Goal: Task Accomplishment & Management: Complete application form

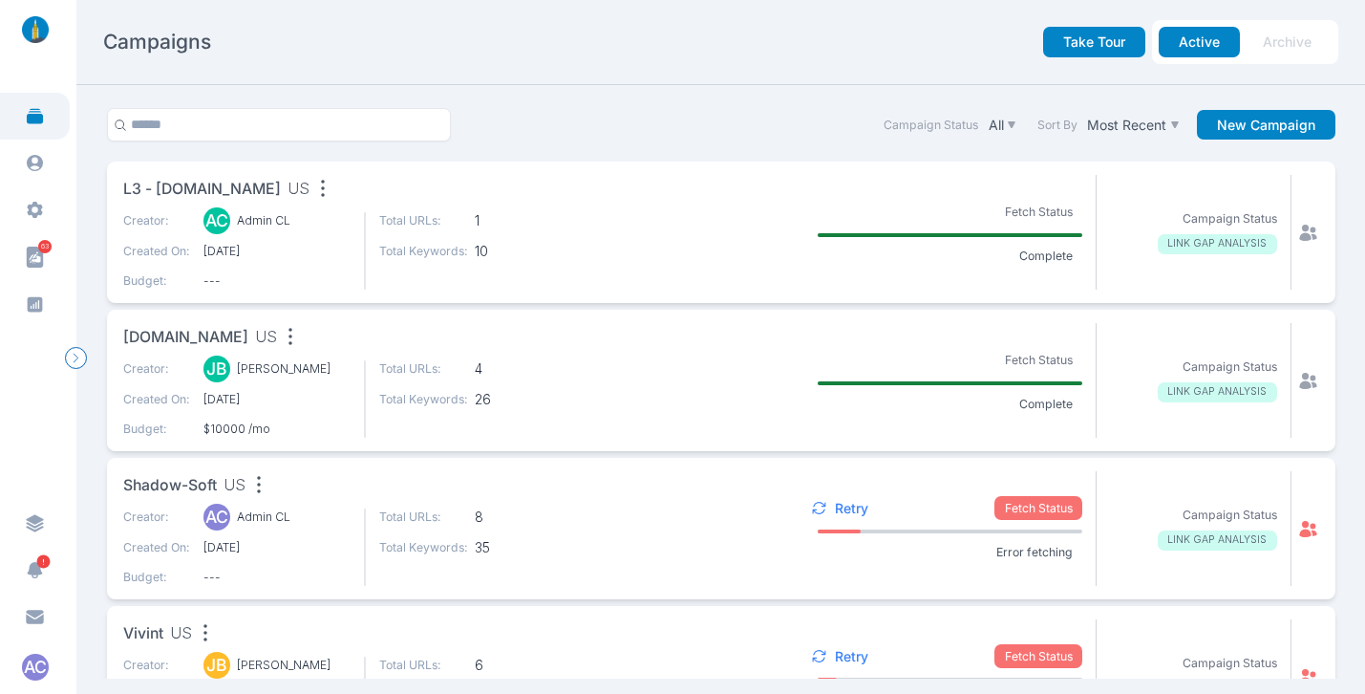
click at [281, 191] on span "L3 - acehardwarepainting.com" at bounding box center [202, 190] width 158 height 24
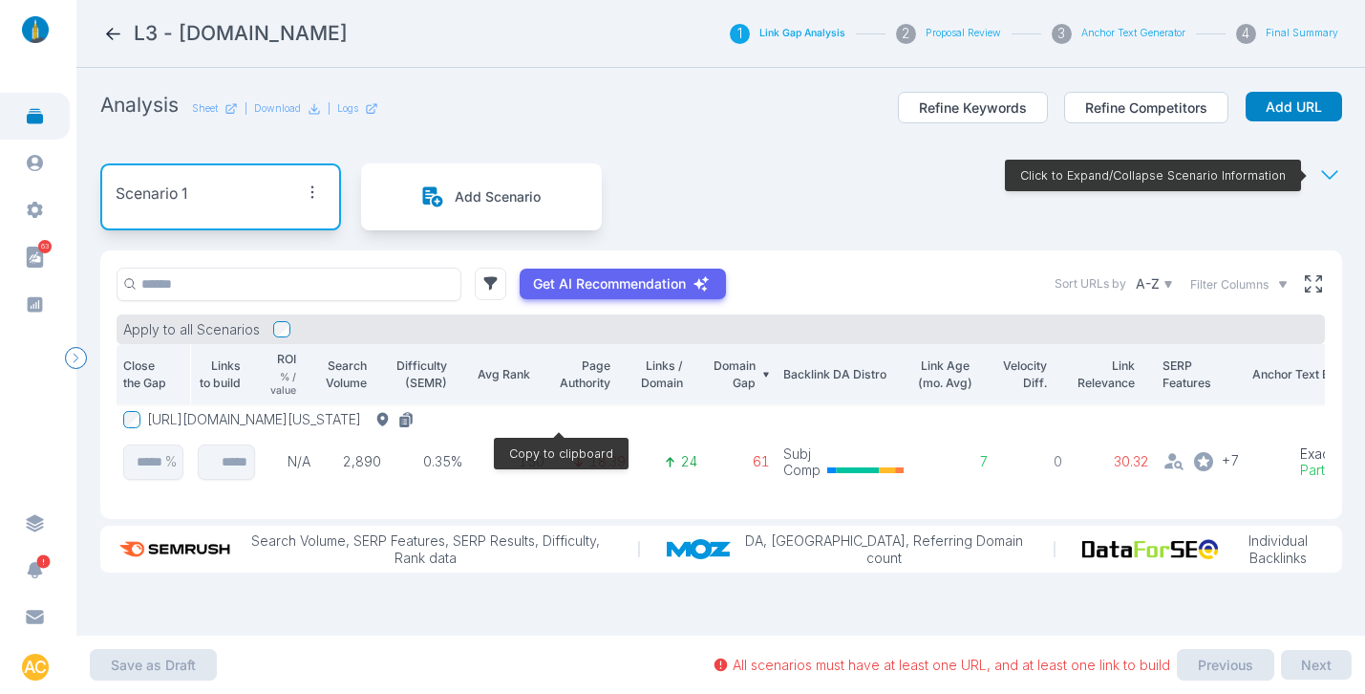
click at [409, 416] on icon at bounding box center [404, 421] width 10 height 11
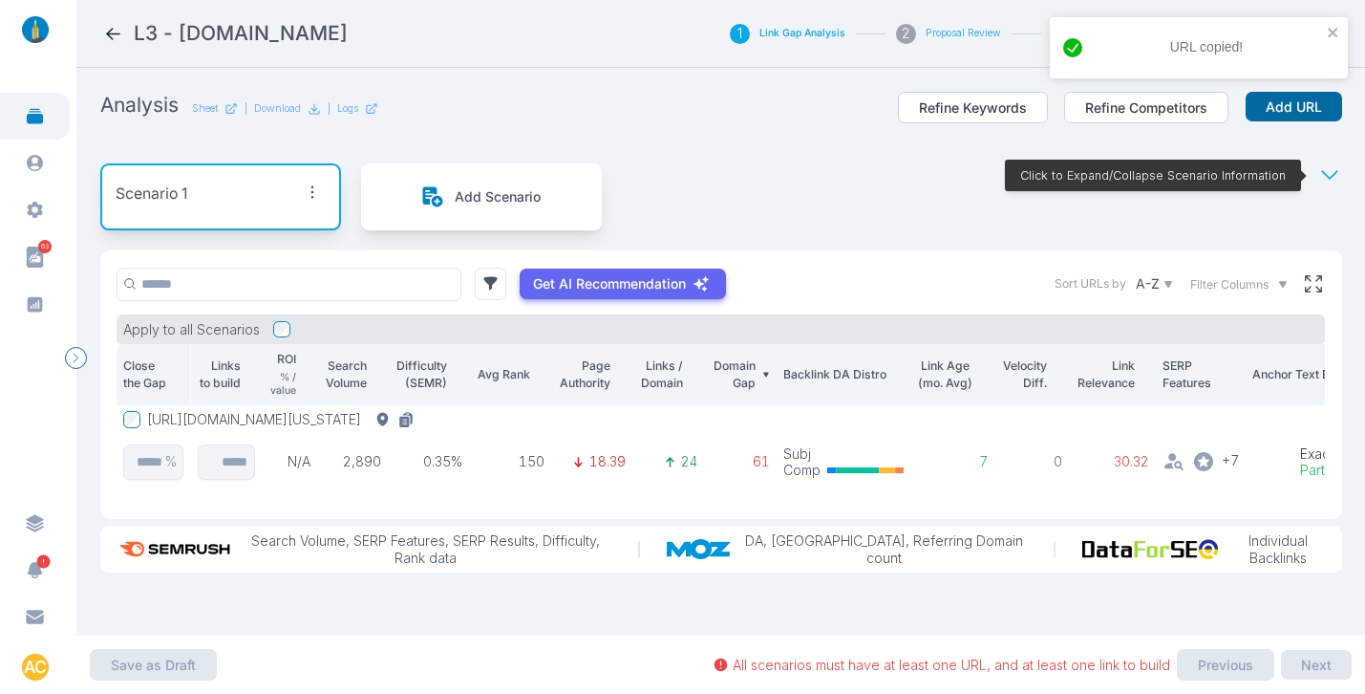
click at [1298, 113] on button "Add URL" at bounding box center [1294, 107] width 96 height 31
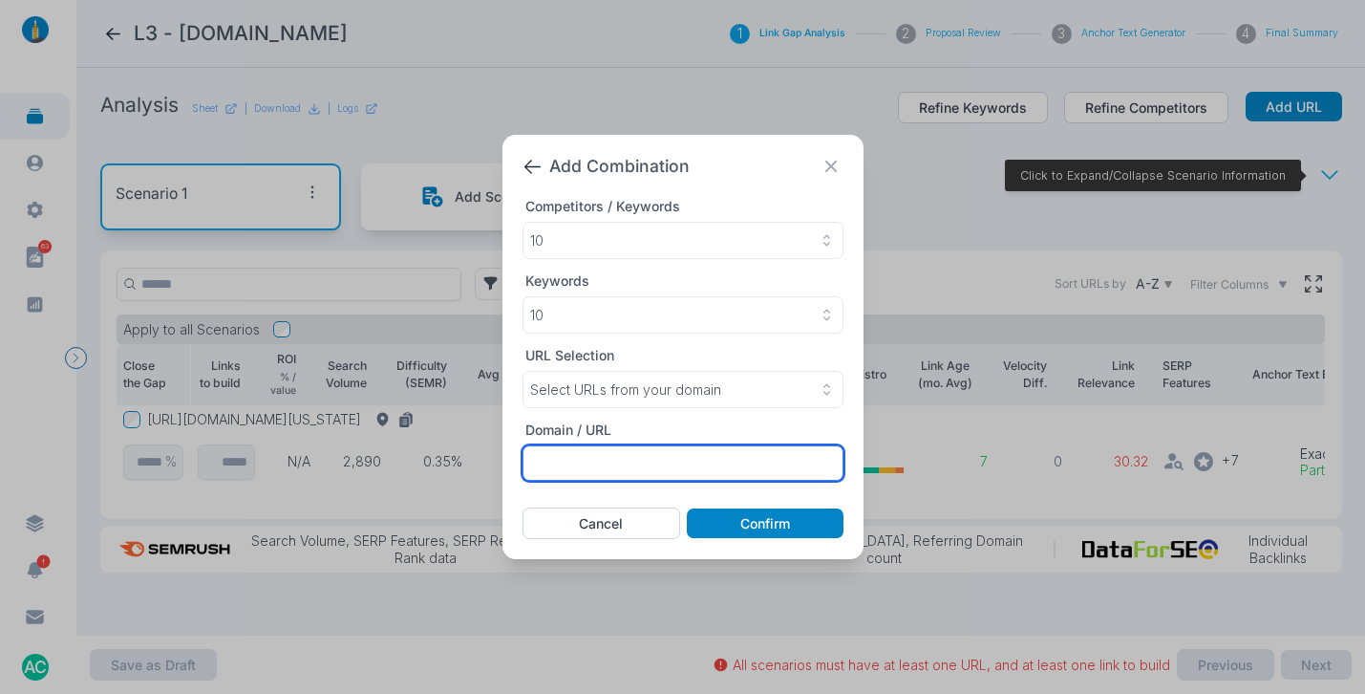
click at [638, 447] on input "text" at bounding box center [683, 462] width 321 height 35
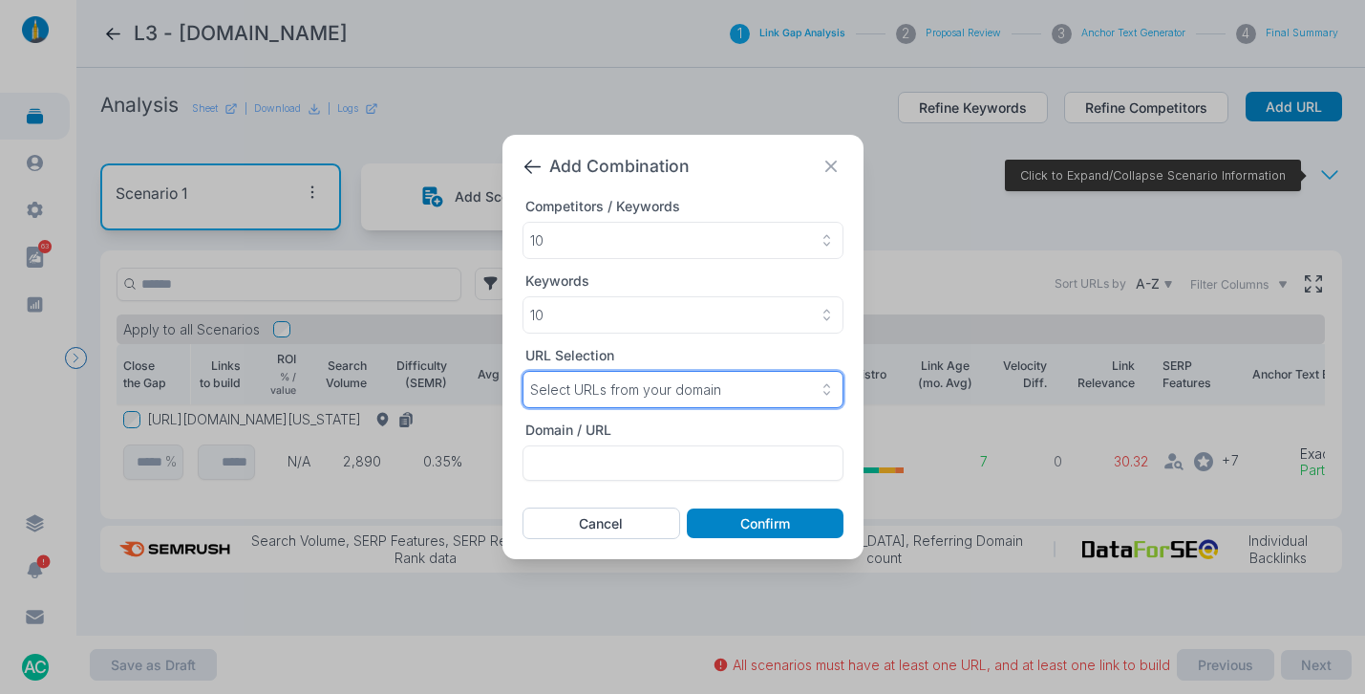
click at [640, 396] on p "Select URLs from your domain" at bounding box center [625, 389] width 191 height 17
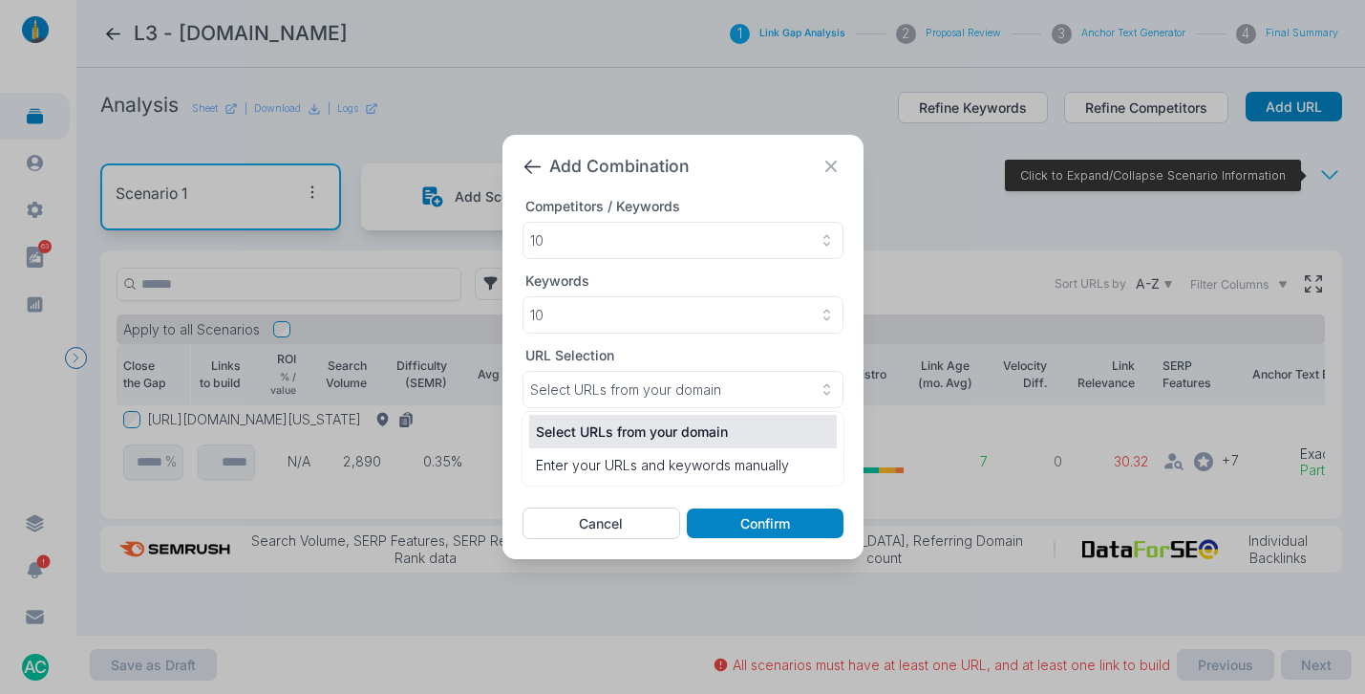
click at [608, 447] on li "Select URLs from your domain" at bounding box center [683, 431] width 308 height 33
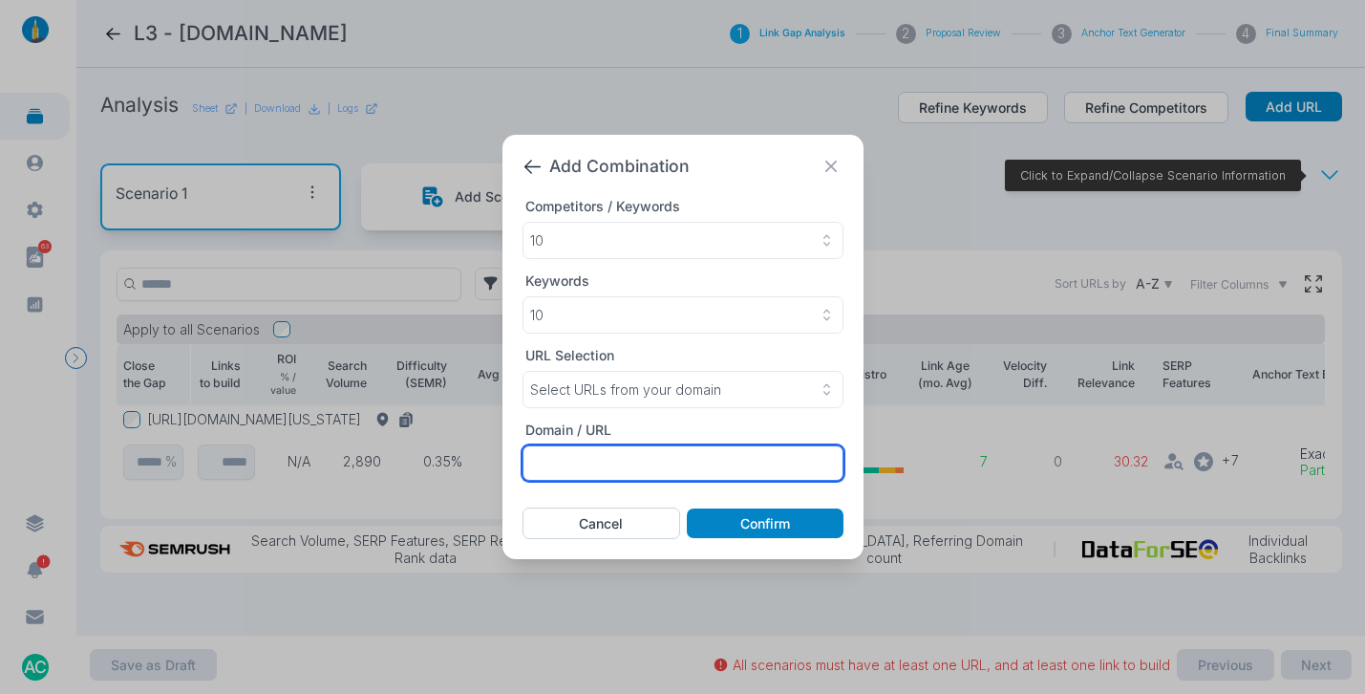
click at [604, 465] on input "text" at bounding box center [683, 462] width 321 height 35
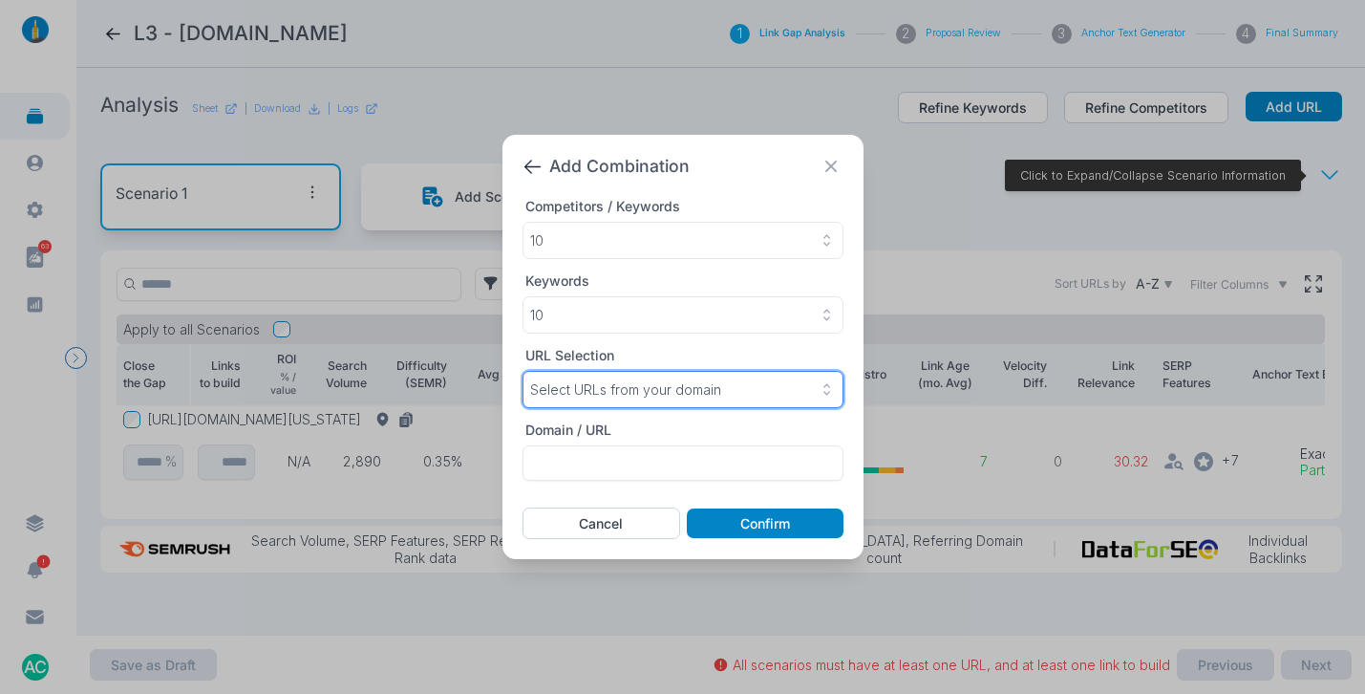
click at [625, 387] on p "Select URLs from your domain" at bounding box center [625, 389] width 191 height 17
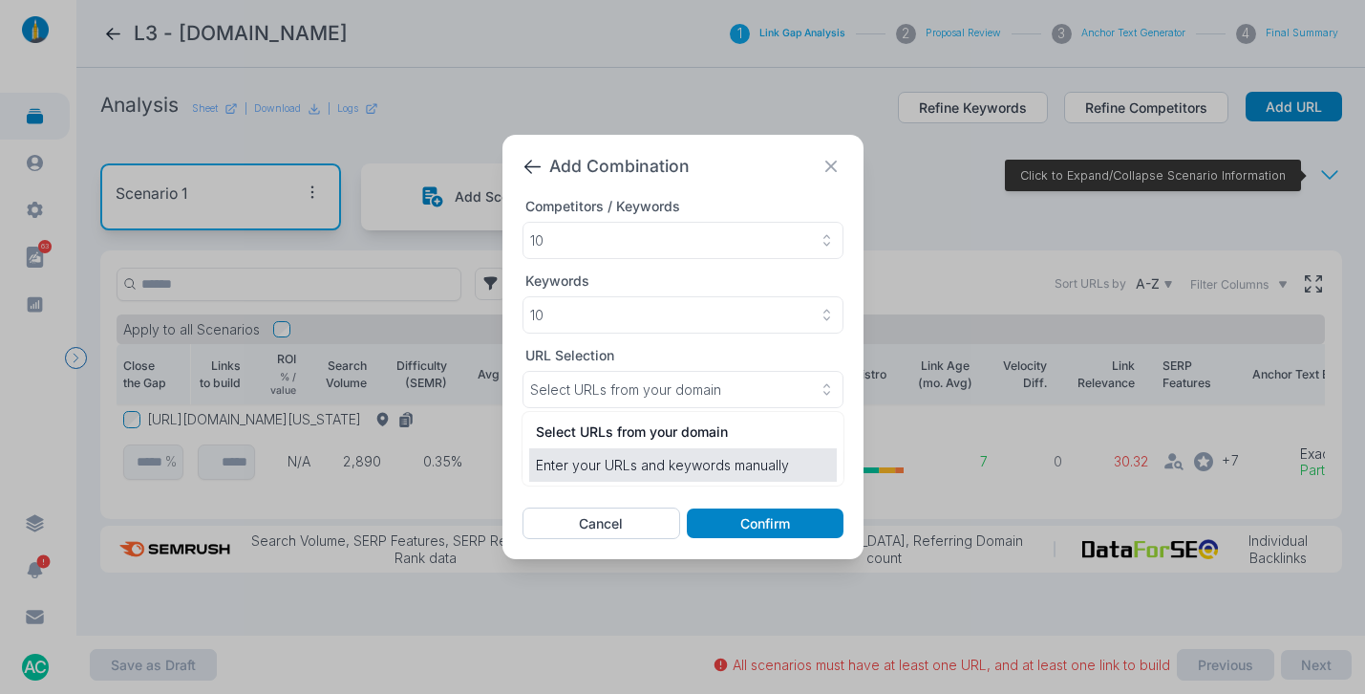
click at [598, 460] on p "Enter your URLs and keywords manually" at bounding box center [683, 465] width 294 height 20
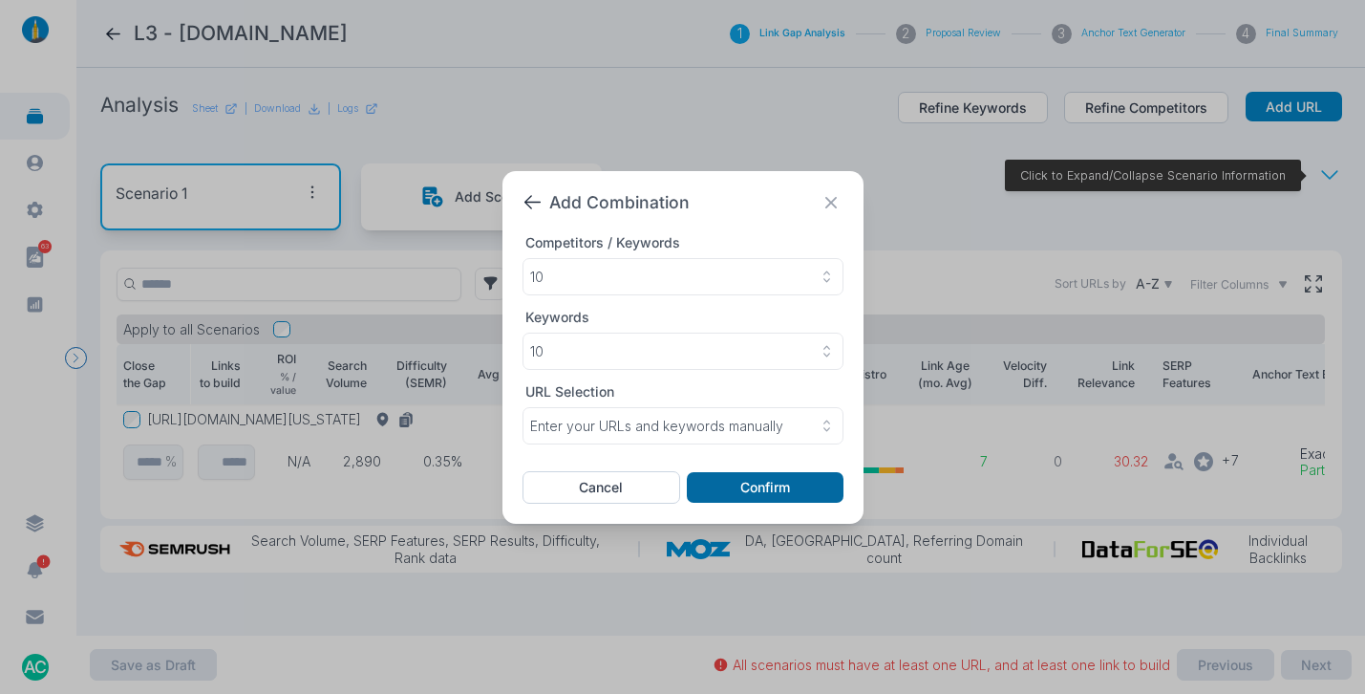
click at [709, 474] on button "Confirm" at bounding box center [765, 487] width 157 height 31
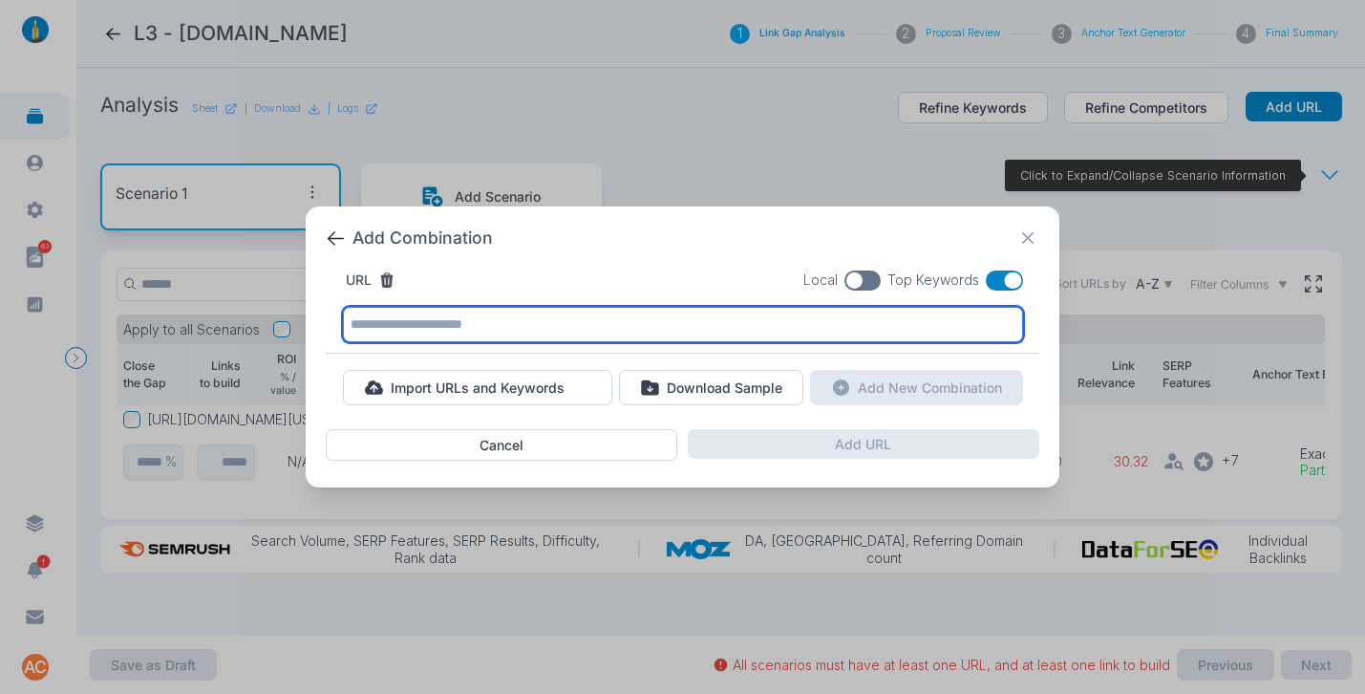
click at [586, 329] on input "text" at bounding box center [683, 324] width 680 height 35
paste input "**********"
type input "**********"
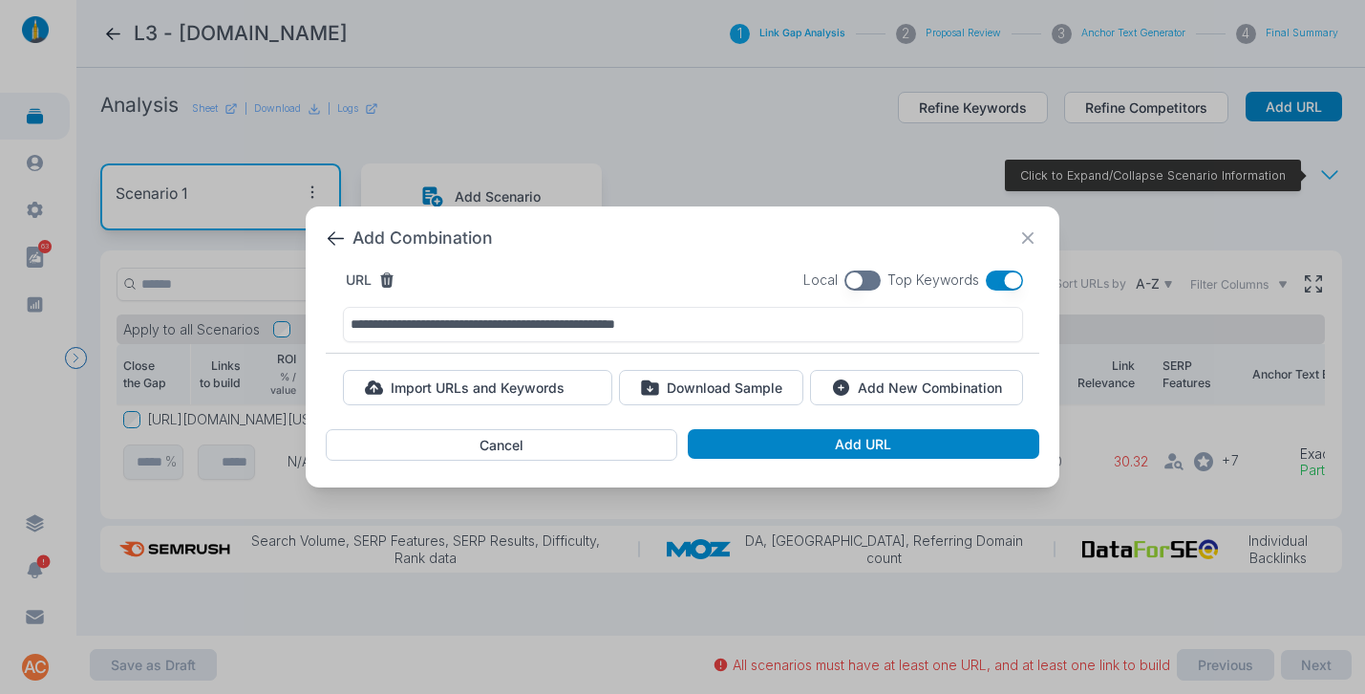
click at [997, 271] on button "button" at bounding box center [1004, 280] width 37 height 20
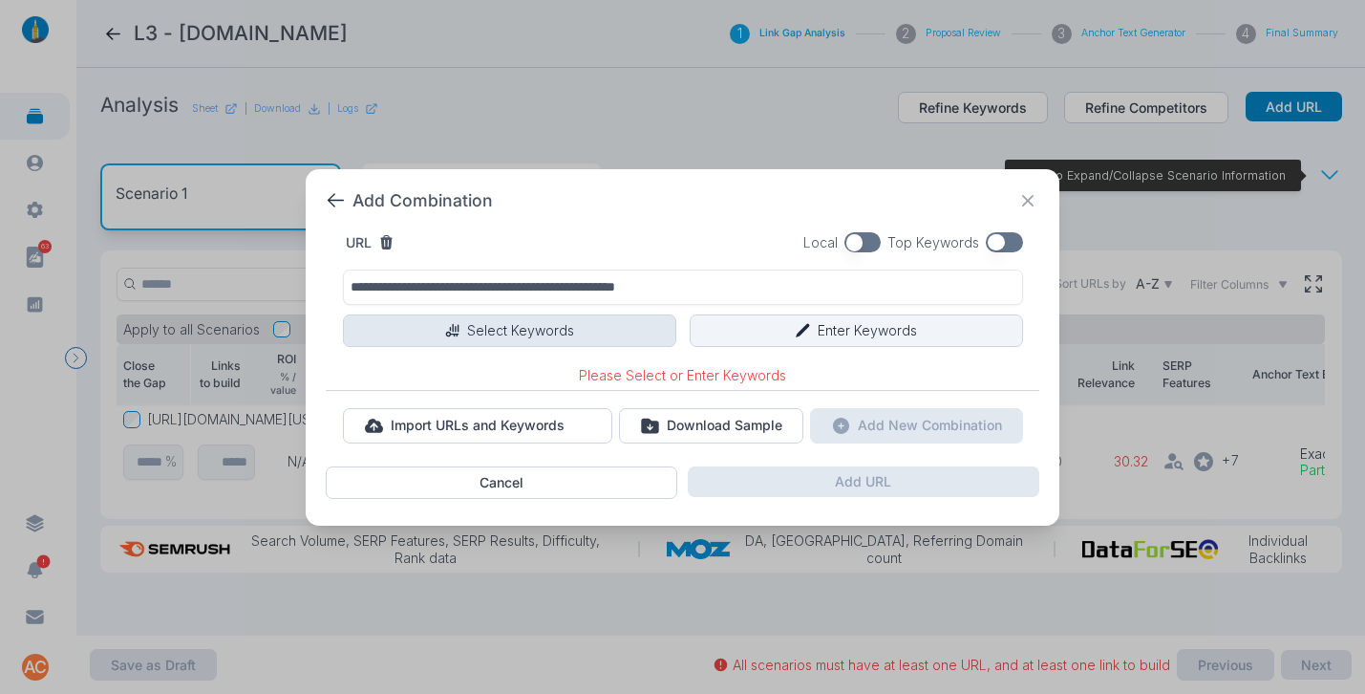
click at [454, 330] on icon "button" at bounding box center [452, 330] width 17 height 17
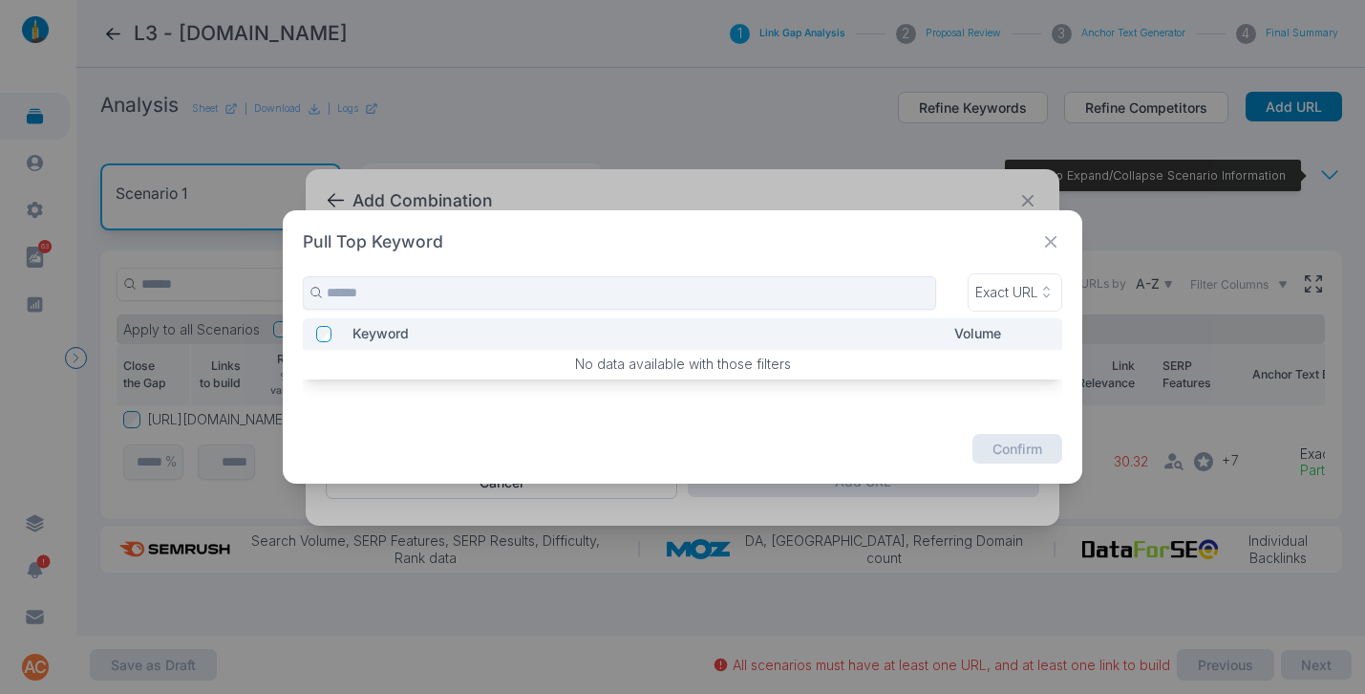
click at [1054, 243] on icon at bounding box center [1051, 242] width 24 height 24
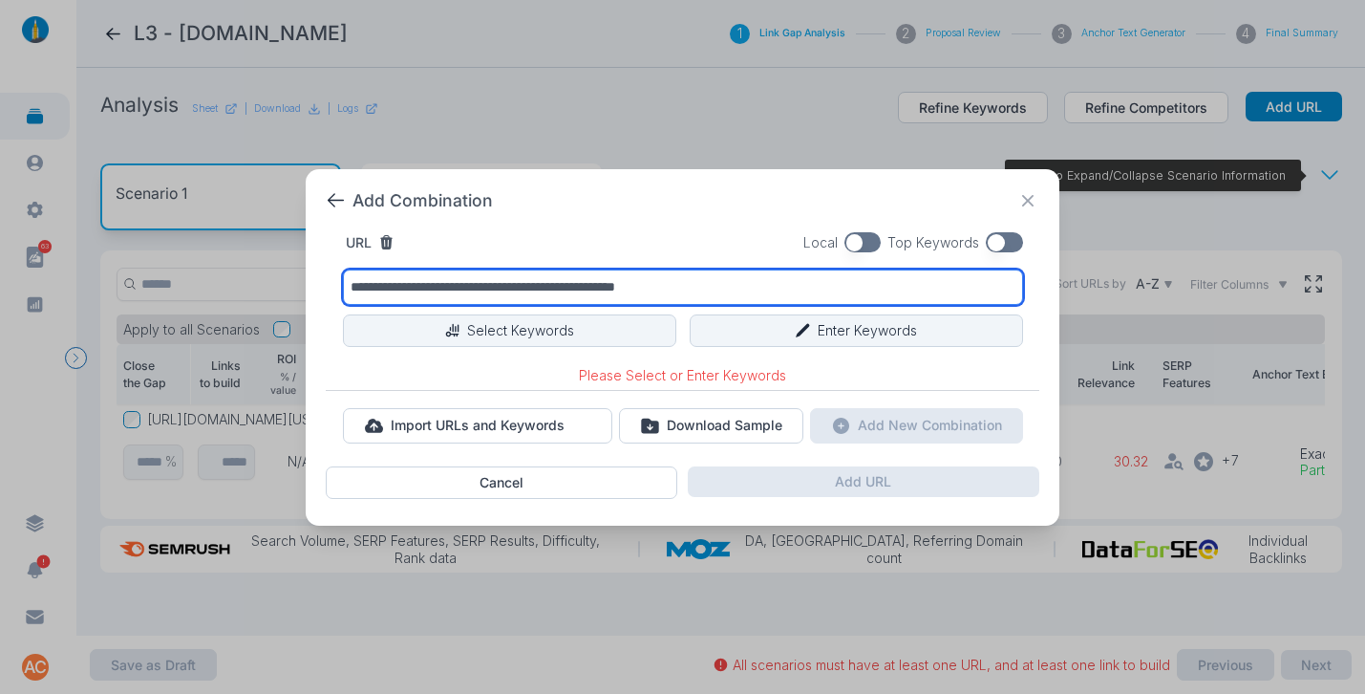
click at [728, 289] on input "**********" at bounding box center [683, 286] width 680 height 35
click at [648, 288] on input "**********" at bounding box center [683, 286] width 680 height 35
drag, startPoint x: 746, startPoint y: 289, endPoint x: 251, endPoint y: 289, distance: 494.9
click at [251, 289] on div "**********" at bounding box center [682, 347] width 1365 height 694
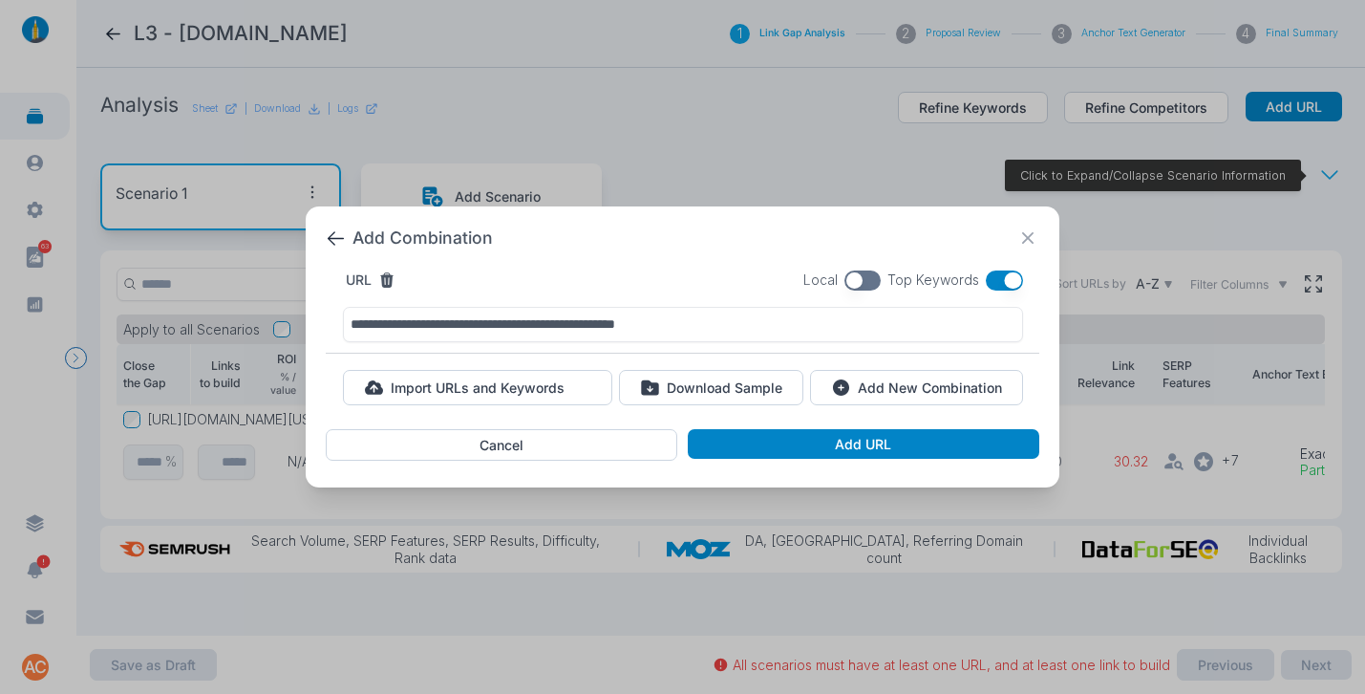
click at [1005, 286] on button "button" at bounding box center [1004, 280] width 37 height 20
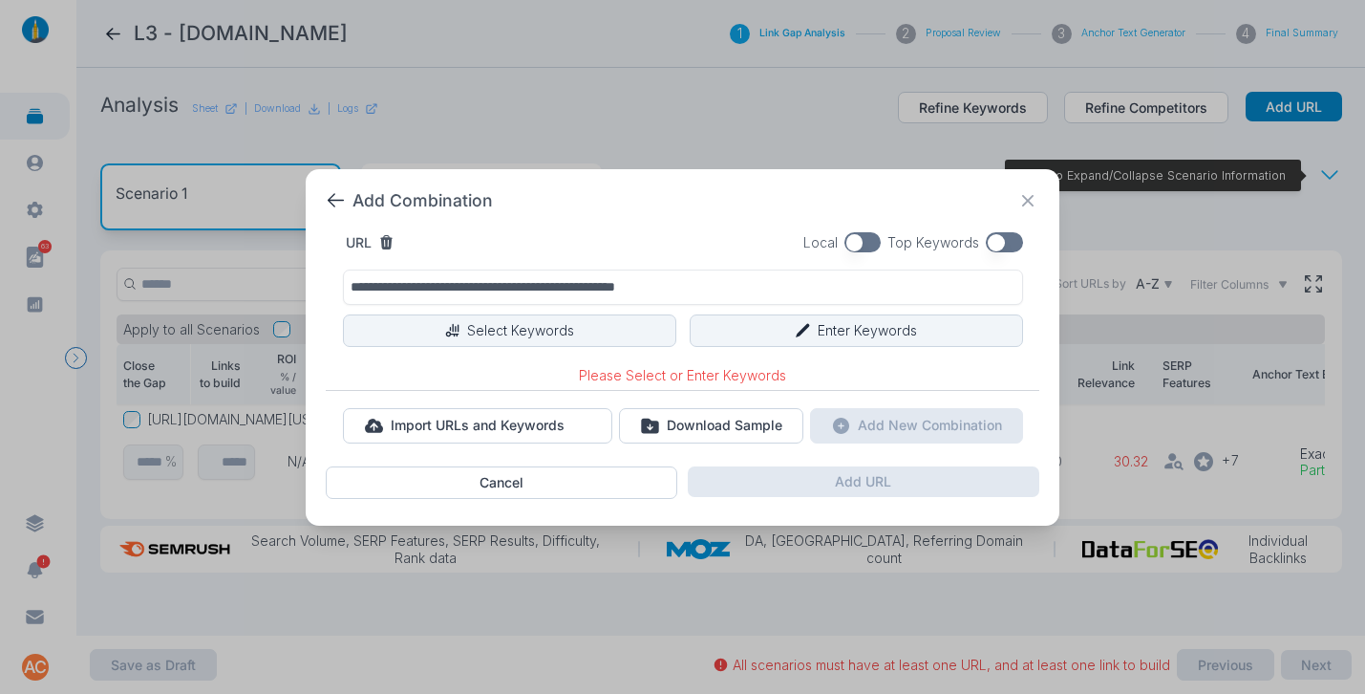
click at [563, 313] on div "**********" at bounding box center [683, 311] width 714 height 158
click at [557, 324] on button "Select Keywords" at bounding box center [509, 330] width 333 height 32
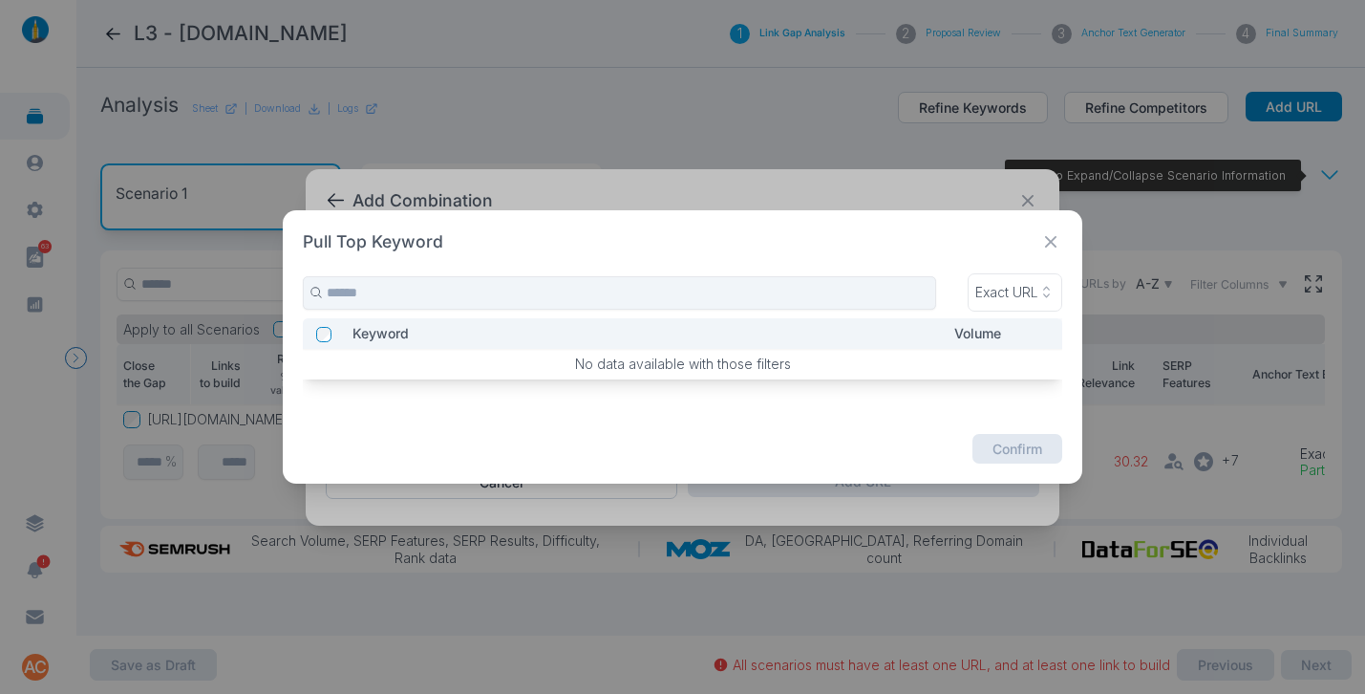
drag, startPoint x: 1061, startPoint y: 243, endPoint x: 1037, endPoint y: 229, distance: 28.2
click at [1062, 243] on icon at bounding box center [1051, 242] width 24 height 24
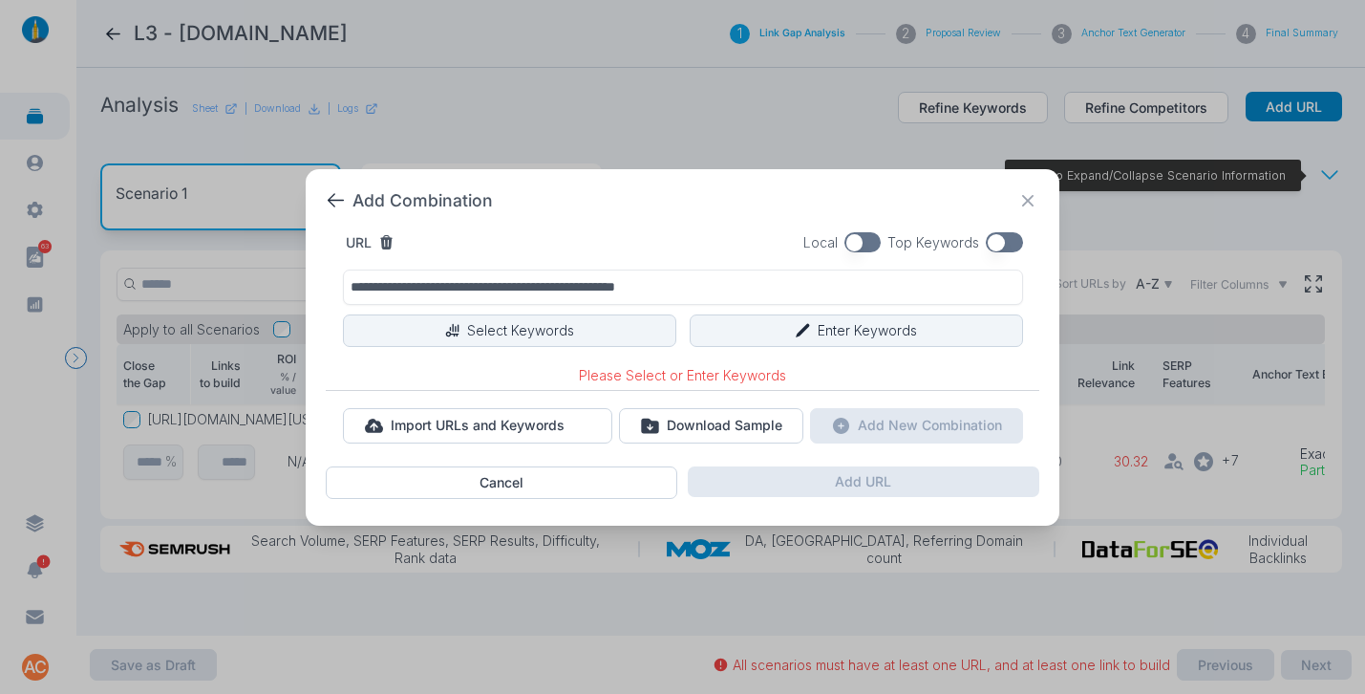
click at [714, 189] on div "Add Combination" at bounding box center [683, 201] width 714 height 24
click at [995, 245] on button "button" at bounding box center [1004, 242] width 37 height 20
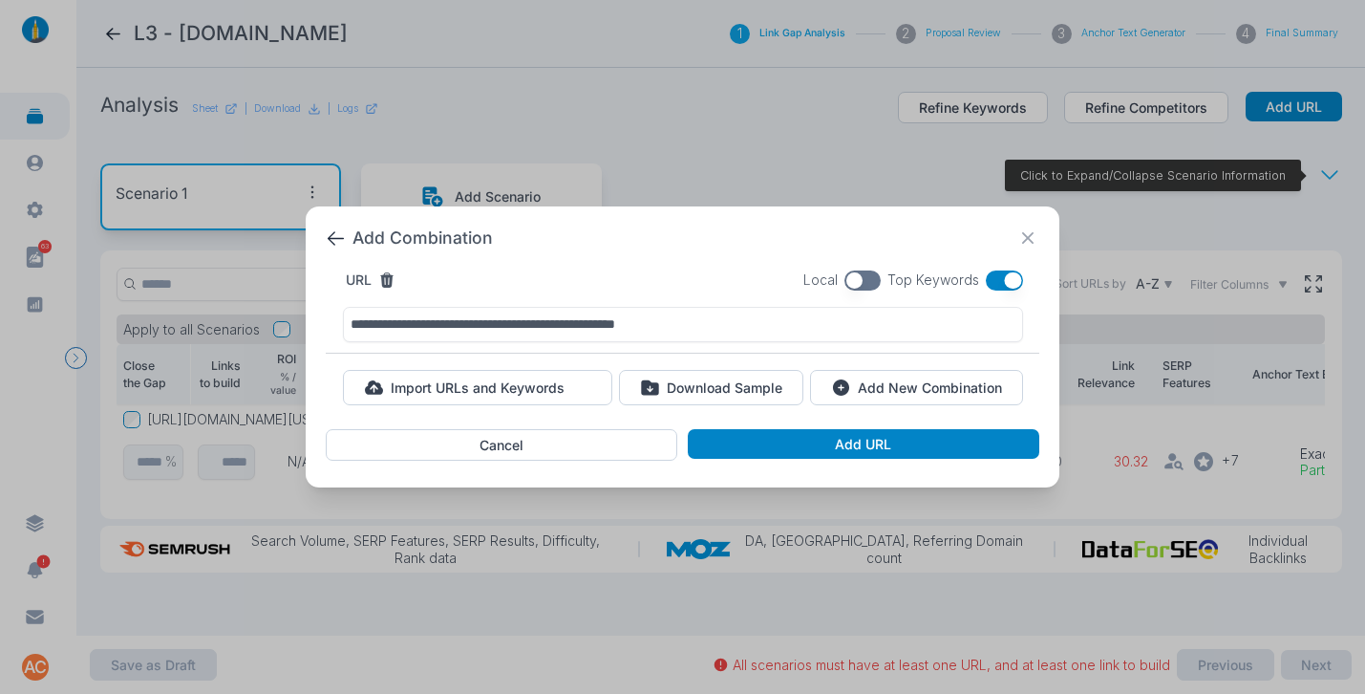
click at [1020, 242] on icon at bounding box center [1029, 238] width 24 height 24
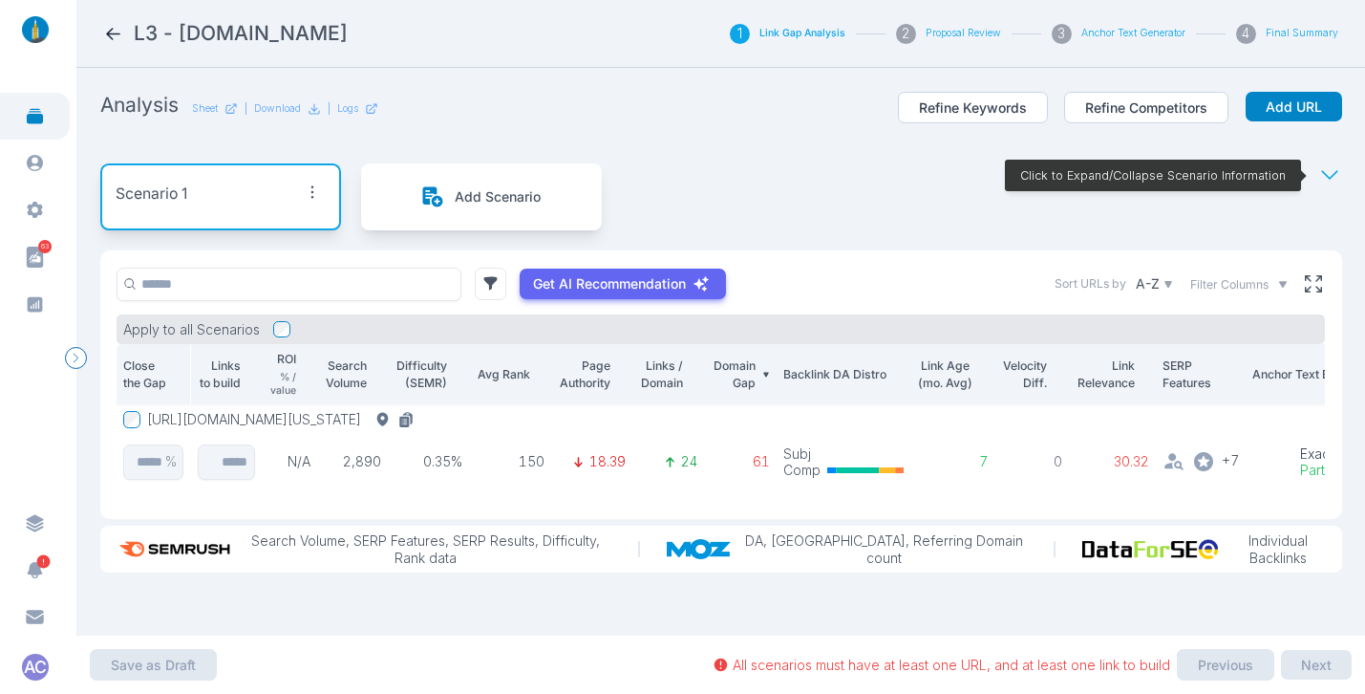
click at [415, 421] on button "https://www.acehardwarepainting.com/offices/kansas-city" at bounding box center [284, 419] width 274 height 17
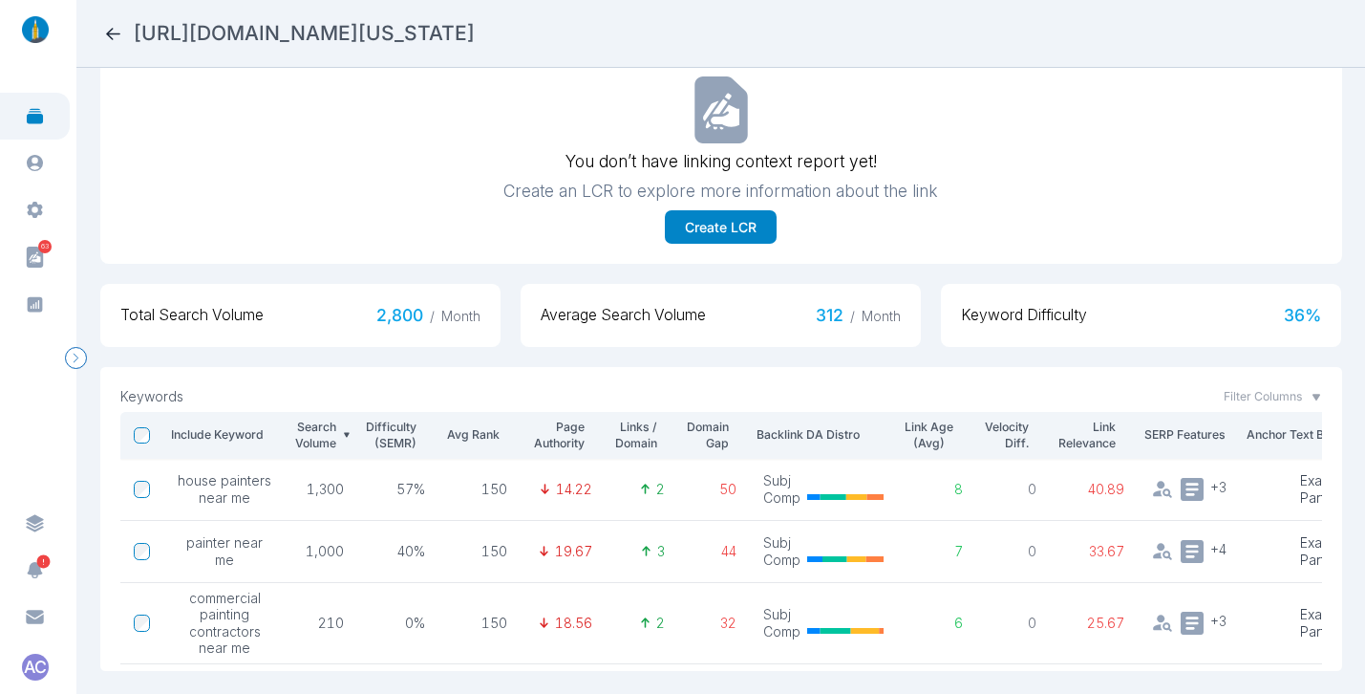
click at [109, 33] on icon at bounding box center [113, 34] width 14 height 12
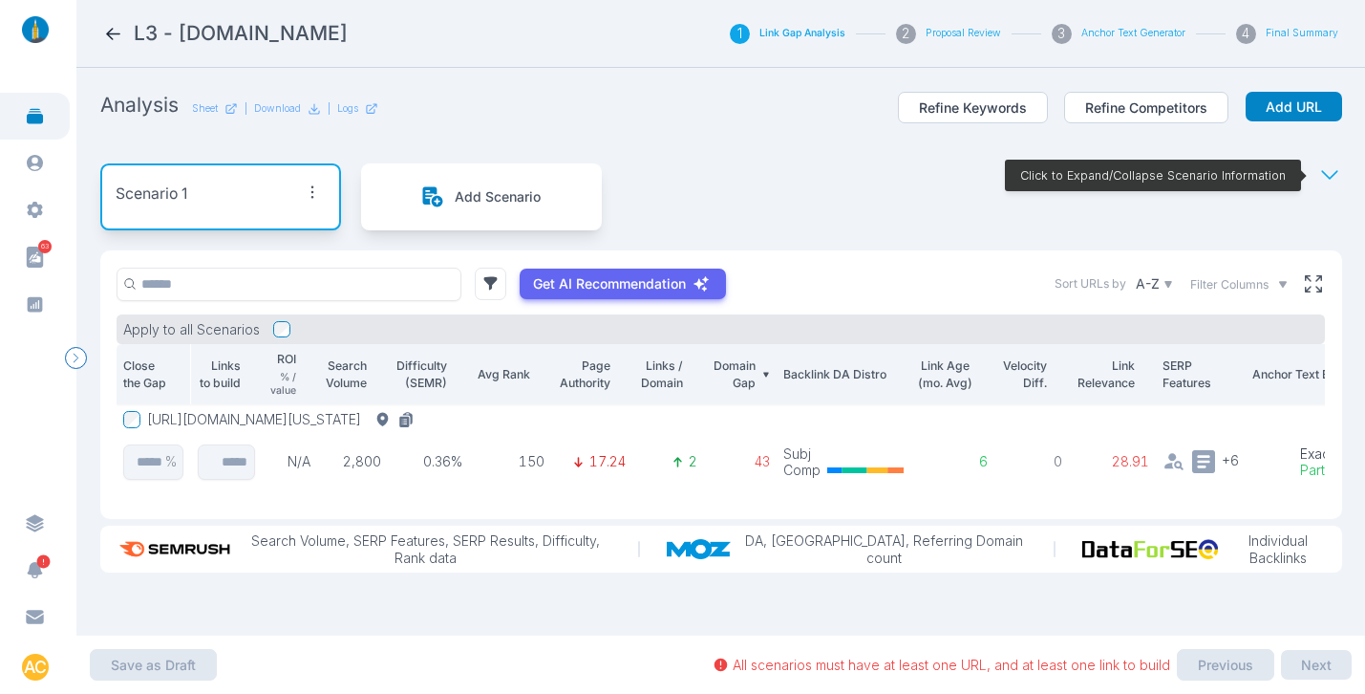
click at [118, 32] on icon at bounding box center [113, 34] width 14 height 12
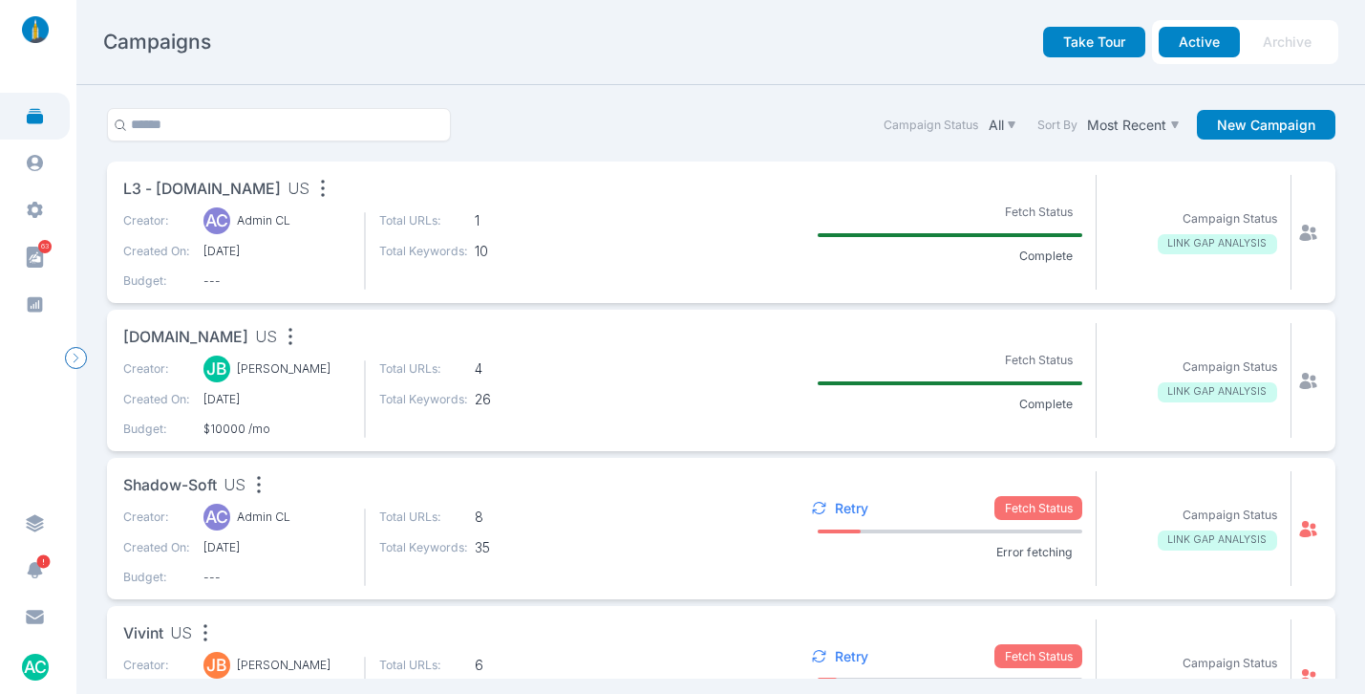
click at [837, 503] on p "Retry" at bounding box center [851, 508] width 33 height 17
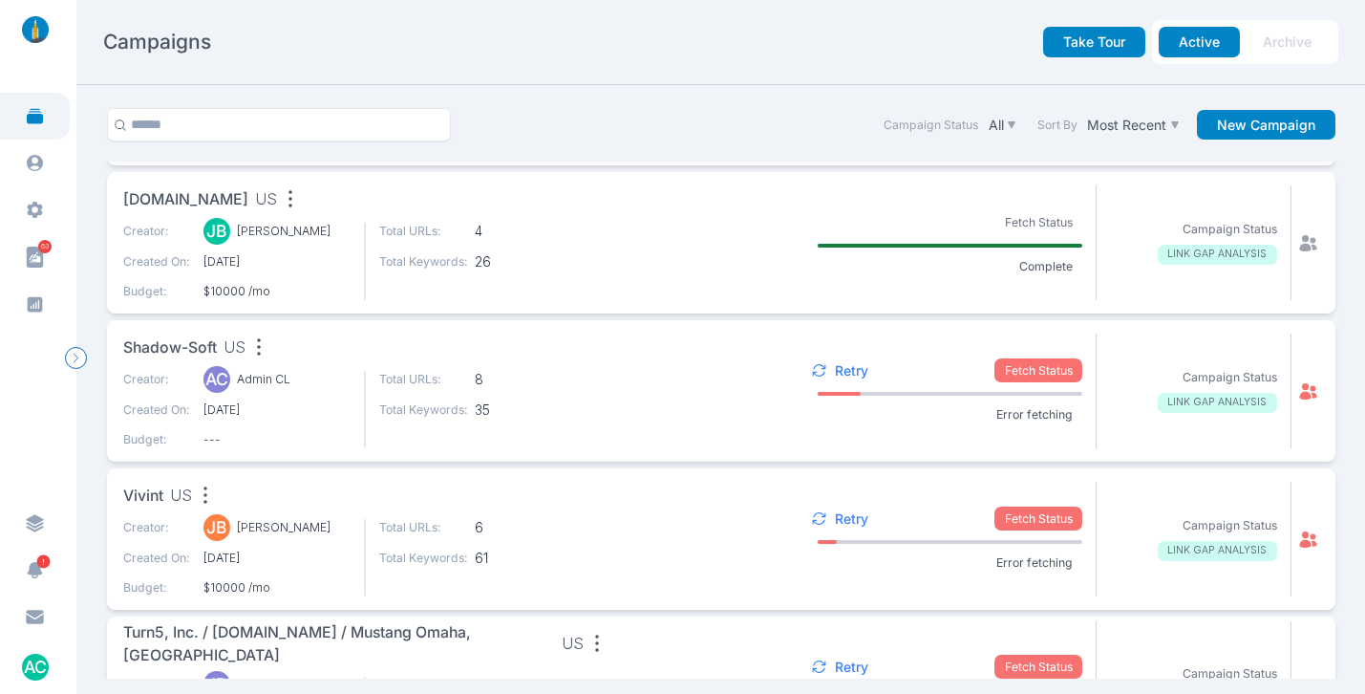
scroll to position [281, 0]
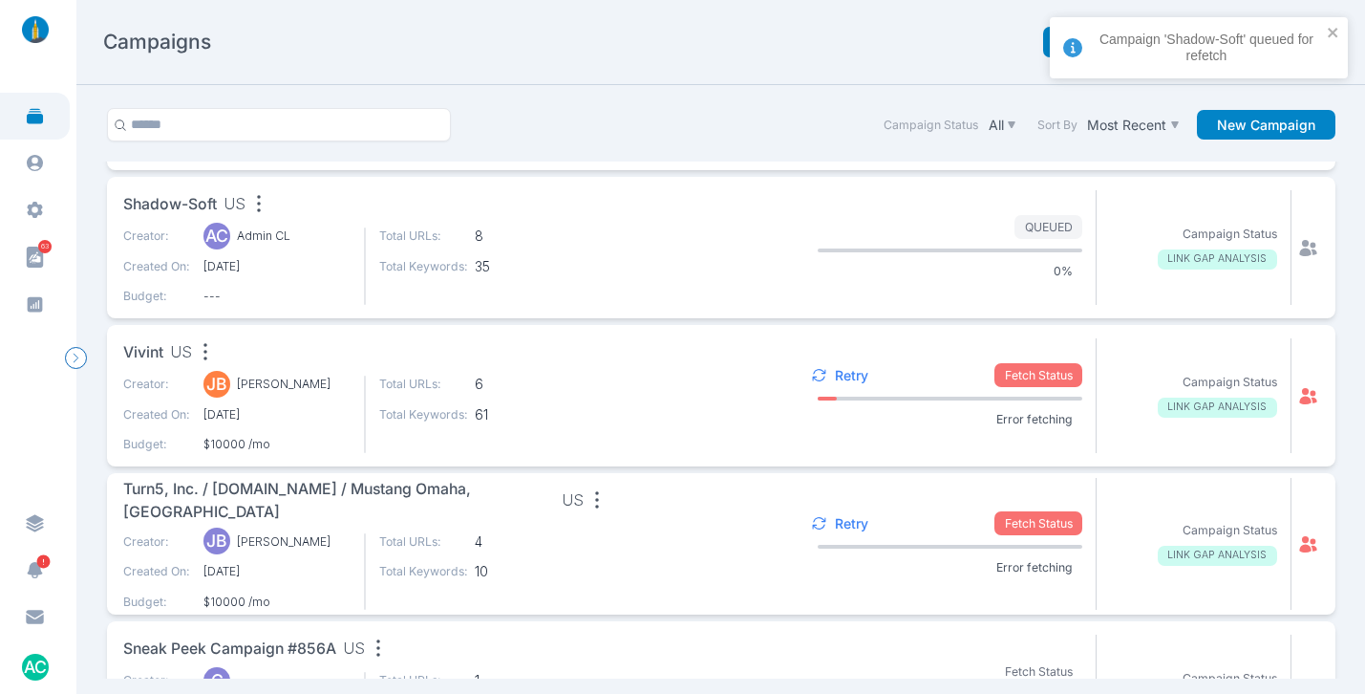
click at [835, 371] on p "Retry" at bounding box center [851, 375] width 33 height 17
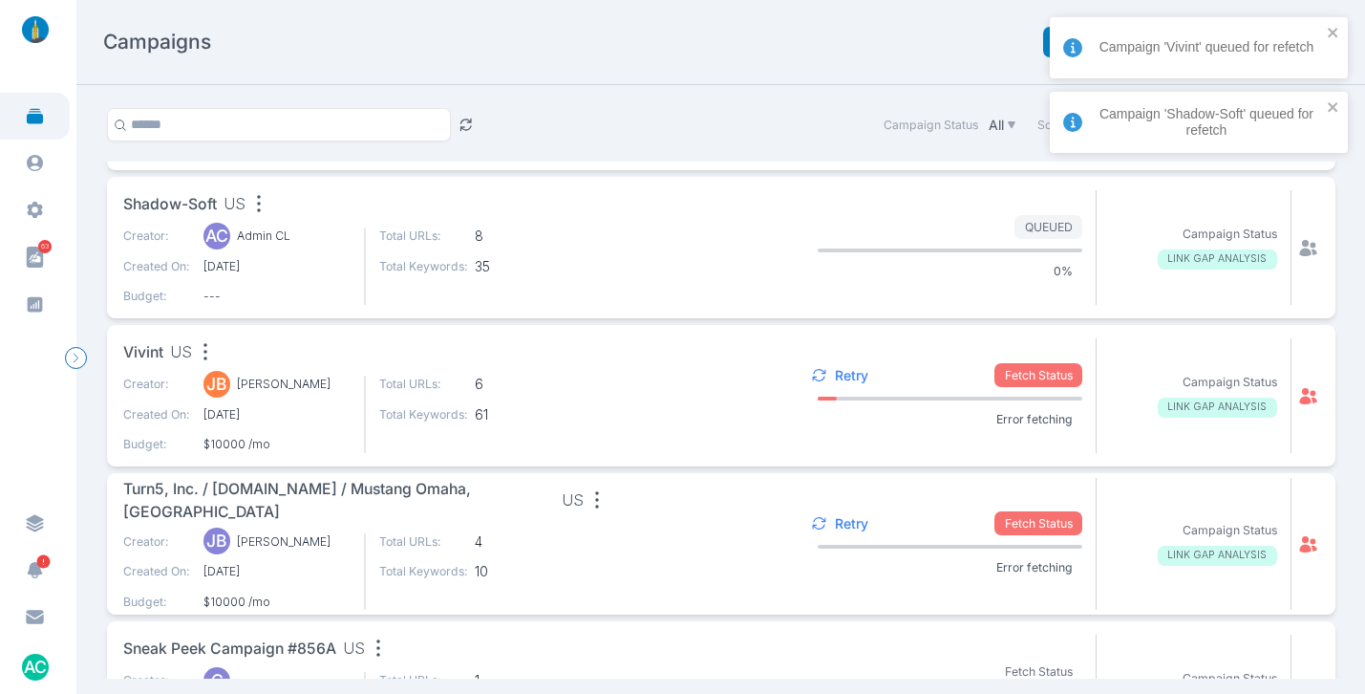
click at [839, 522] on p "Retry" at bounding box center [851, 523] width 33 height 17
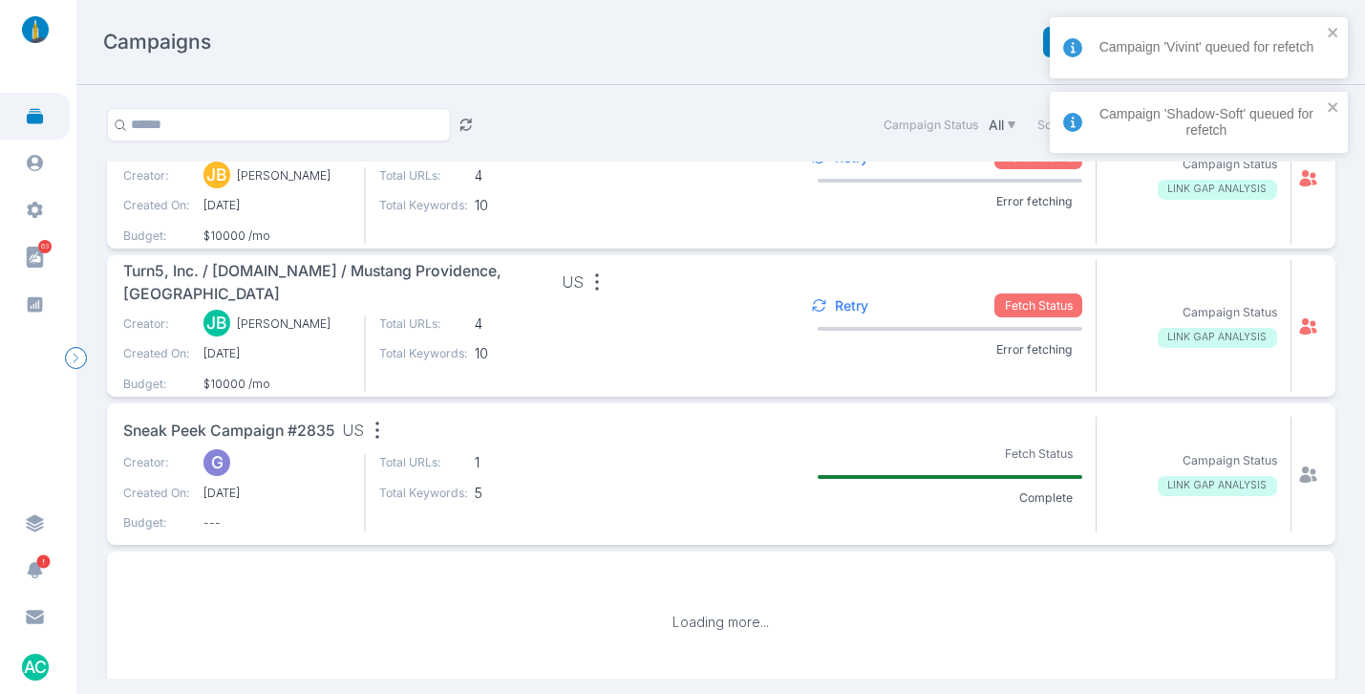
scroll to position [819, 0]
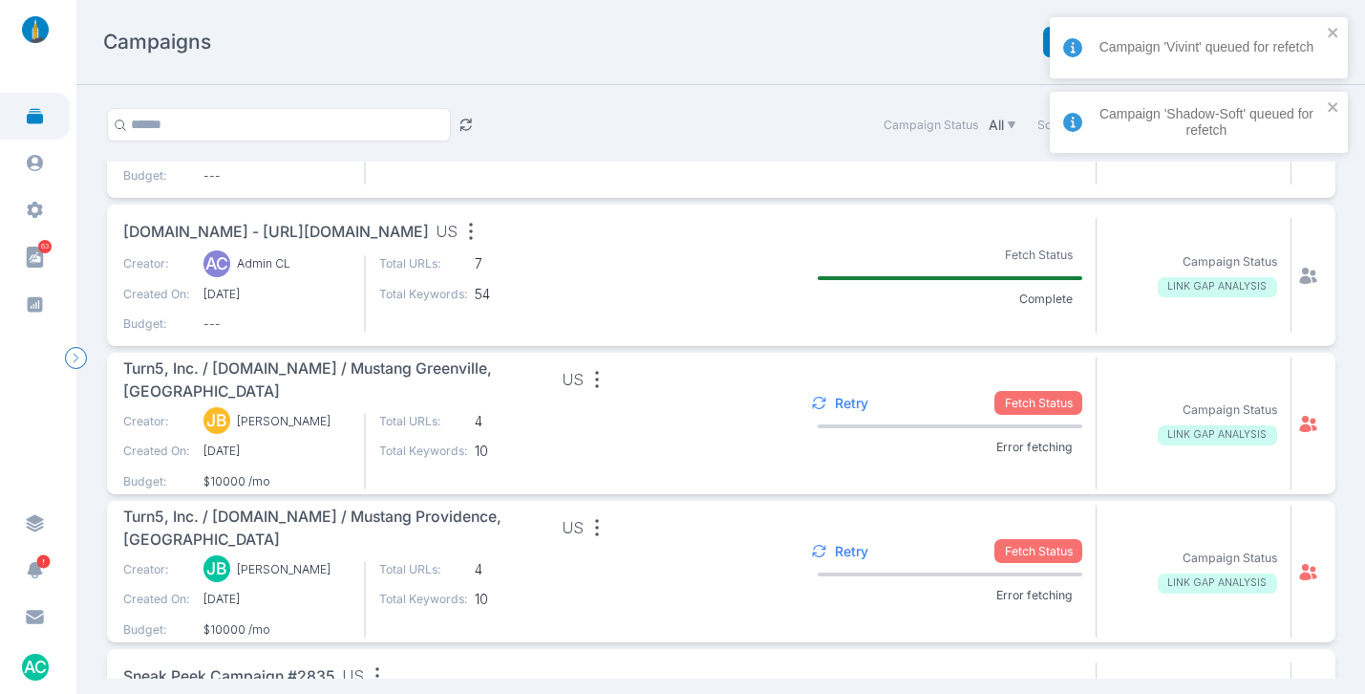
click at [823, 407] on div "Retry" at bounding box center [836, 403] width 64 height 17
click at [835, 548] on p "Retry" at bounding box center [851, 551] width 33 height 17
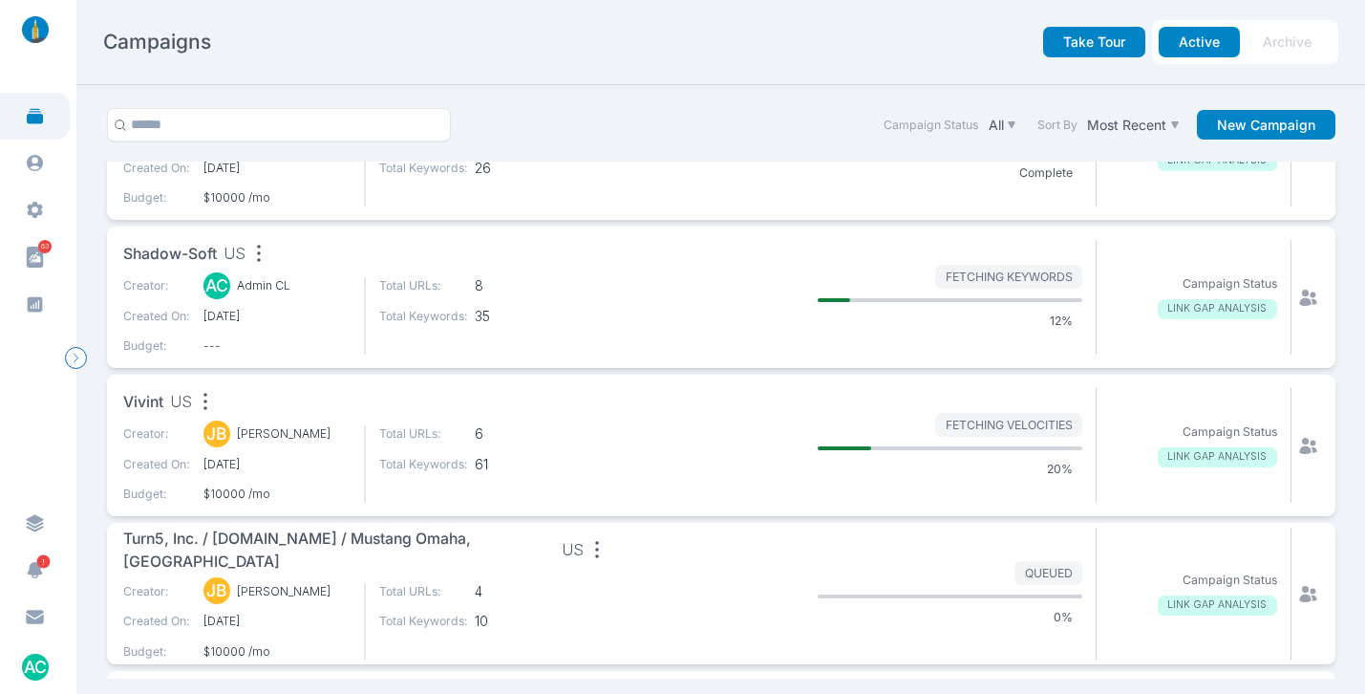
scroll to position [233, 0]
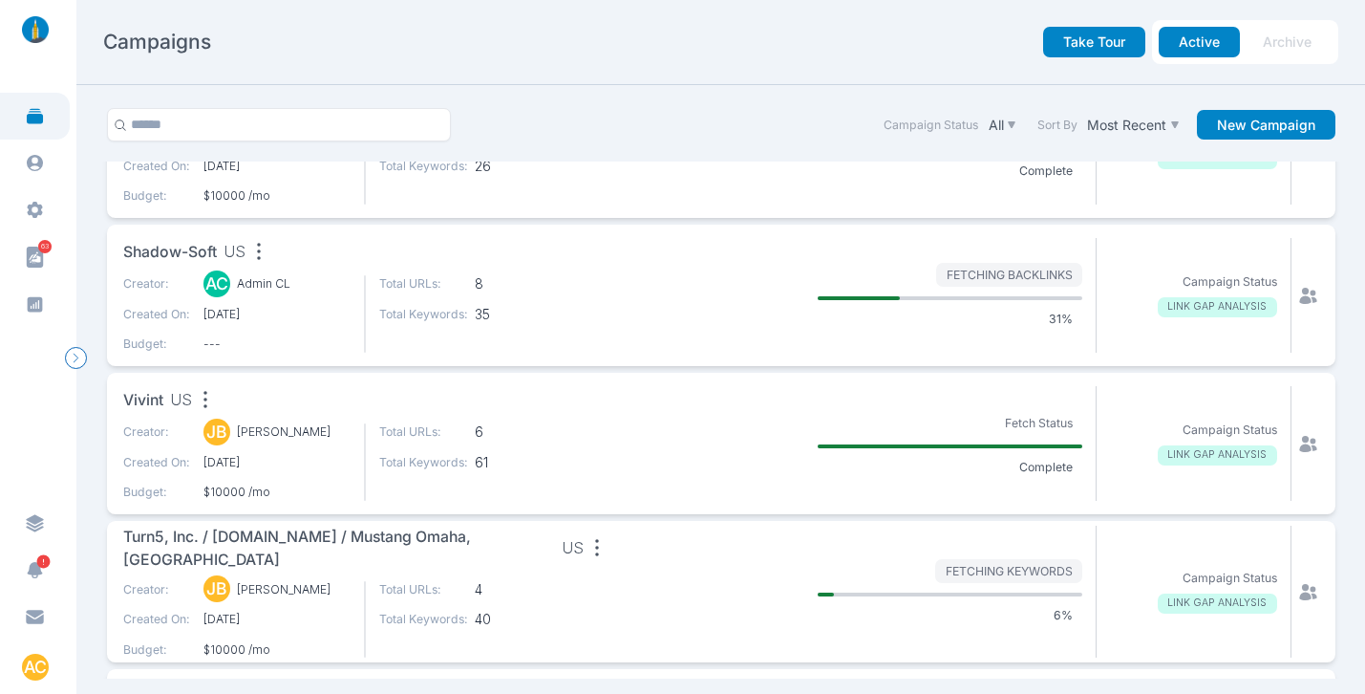
click at [554, 155] on div "Campaign Status All Sort By Most Recent New Campaign" at bounding box center [721, 135] width 1242 height 54
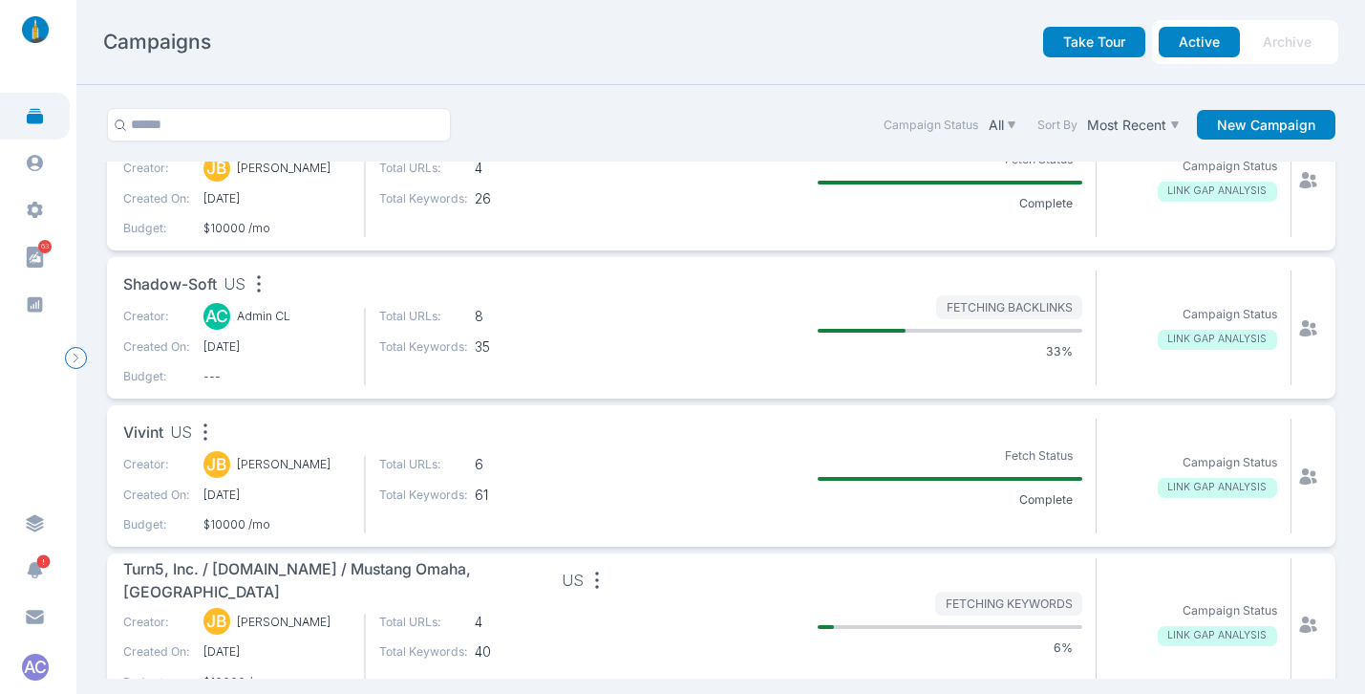
scroll to position [0, 0]
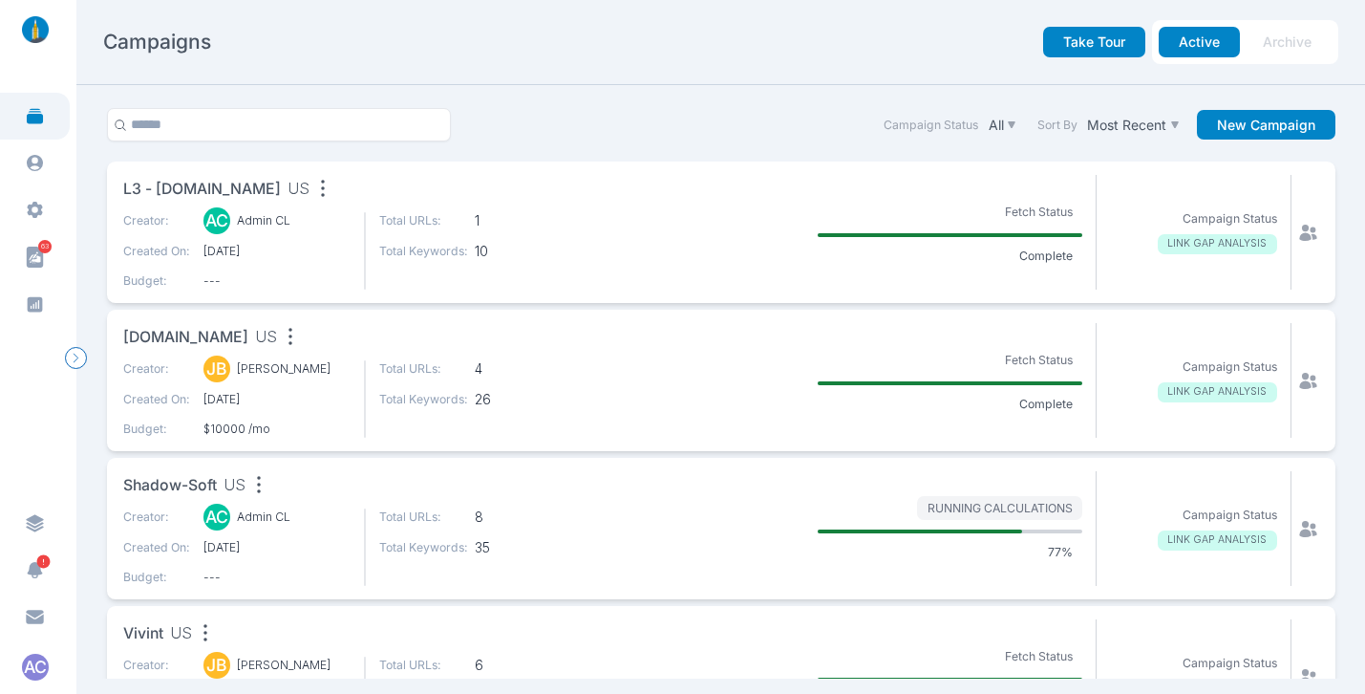
click at [1299, 226] on icon at bounding box center [1307, 232] width 17 height 16
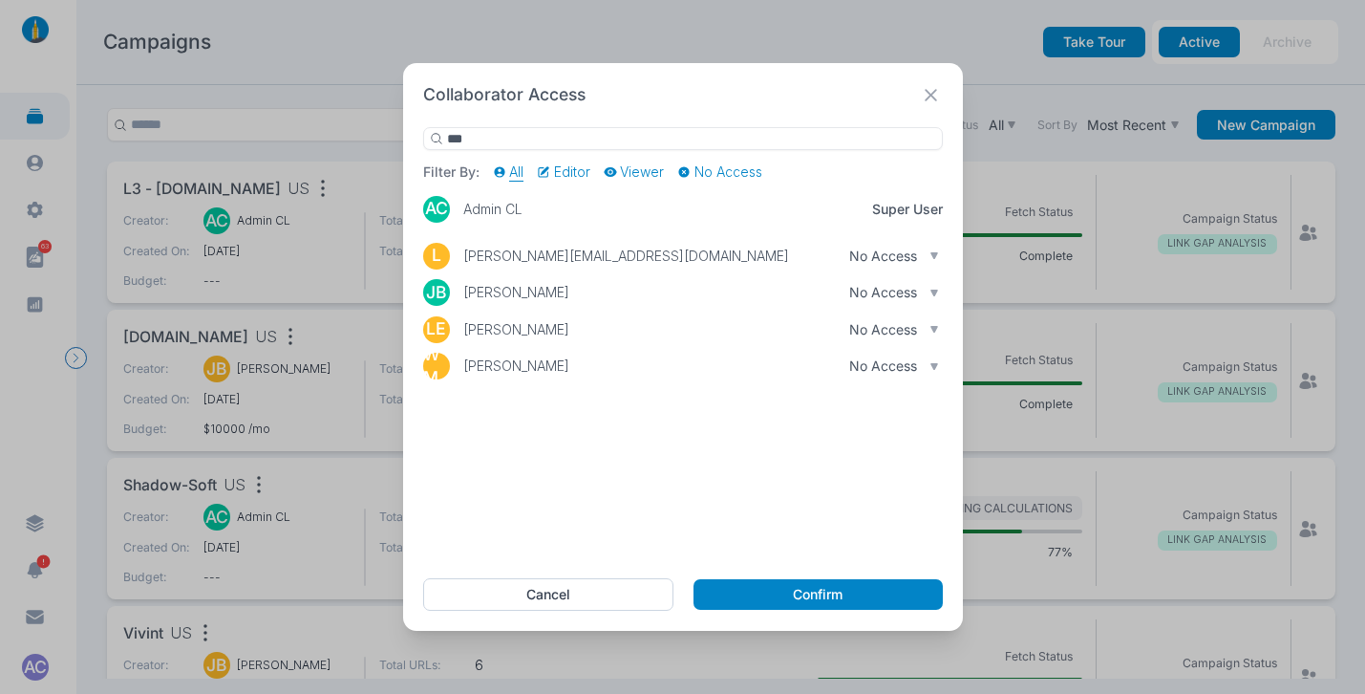
type input "***"
click at [849, 332] on p "No Access" at bounding box center [883, 329] width 68 height 17
click at [846, 365] on p "Can Edit" at bounding box center [886, 362] width 80 height 17
click at [752, 601] on button "Confirm" at bounding box center [818, 594] width 249 height 31
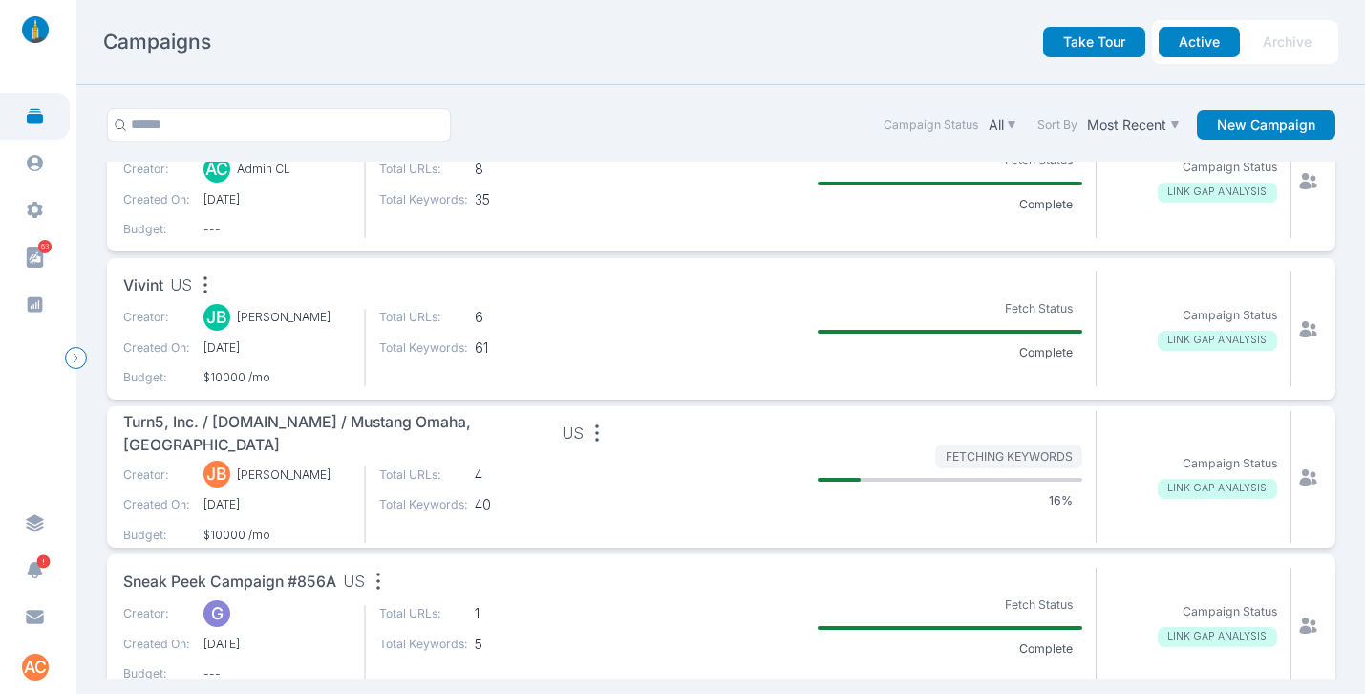
scroll to position [358, 0]
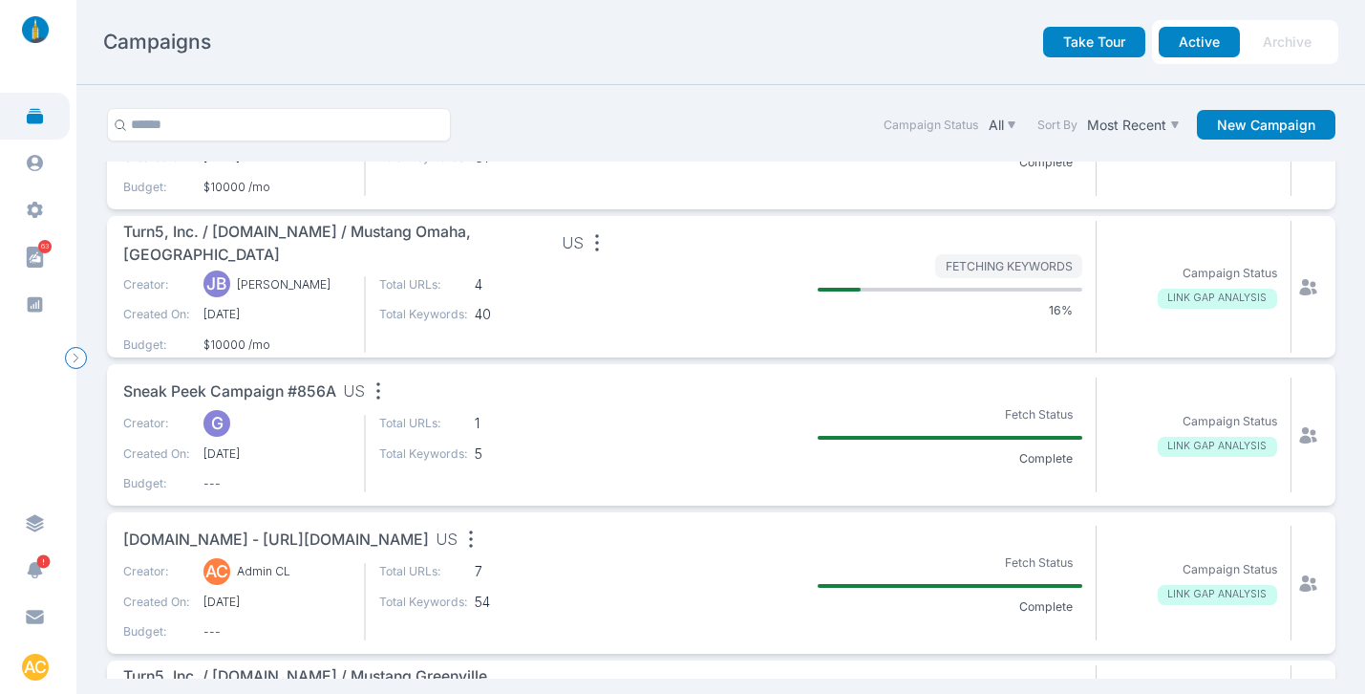
scroll to position [515, 0]
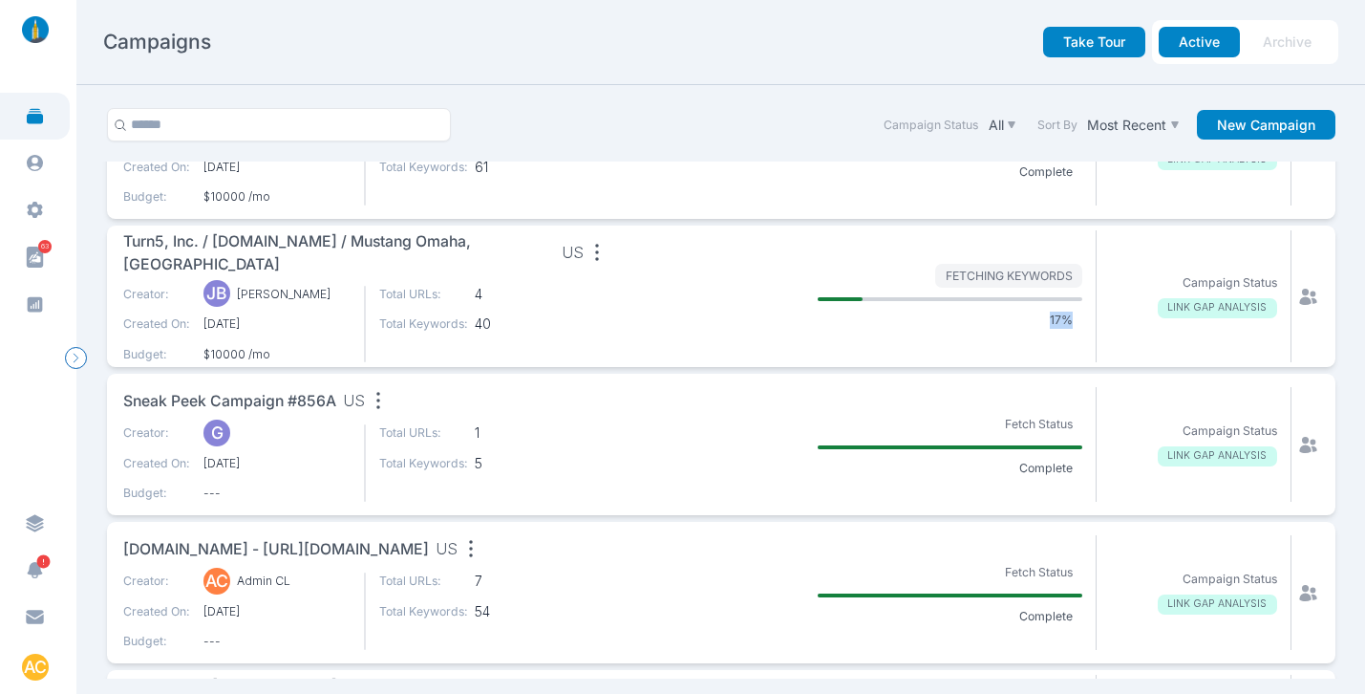
drag, startPoint x: 1061, startPoint y: 322, endPoint x: 1031, endPoint y: 322, distance: 30.6
click at [1039, 322] on p "17%" at bounding box center [1060, 319] width 43 height 17
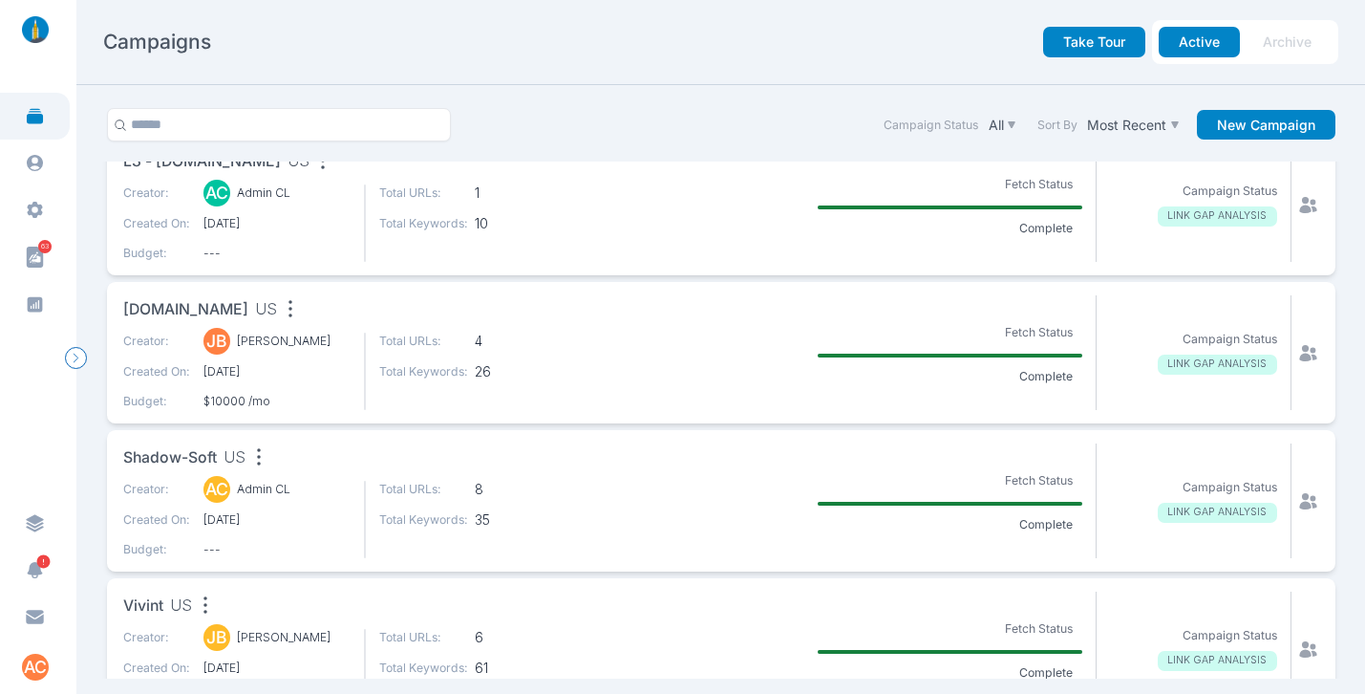
scroll to position [0, 0]
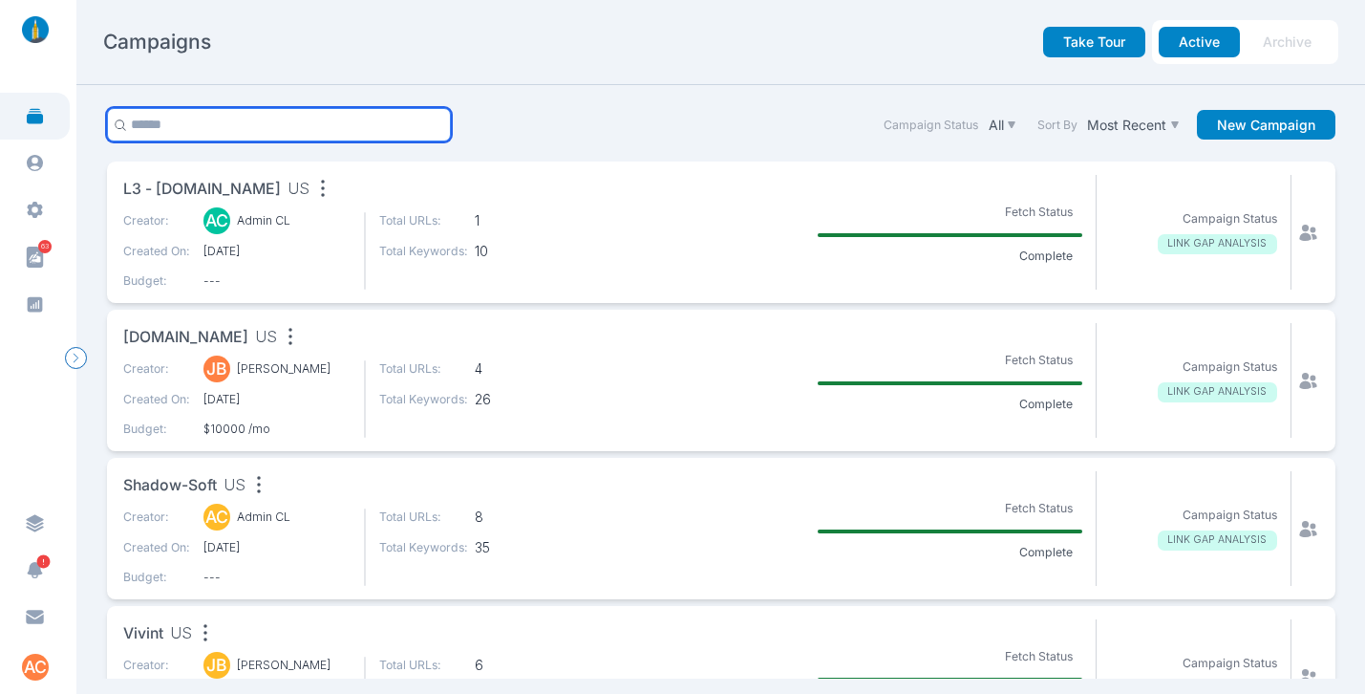
click at [283, 133] on input "text" at bounding box center [279, 124] width 345 height 33
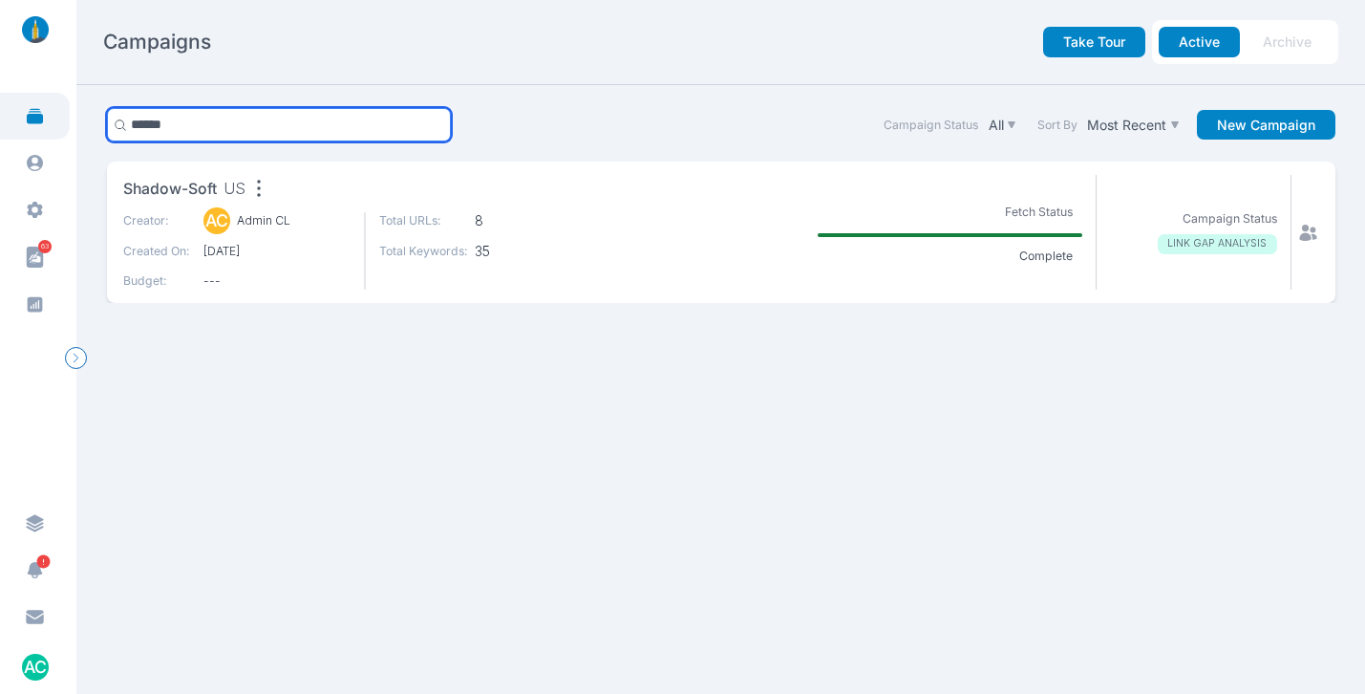
type input "******"
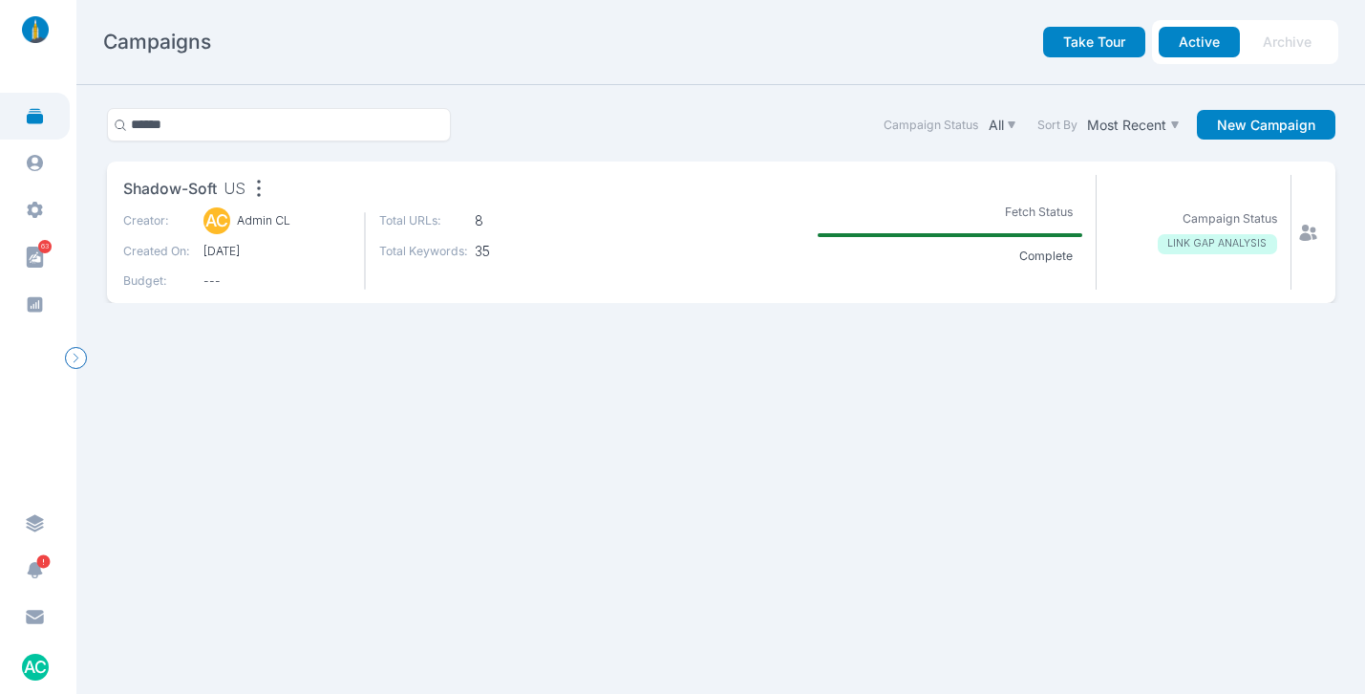
click at [150, 181] on span "Shadow-Soft" at bounding box center [170, 190] width 94 height 24
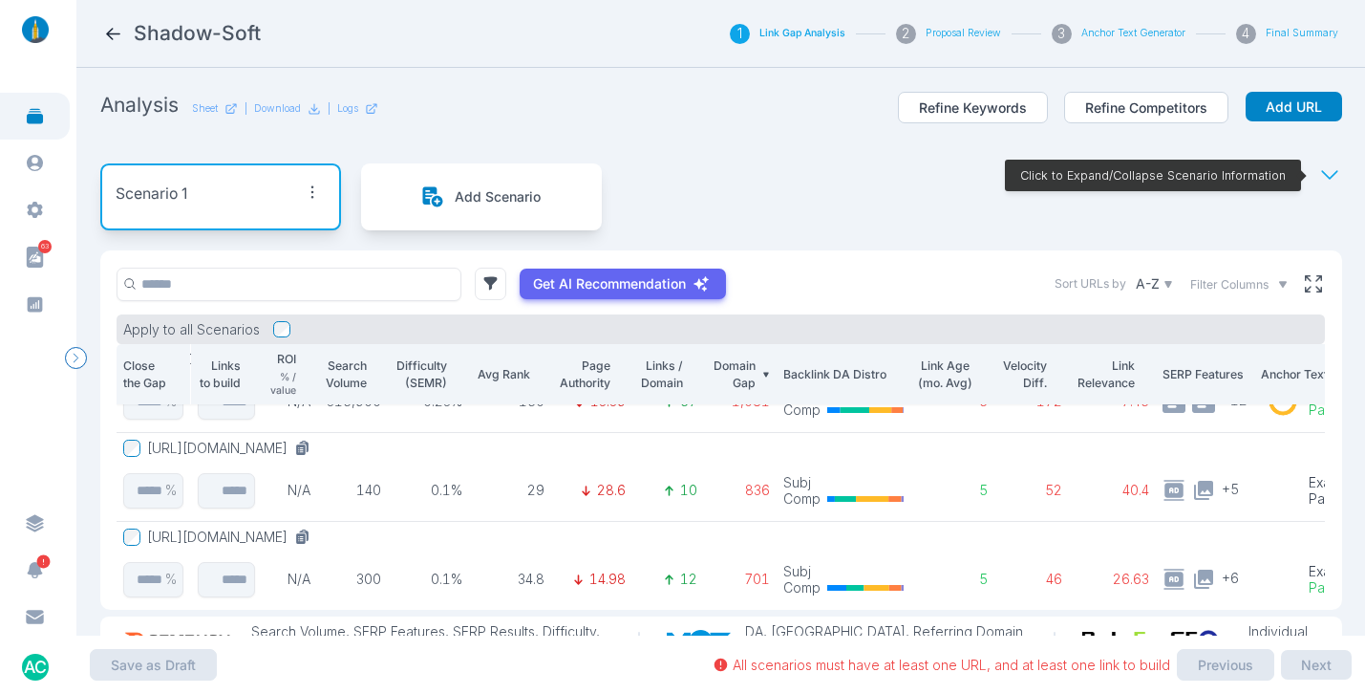
scroll to position [63, 0]
click at [318, 440] on button "[URL][DOMAIN_NAME]" at bounding box center [232, 445] width 171 height 17
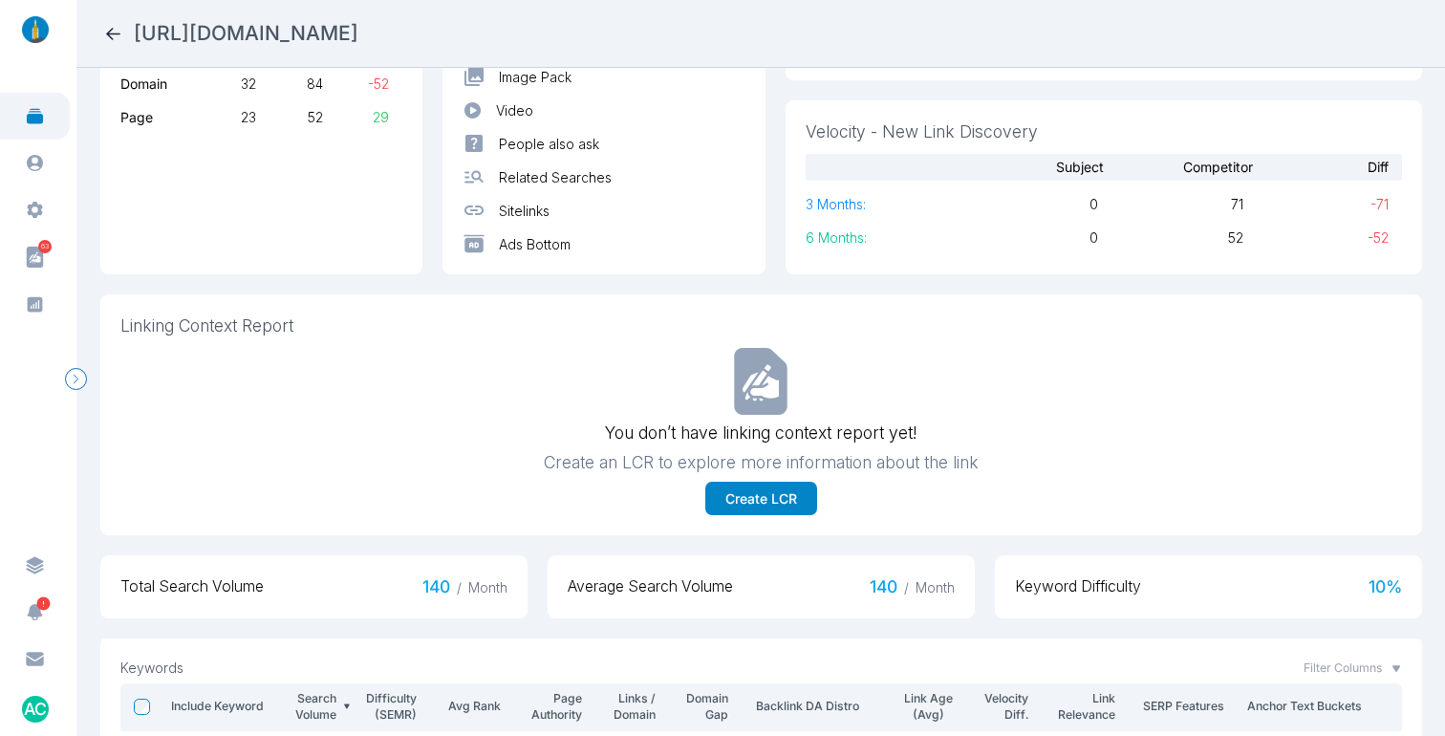
scroll to position [408, 0]
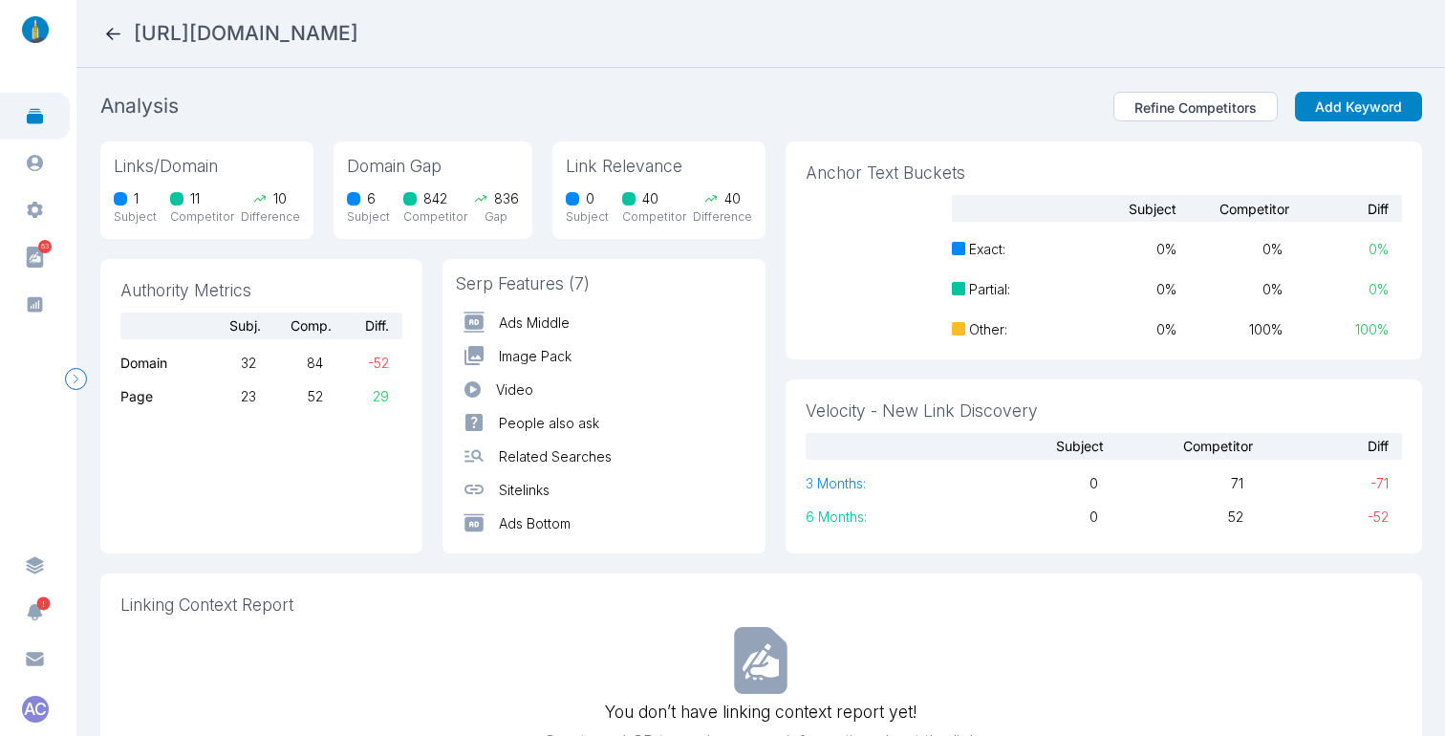
scroll to position [408, 0]
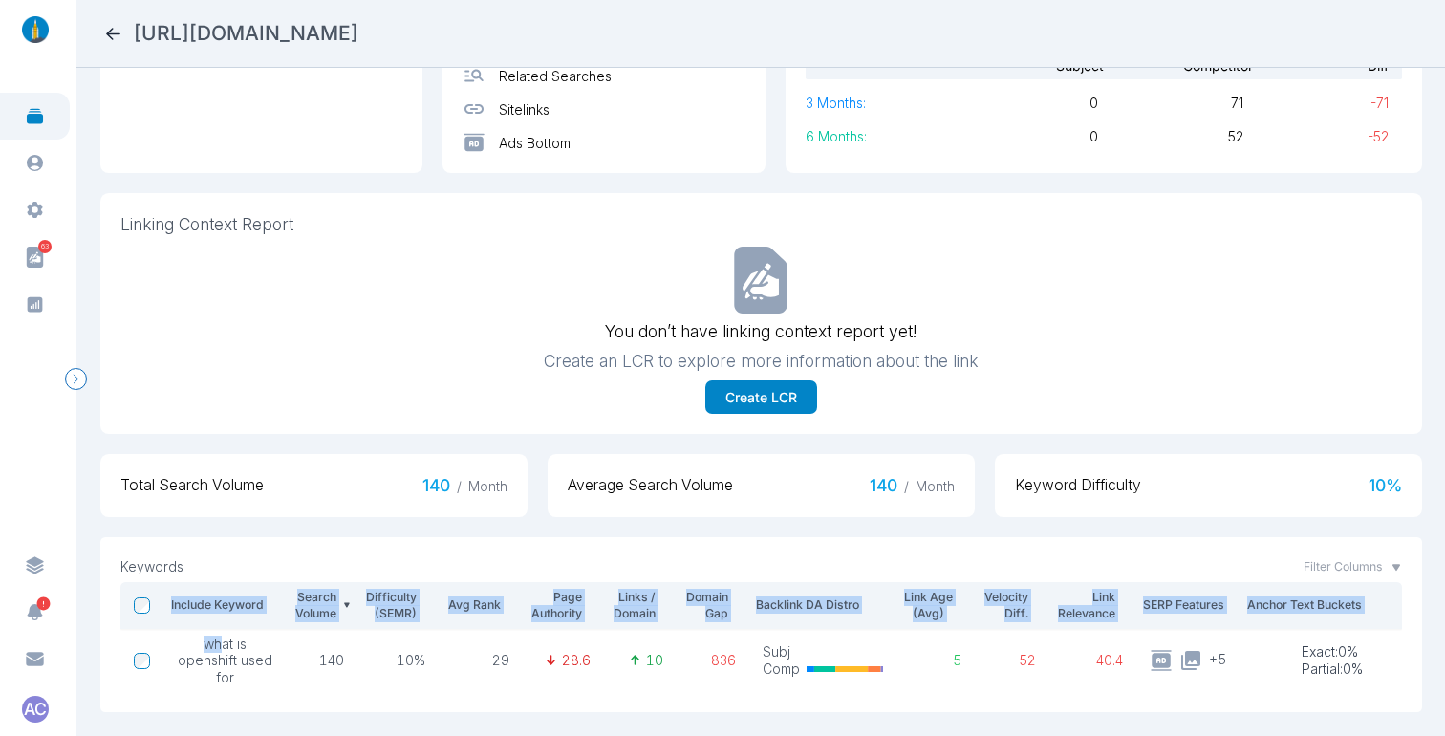
drag, startPoint x: 227, startPoint y: 623, endPoint x: 354, endPoint y: 665, distance: 133.8
click at [363, 672] on div "Include Keyword Search Volume Difficulty (SEMR) Avg Rank Page Authority Links /…" at bounding box center [760, 645] width 1281 height 127
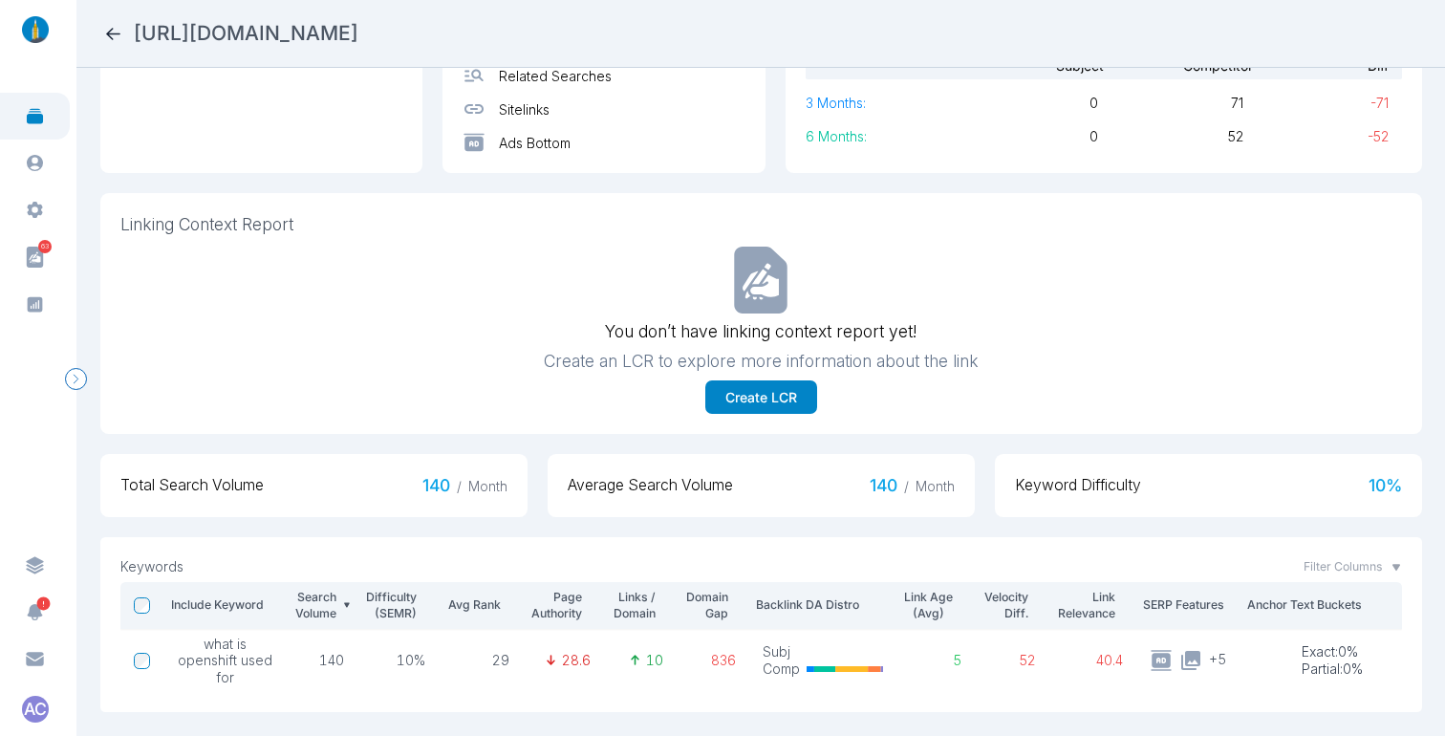
click at [272, 636] on span "what is openshift used for" at bounding box center [225, 660] width 96 height 51
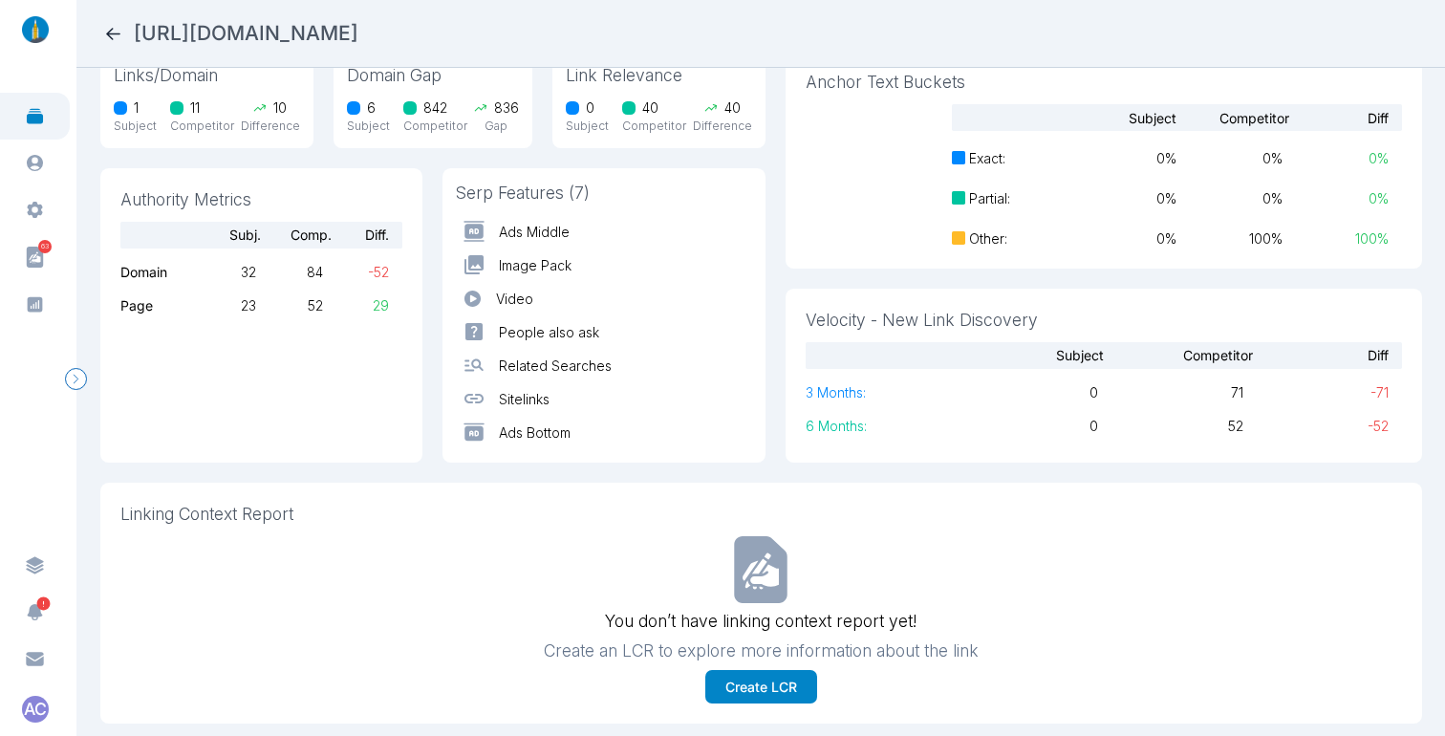
scroll to position [0, 0]
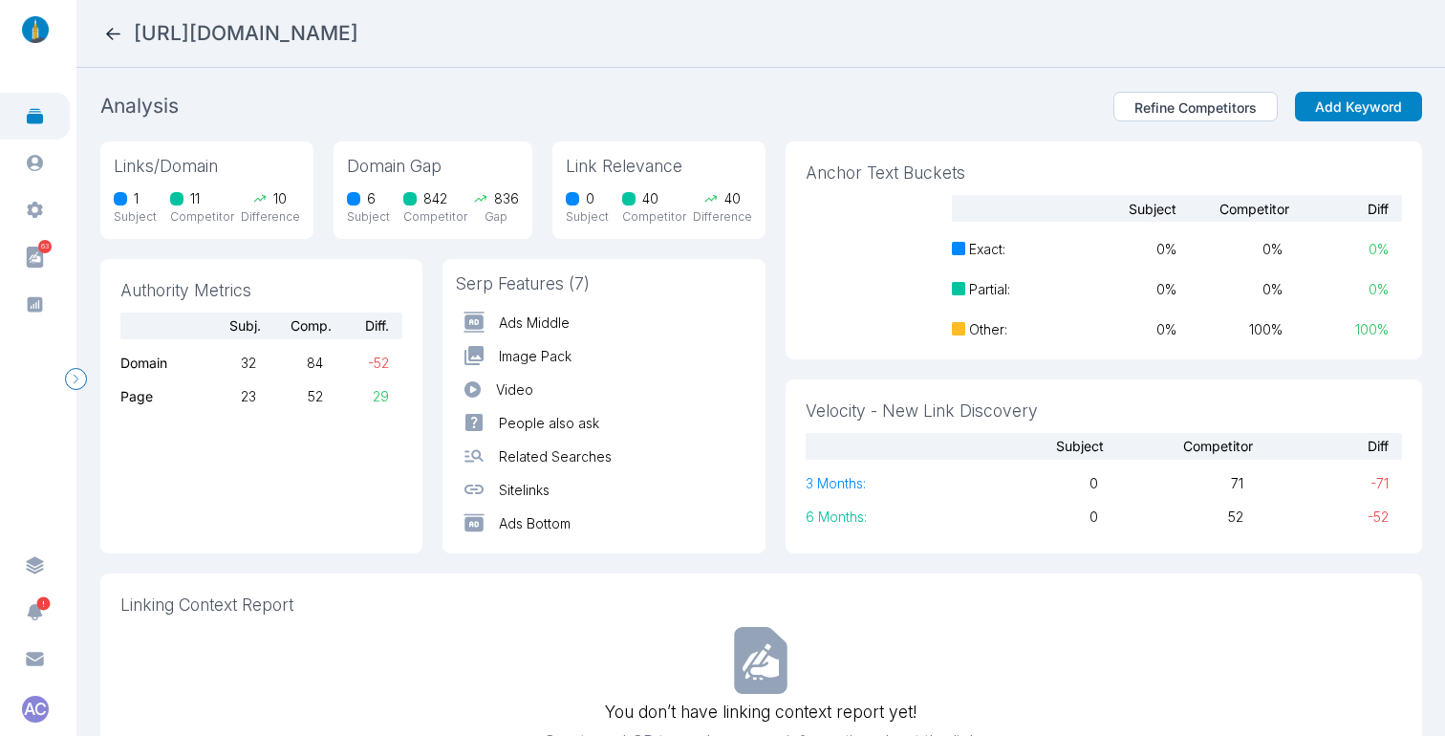
click at [106, 32] on icon at bounding box center [113, 34] width 14 height 12
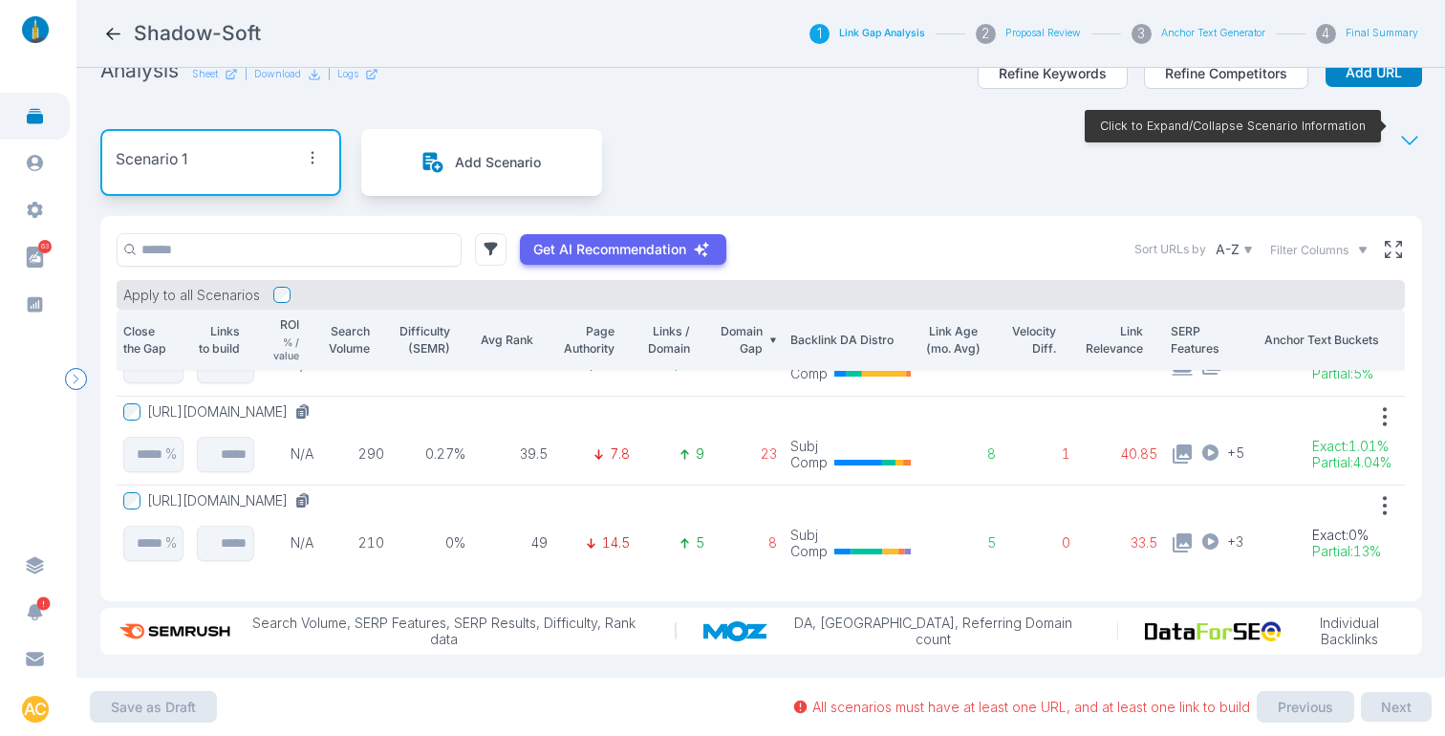
scroll to position [516, 0]
click at [318, 492] on button "[URL][DOMAIN_NAME]" at bounding box center [232, 500] width 171 height 17
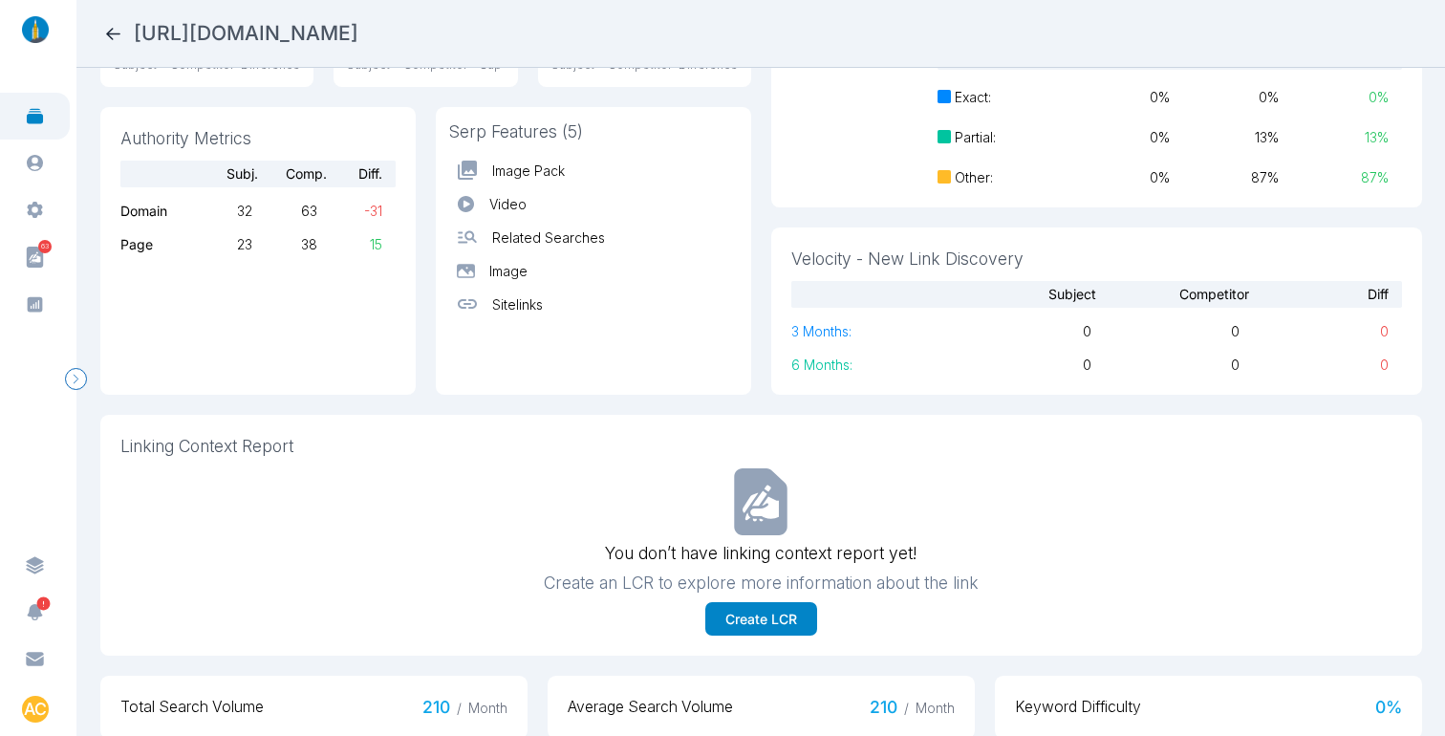
scroll to position [398, 0]
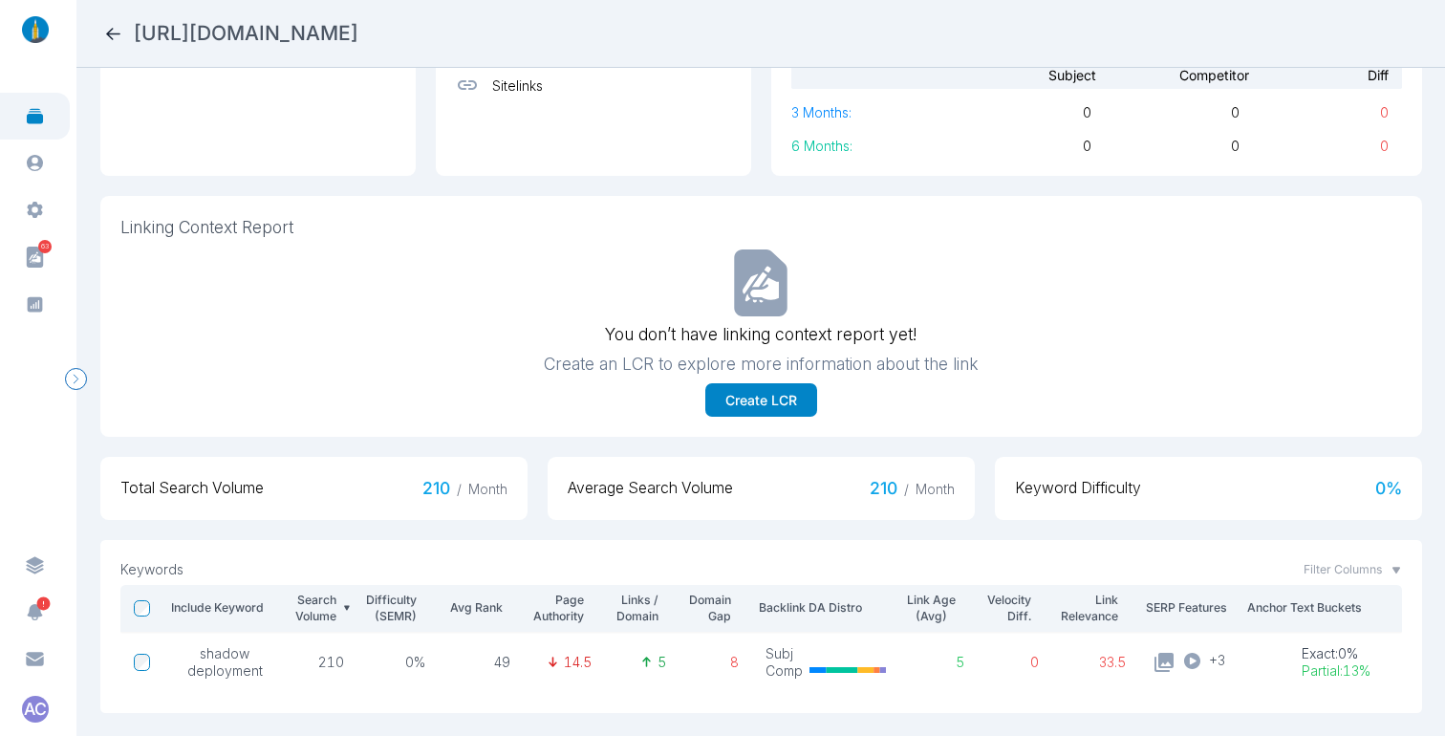
click at [112, 34] on icon at bounding box center [113, 34] width 20 height 20
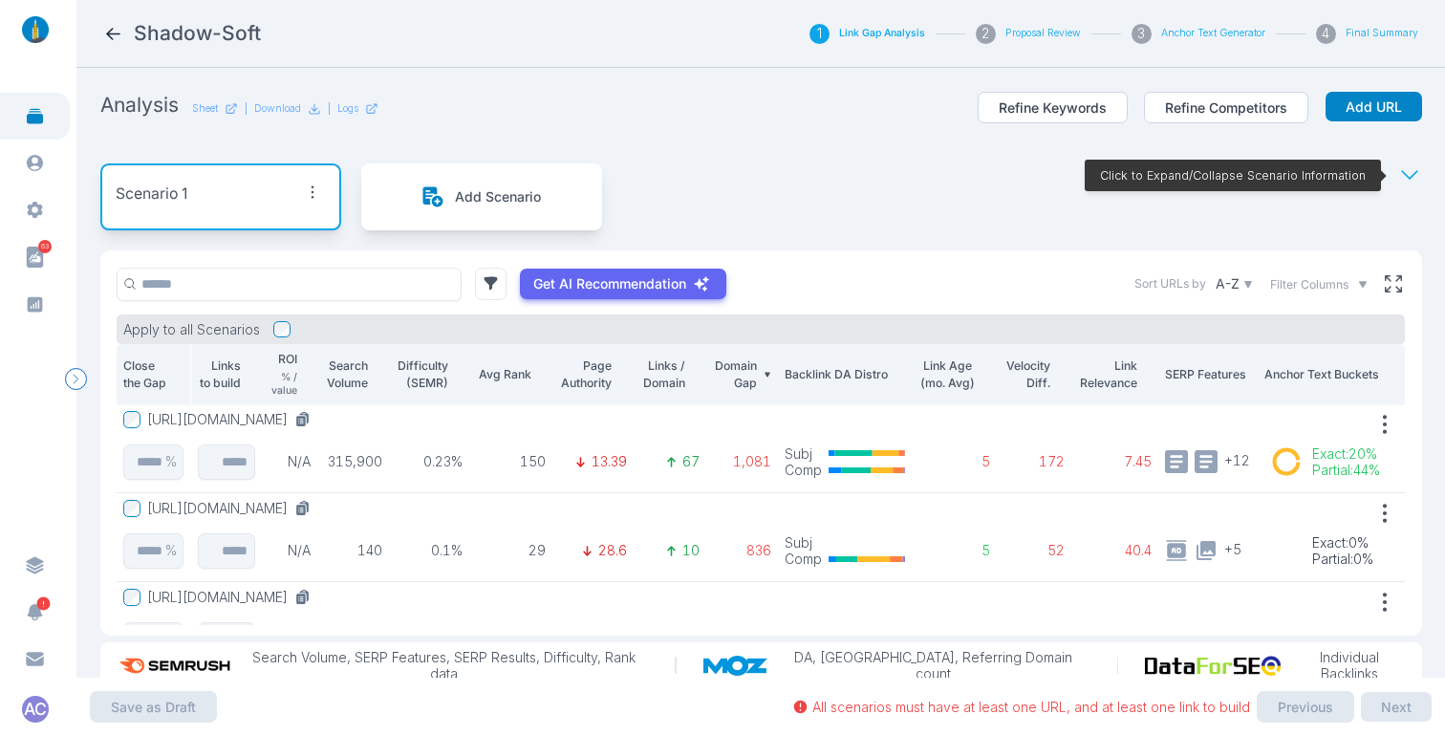
click at [870, 125] on div "Analysis Sheet | Download | Logs Refine Keywords Refine Competitors Add URL" at bounding box center [760, 118] width 1321 height 53
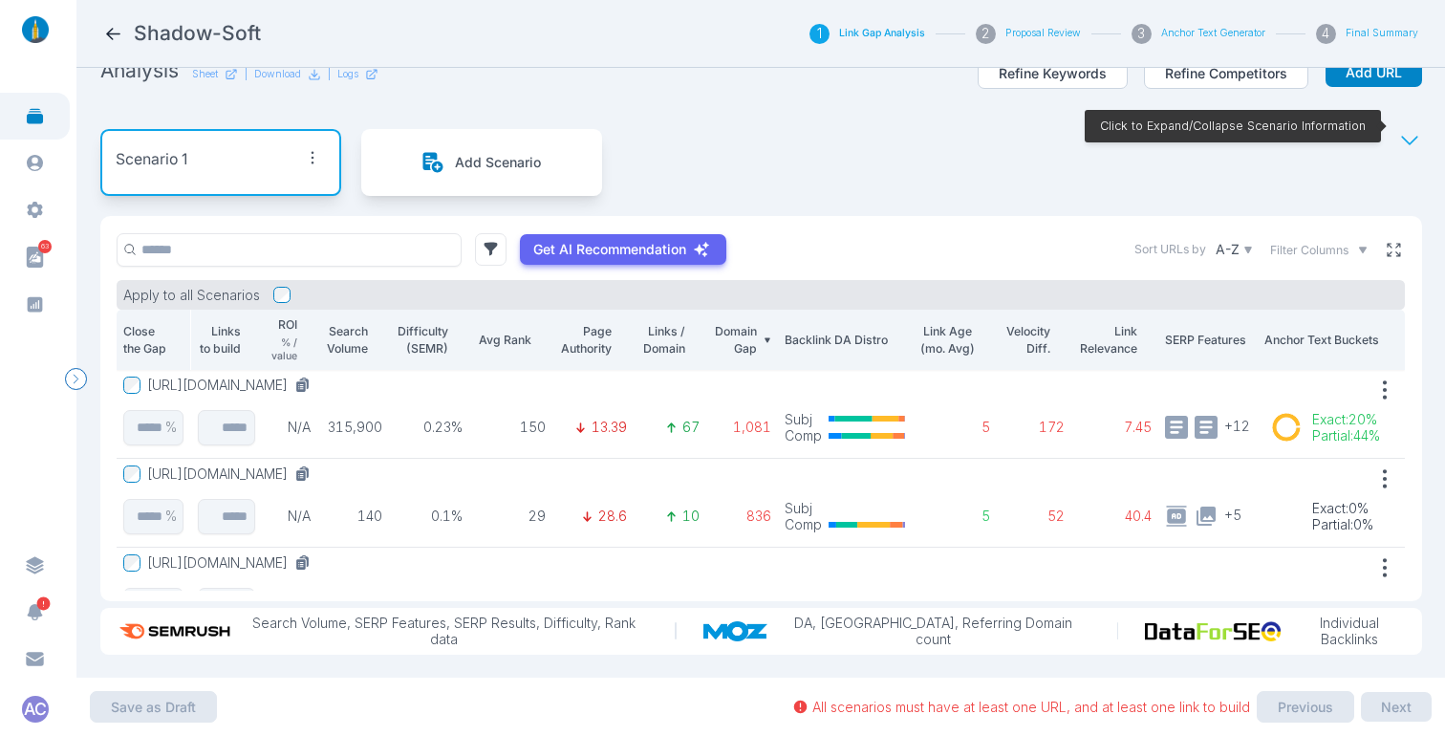
click at [1384, 241] on icon at bounding box center [1392, 249] width 17 height 17
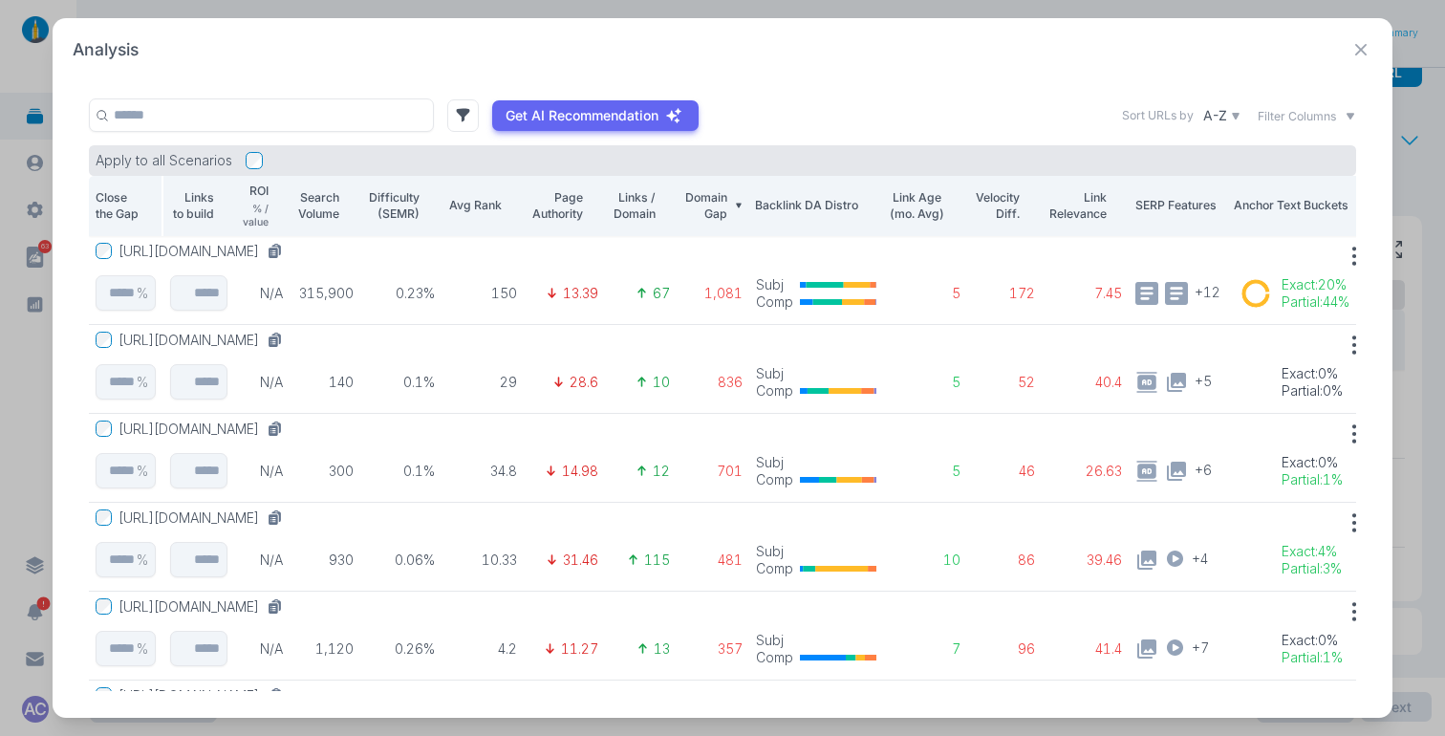
click at [1360, 53] on icon at bounding box center [1361, 50] width 24 height 24
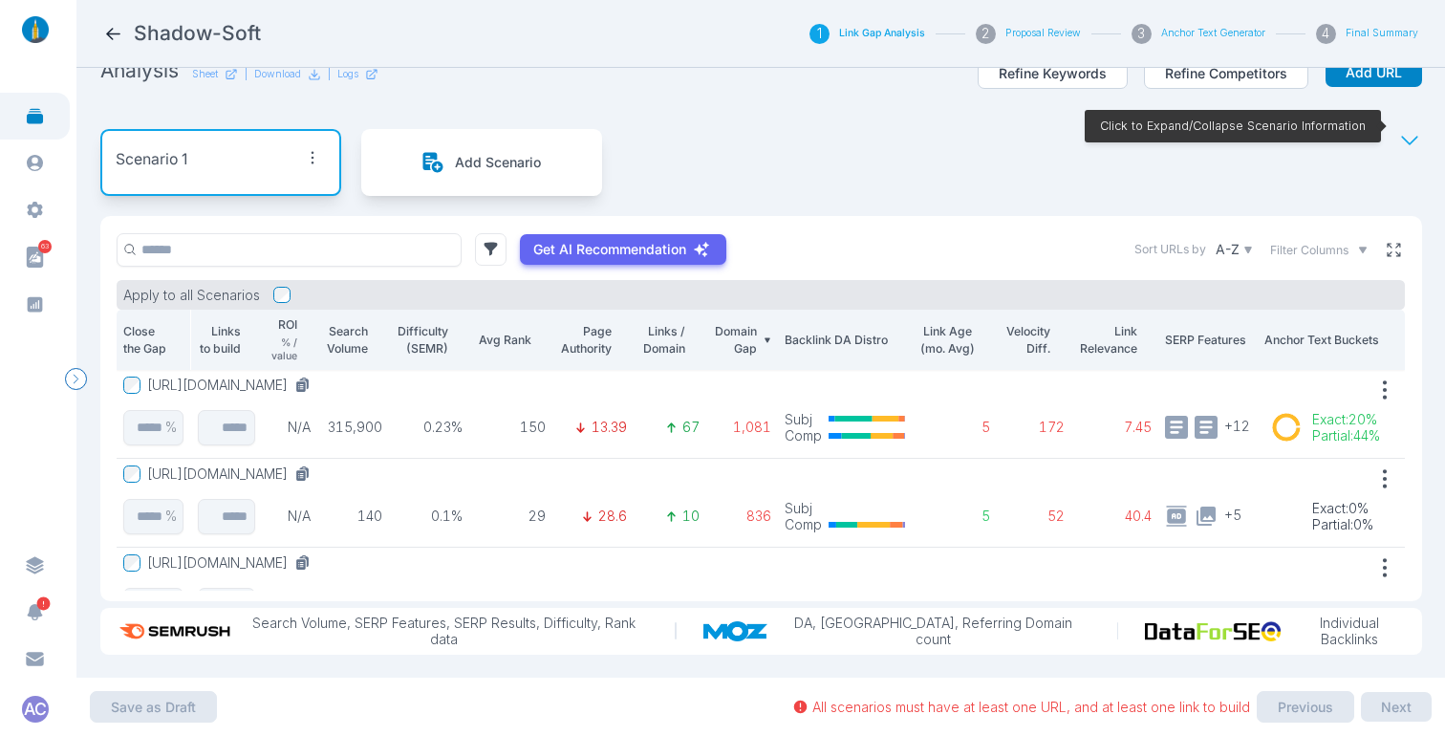
click at [1388, 238] on button at bounding box center [1393, 250] width 24 height 24
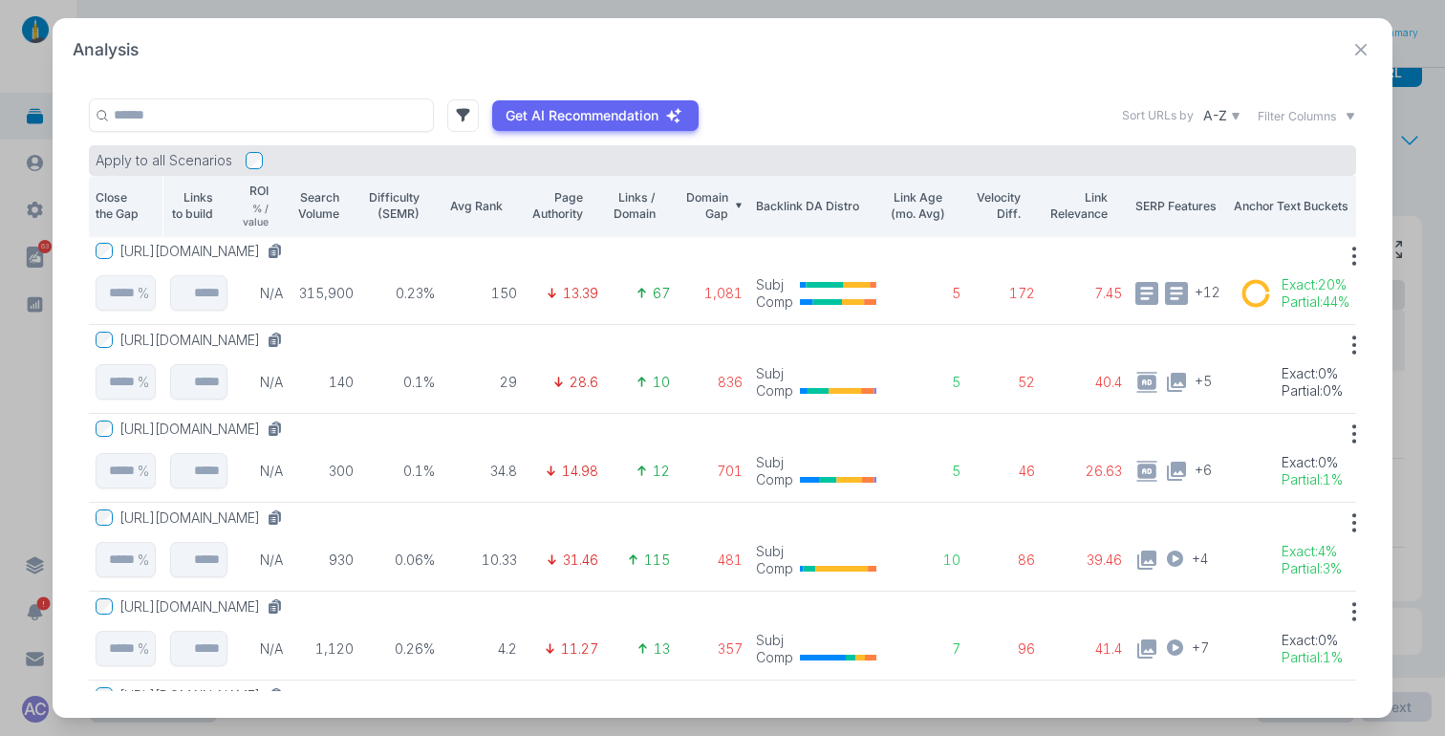
click at [1364, 43] on icon at bounding box center [1361, 50] width 24 height 24
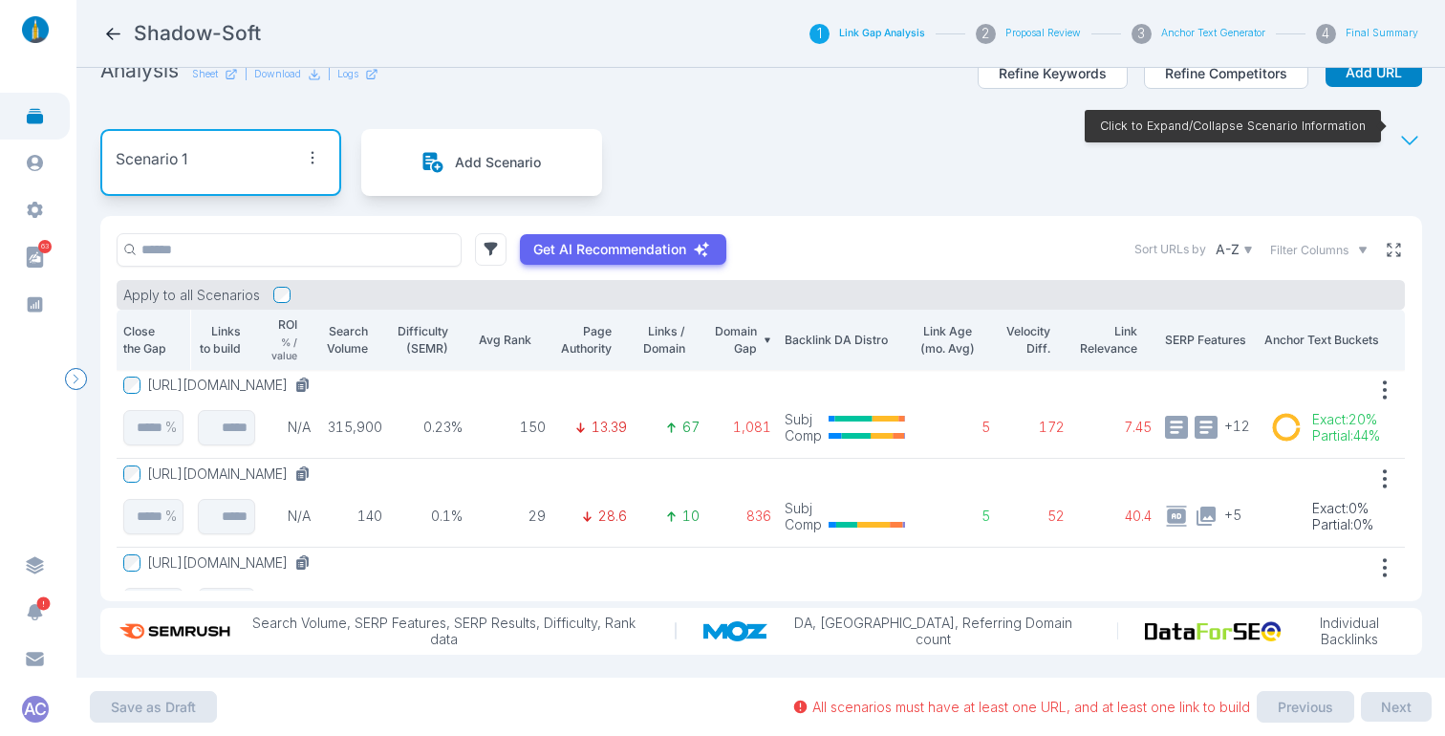
click at [1386, 243] on icon at bounding box center [1392, 249] width 13 height 13
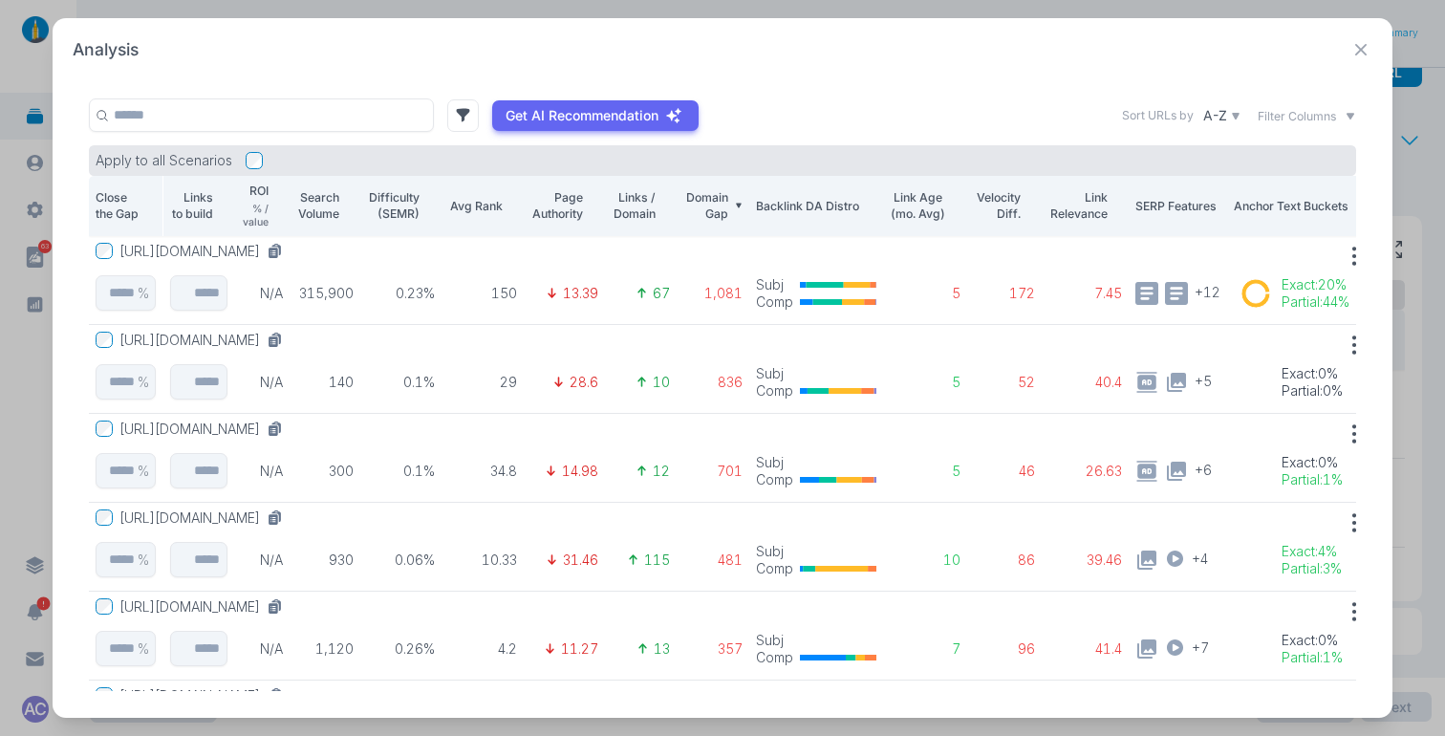
click at [1360, 56] on icon at bounding box center [1361, 50] width 24 height 24
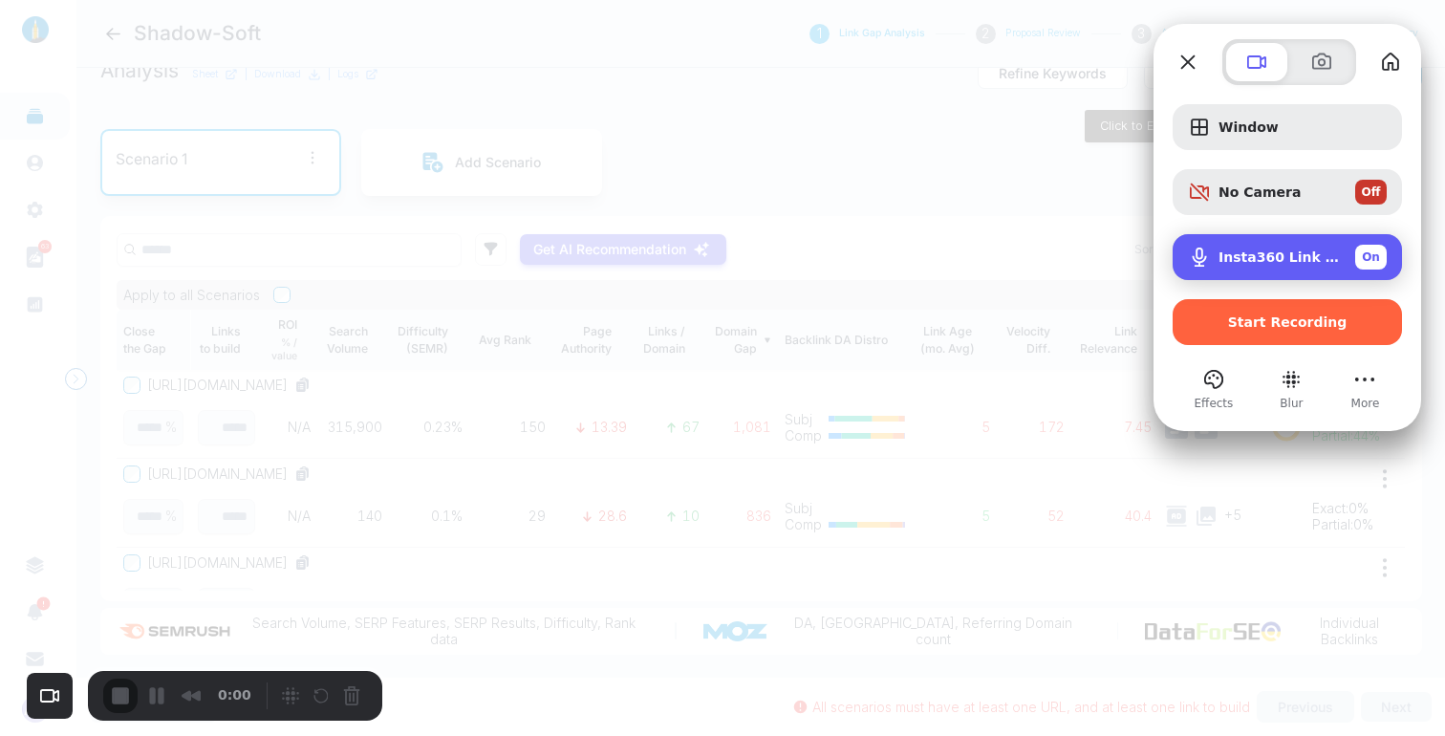
click at [1365, 253] on span "On" at bounding box center [1370, 256] width 18 height 17
click at [1371, 256] on span "Off" at bounding box center [1370, 256] width 19 height 17
click at [1278, 255] on span "Insta360 Link (2e1a:4c01)" at bounding box center [1278, 256] width 121 height 15
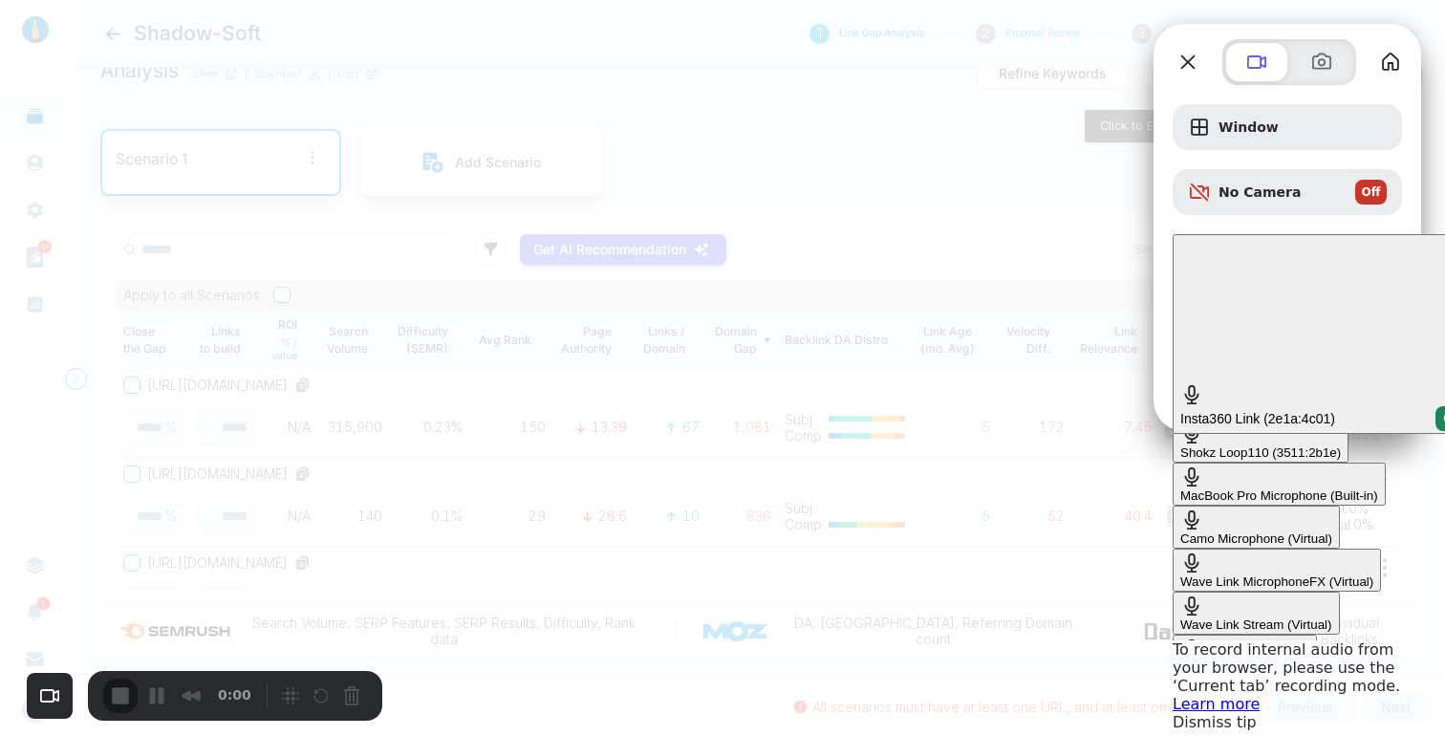
scroll to position [206, 0]
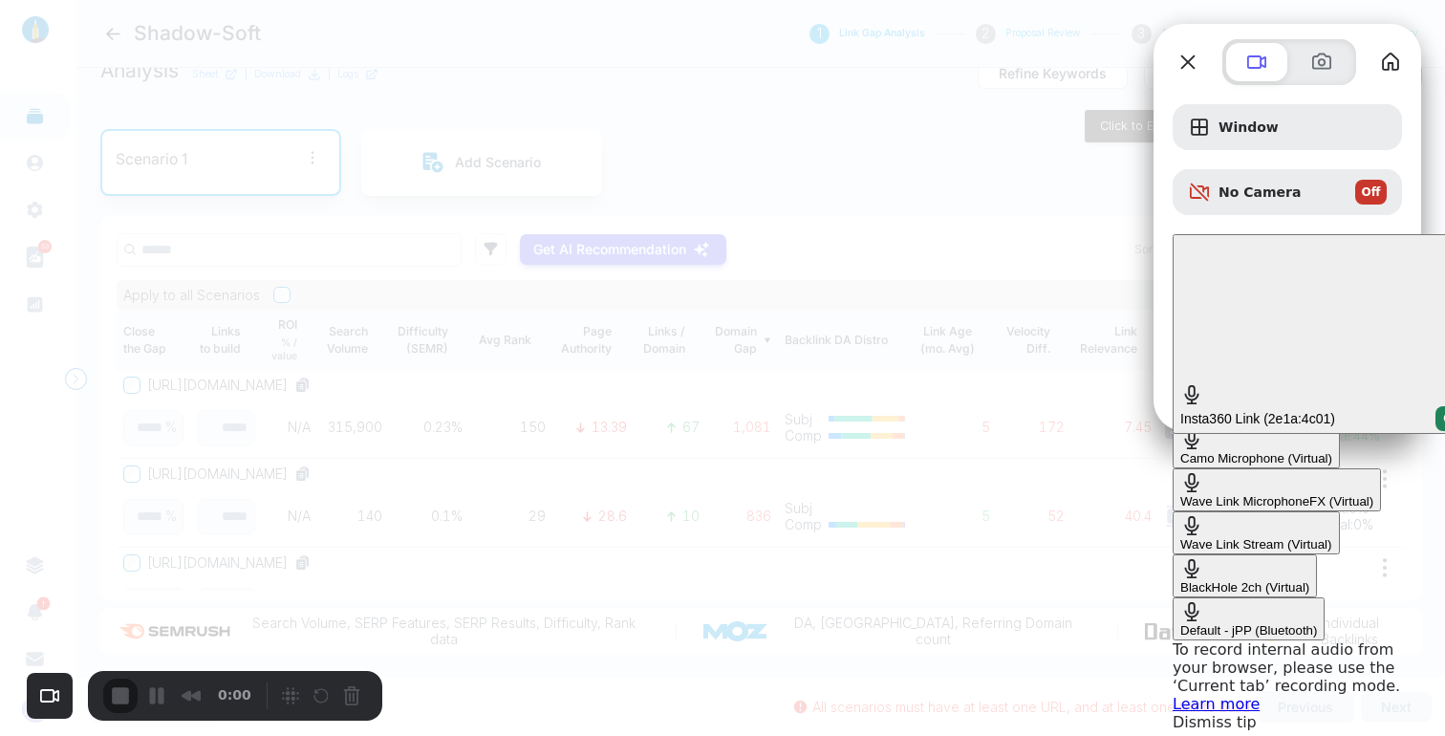
drag, startPoint x: 1003, startPoint y: 393, endPoint x: 1004, endPoint y: 409, distance: 16.3
click at [1172, 434] on div "No microphone Insta360 Link (2e1a:4c01) Shokz Loop110 (3511:2b1e) MacBook Pro M…" at bounding box center [1286, 537] width 229 height 206
click at [1180, 623] on div "Default - jPP (Bluetooth)" at bounding box center [1248, 630] width 137 height 14
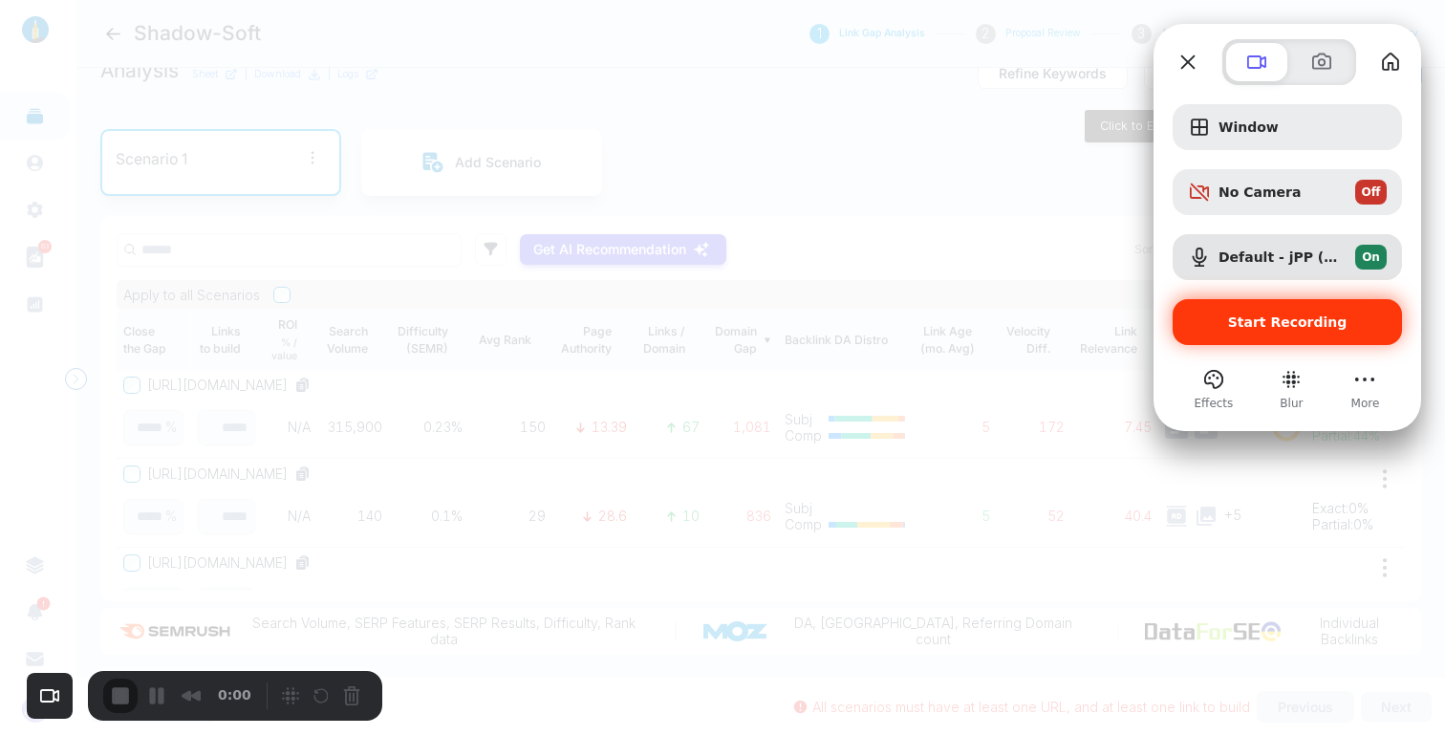
click at [1215, 312] on div "Start Recording" at bounding box center [1286, 322] width 229 height 46
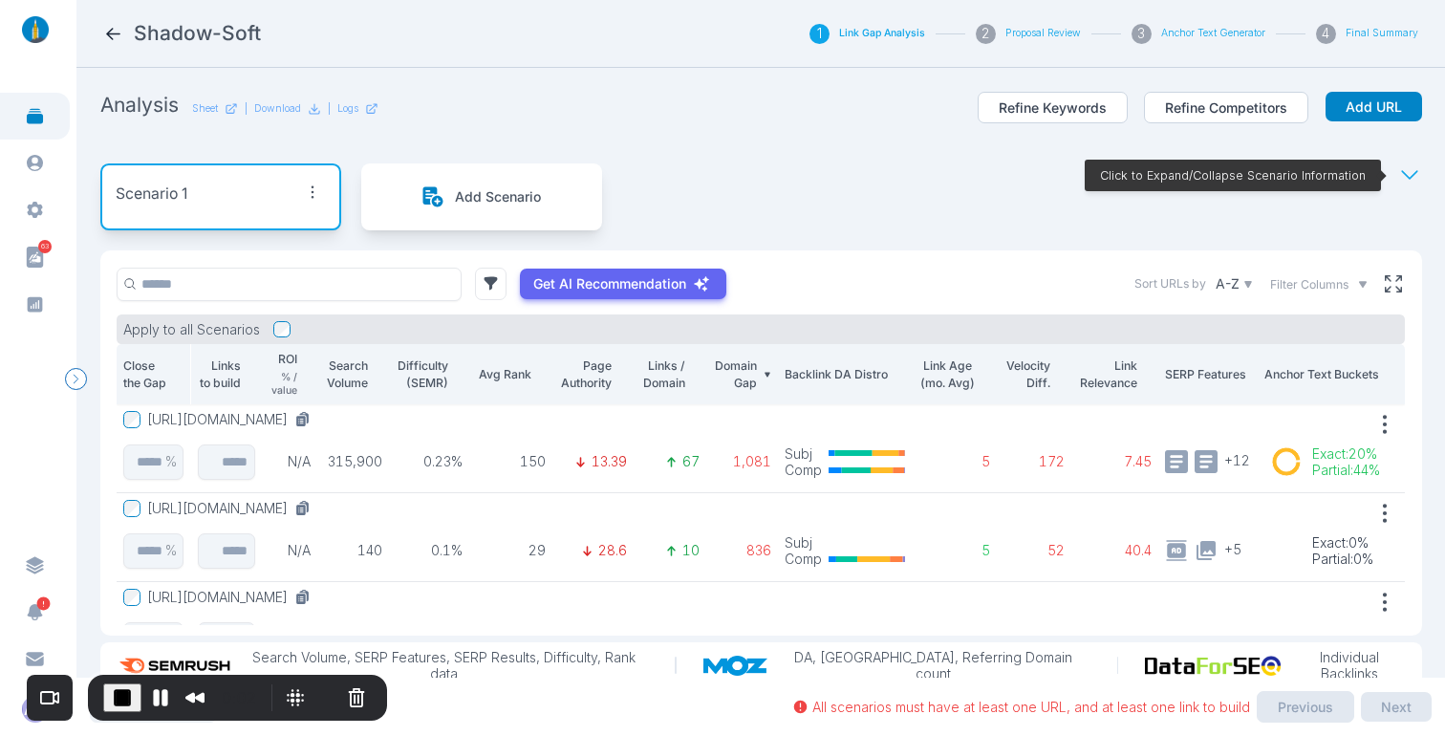
click at [106, 32] on icon at bounding box center [113, 34] width 20 height 20
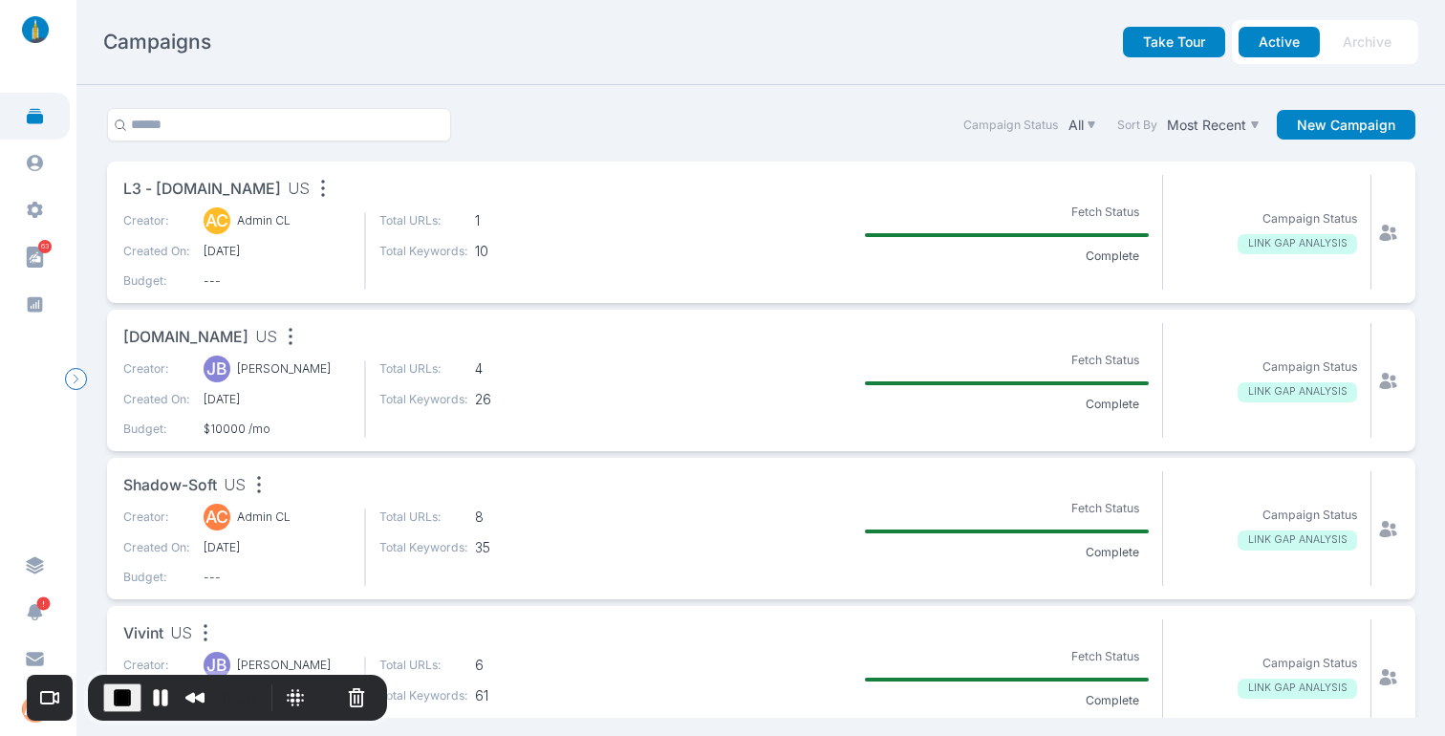
click at [177, 479] on span "Shadow-Soft" at bounding box center [170, 486] width 94 height 24
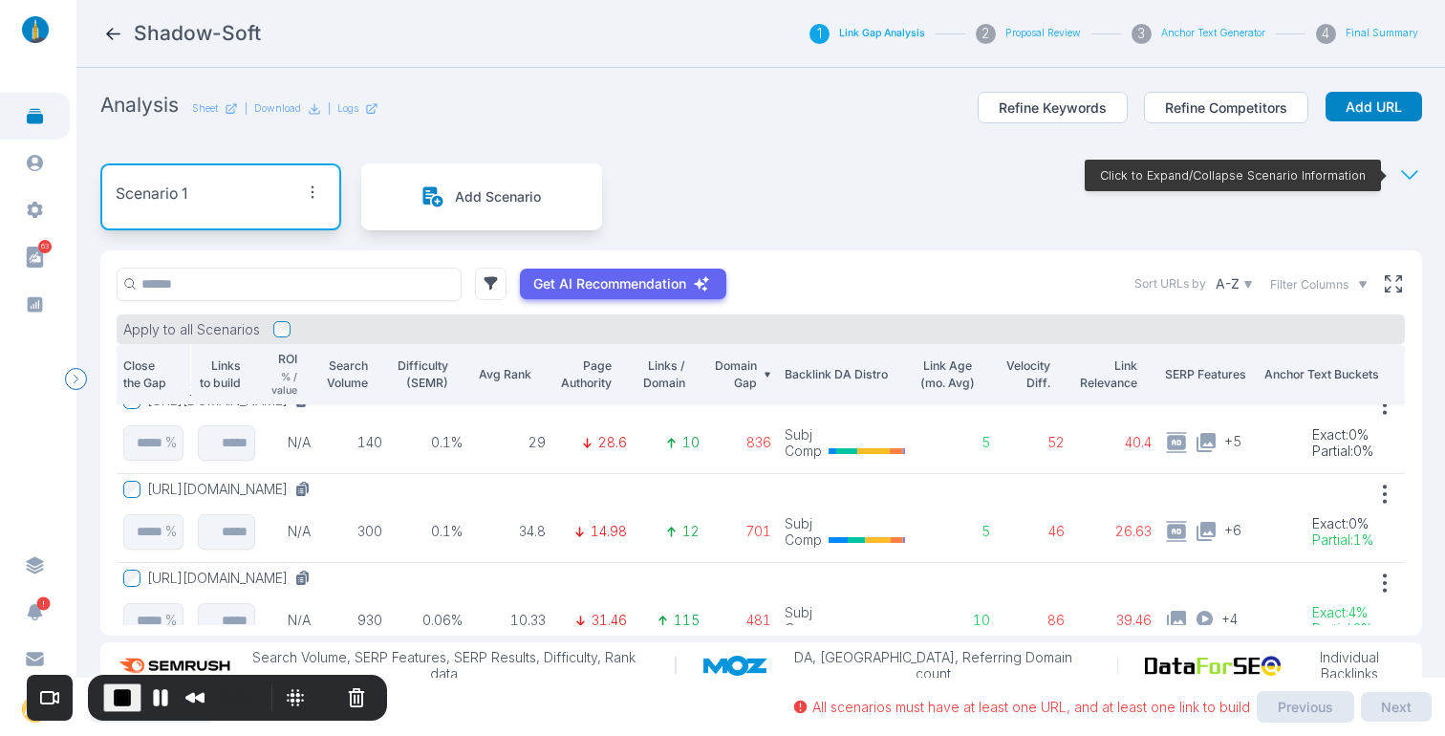
scroll to position [108, 1]
click at [318, 490] on button "[URL][DOMAIN_NAME]" at bounding box center [232, 489] width 171 height 17
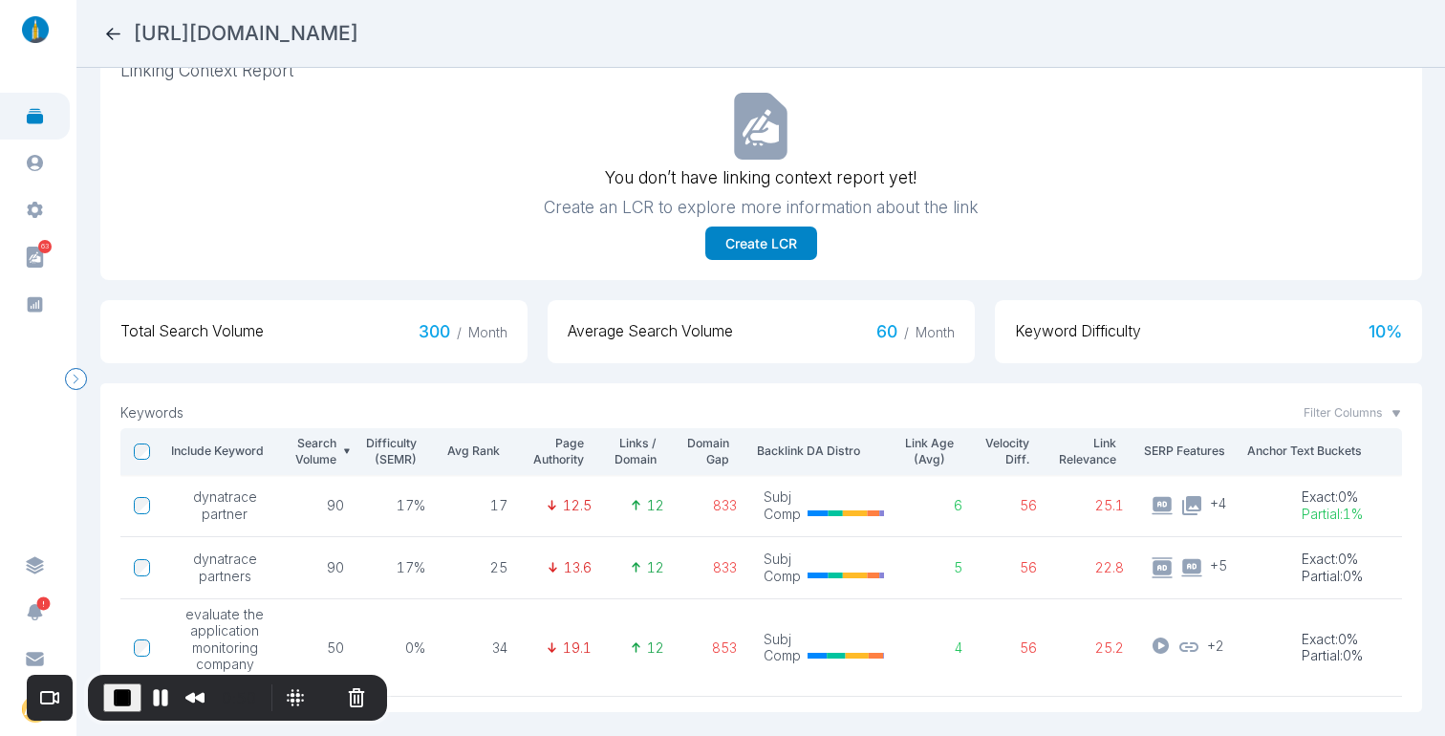
click at [108, 33] on icon at bounding box center [113, 34] width 14 height 12
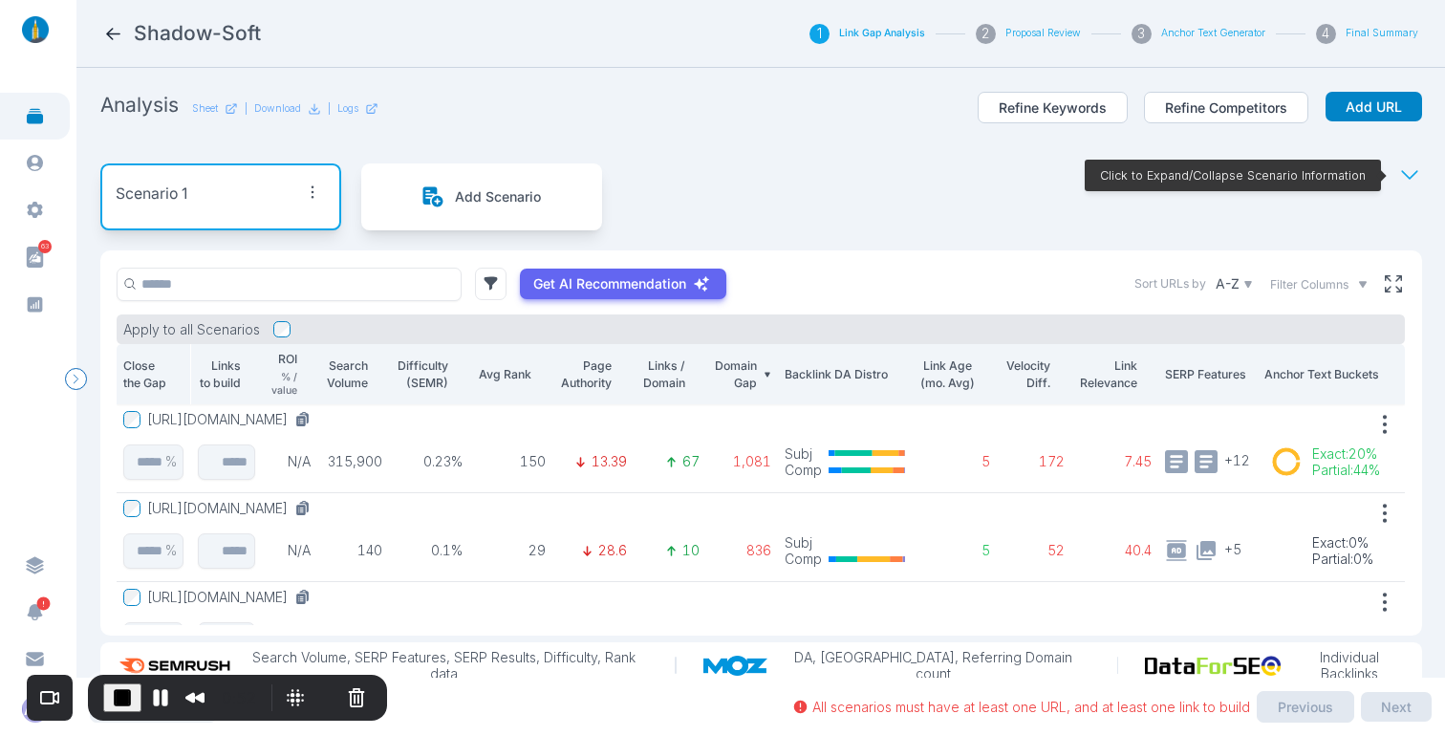
click at [246, 419] on button "[URL][DOMAIN_NAME]" at bounding box center [232, 419] width 171 height 17
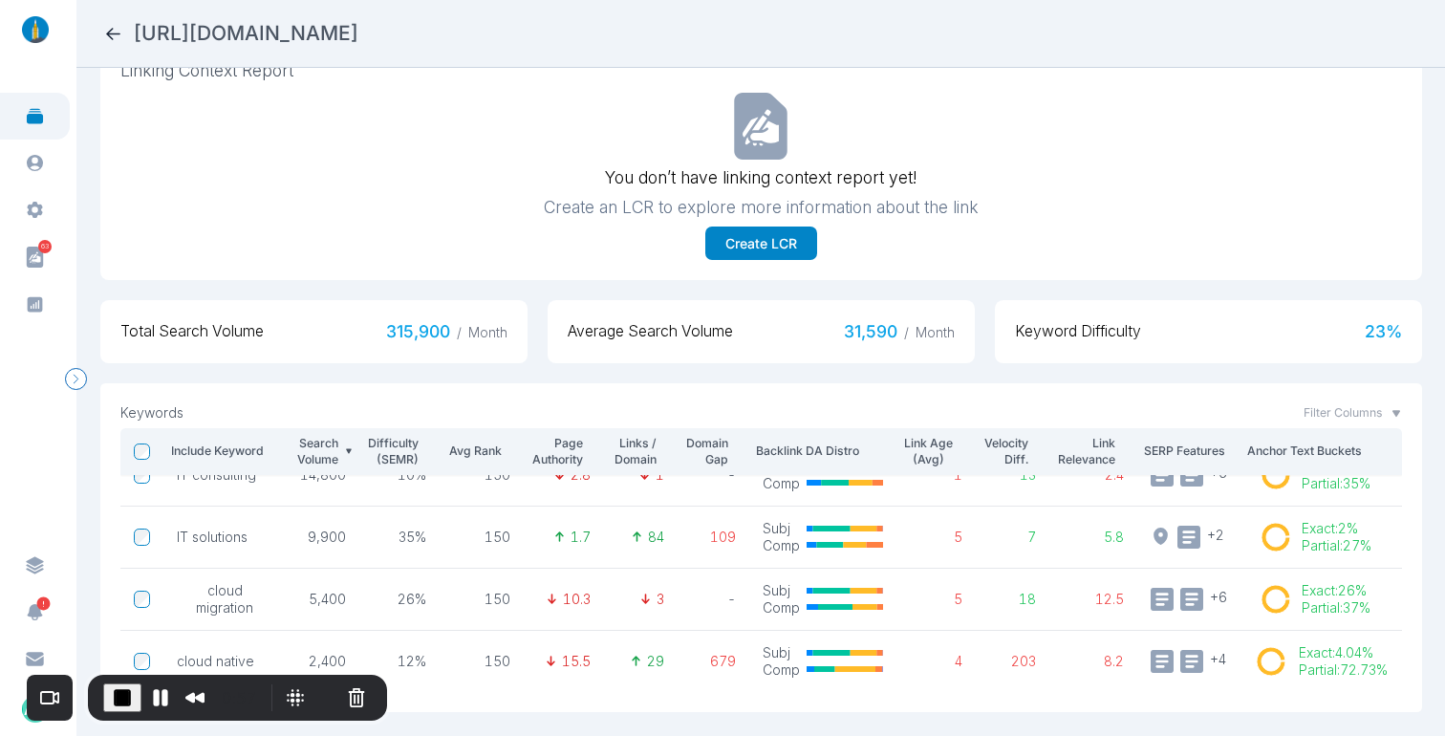
scroll to position [291, 0]
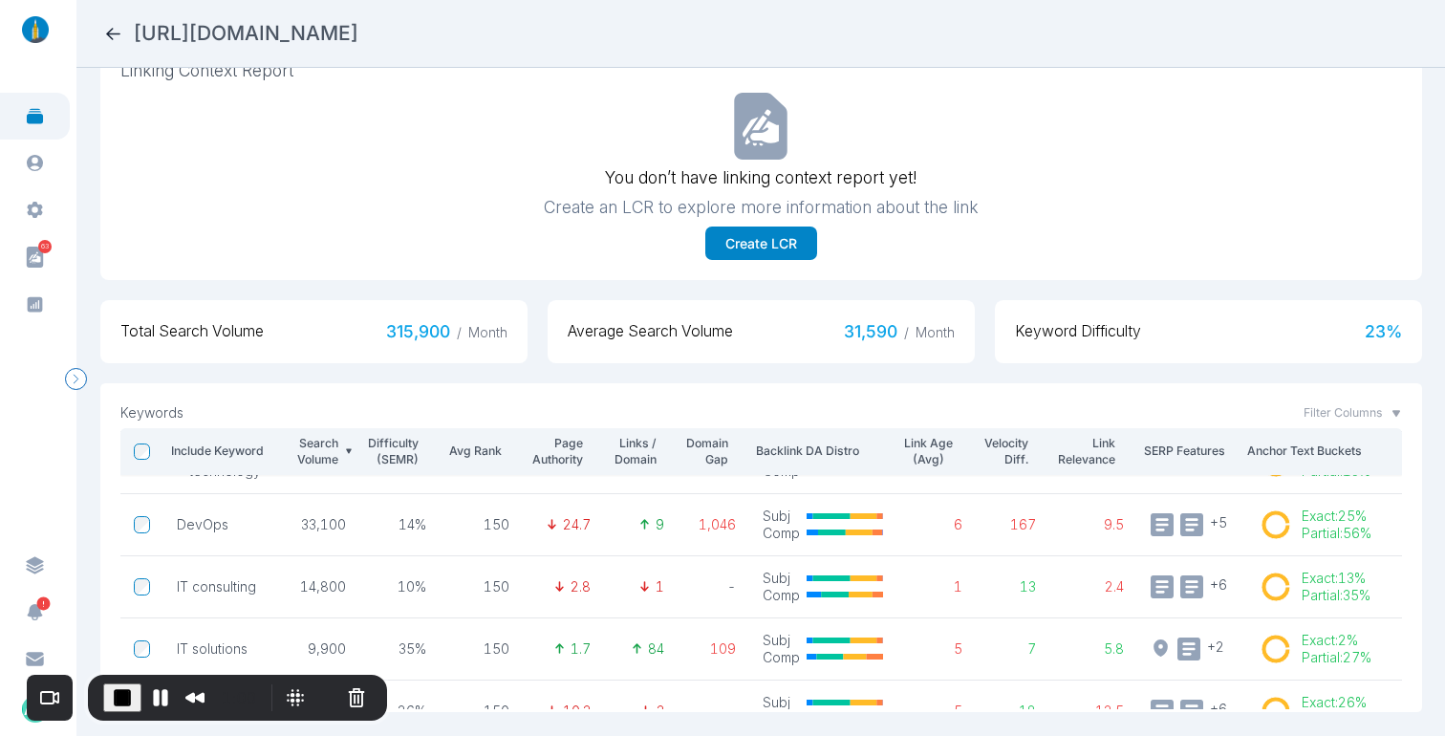
click at [1417, 516] on section "Analysis Refine Competitors 9 % Links/Domain 4 Subject 71 Competitor 67 Differe…" at bounding box center [760, 402] width 1368 height 668
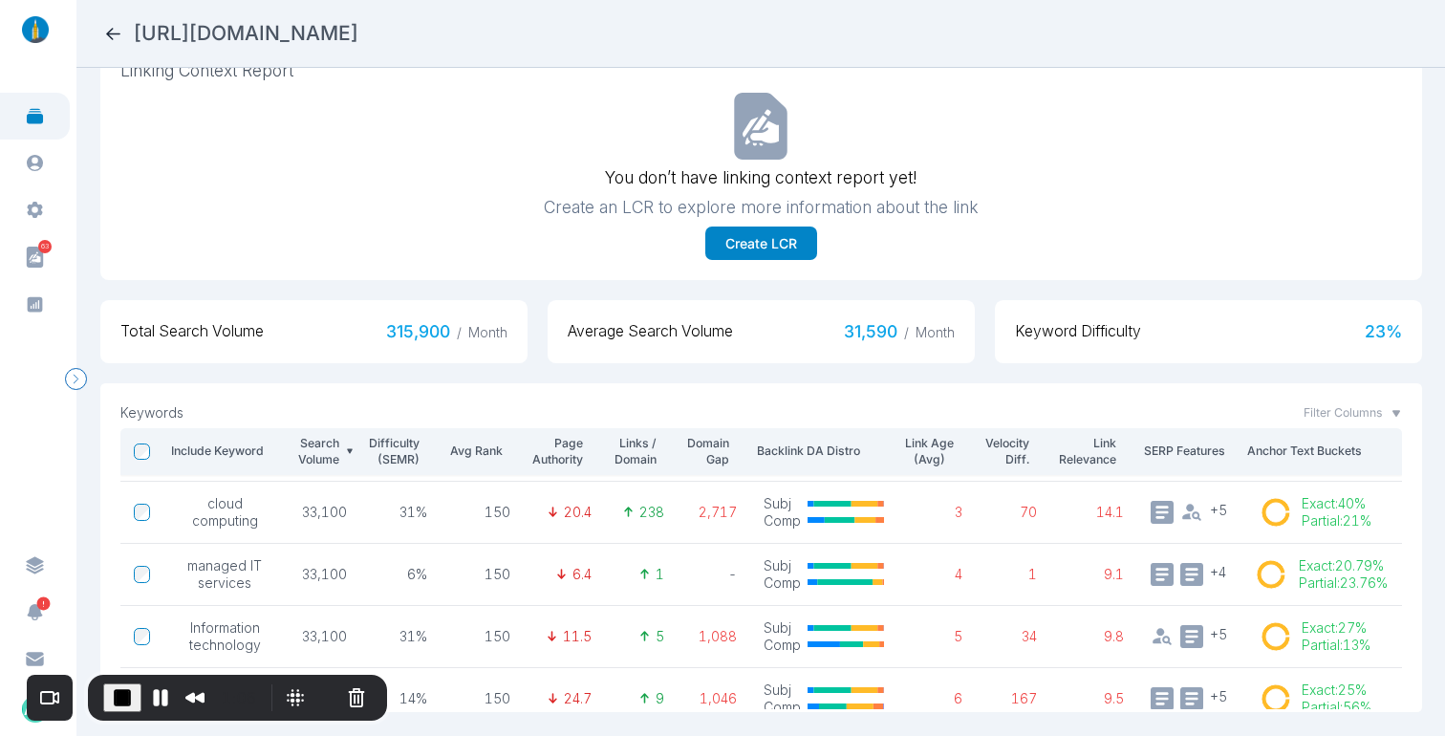
scroll to position [0, 0]
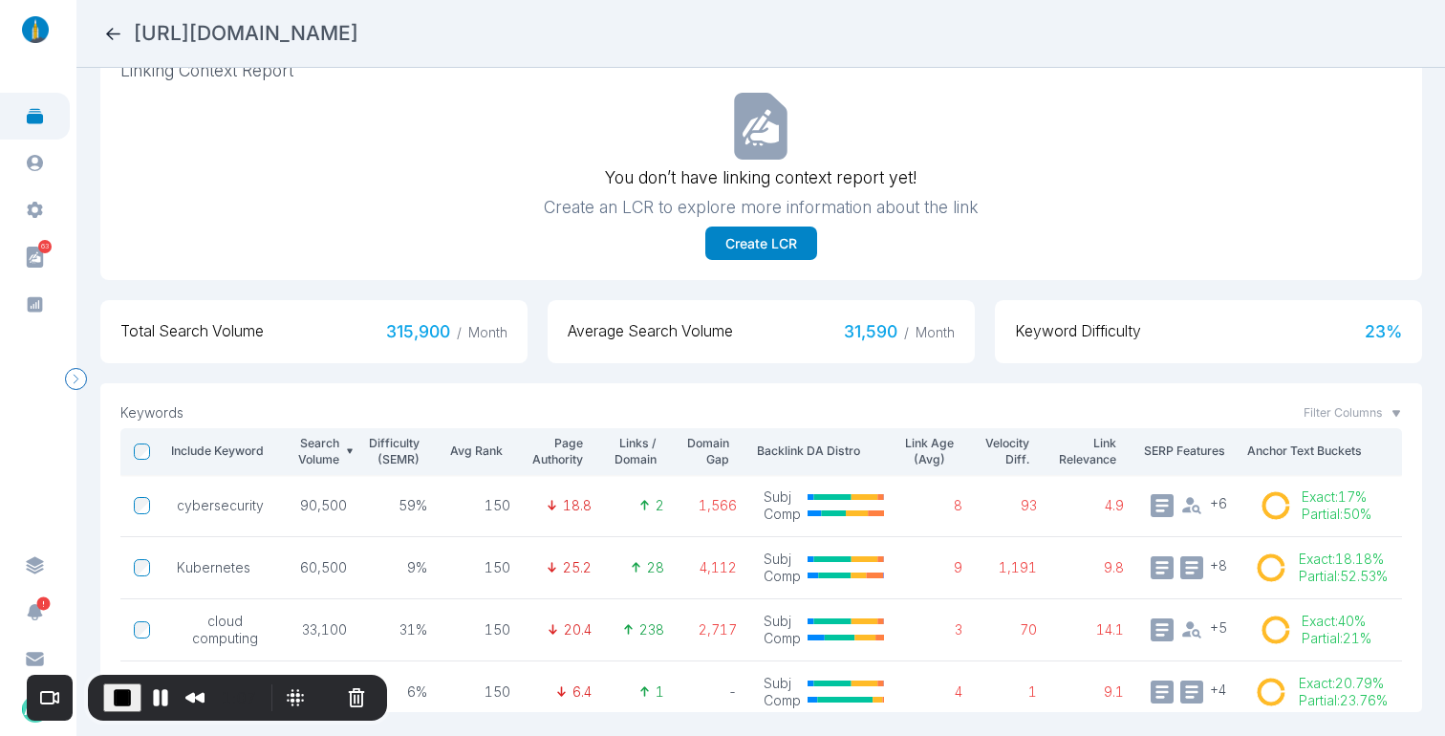
click at [119, 21] on nav "[URL][DOMAIN_NAME]" at bounding box center [760, 34] width 1368 height 68
click at [112, 32] on icon at bounding box center [113, 34] width 20 height 20
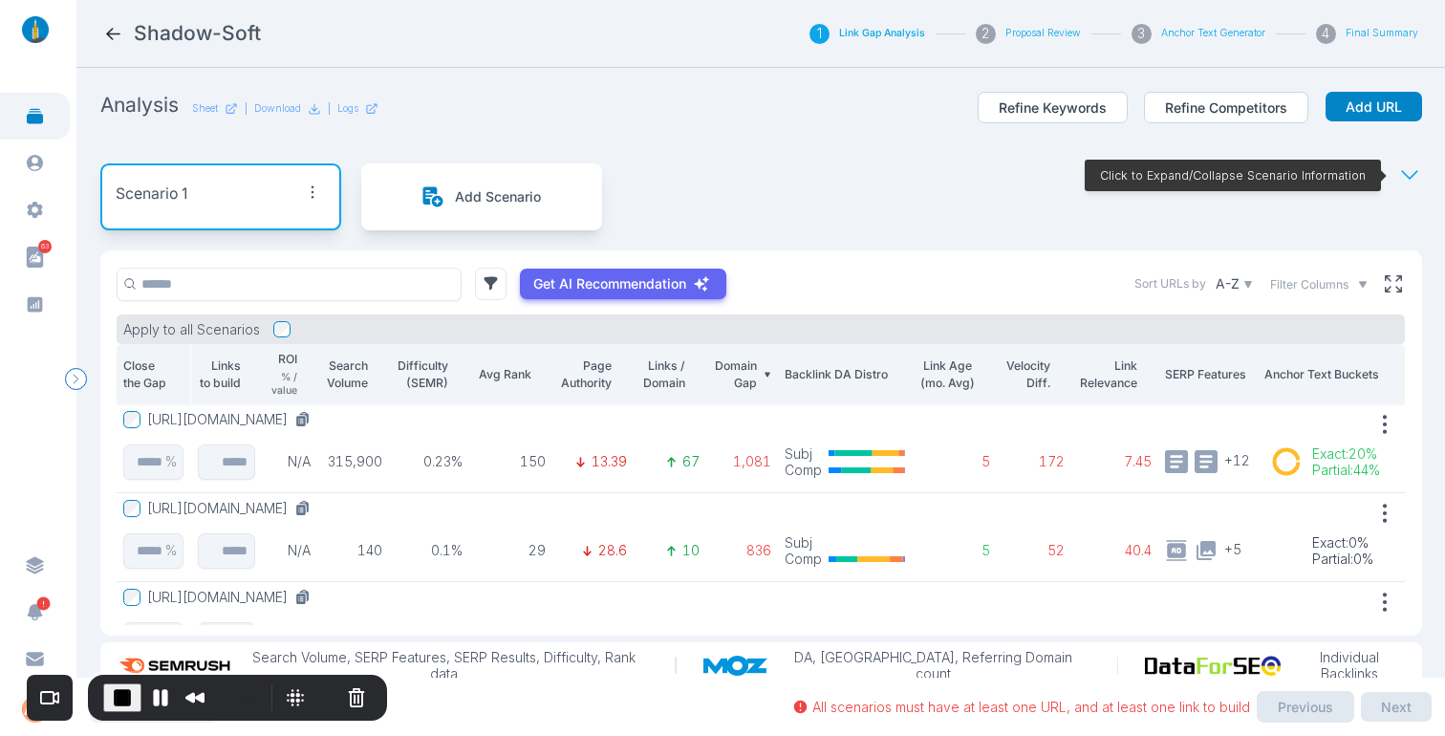
click at [318, 505] on button "[URL][DOMAIN_NAME]" at bounding box center [232, 508] width 171 height 17
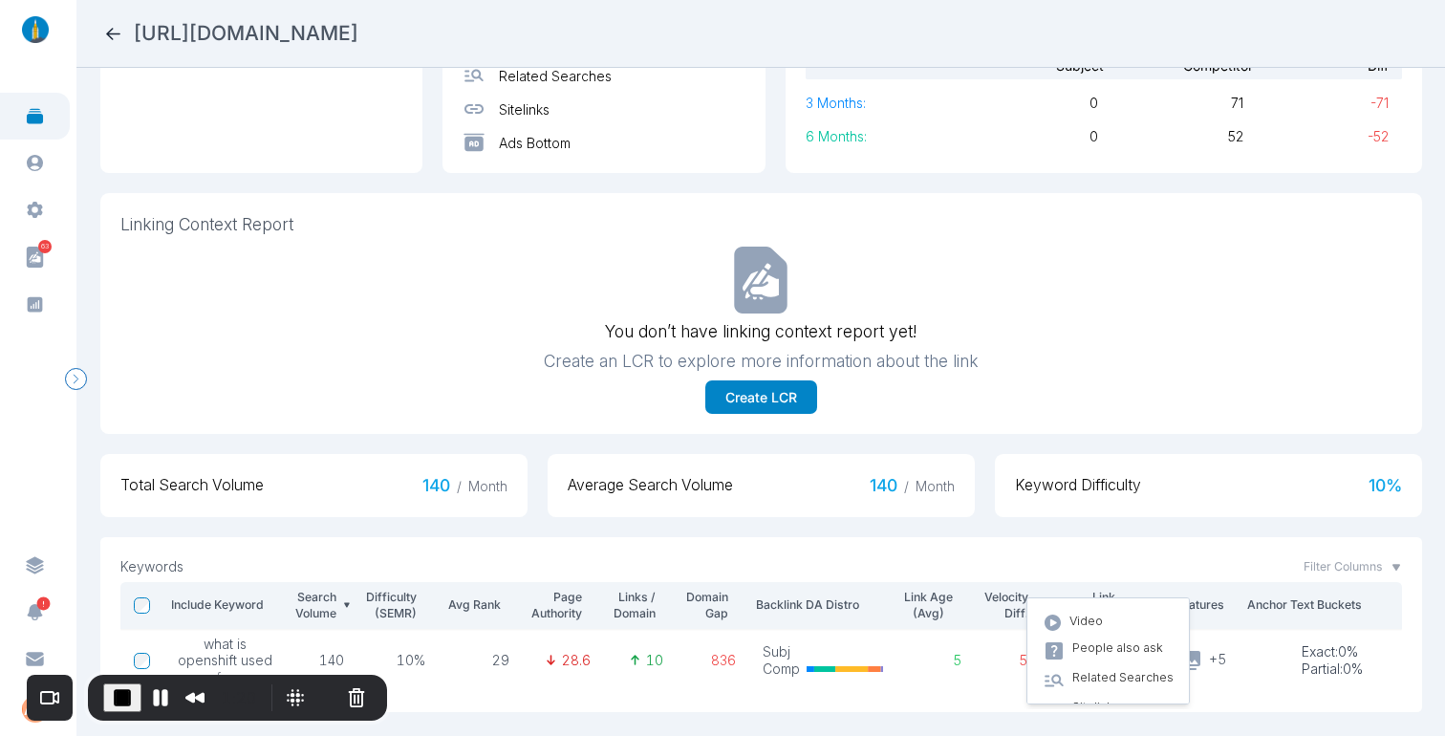
scroll to position [76, 0]
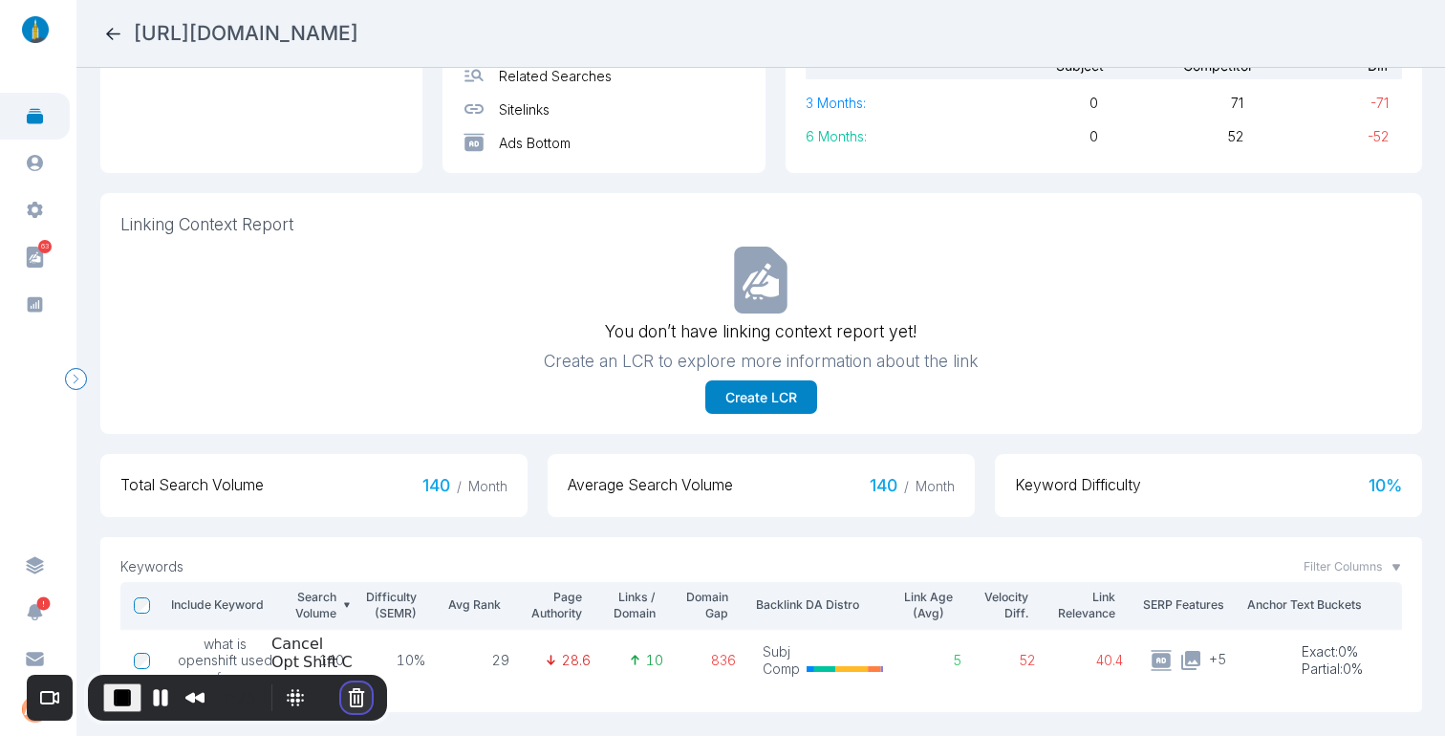
click at [349, 697] on button "Cancel Recording" at bounding box center [356, 697] width 31 height 31
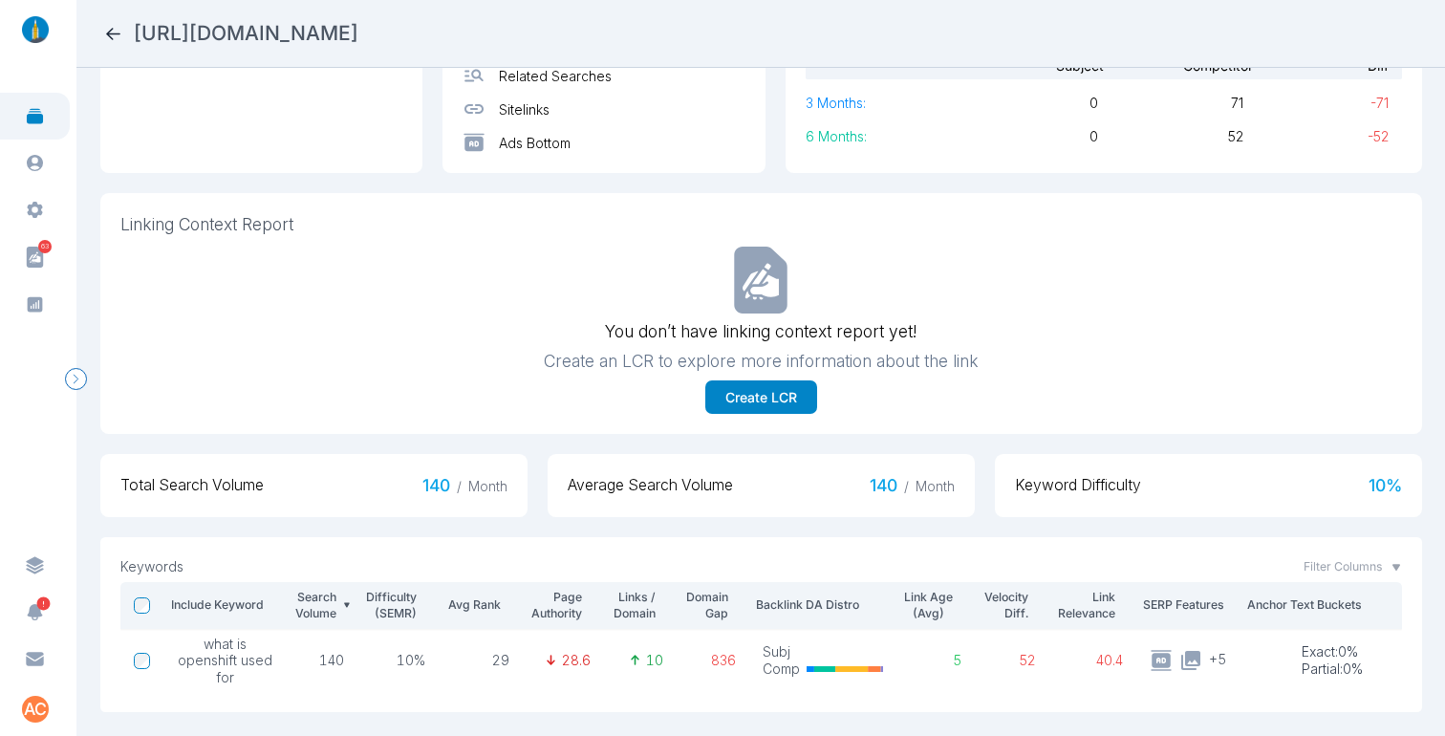
click at [117, 36] on icon at bounding box center [113, 34] width 20 height 20
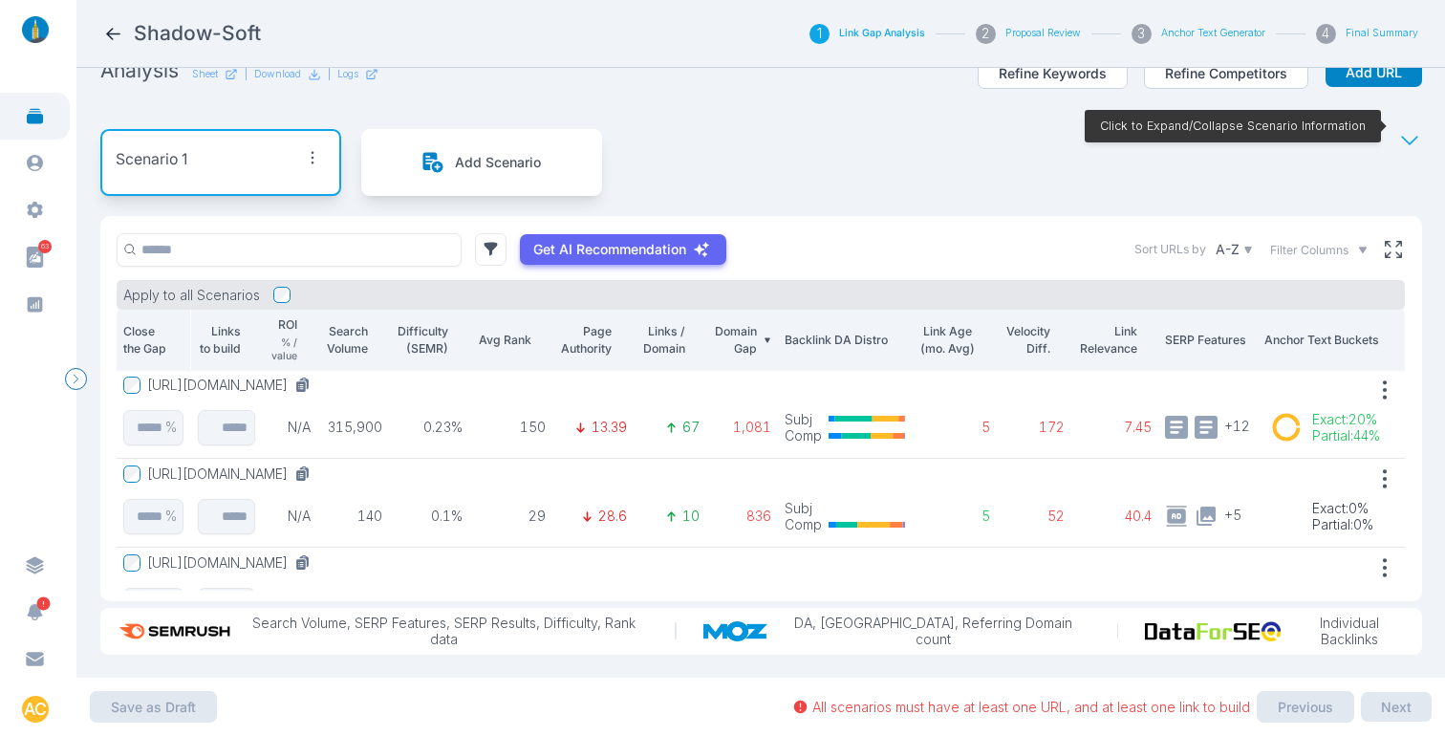
click at [1392, 232] on div "Get AI Recommendation Sort URLs by A-Z Filter Columns Apply to all Scenarios Cl…" at bounding box center [760, 408] width 1321 height 385
click at [1384, 241] on icon at bounding box center [1392, 249] width 17 height 17
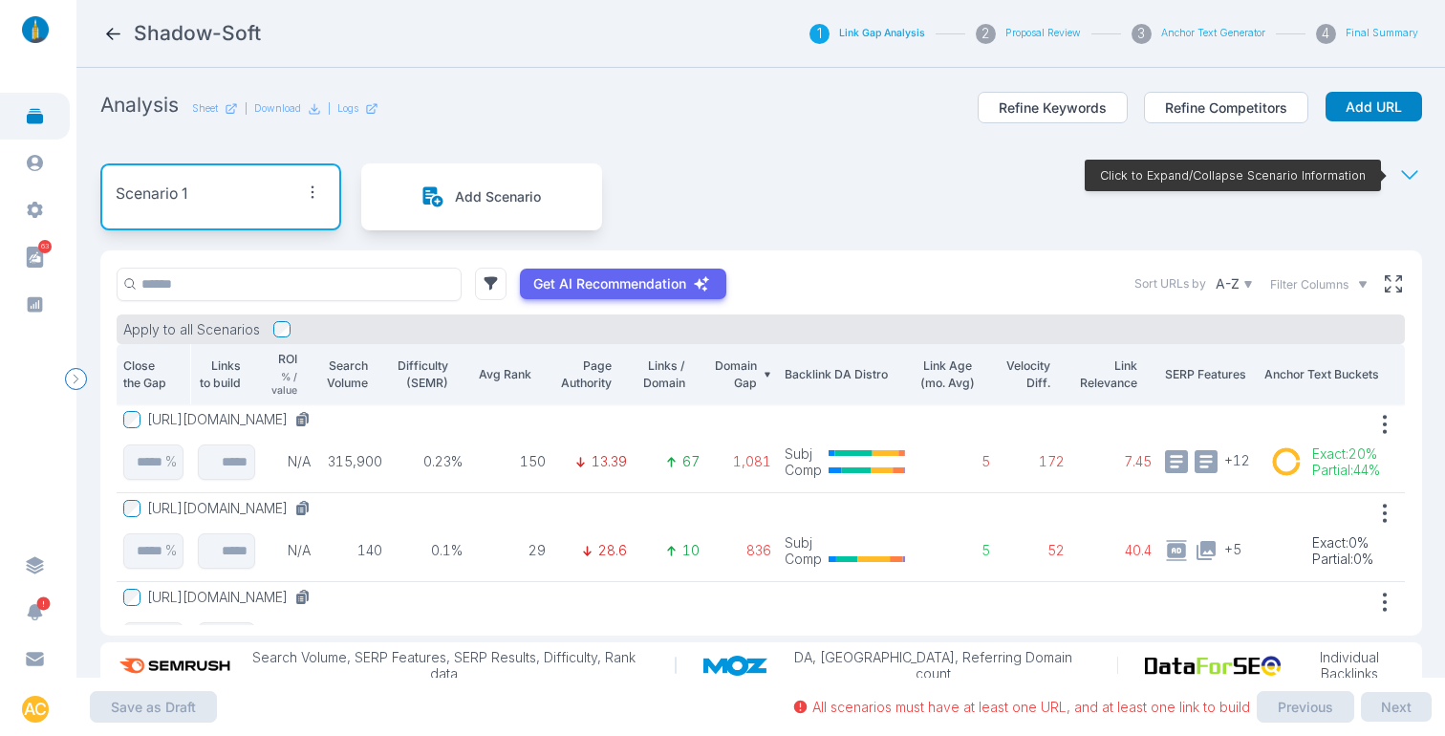
click at [1321, 284] on span "Filter Columns" at bounding box center [1309, 284] width 78 height 17
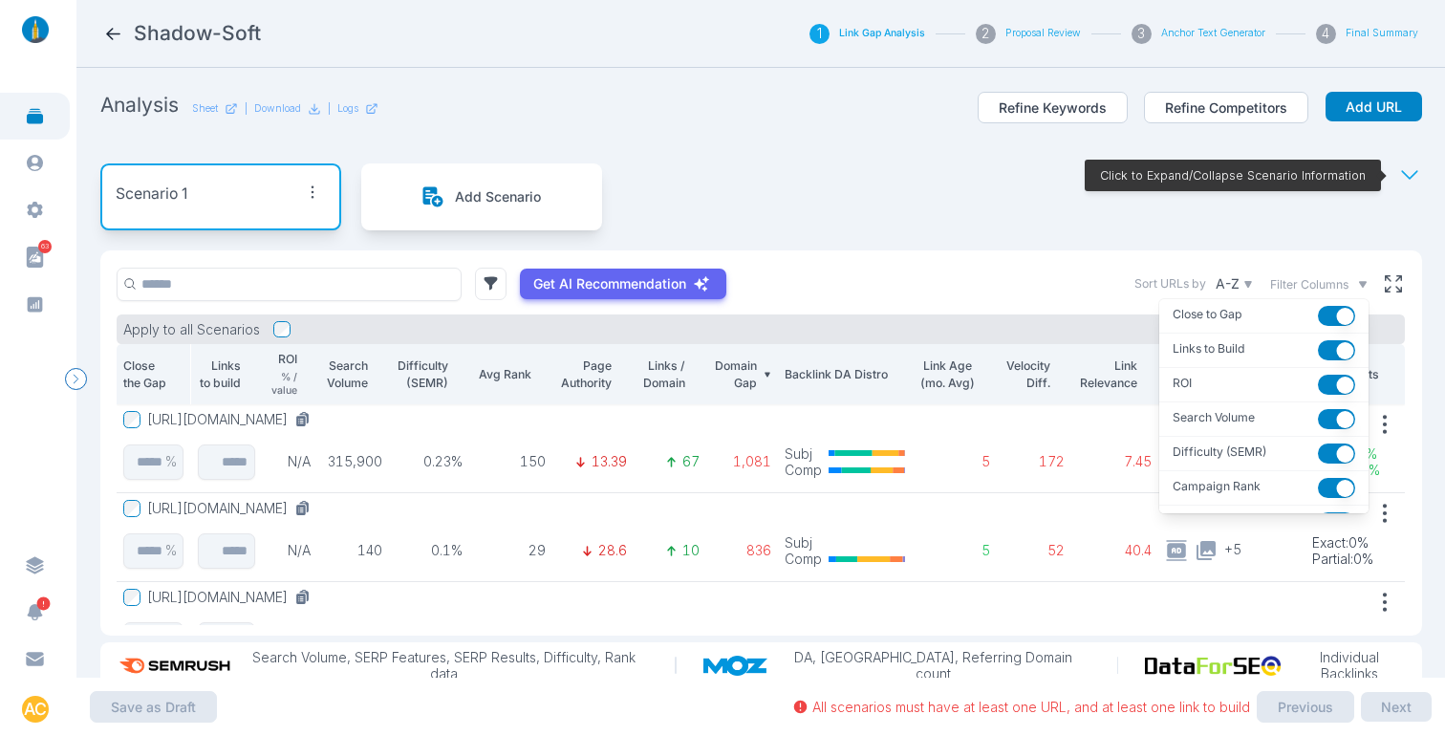
click at [311, 527] on td "N/A" at bounding box center [289, 537] width 56 height 89
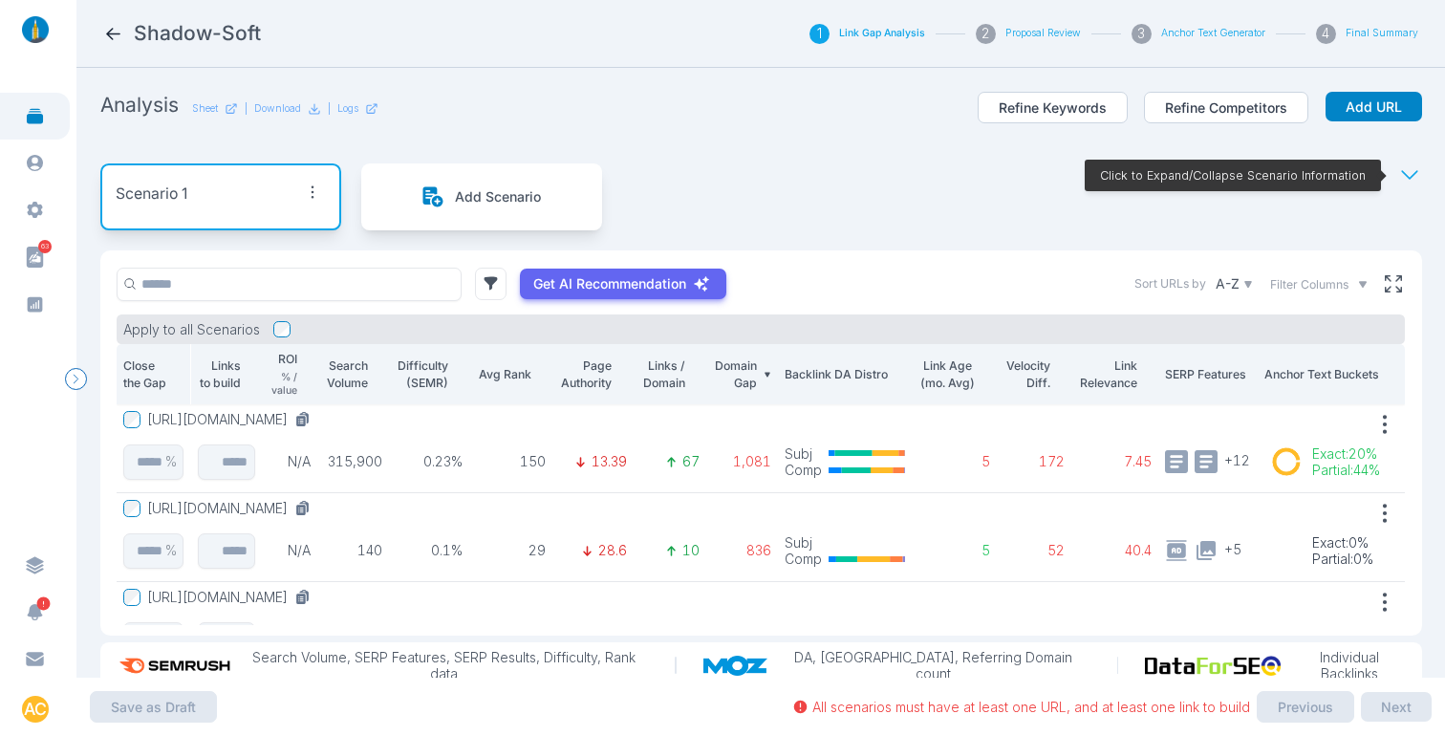
click at [1310, 283] on span "Filter Columns" at bounding box center [1309, 284] width 78 height 17
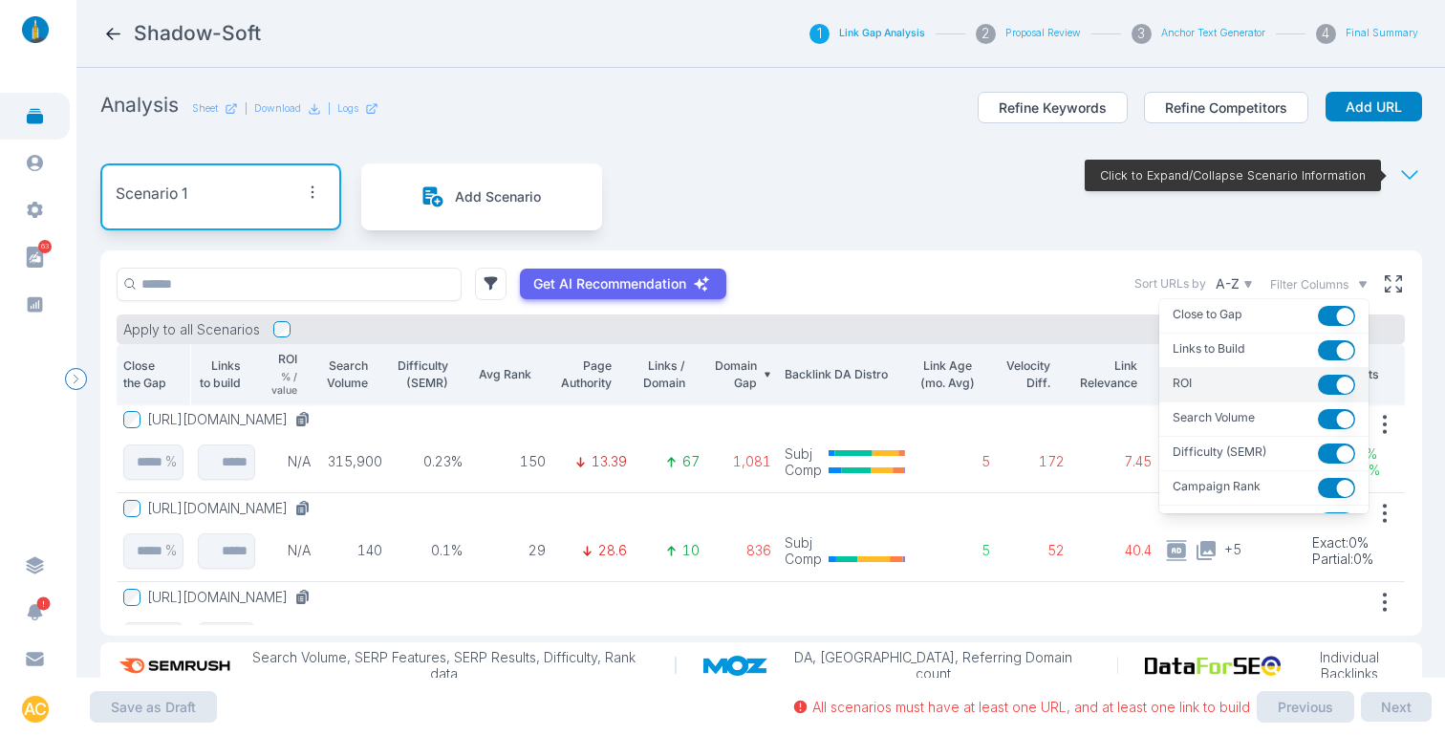
click at [1317, 378] on button "button" at bounding box center [1335, 385] width 37 height 20
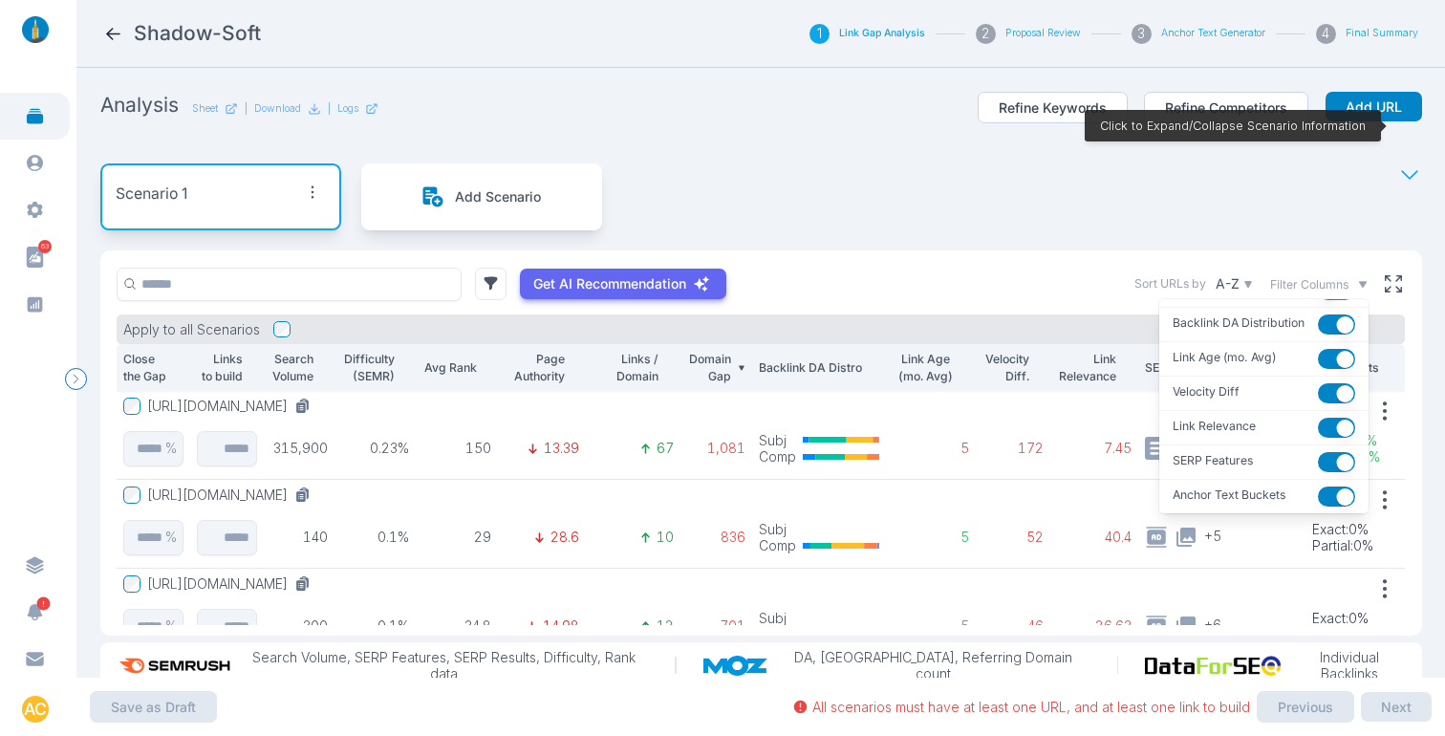
scroll to position [49, 0]
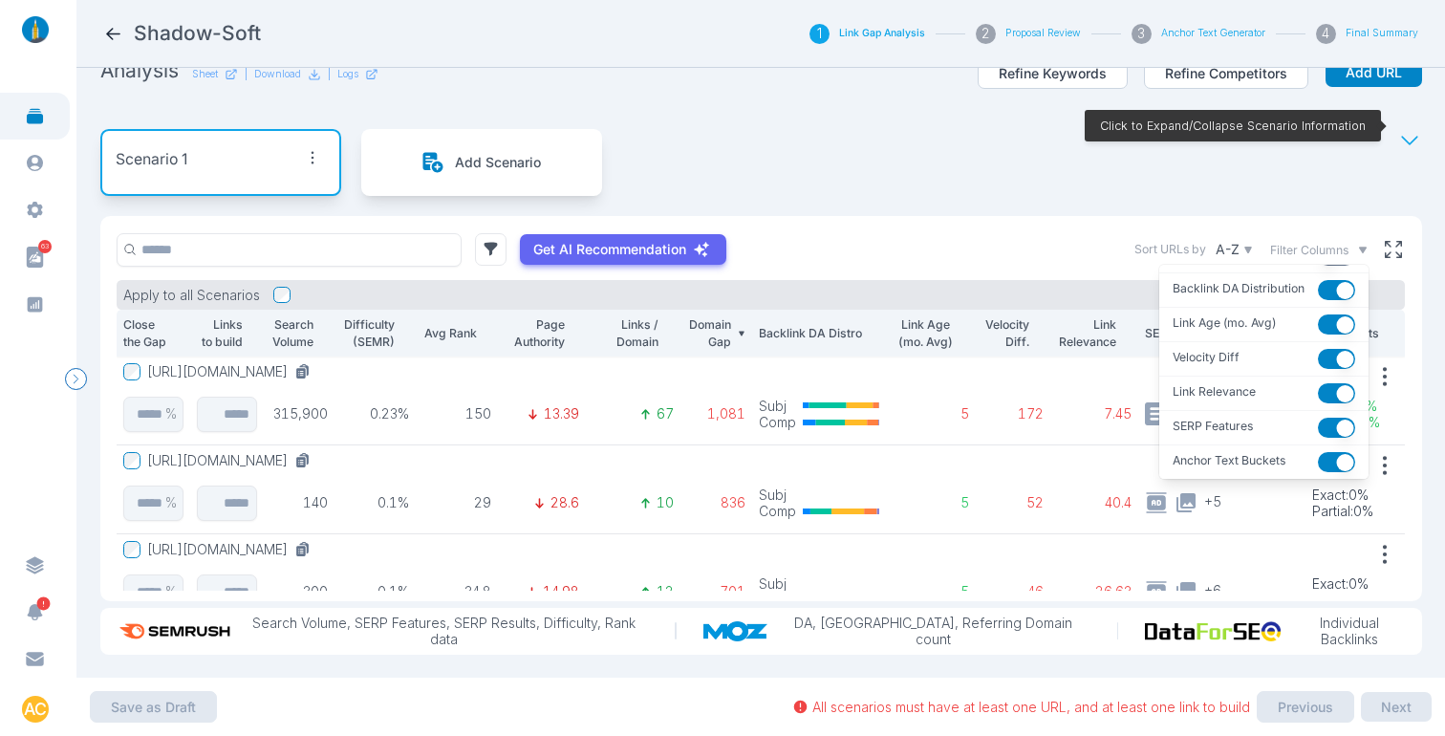
click at [778, 460] on td "Subj Comp" at bounding box center [821, 489] width 139 height 89
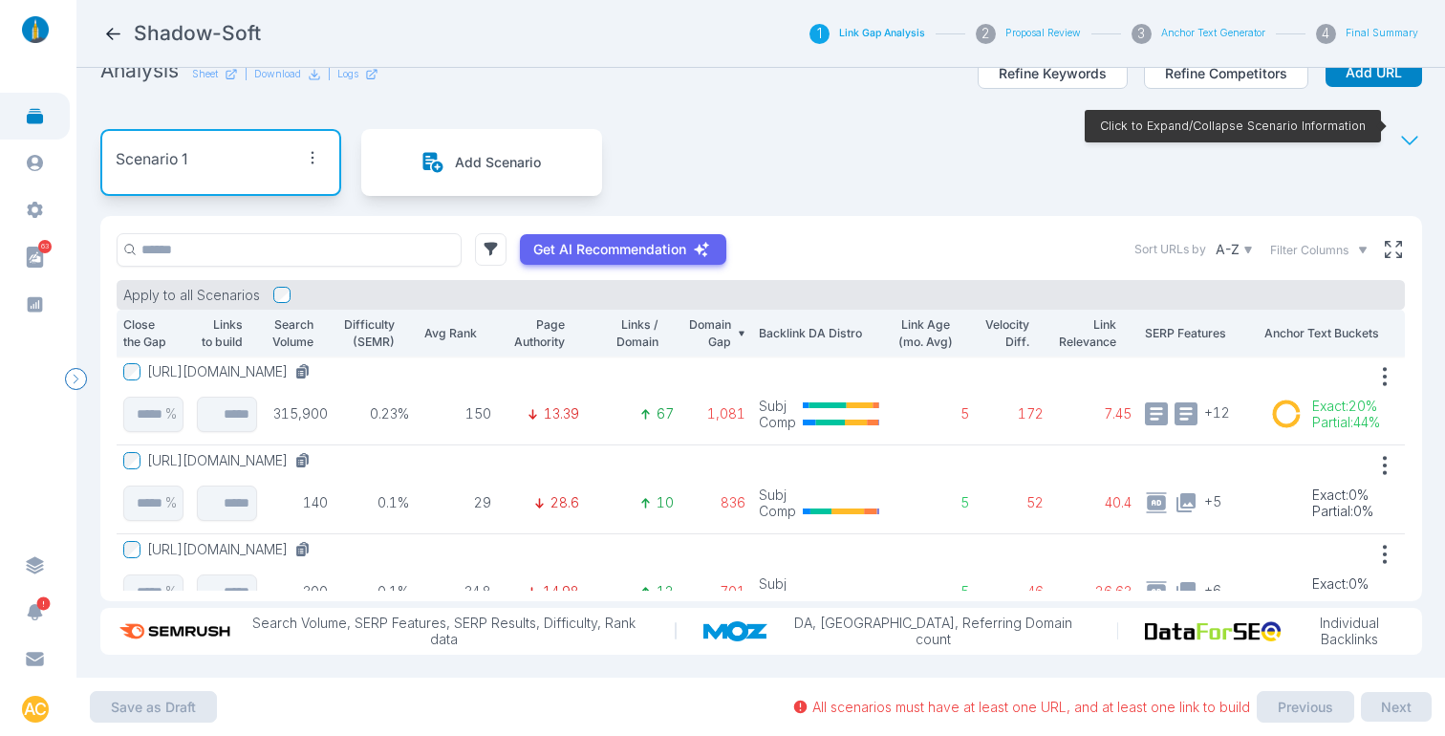
scroll to position [0, 0]
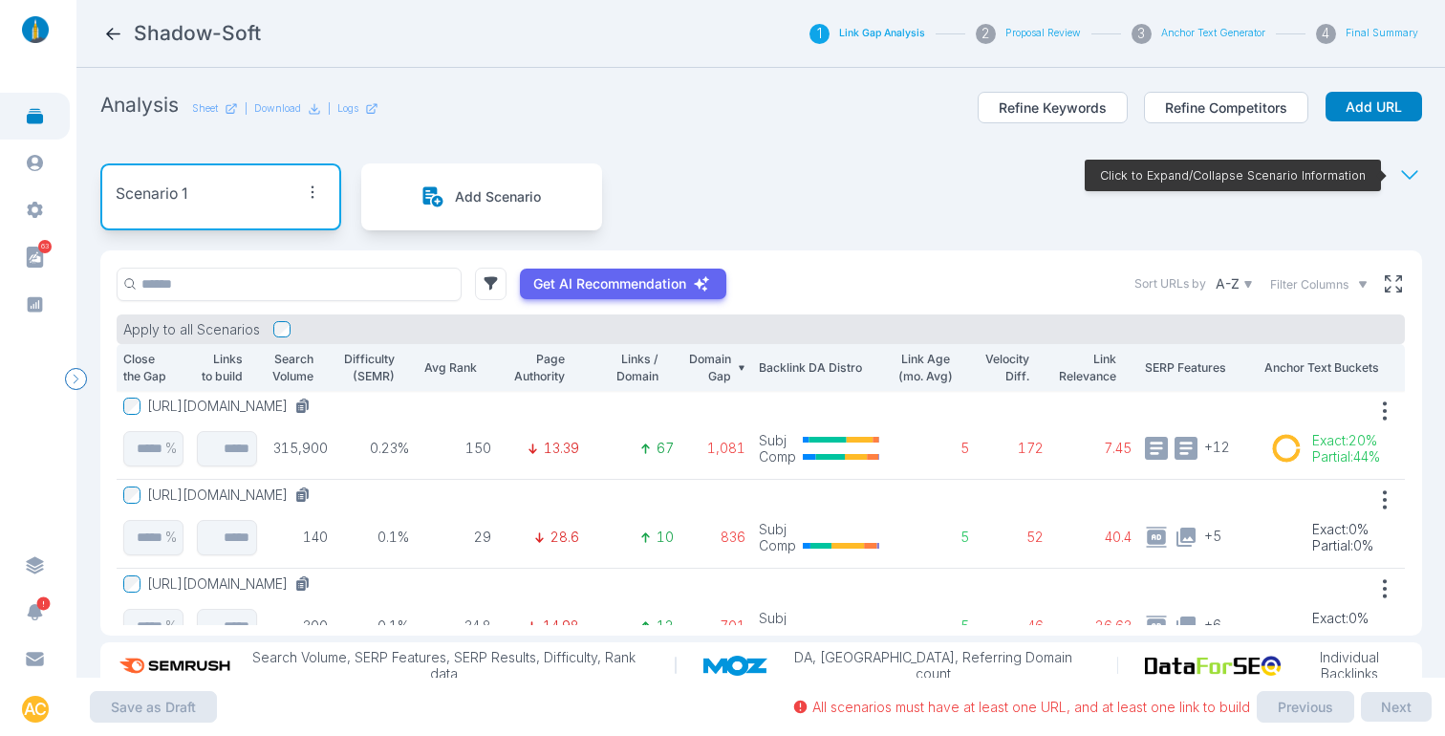
click at [195, 405] on button "[URL][DOMAIN_NAME]" at bounding box center [232, 405] width 171 height 17
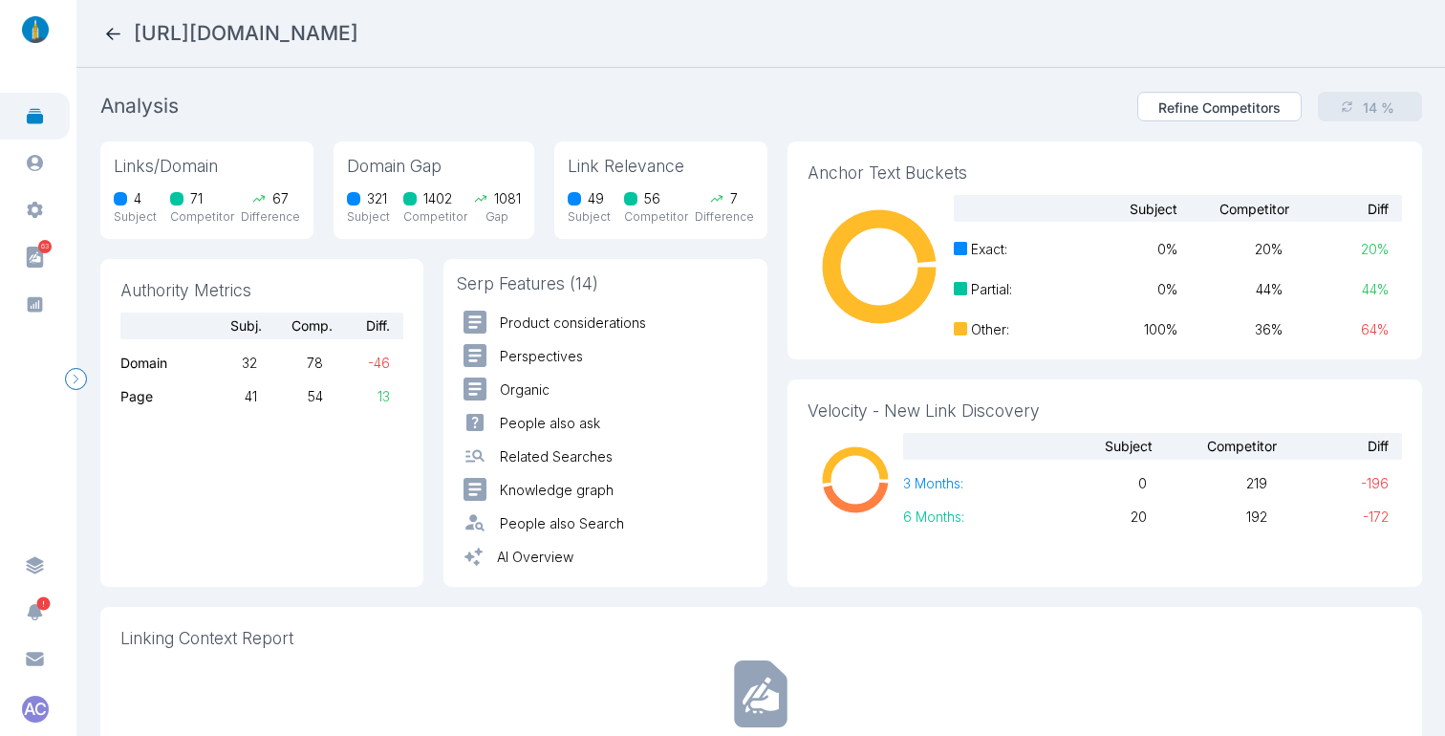
click at [117, 33] on icon at bounding box center [113, 34] width 14 height 12
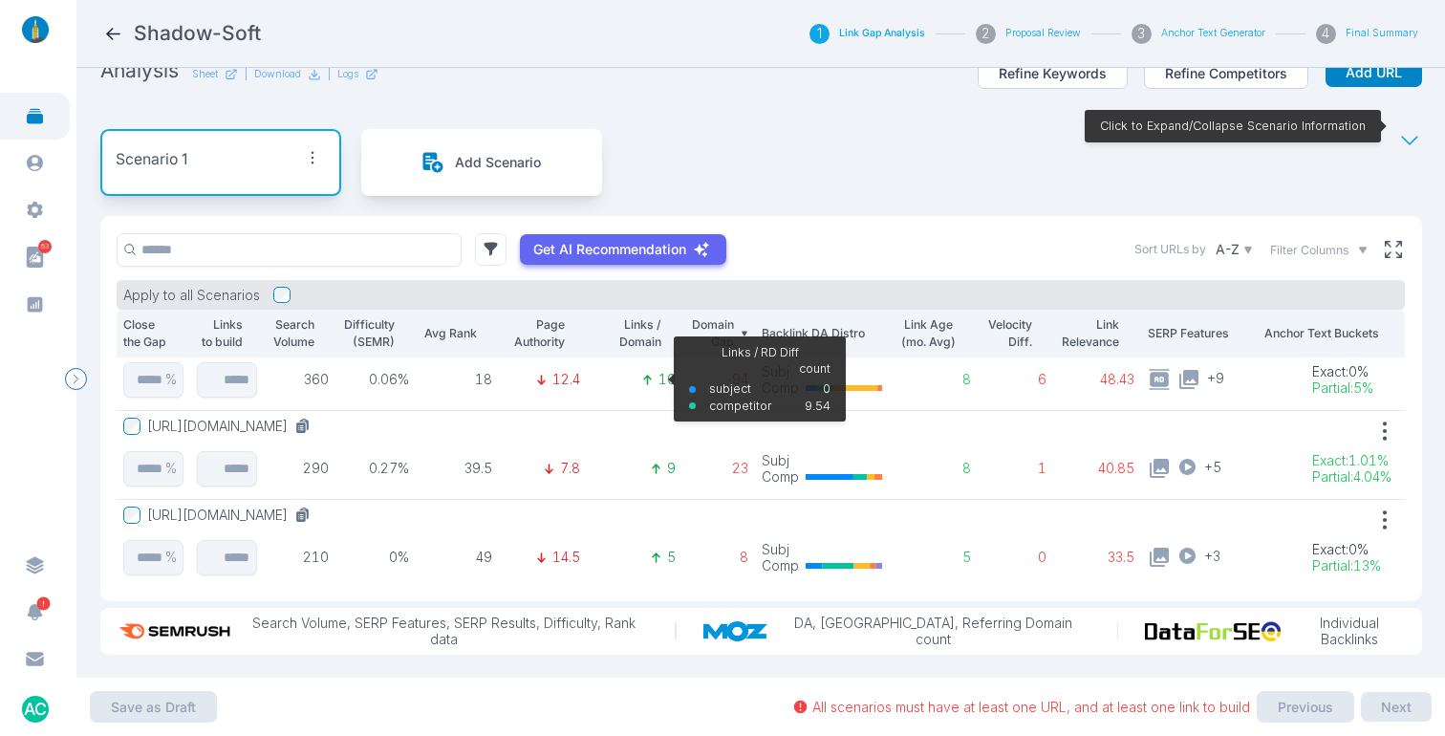
scroll to position [492, 0]
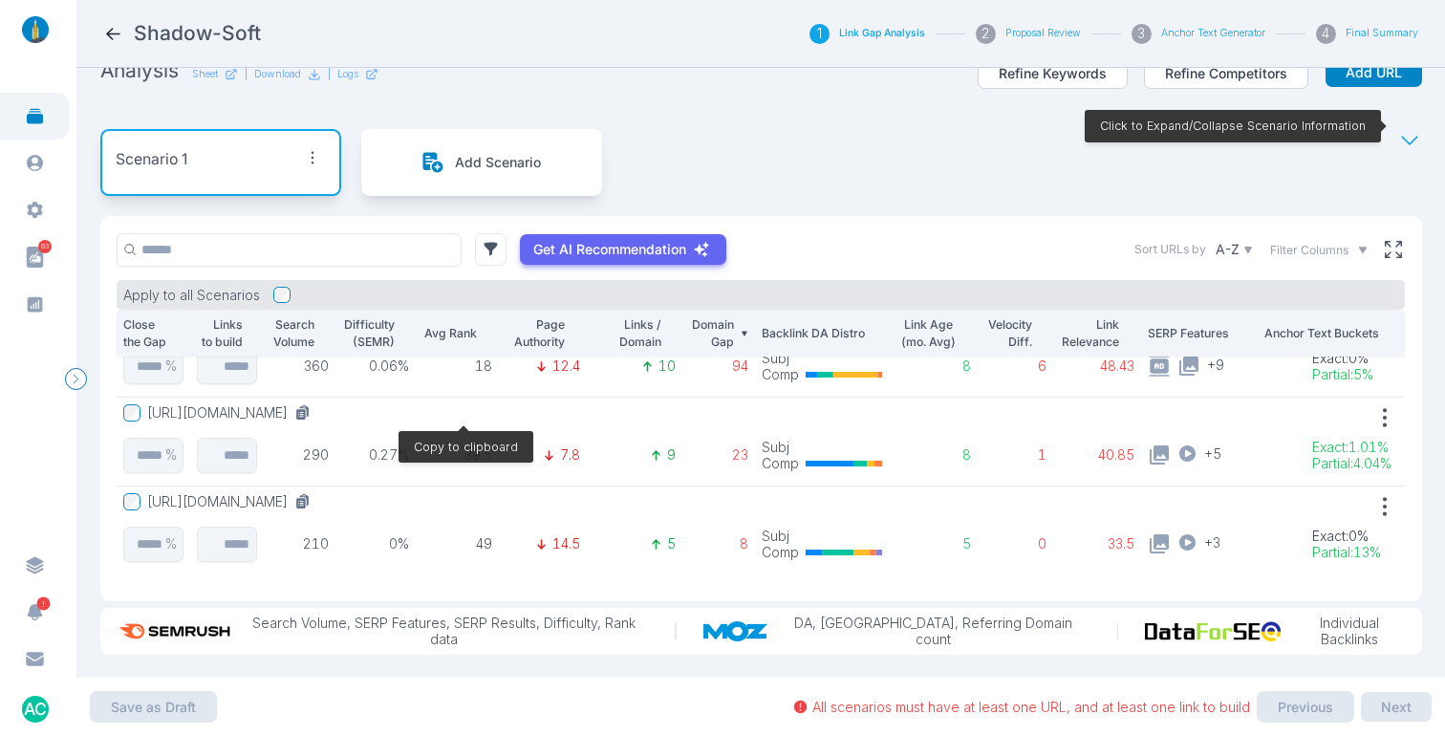
click at [311, 404] on icon at bounding box center [302, 412] width 17 height 17
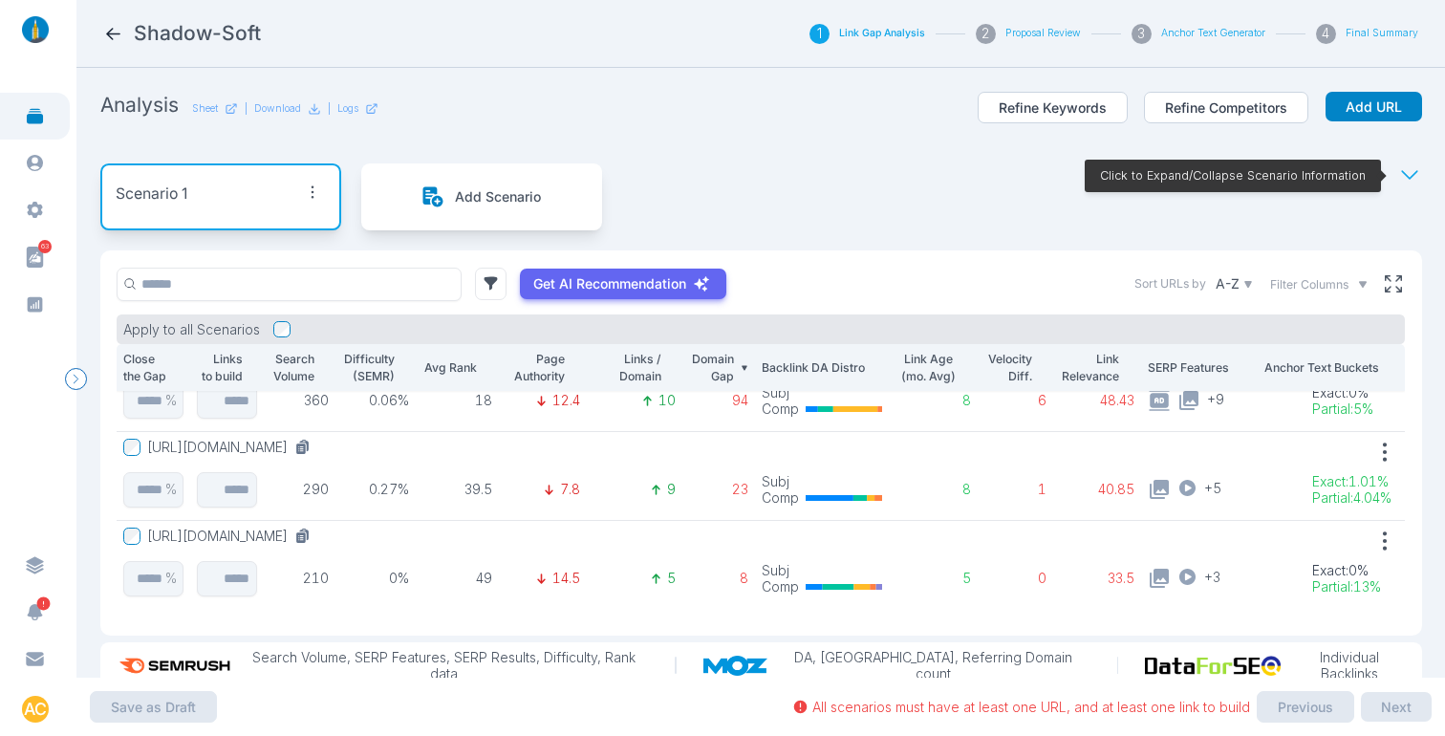
click at [117, 31] on icon at bounding box center [113, 34] width 20 height 20
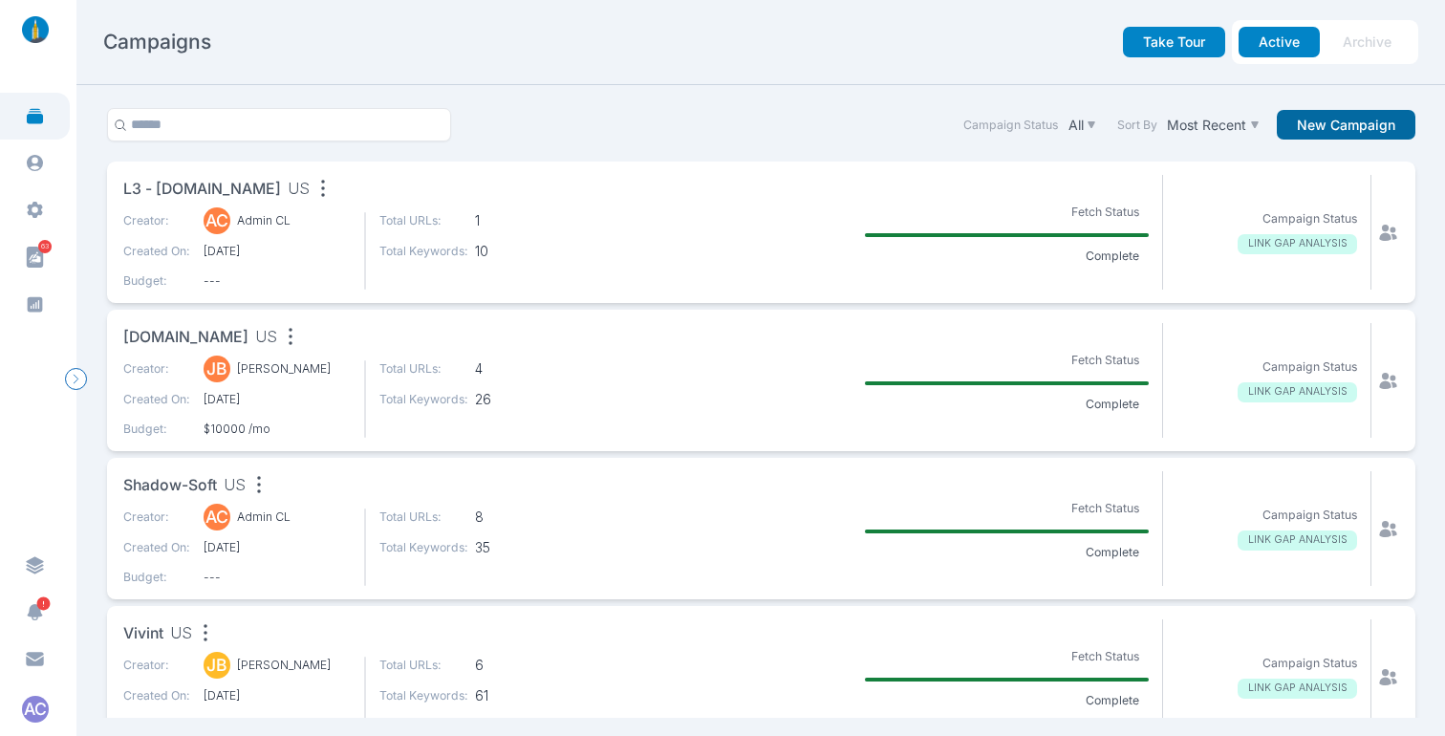
click at [1376, 120] on button "New Campaign" at bounding box center [1345, 125] width 139 height 31
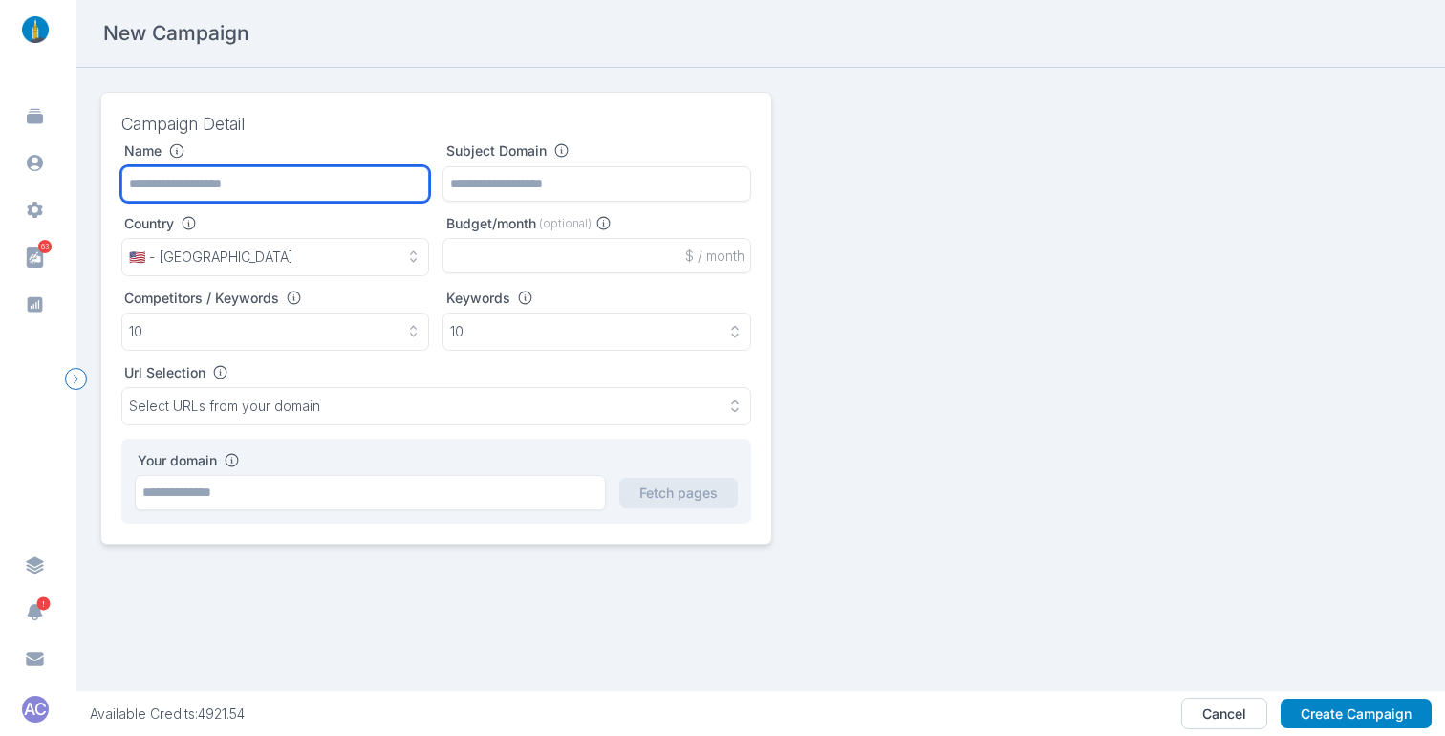
click at [291, 187] on input "text" at bounding box center [275, 183] width 309 height 35
type input "**********"
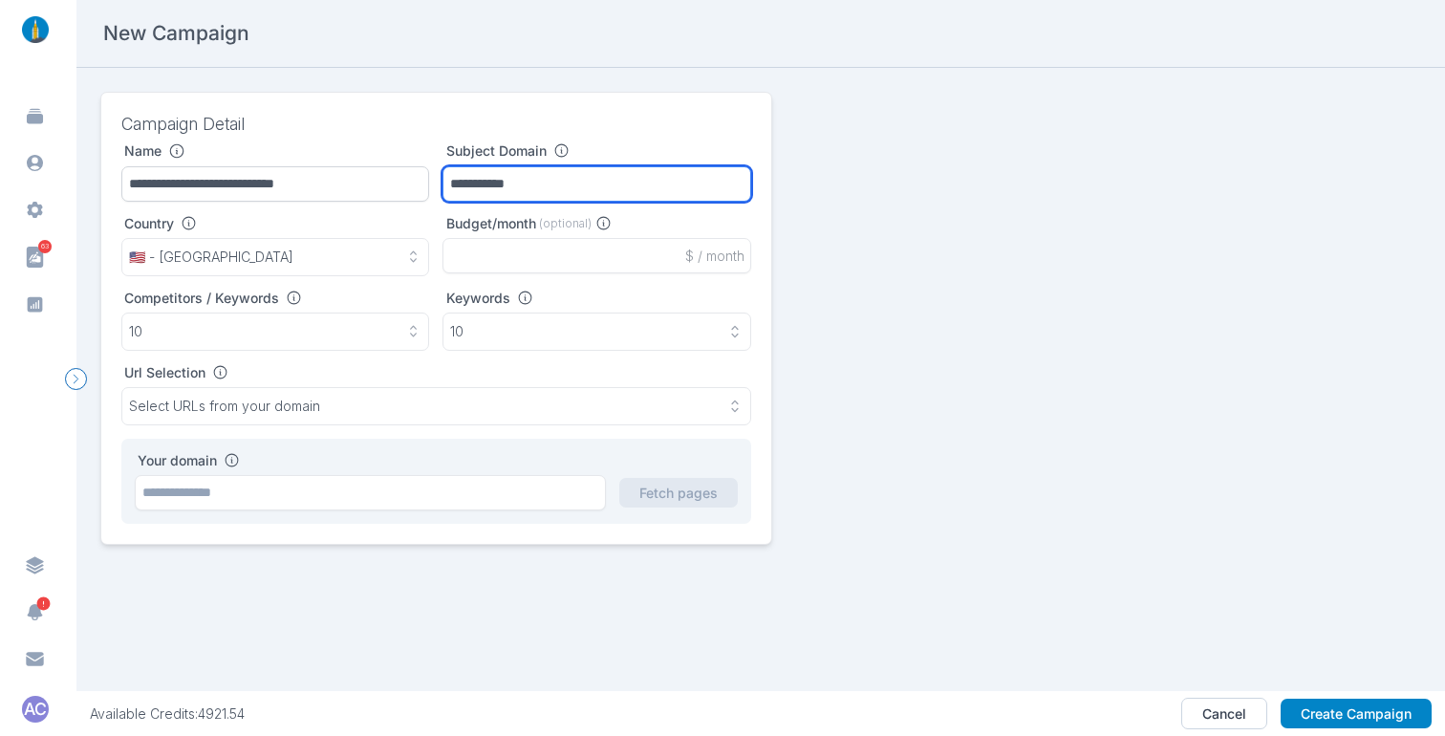
type input "**********"
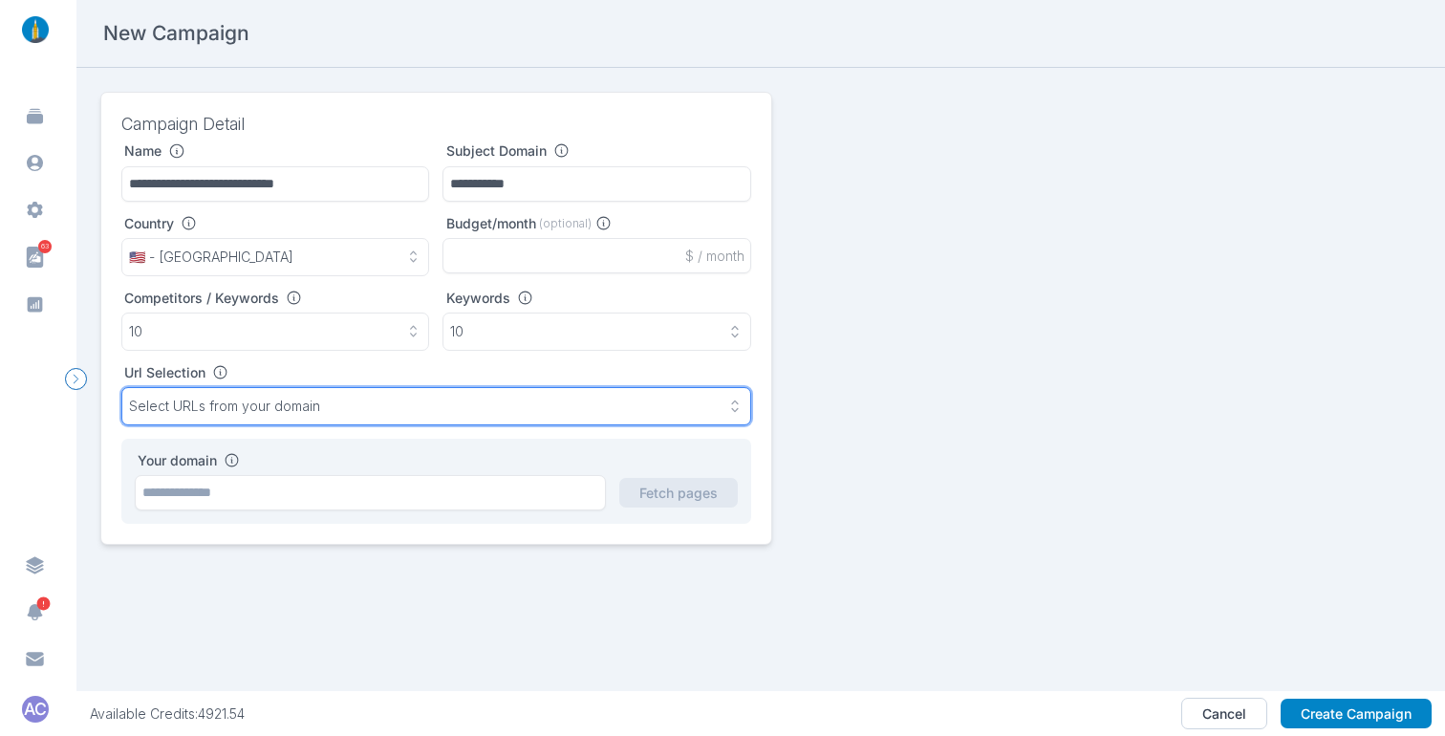
click at [332, 393] on button "Select URLs from your domain" at bounding box center [436, 406] width 630 height 38
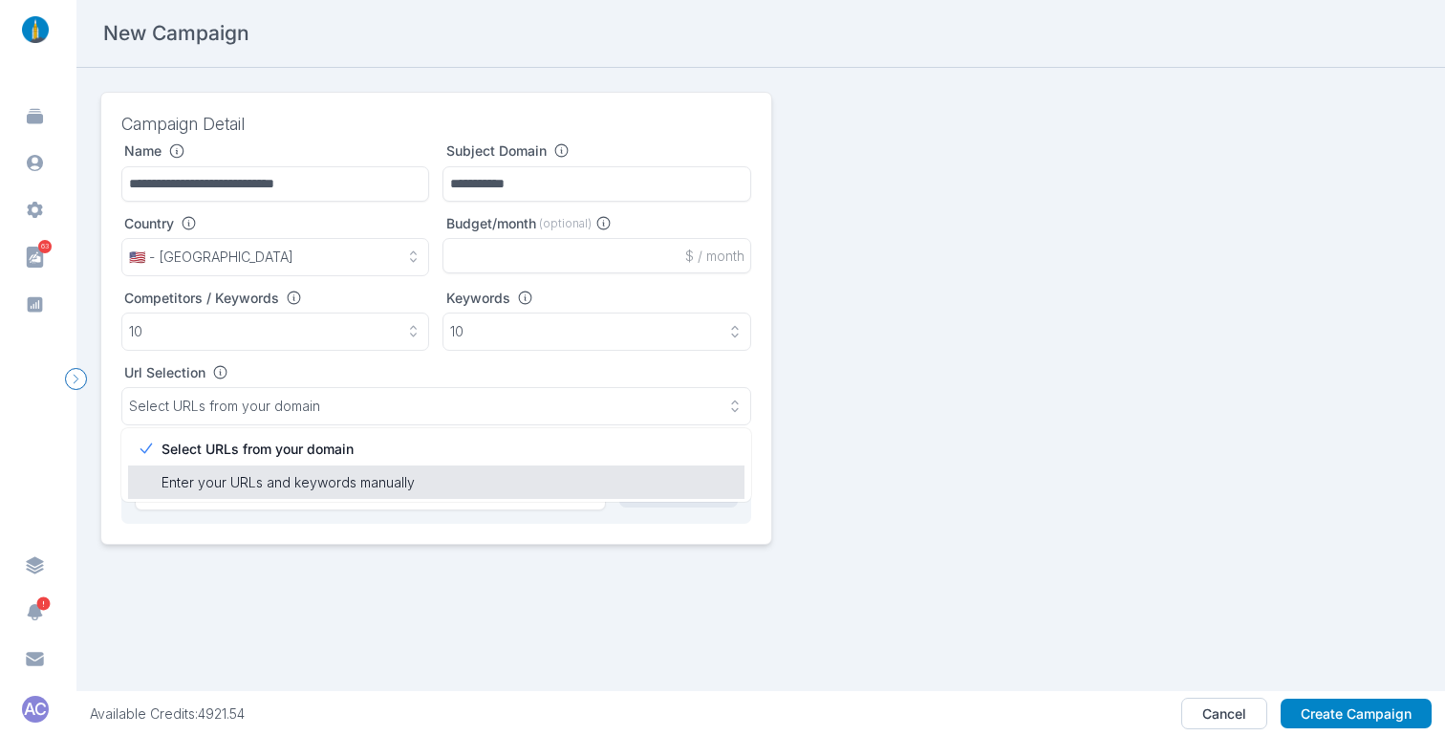
click at [322, 485] on p "Enter your URLs and keywords manually" at bounding box center [445, 482] width 569 height 20
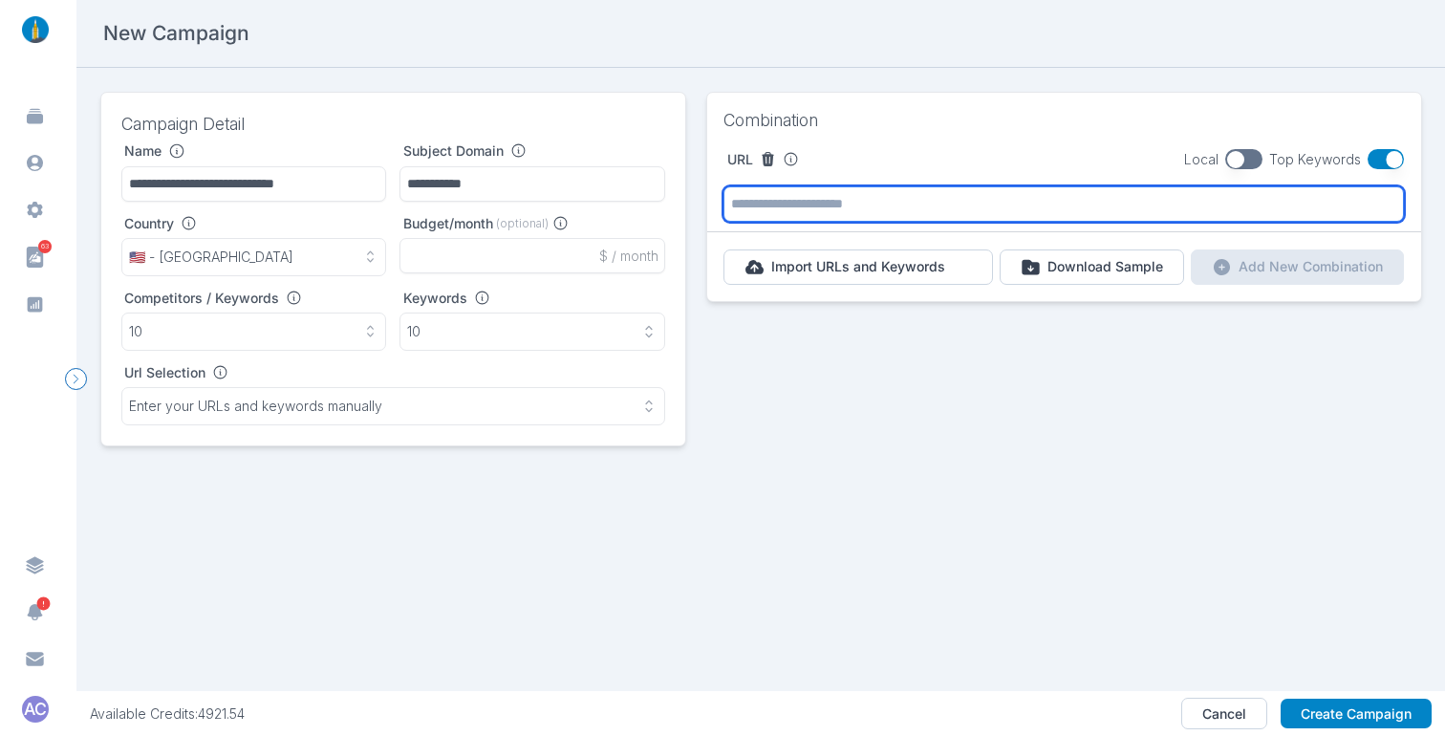
click at [1040, 199] on input "text" at bounding box center [1063, 203] width 680 height 35
paste input "**********"
type input "**********"
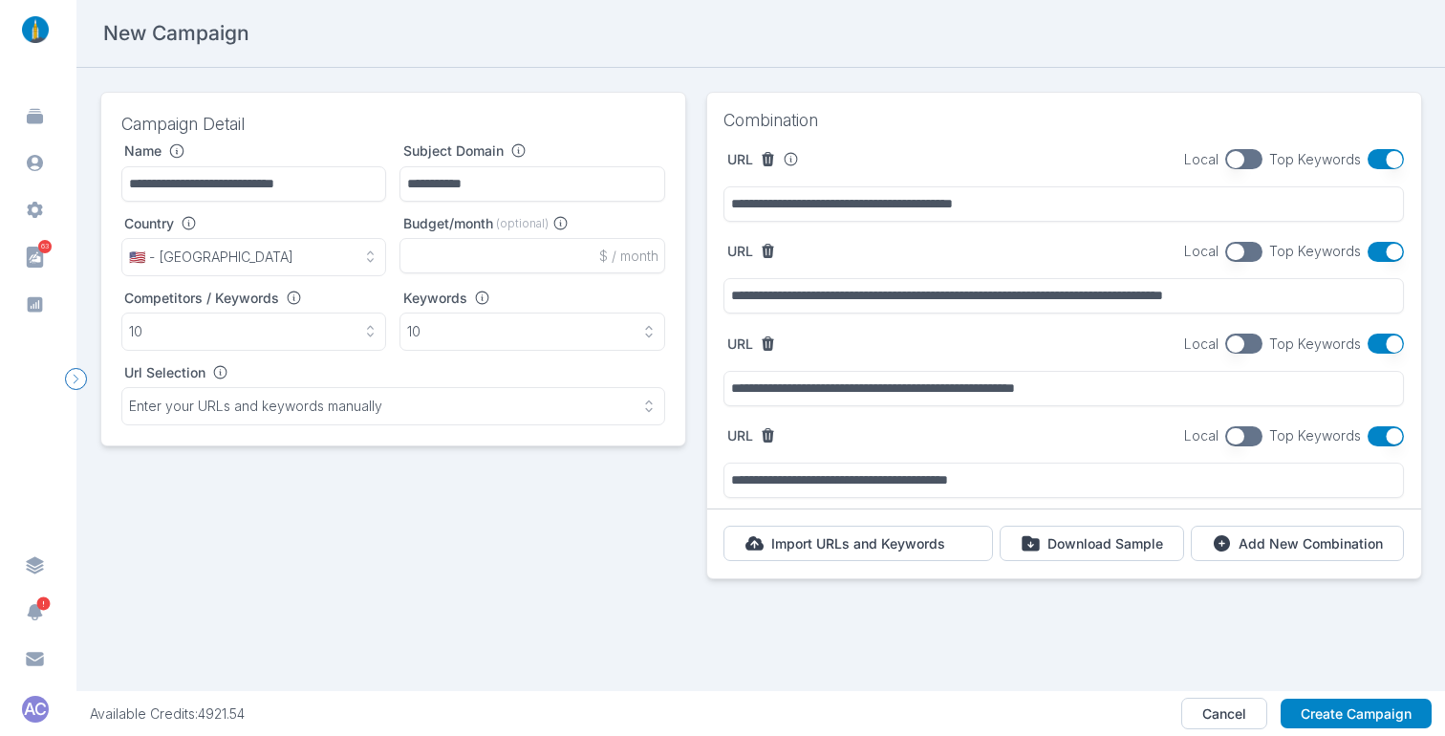
click at [1367, 165] on button "button" at bounding box center [1385, 159] width 37 height 20
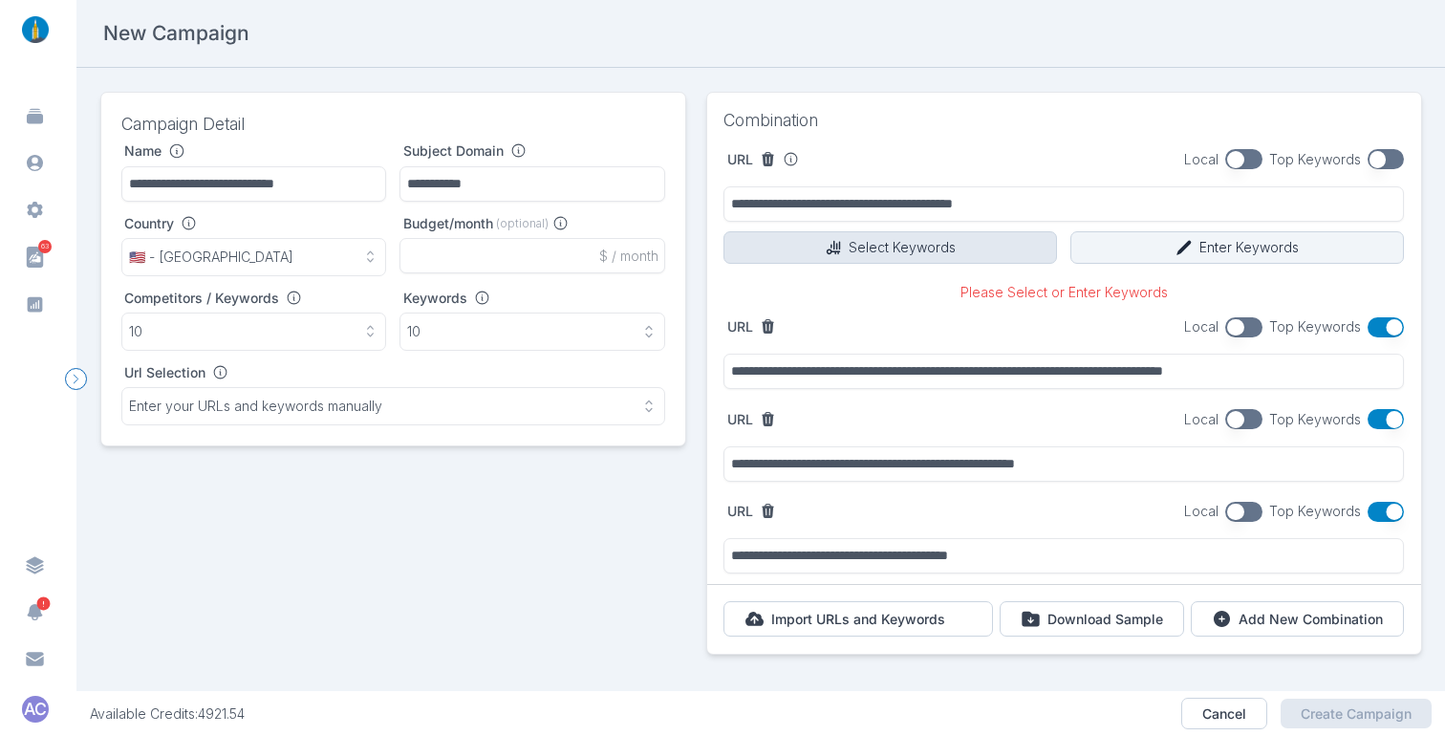
click at [950, 240] on button "Select Keywords" at bounding box center [889, 247] width 333 height 32
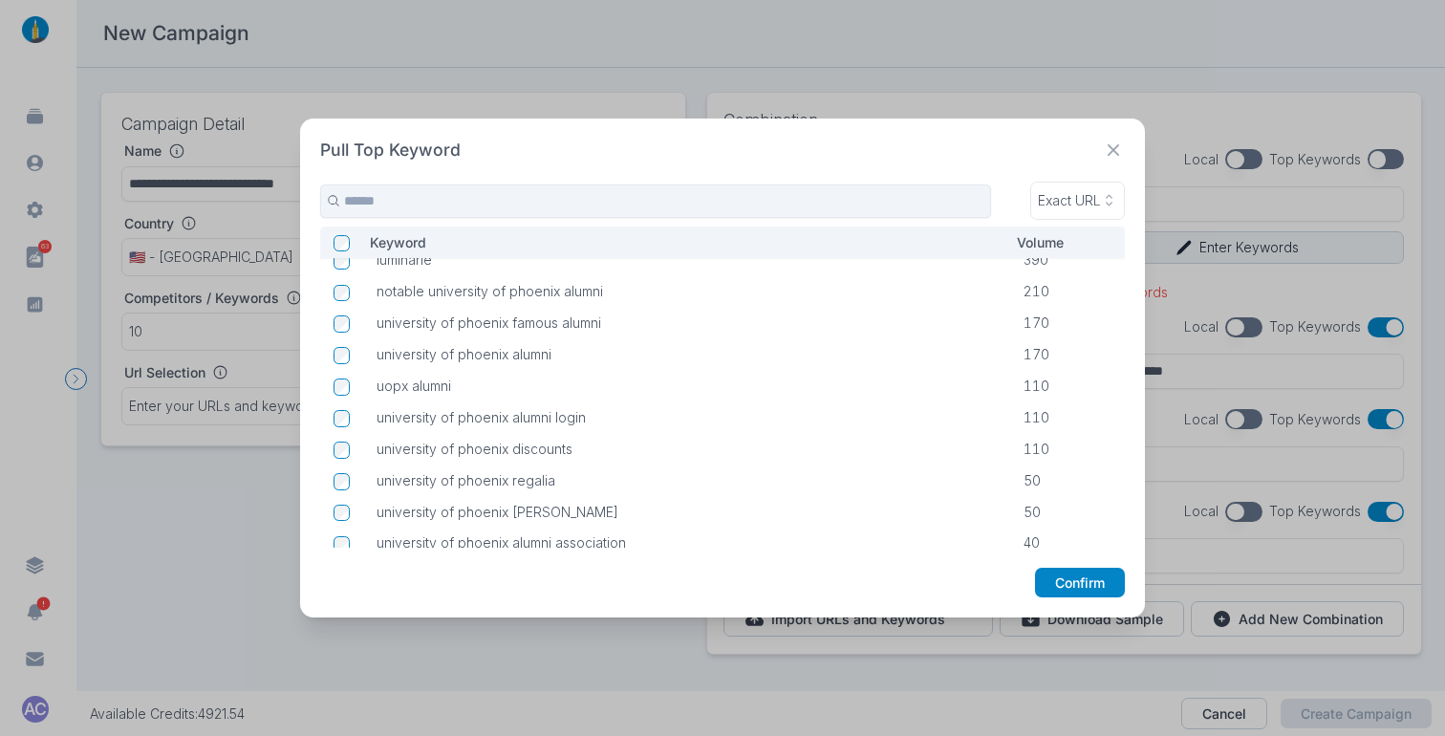
scroll to position [60, 0]
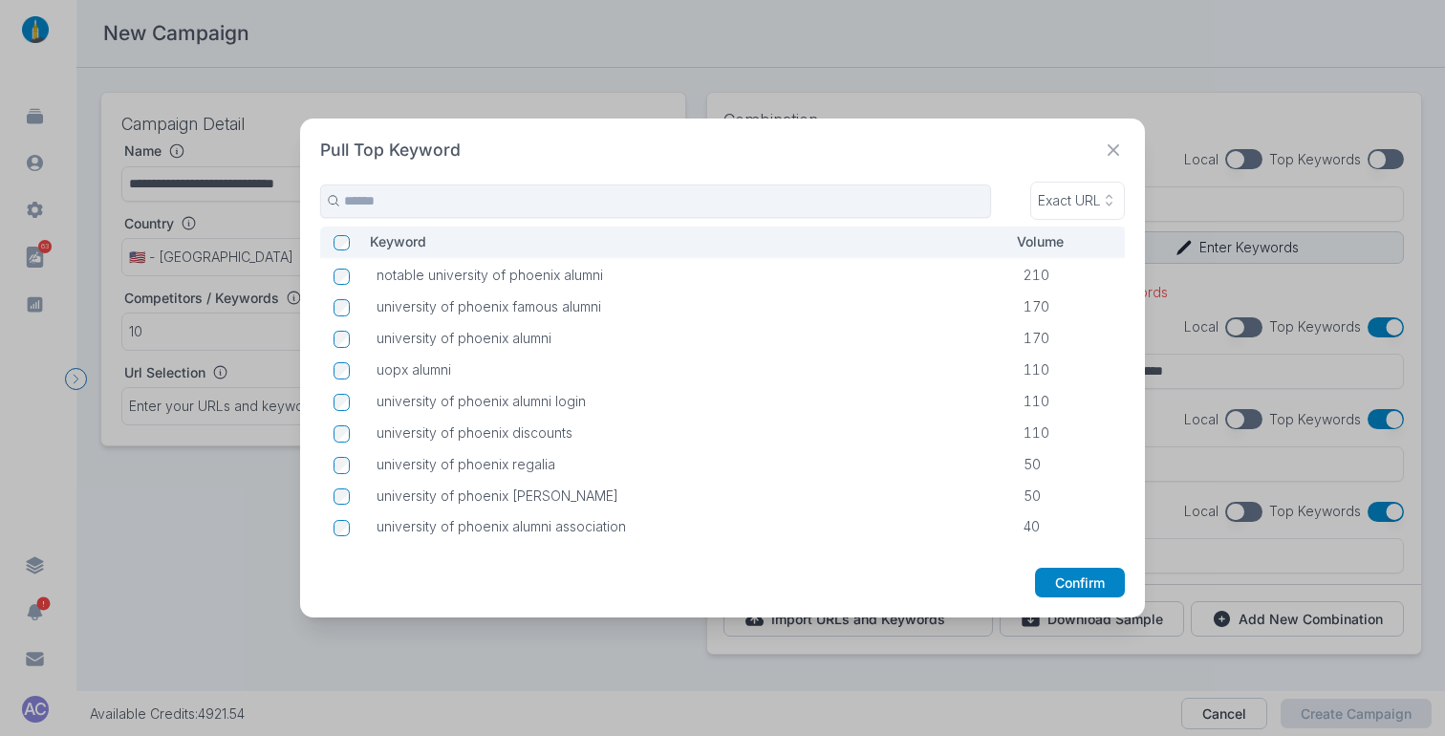
click at [1116, 150] on icon at bounding box center [1114, 151] width 24 height 24
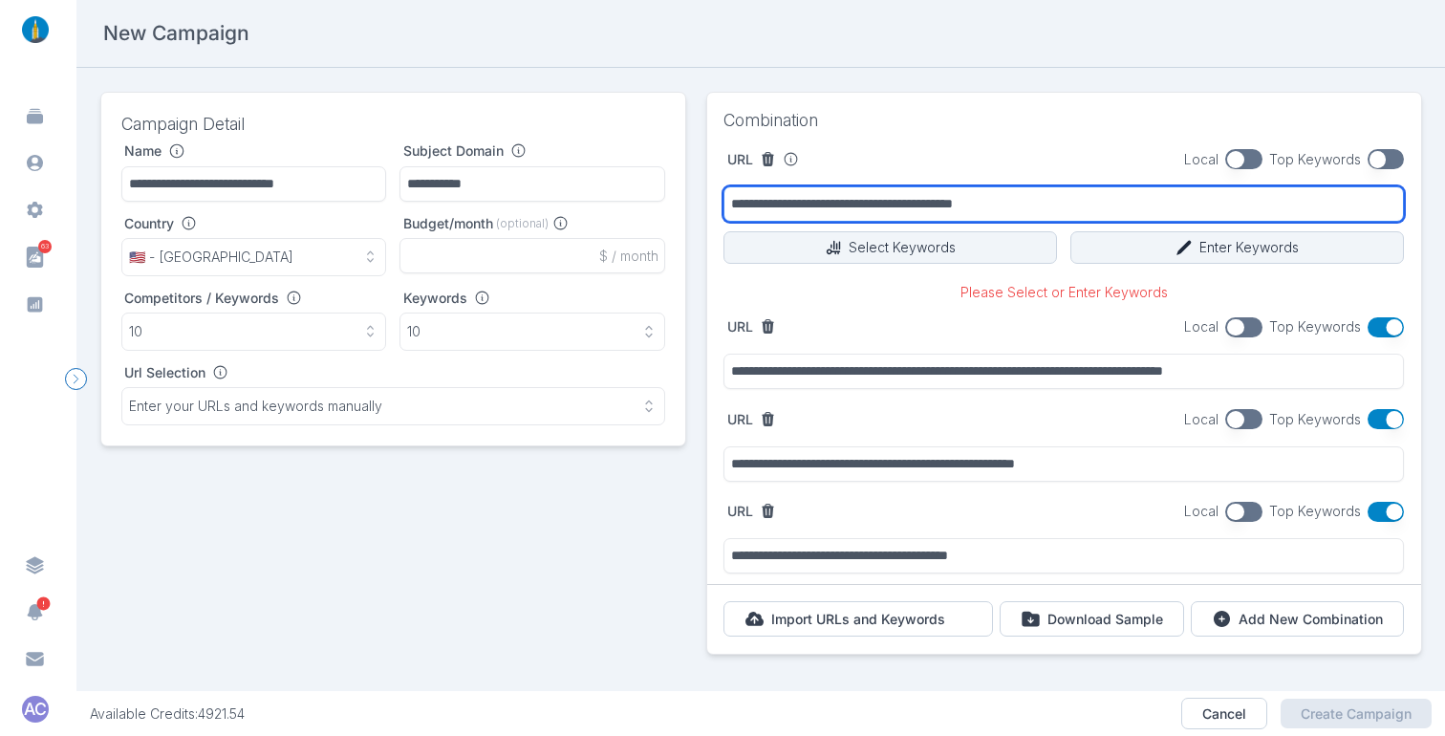
click at [1167, 211] on input "**********" at bounding box center [1063, 203] width 680 height 35
click at [1113, 203] on input "**********" at bounding box center [1063, 203] width 680 height 35
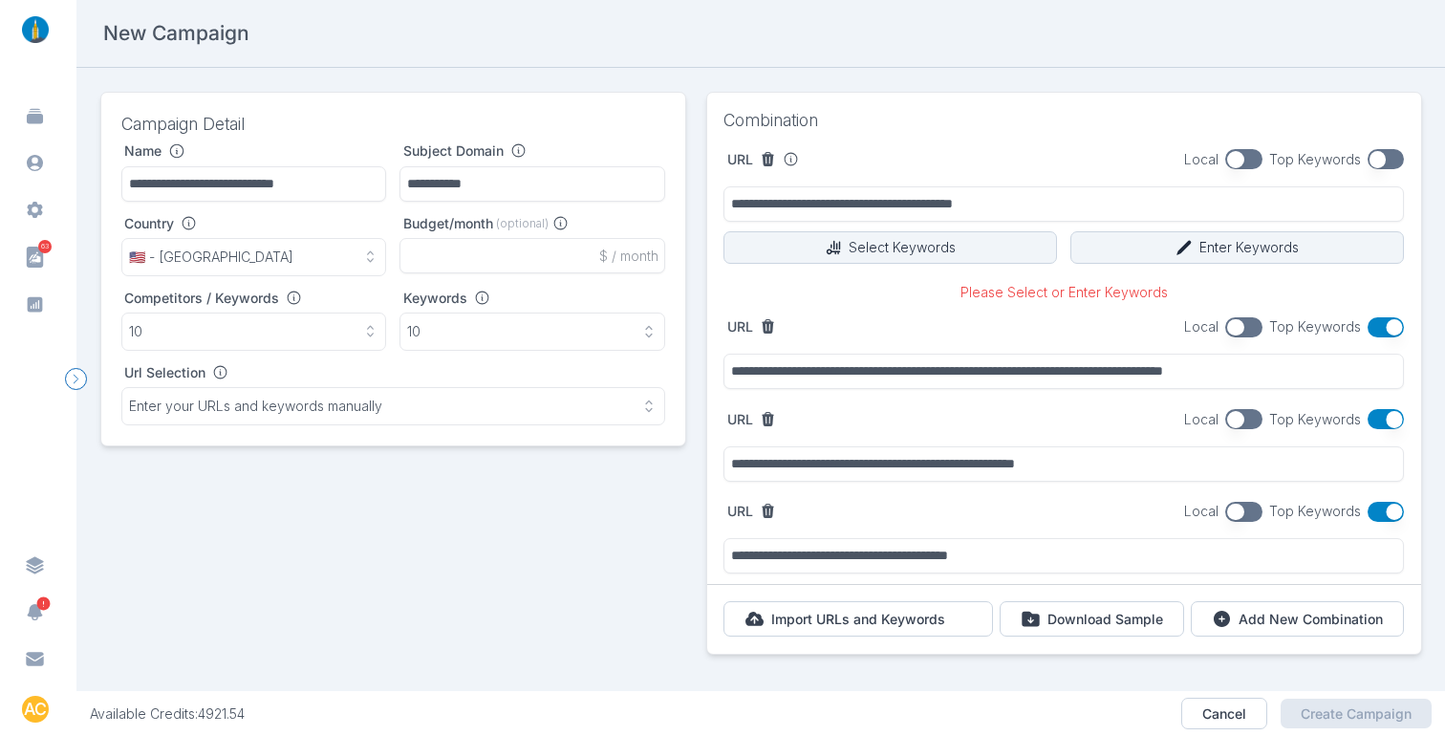
click at [686, 252] on div "**********" at bounding box center [760, 390] width 1321 height 596
click at [1378, 167] on button "button" at bounding box center [1385, 159] width 37 height 20
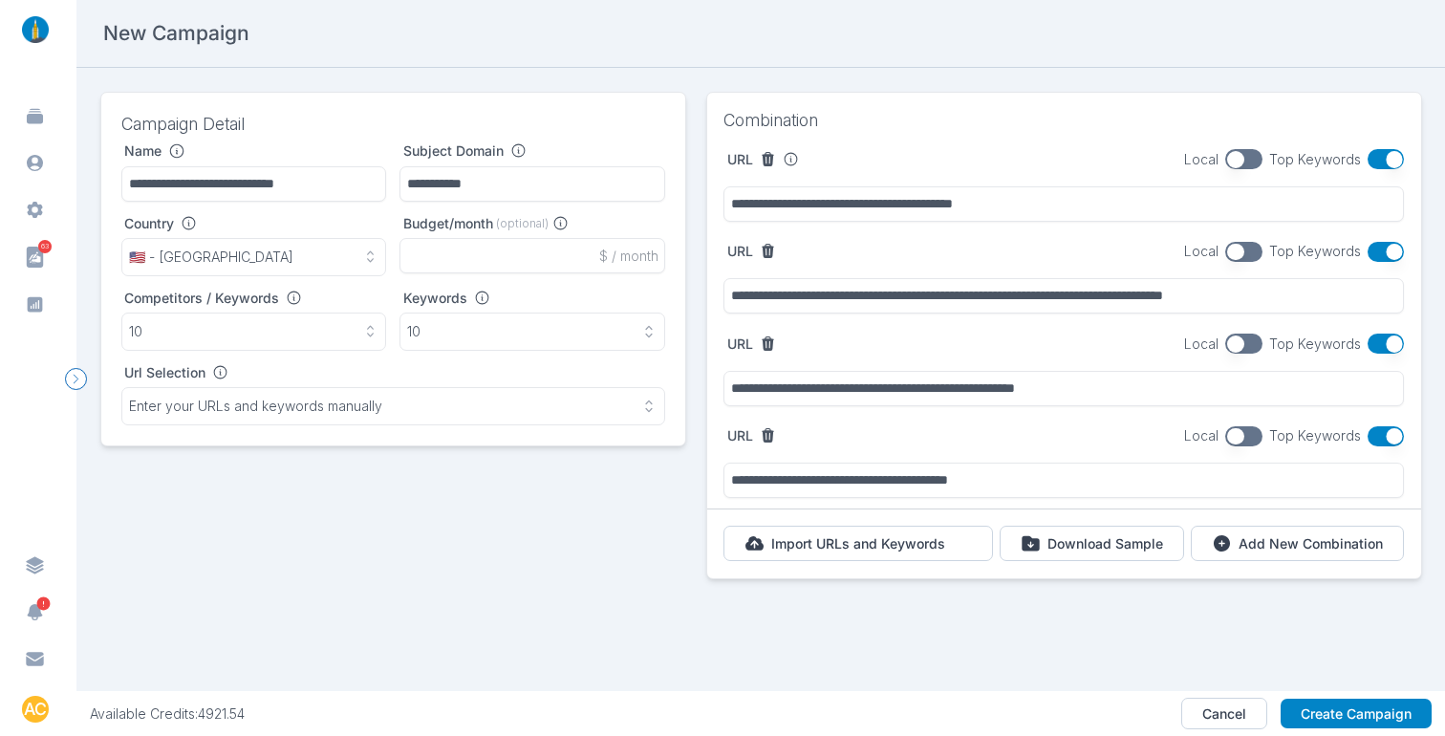
click at [1367, 249] on button "button" at bounding box center [1385, 252] width 37 height 20
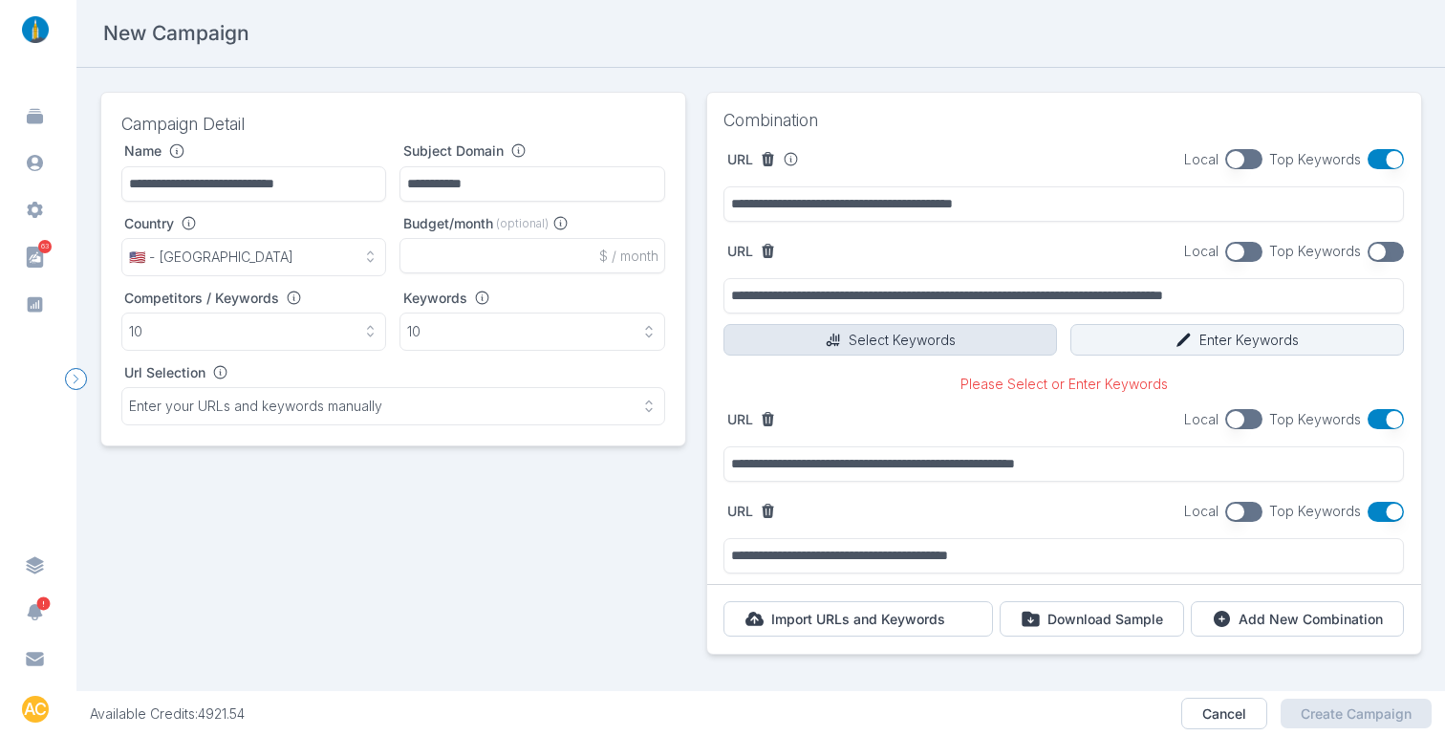
click at [876, 339] on button "Select Keywords" at bounding box center [889, 340] width 333 height 32
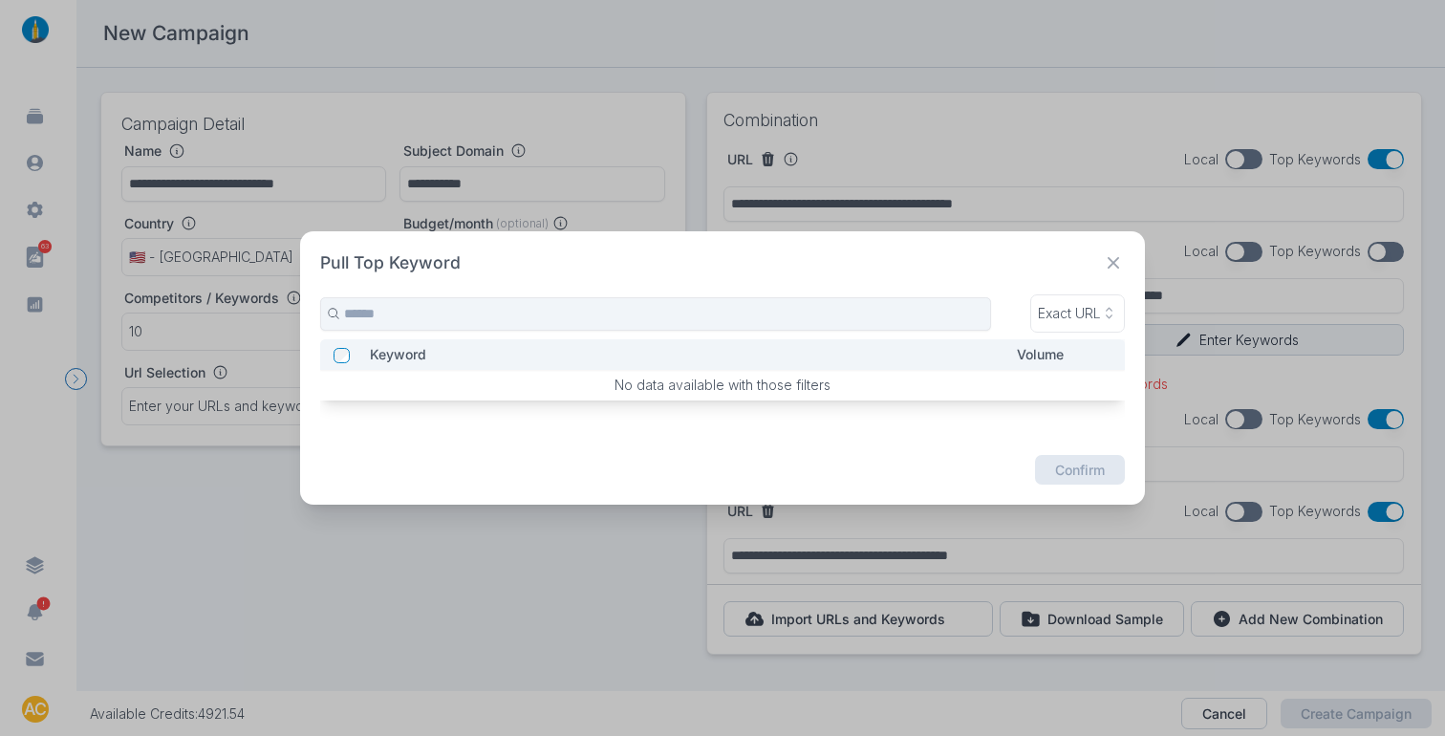
click at [1119, 258] on icon at bounding box center [1112, 262] width 11 height 11
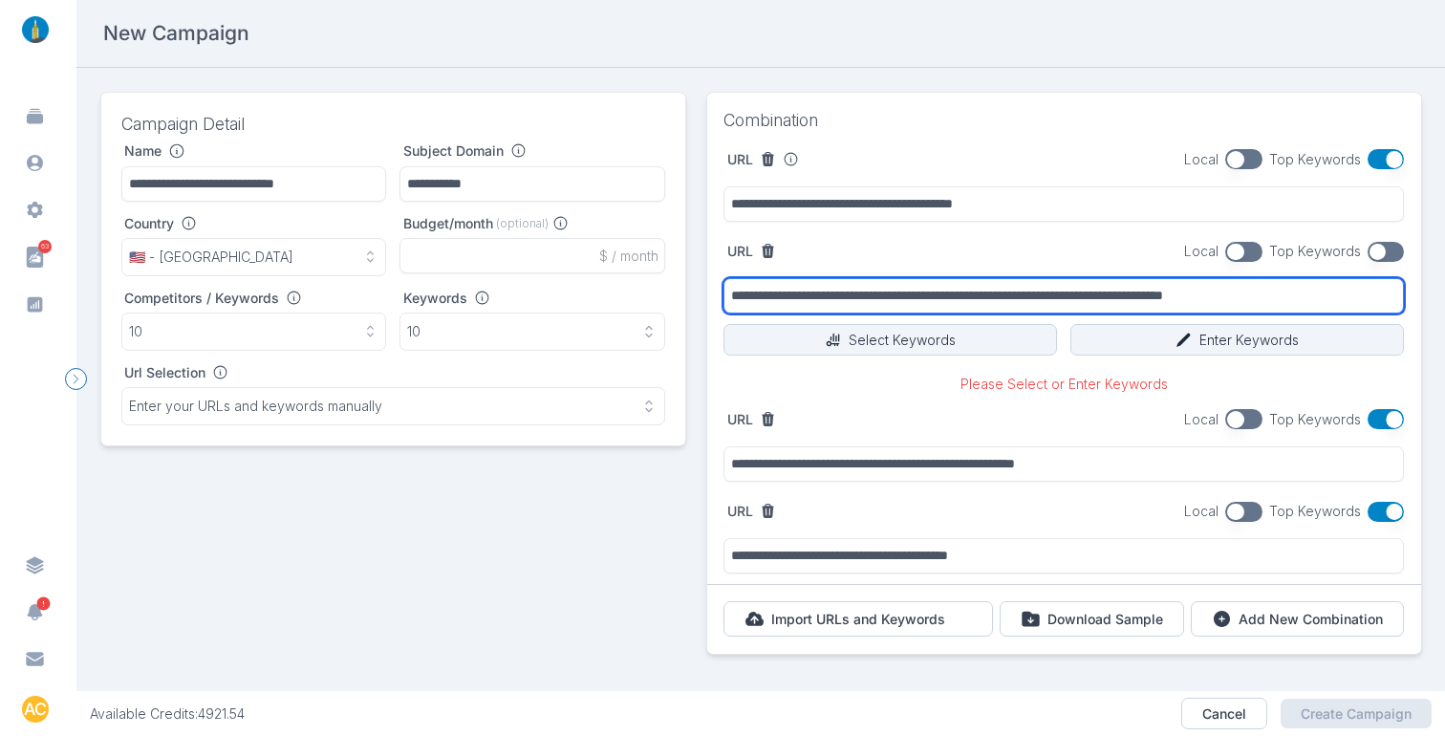
click at [1191, 293] on input "**********" at bounding box center [1063, 295] width 680 height 35
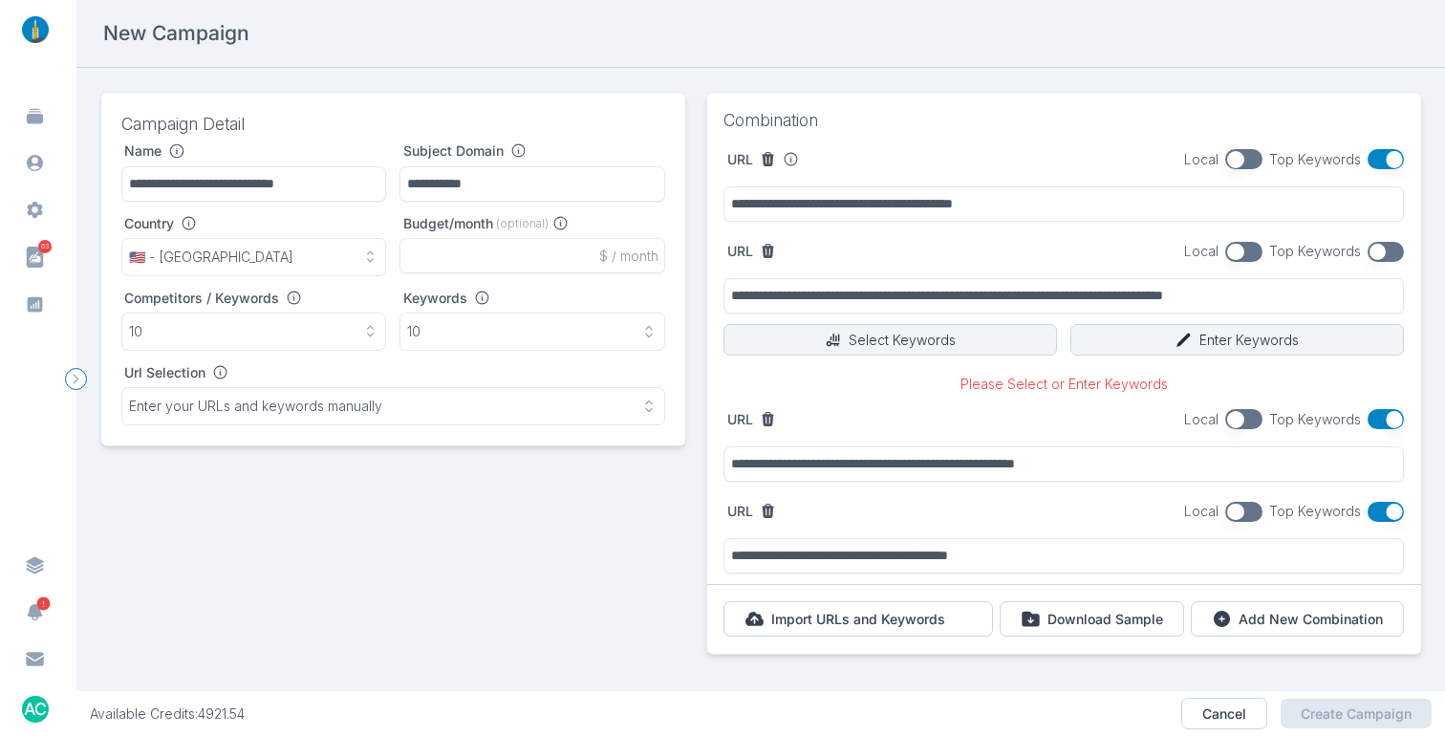
click at [1367, 161] on button "button" at bounding box center [1385, 159] width 37 height 20
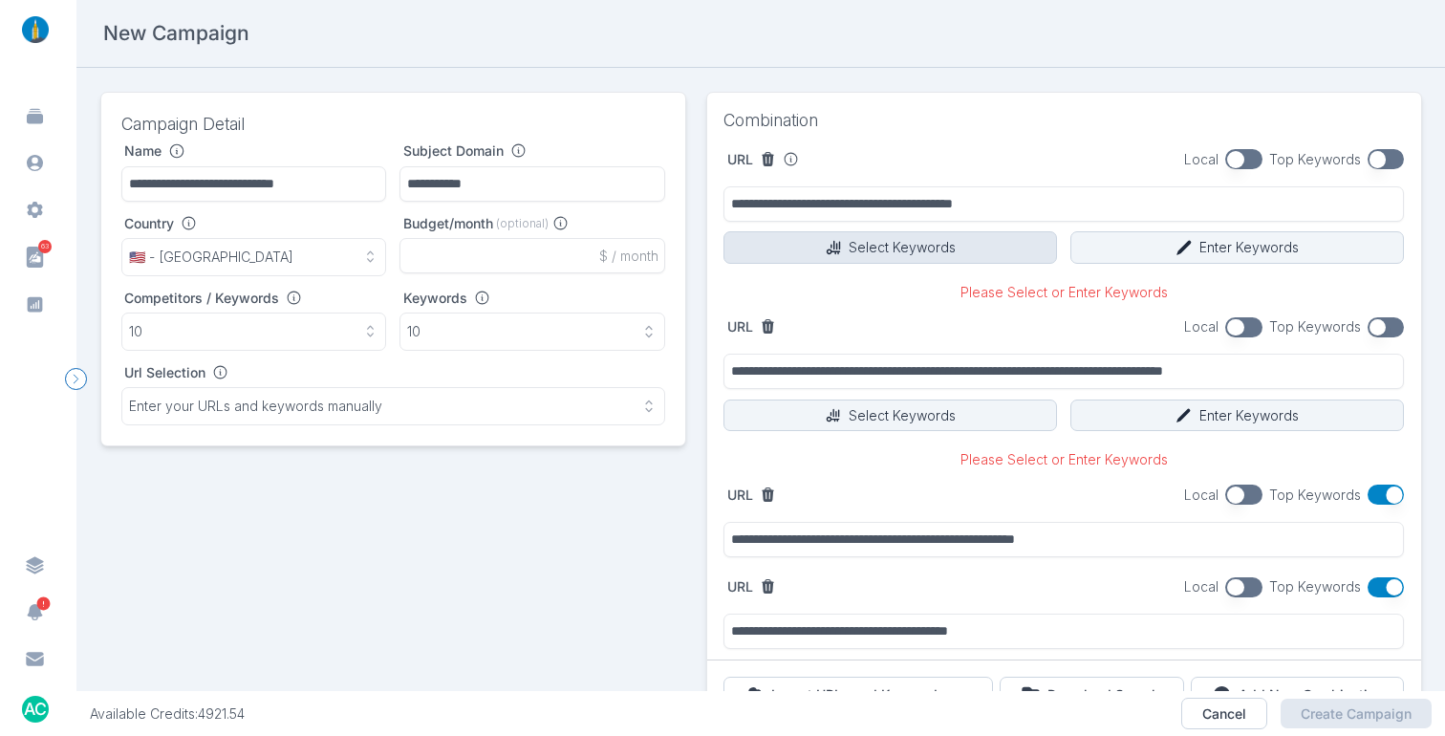
click at [949, 254] on button "Select Keywords" at bounding box center [889, 247] width 333 height 32
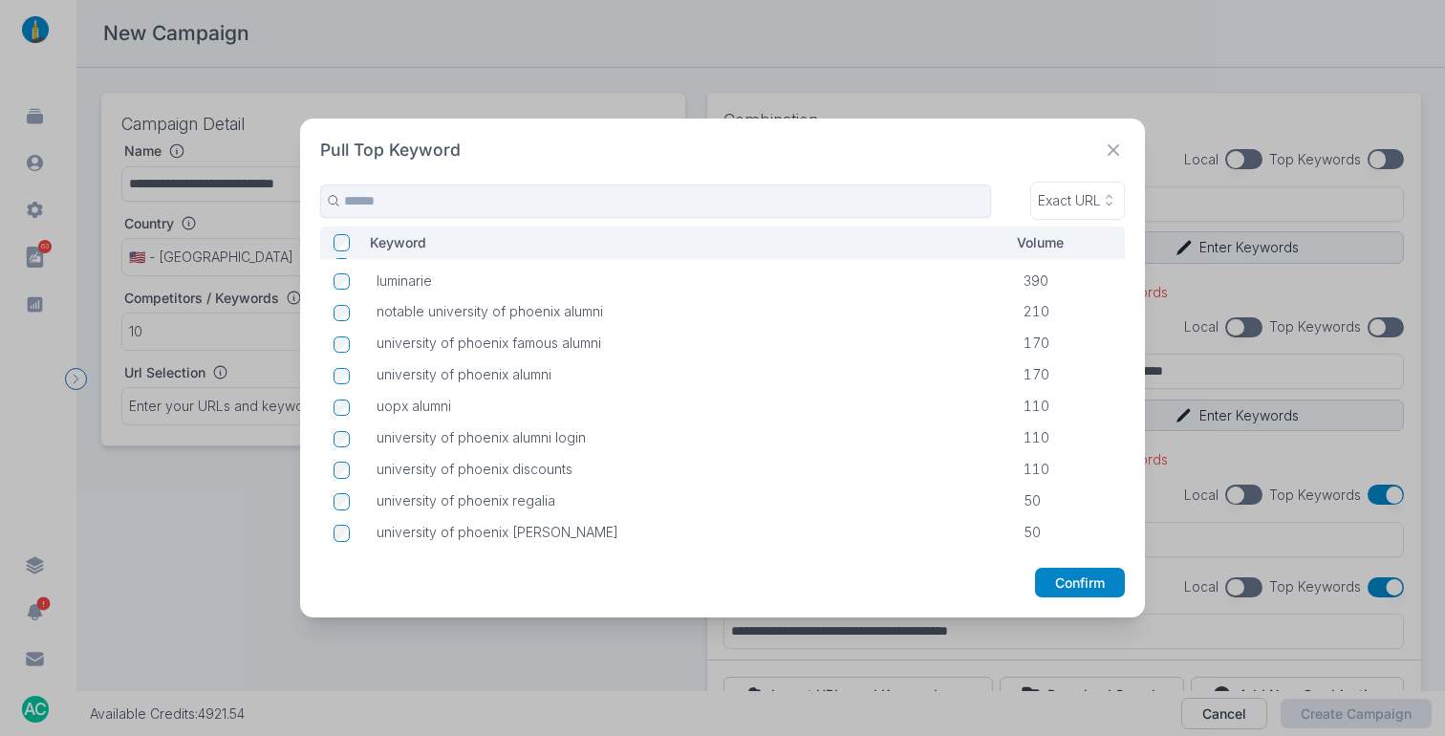
scroll to position [34, 0]
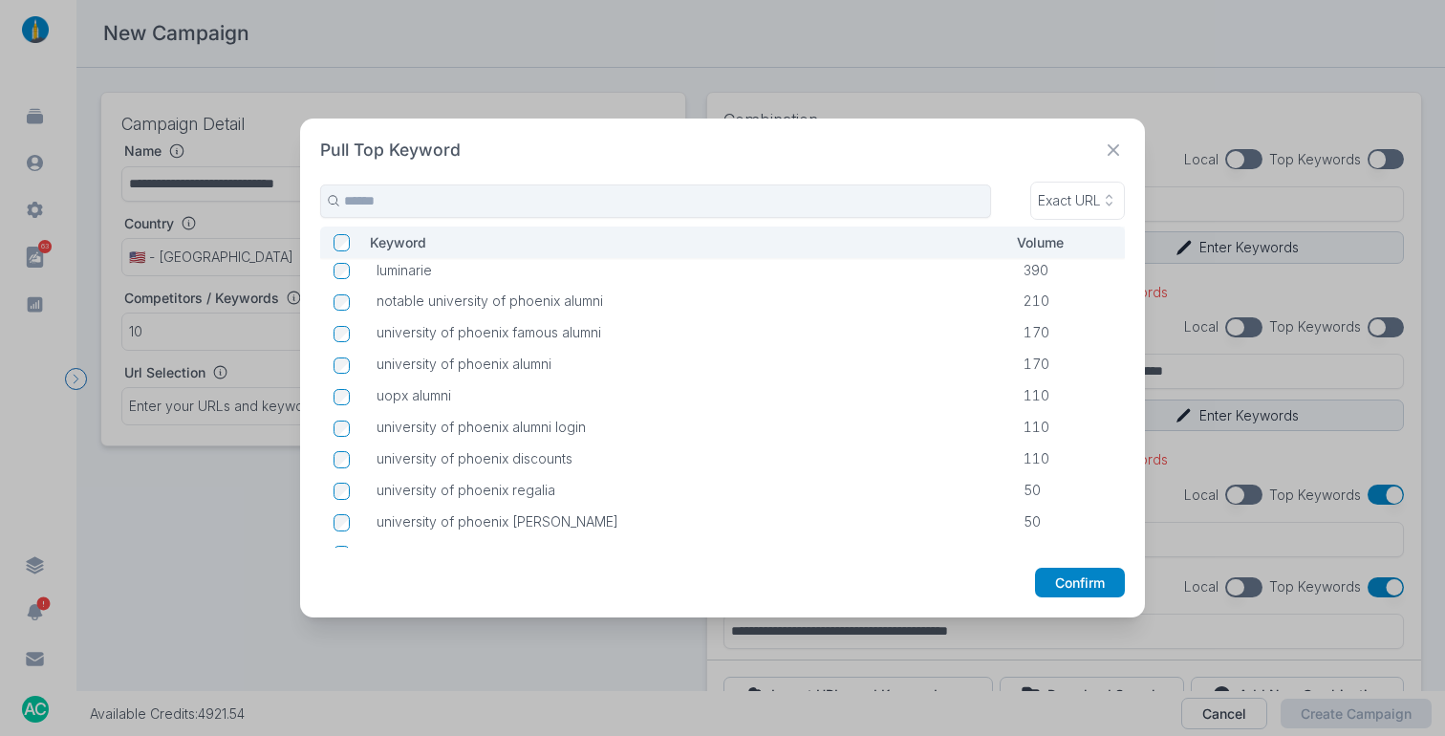
click at [1120, 148] on icon at bounding box center [1114, 151] width 24 height 24
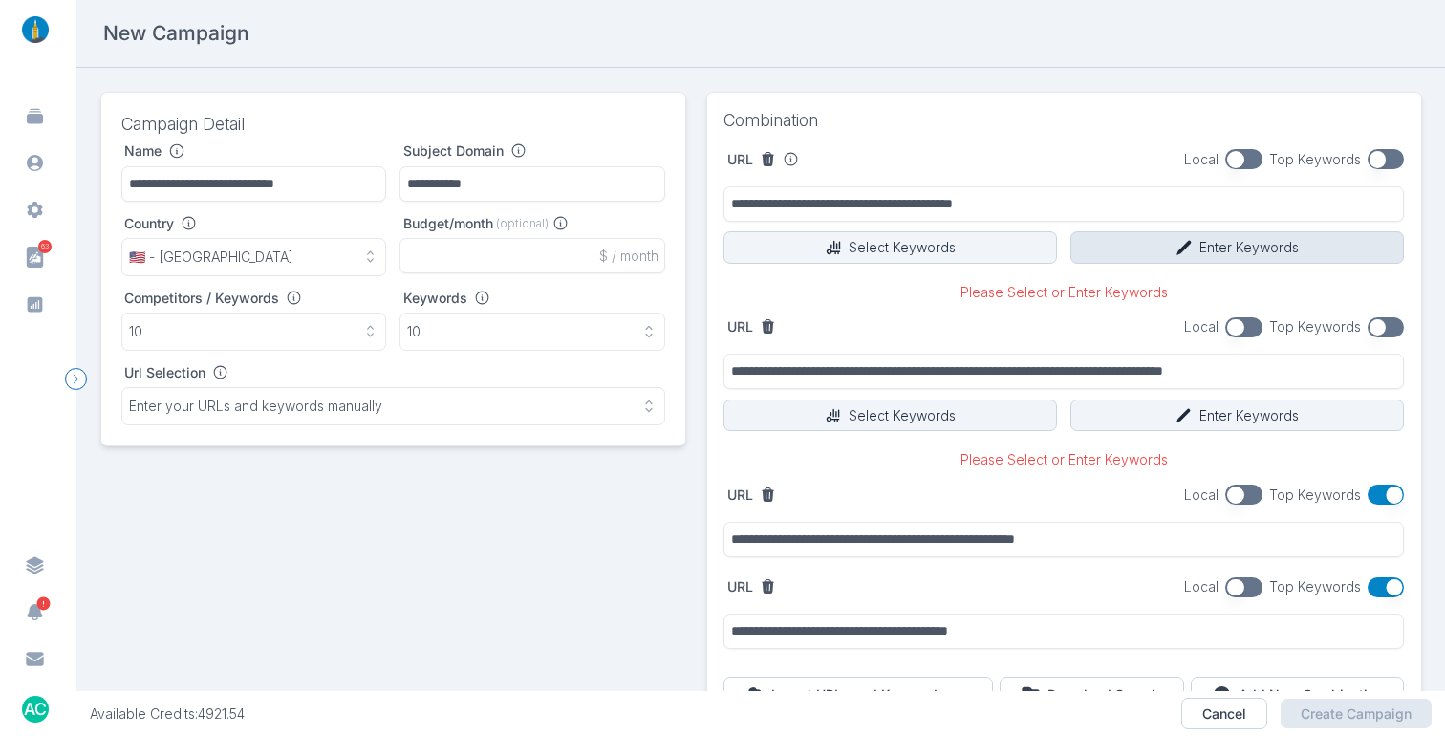
click at [1254, 251] on button "Enter Keywords" at bounding box center [1236, 247] width 333 height 32
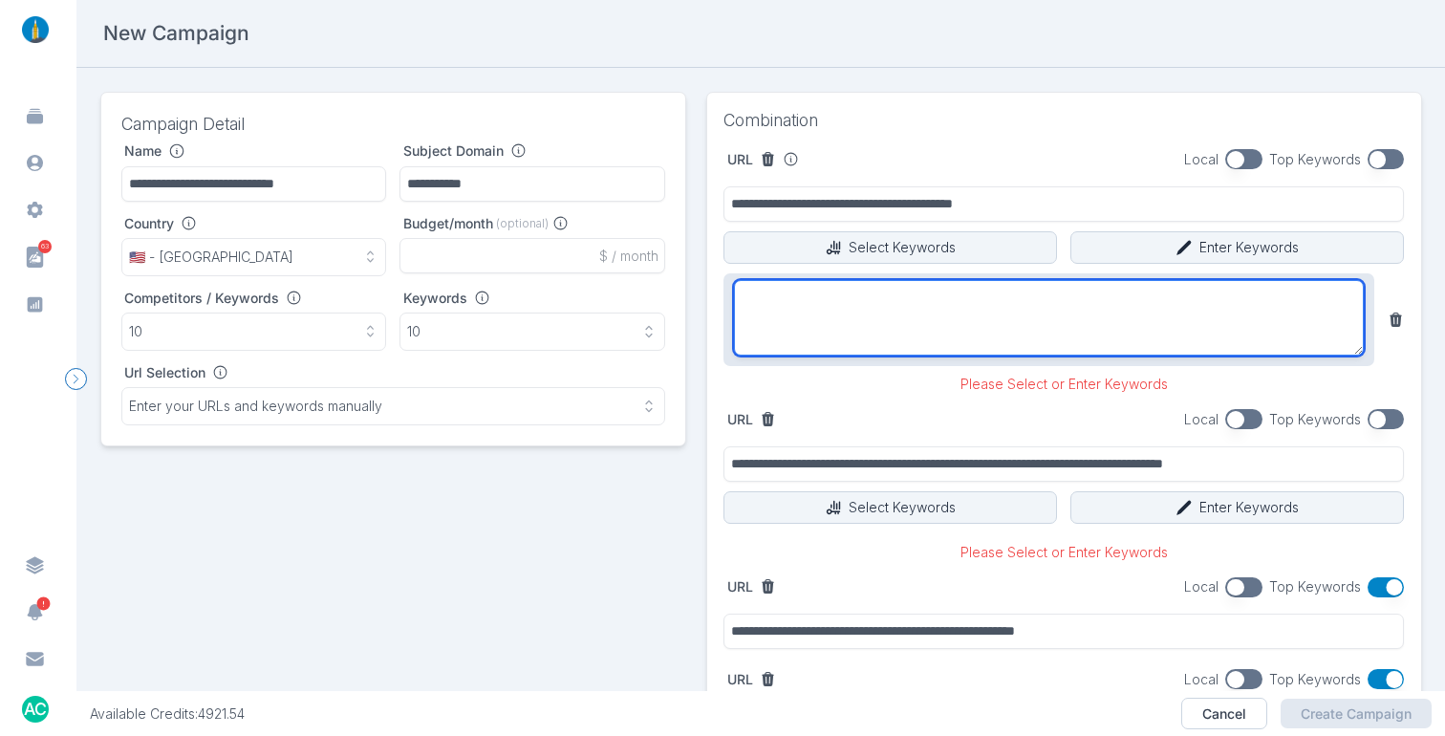
click at [1062, 325] on textarea at bounding box center [1049, 317] width 631 height 75
paste textarea "**********"
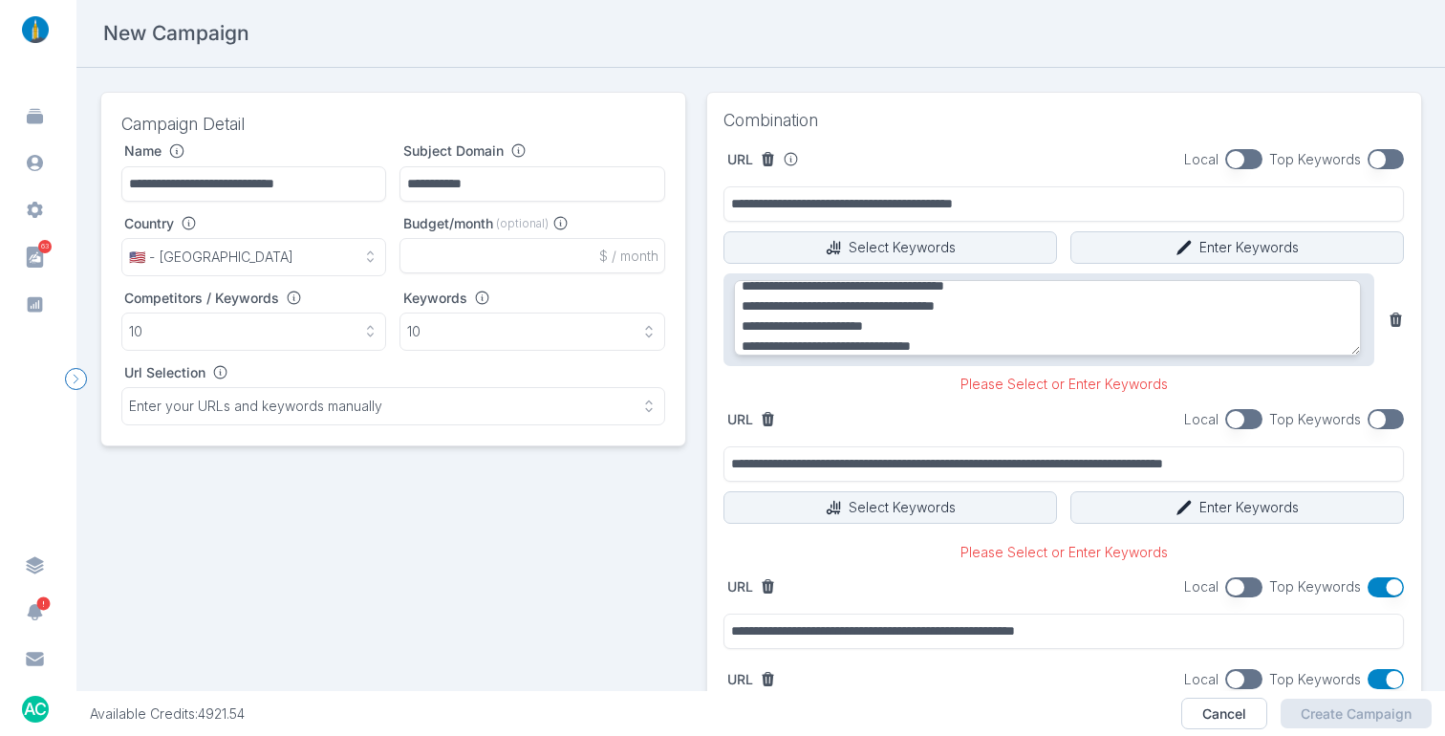
type textarea "**********"
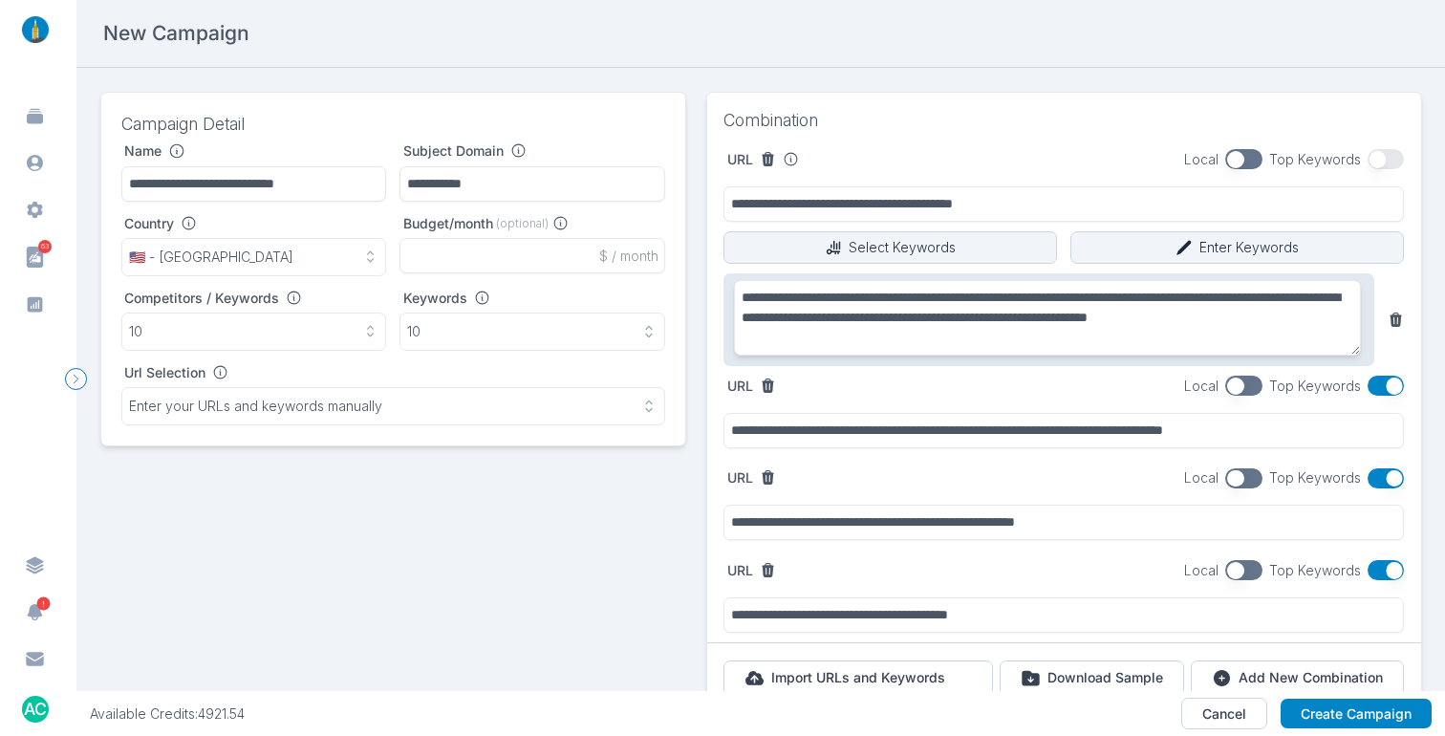
scroll to position [4, 0]
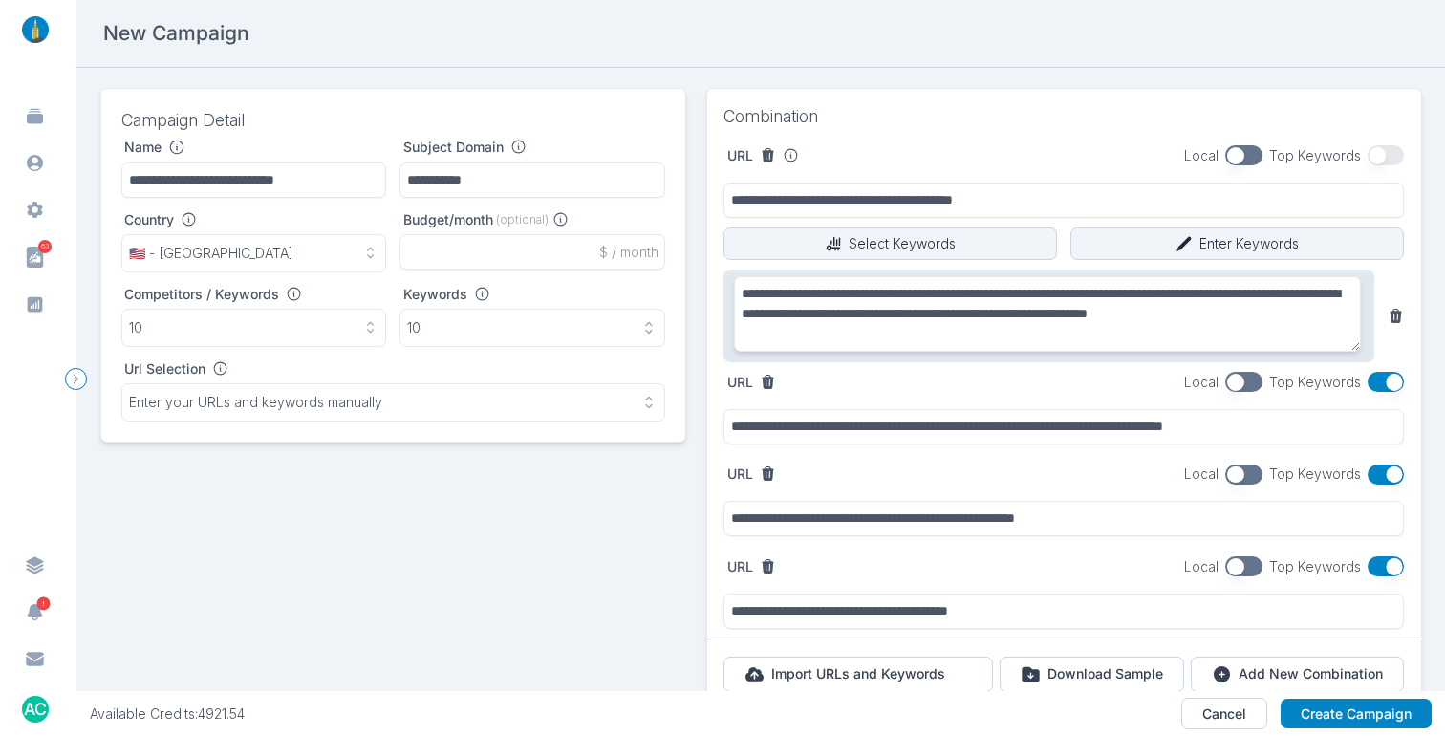
click at [1370, 386] on button "button" at bounding box center [1385, 382] width 37 height 20
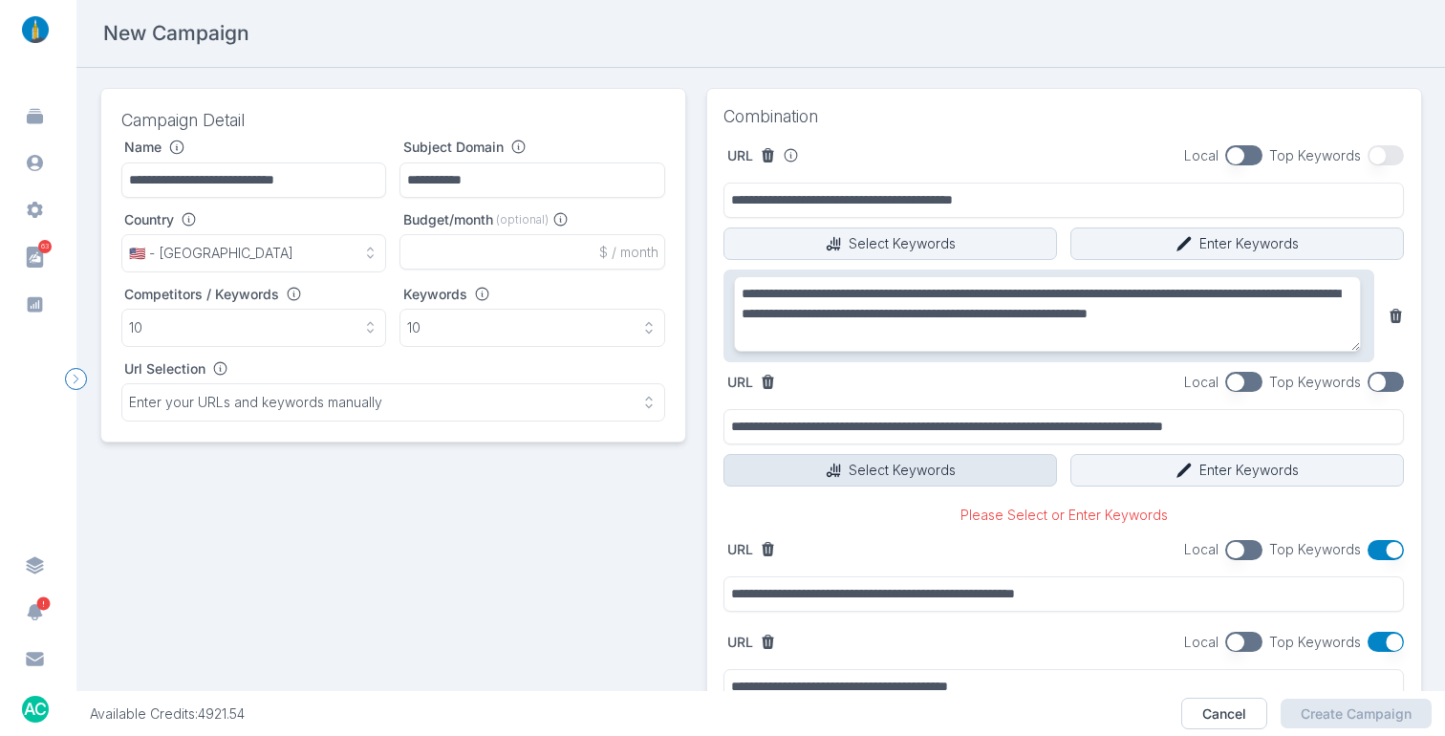
click at [874, 473] on button "Select Keywords" at bounding box center [889, 470] width 333 height 32
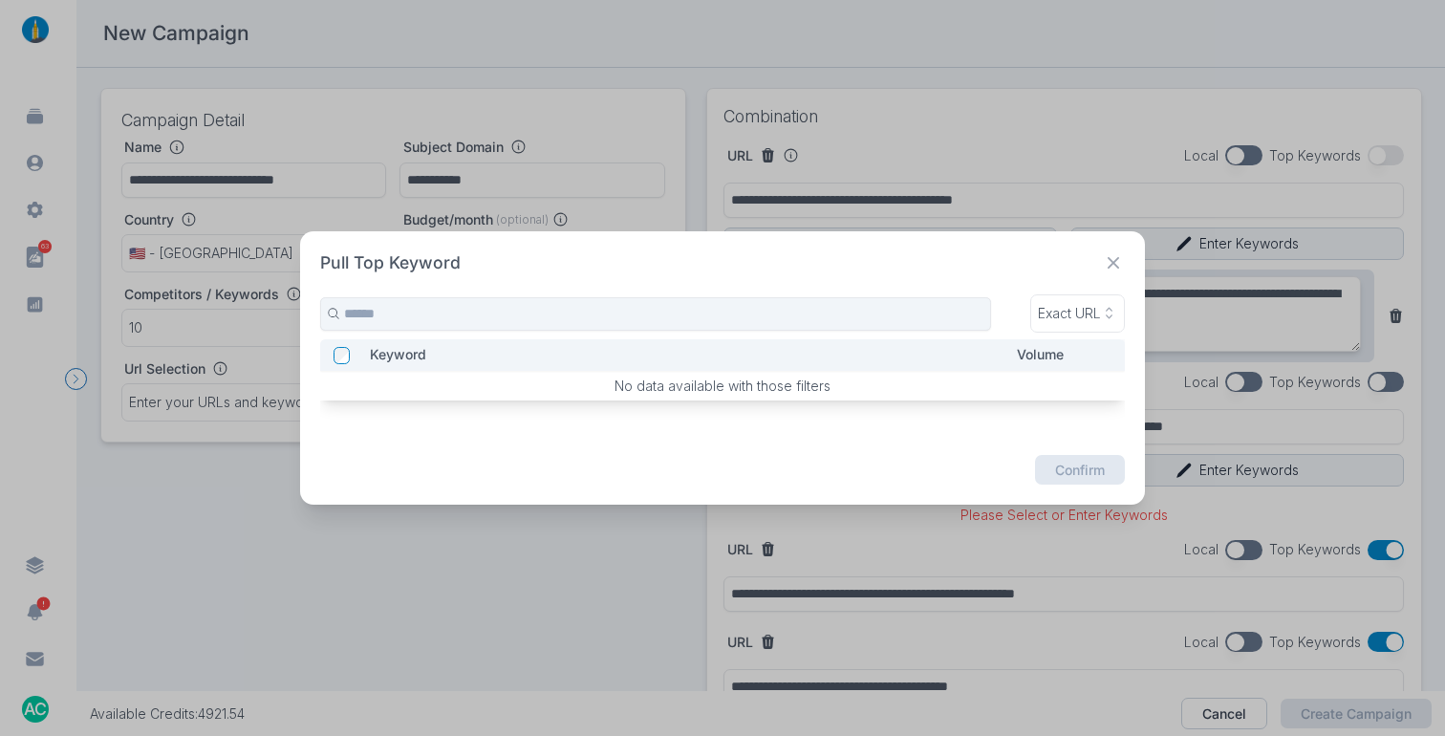
drag, startPoint x: 1114, startPoint y: 258, endPoint x: 1147, endPoint y: 278, distance: 39.0
click at [1114, 258] on icon at bounding box center [1114, 263] width 24 height 24
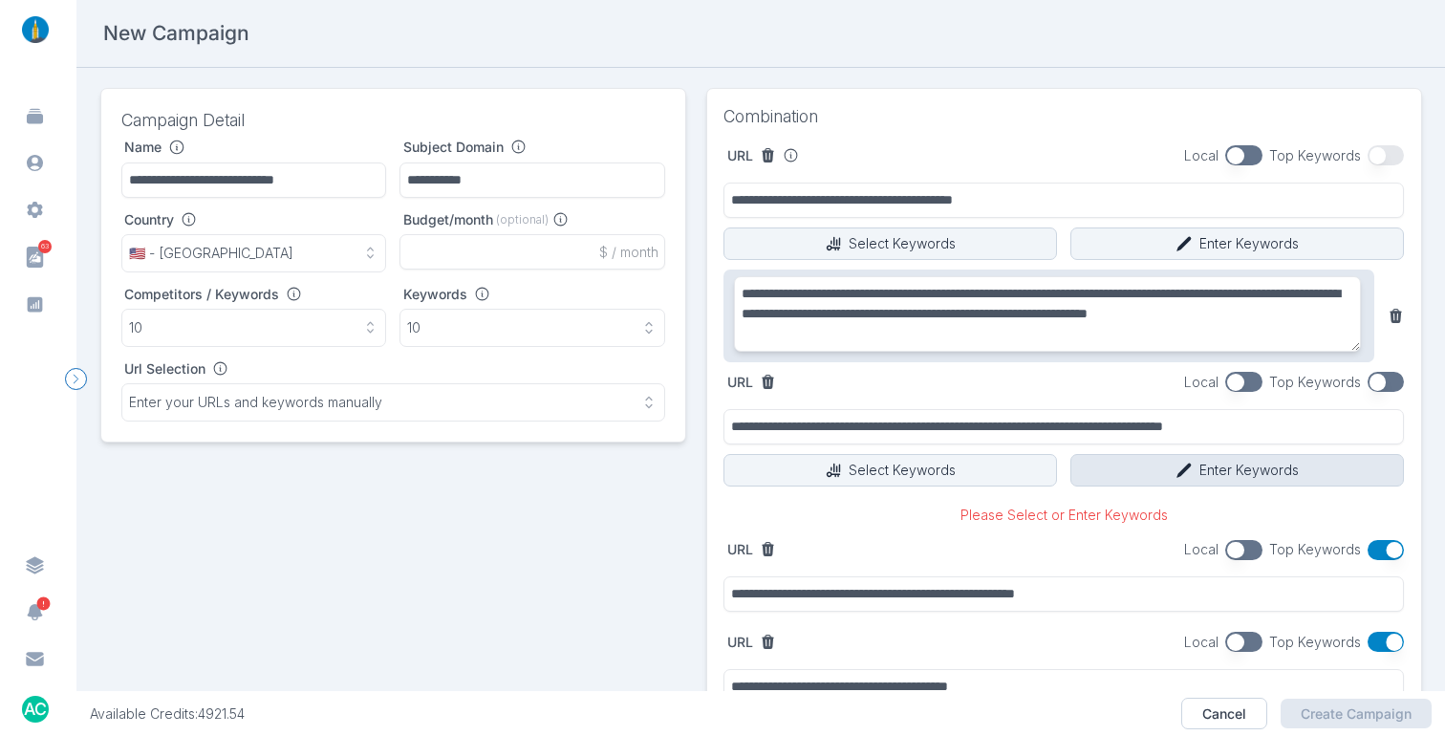
click at [1235, 482] on button "Enter Keywords" at bounding box center [1236, 470] width 333 height 32
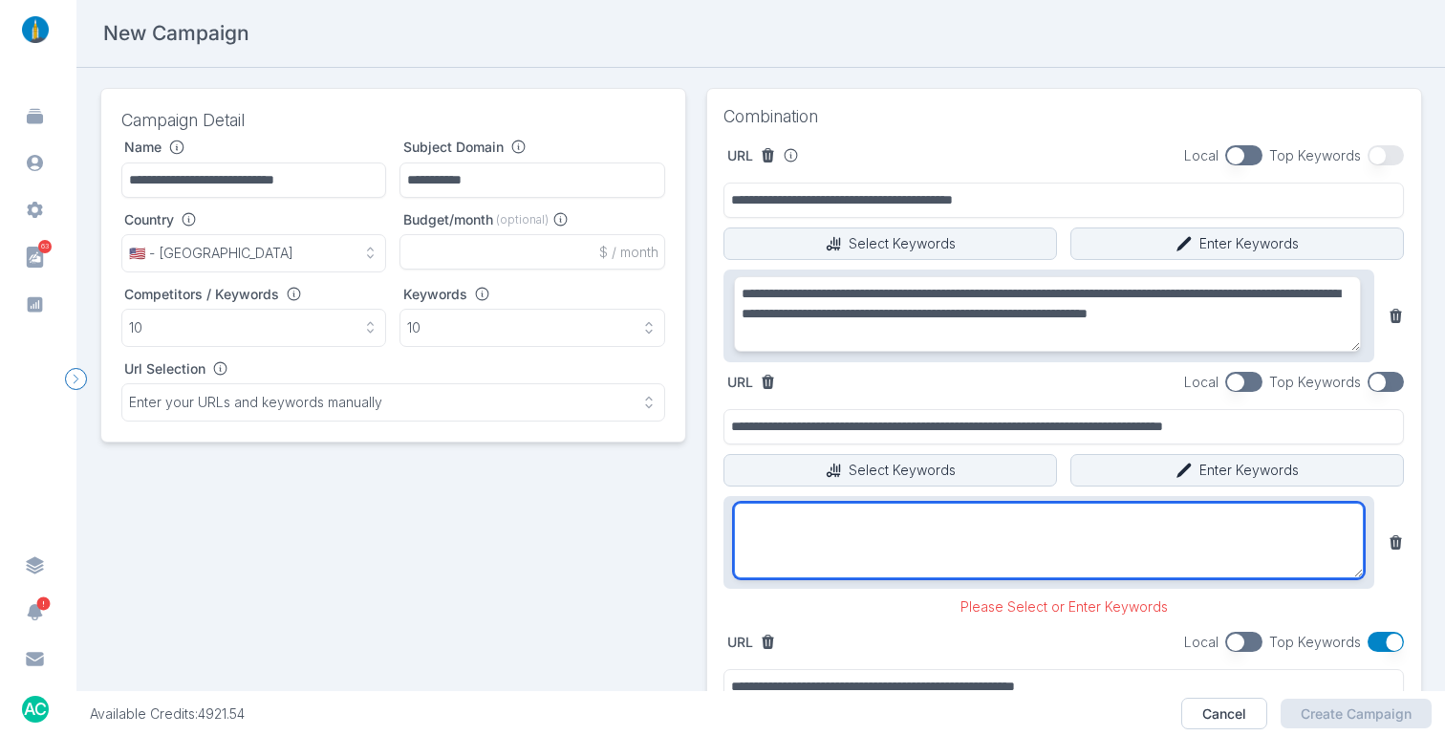
click at [1039, 540] on textarea at bounding box center [1049, 540] width 631 height 75
paste textarea "**********"
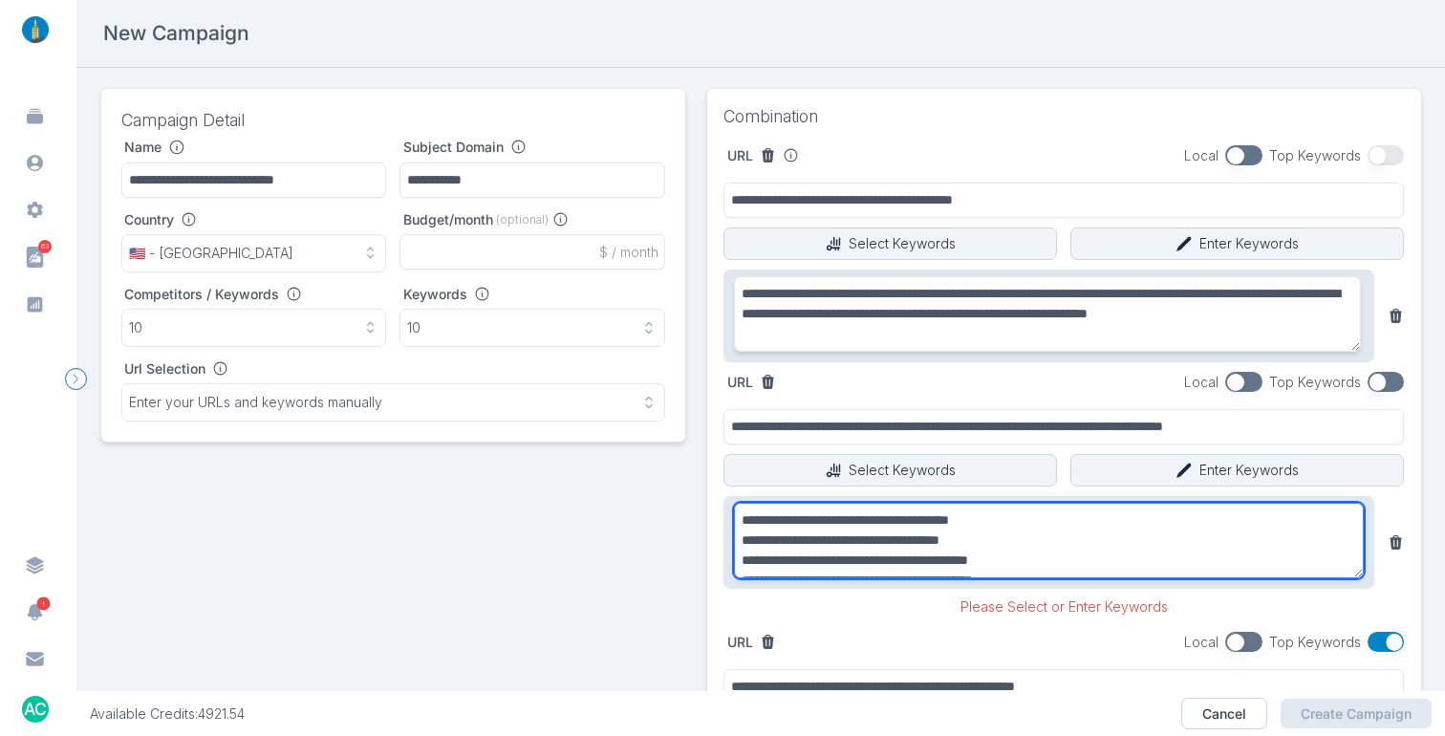
scroll to position [52, 0]
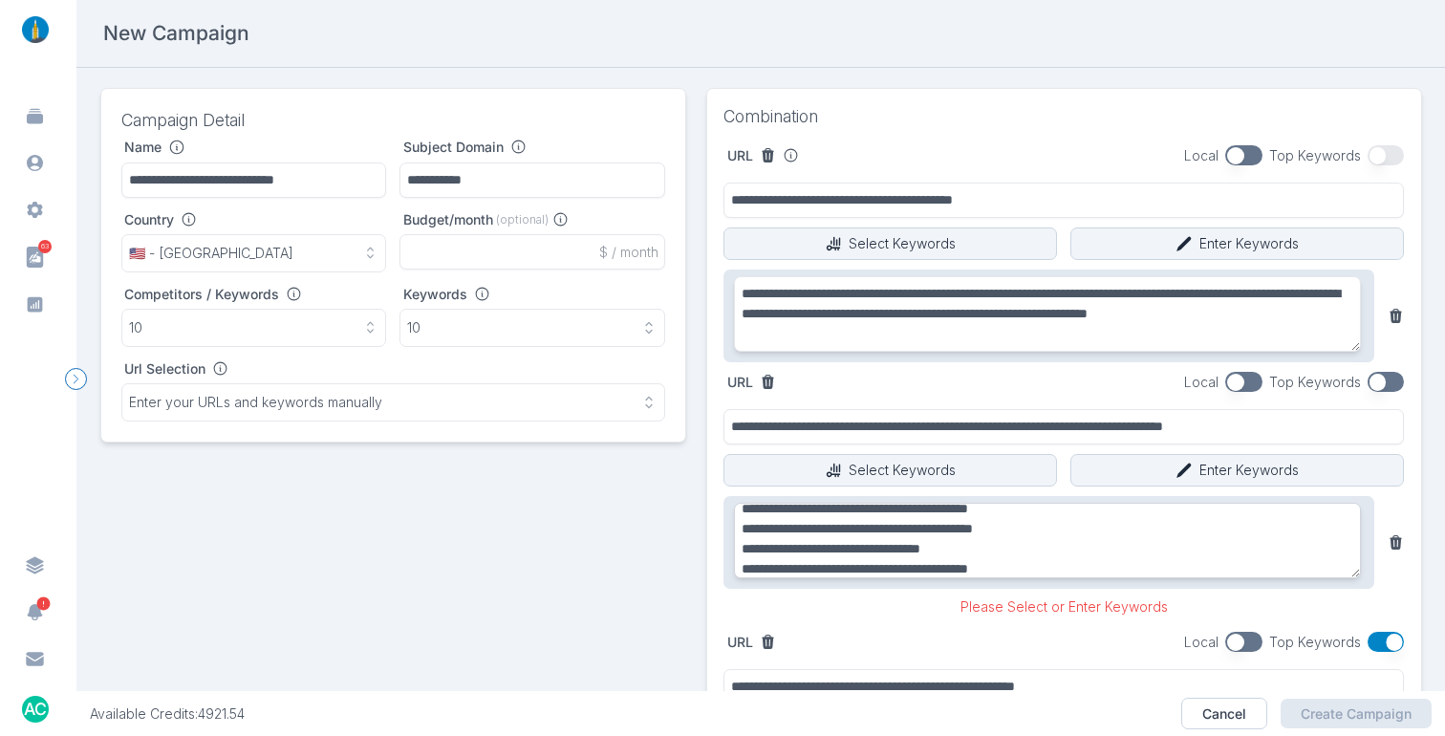
type textarea "**********"
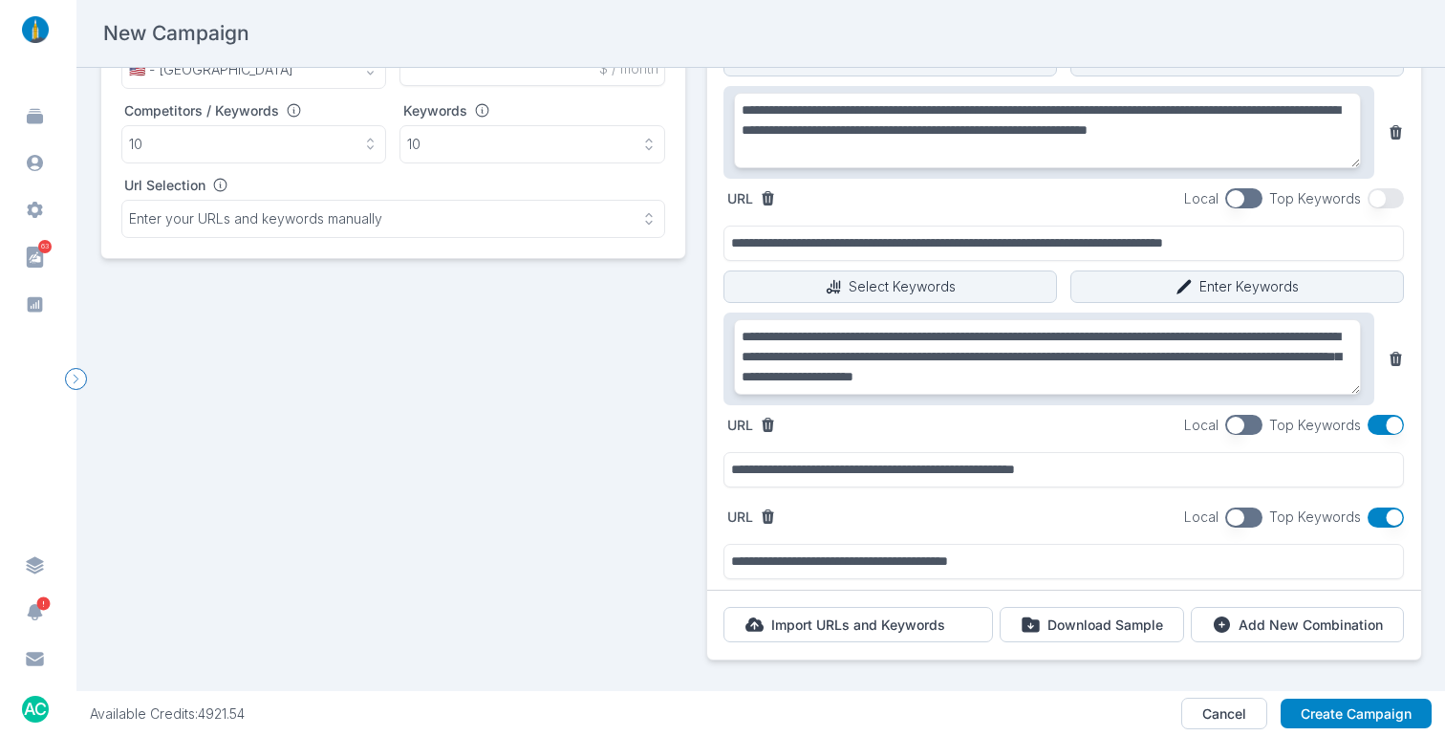
scroll to position [228, 0]
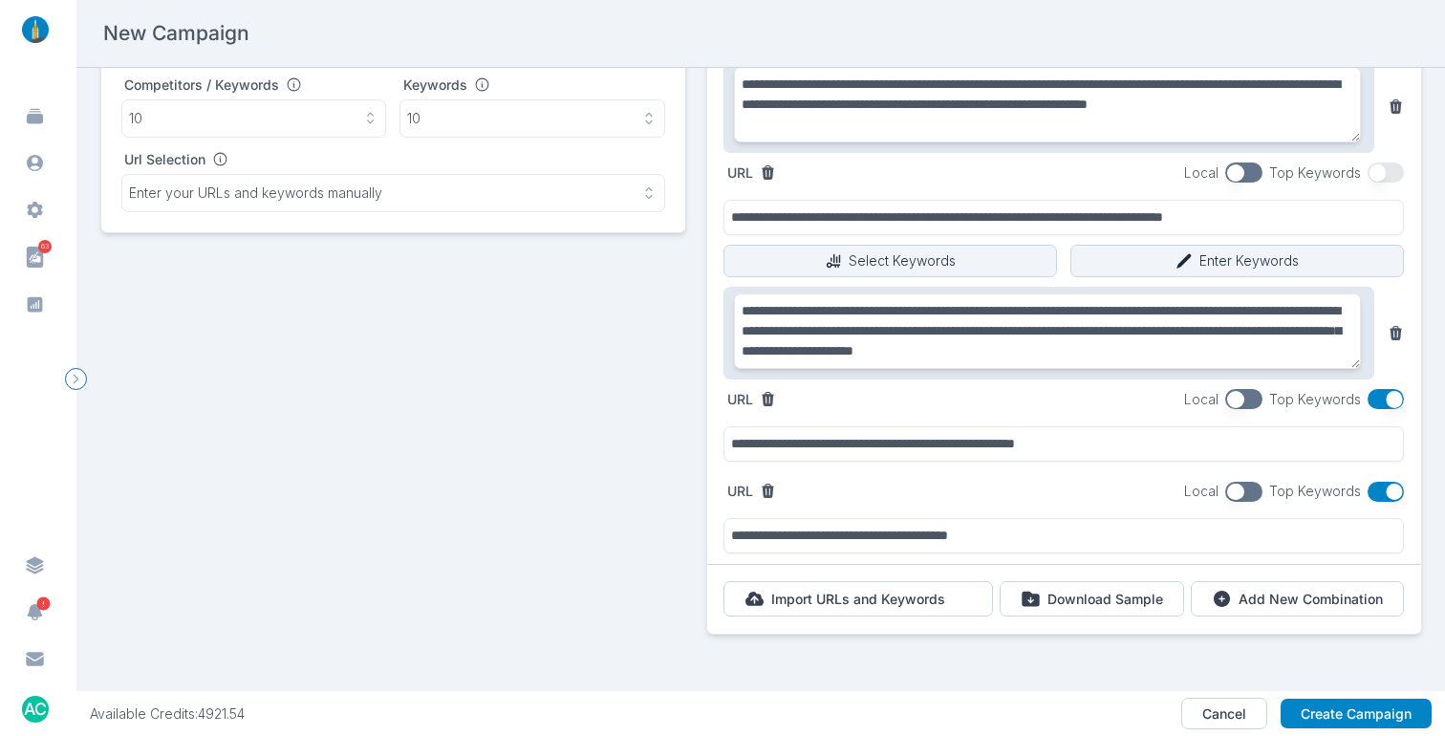
click at [1378, 389] on button "button" at bounding box center [1385, 399] width 37 height 20
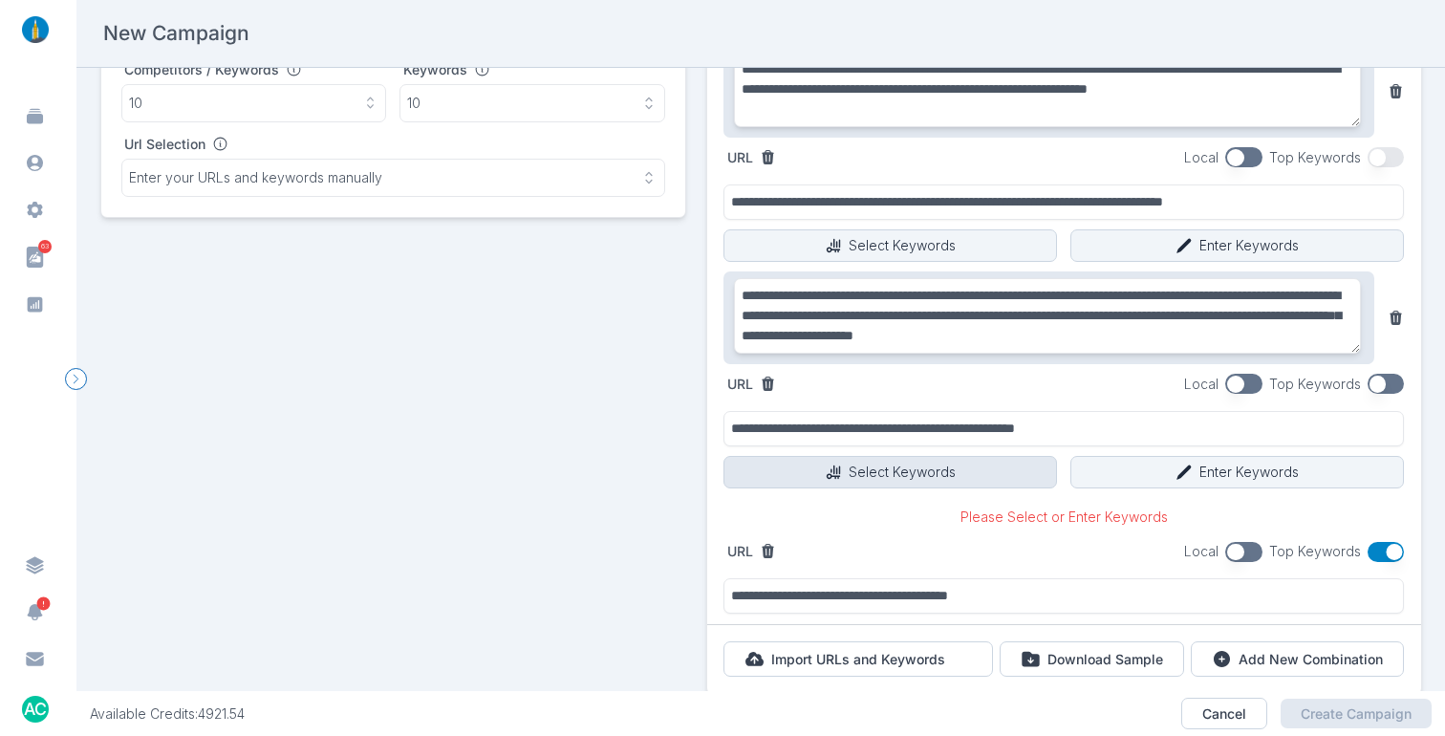
click at [937, 468] on button "Select Keywords" at bounding box center [889, 472] width 333 height 32
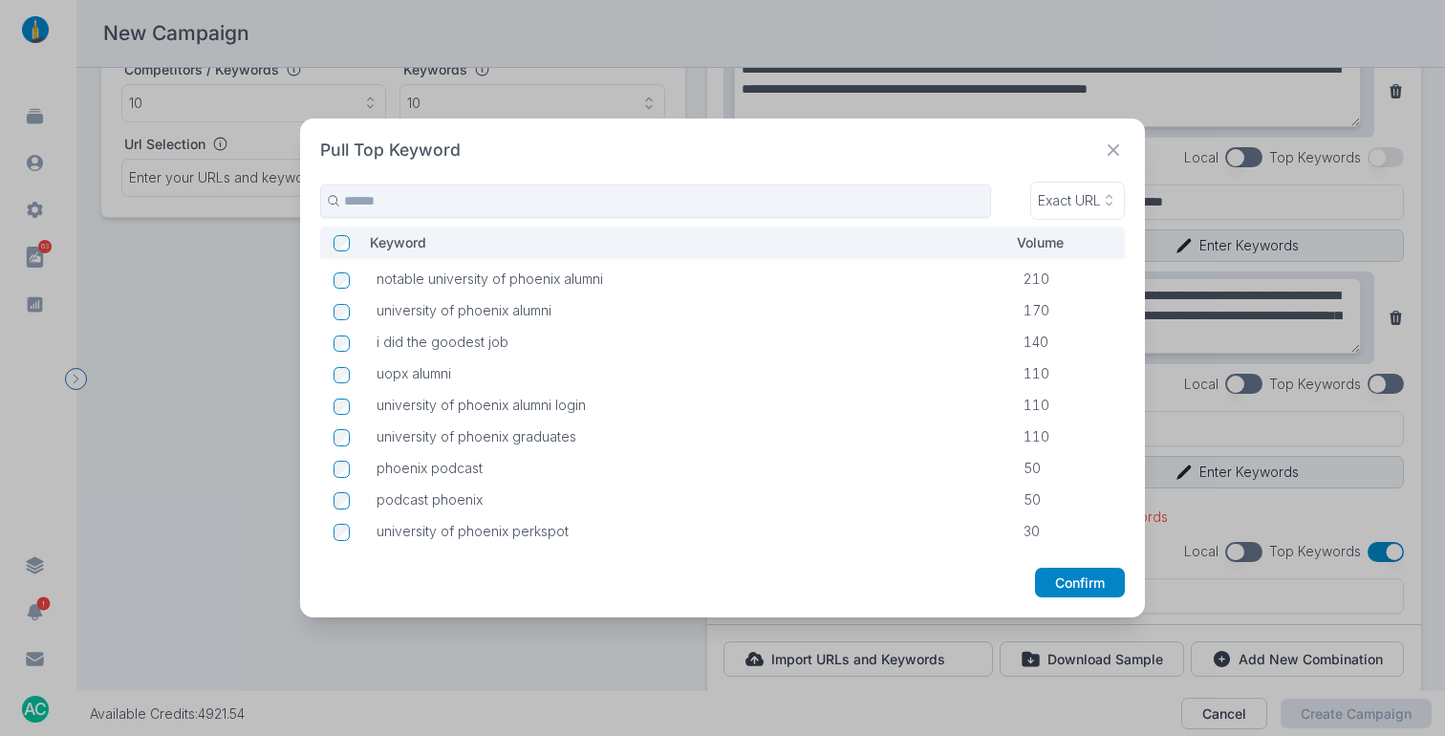
scroll to position [0, 0]
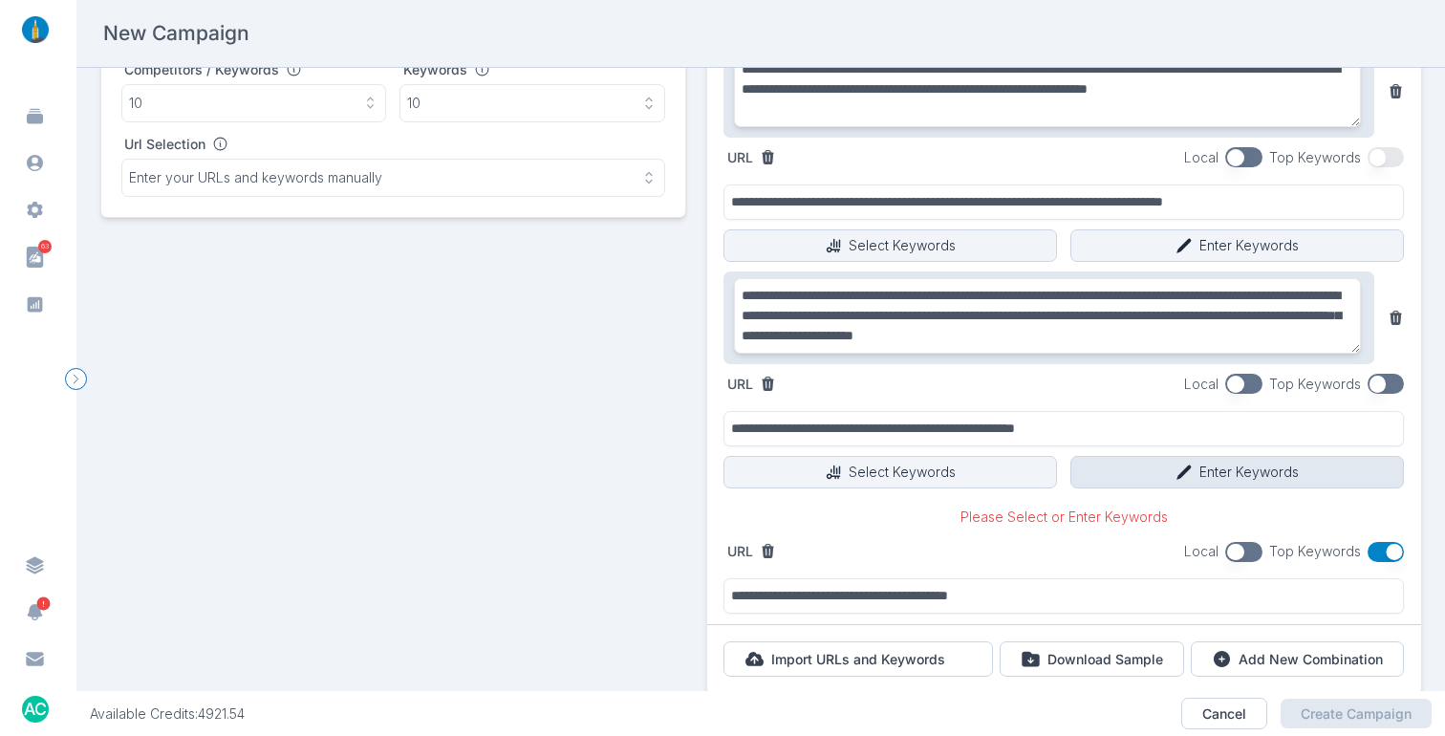
click at [1190, 471] on button "Enter Keywords" at bounding box center [1236, 472] width 333 height 32
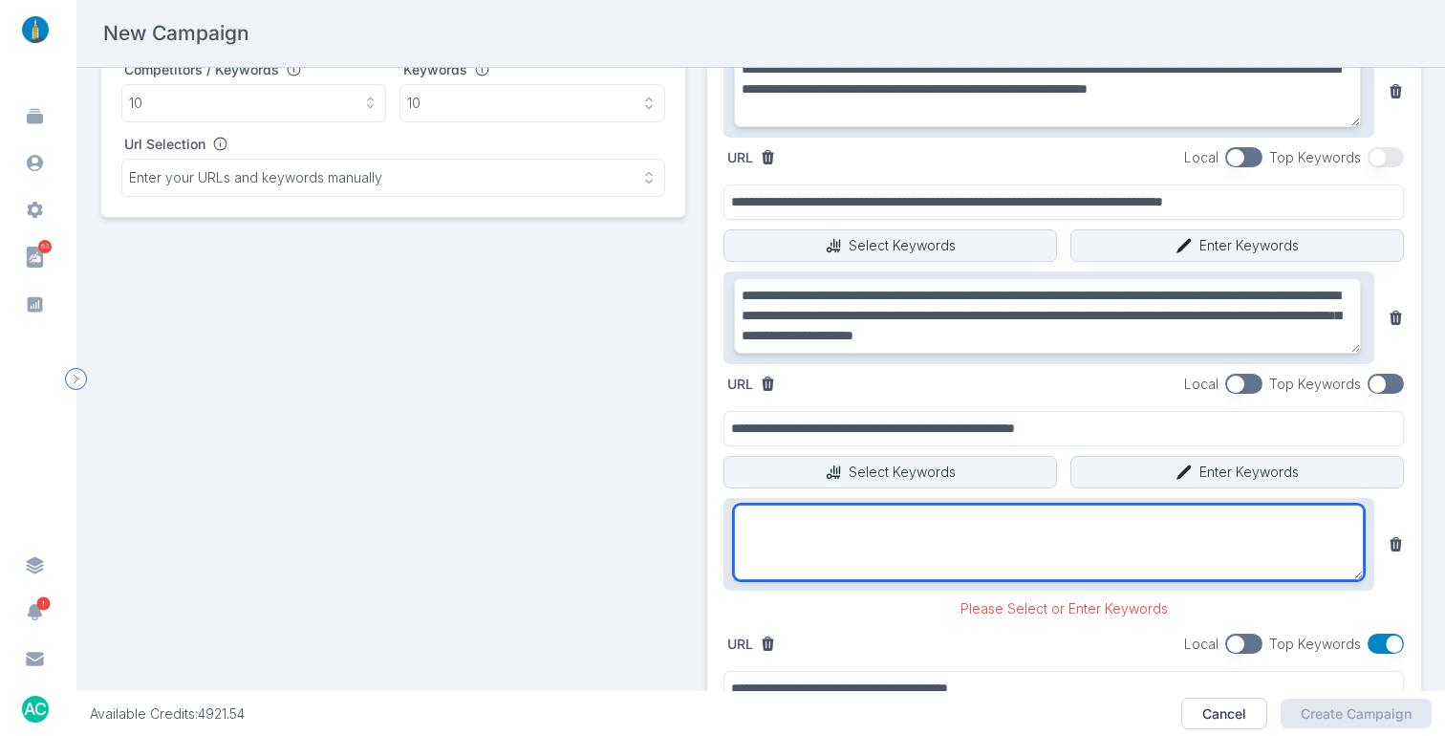
click at [994, 527] on textarea at bounding box center [1049, 541] width 631 height 75
paste textarea "**********"
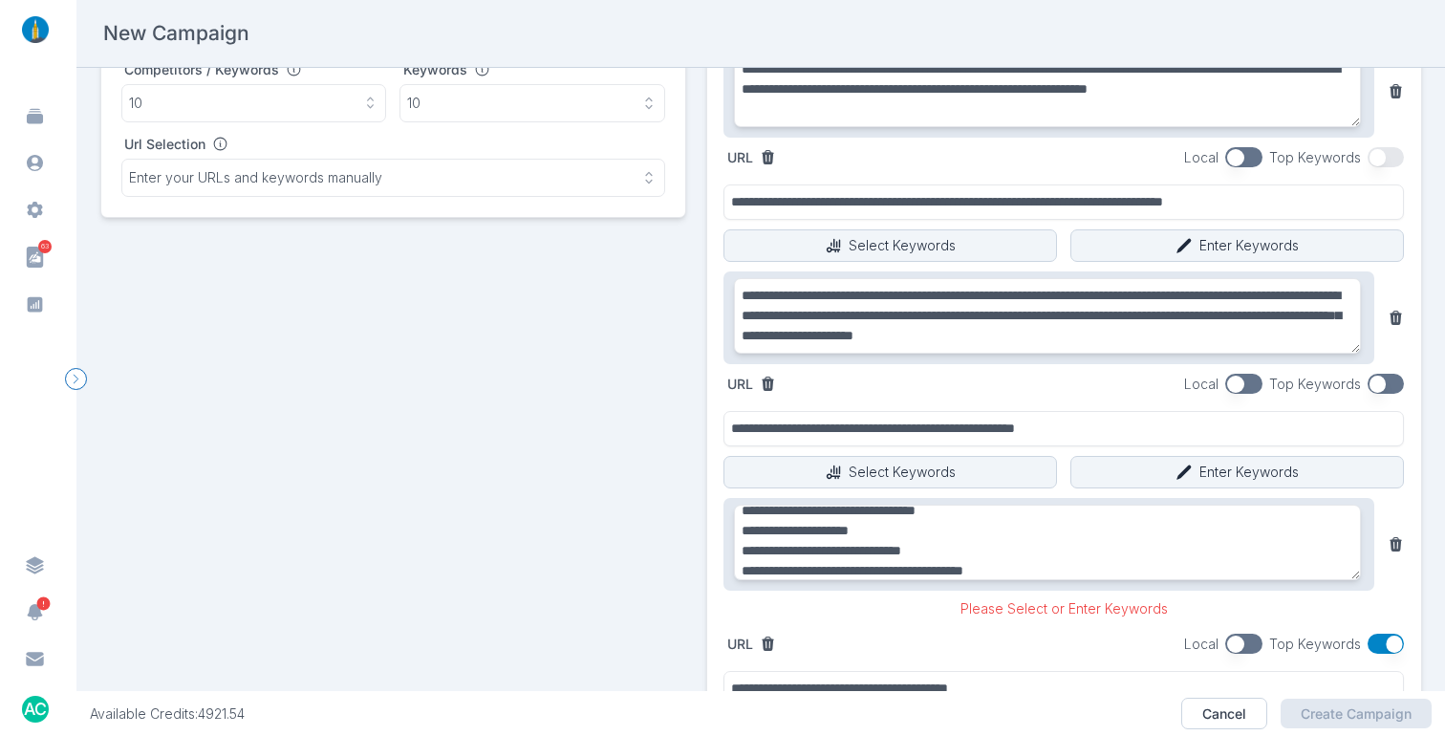
type textarea "**********"
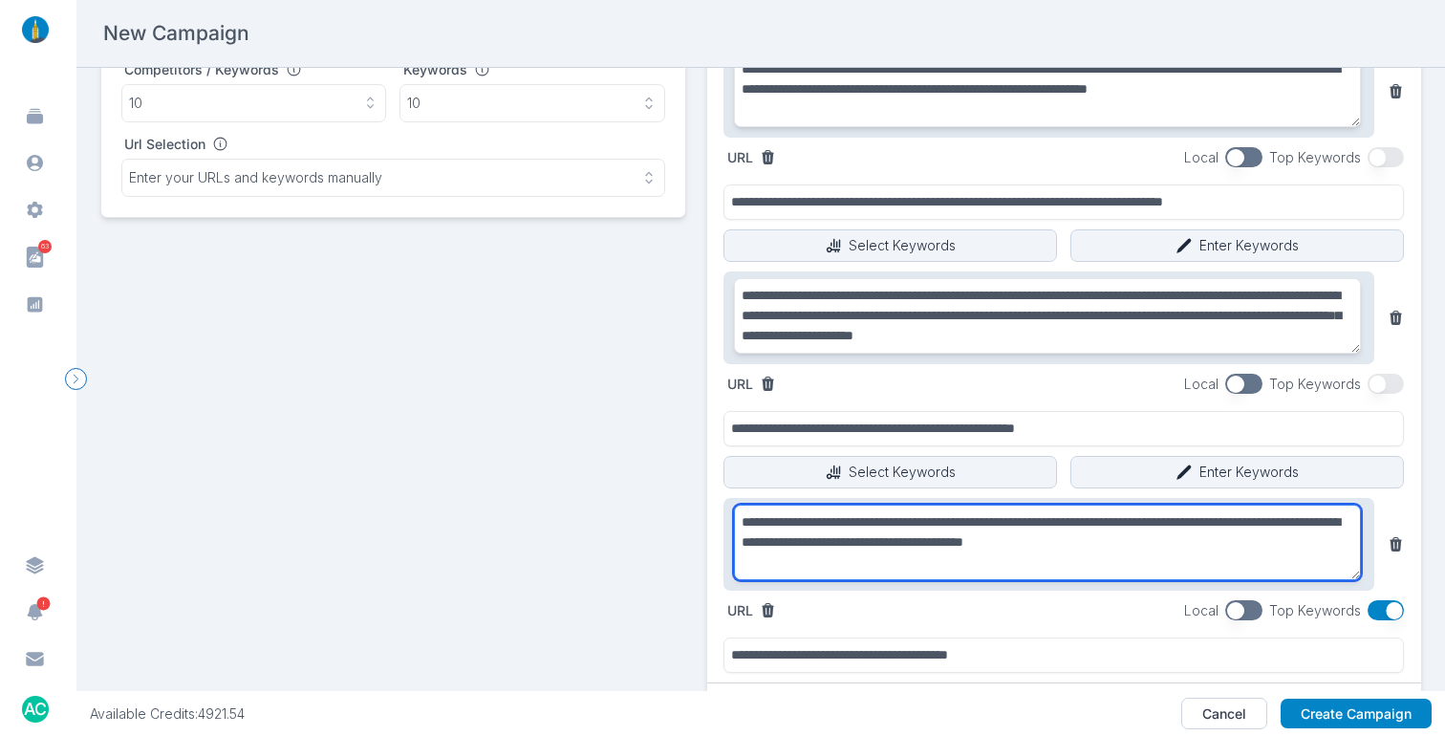
scroll to position [363, 0]
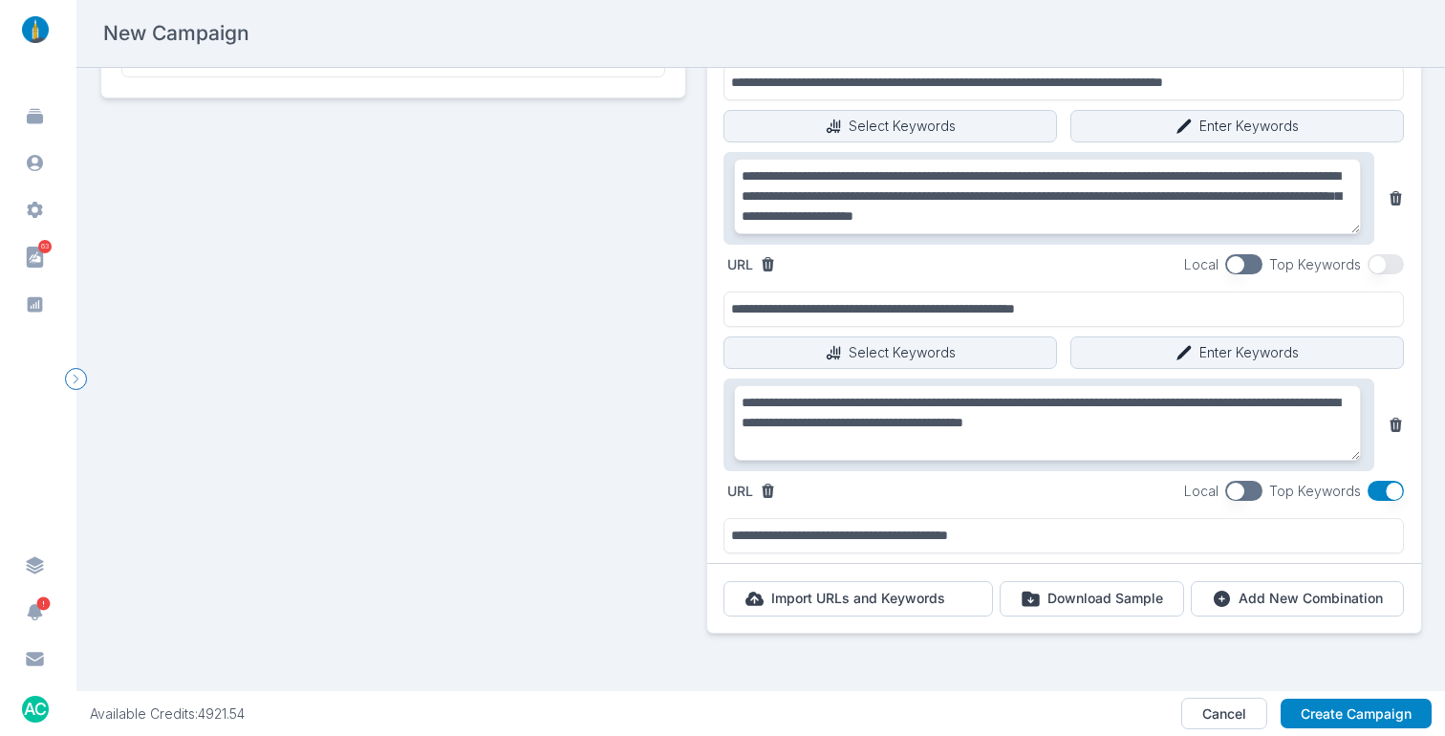
click at [1370, 481] on button "button" at bounding box center [1385, 491] width 37 height 20
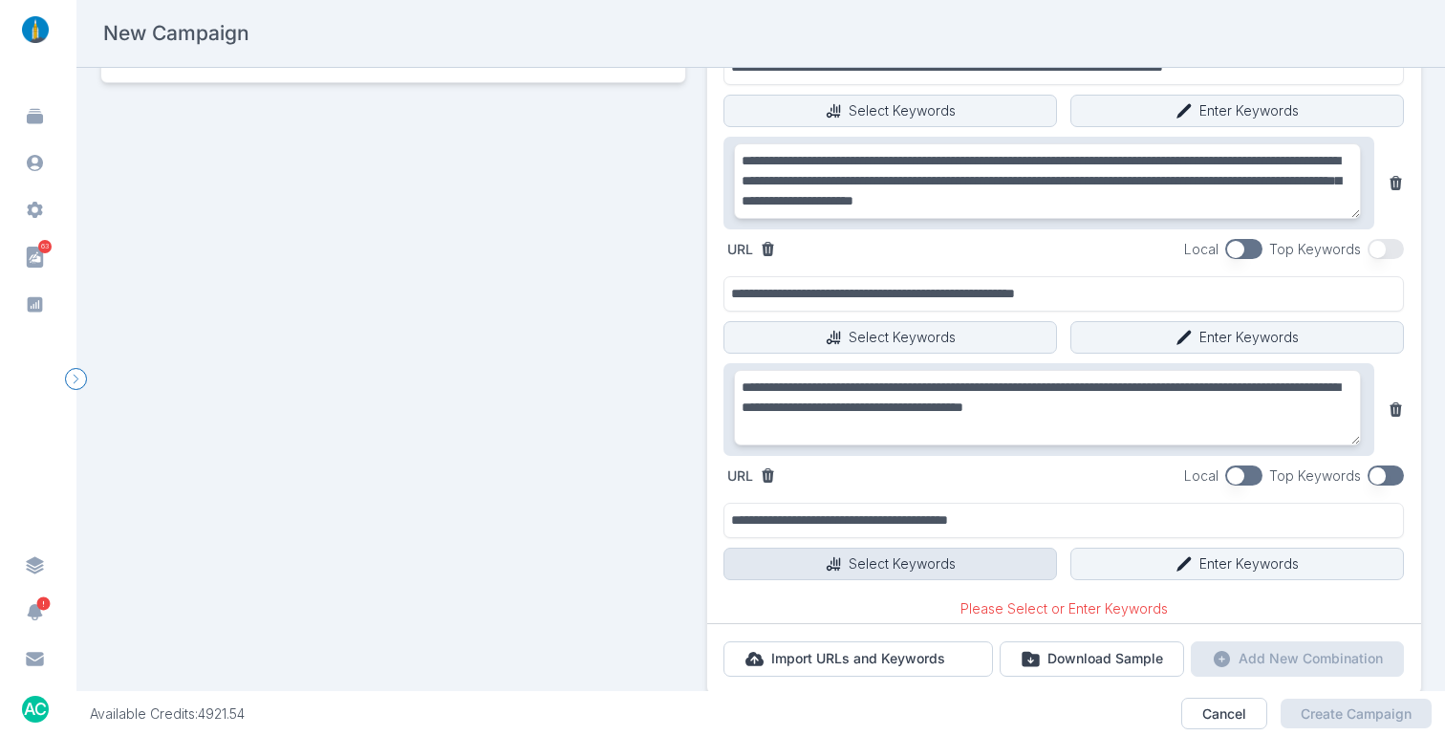
click at [1010, 564] on button "Select Keywords" at bounding box center [889, 563] width 333 height 32
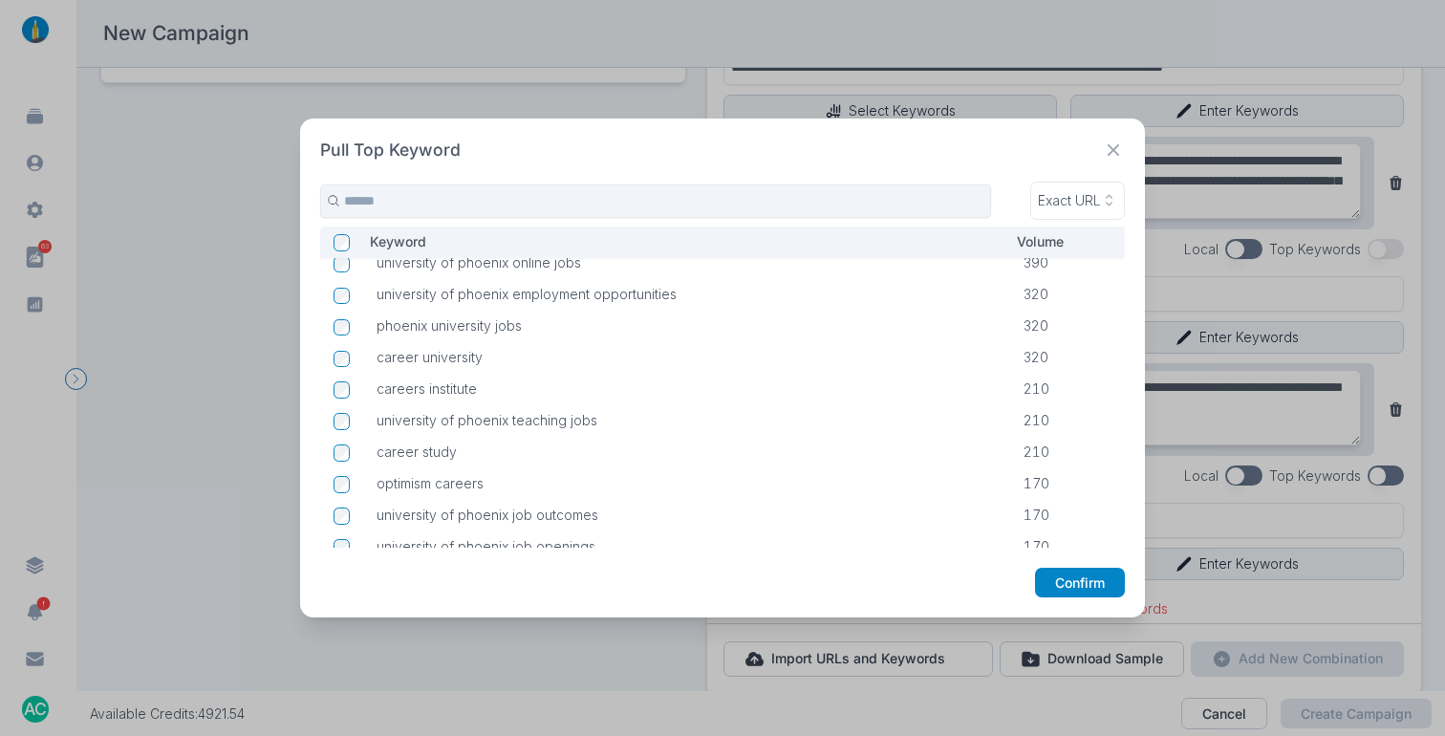
scroll to position [285, 0]
drag, startPoint x: 1086, startPoint y: 583, endPoint x: 1131, endPoint y: 570, distance: 46.6
click at [1086, 583] on button "Confirm" at bounding box center [1080, 582] width 90 height 31
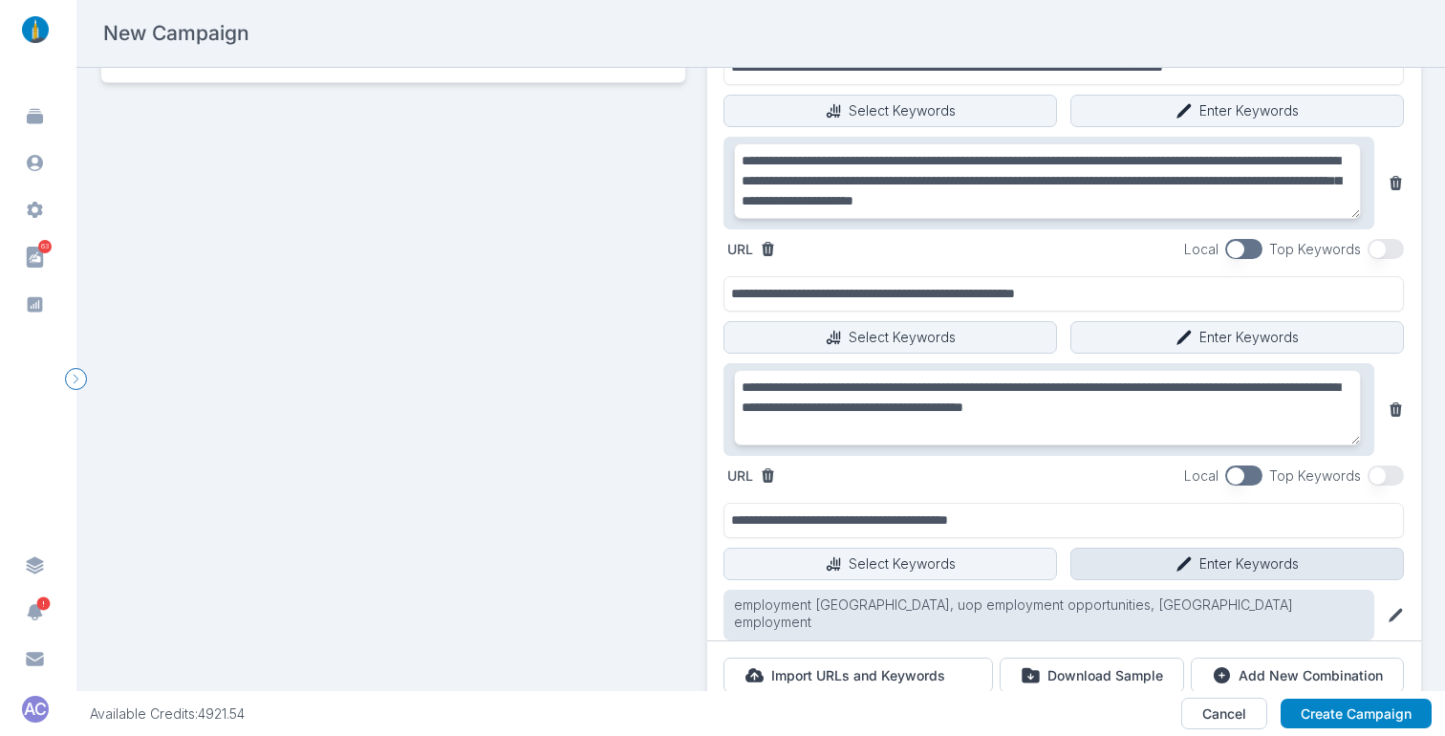
click at [1274, 565] on button "Enter Keywords" at bounding box center [1236, 563] width 333 height 32
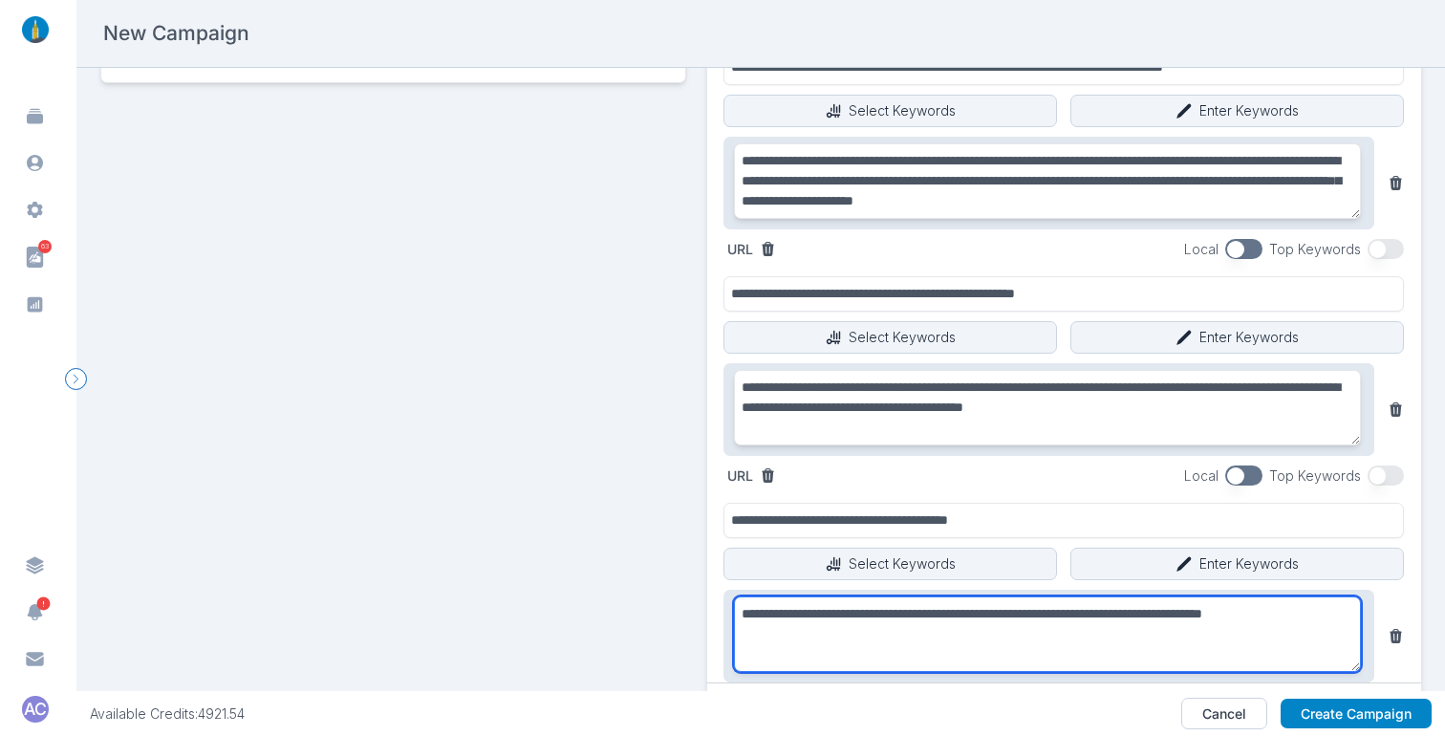
drag, startPoint x: 1054, startPoint y: 623, endPoint x: 1095, endPoint y: 623, distance: 41.1
click at [1055, 623] on textarea "**********" at bounding box center [1048, 633] width 628 height 75
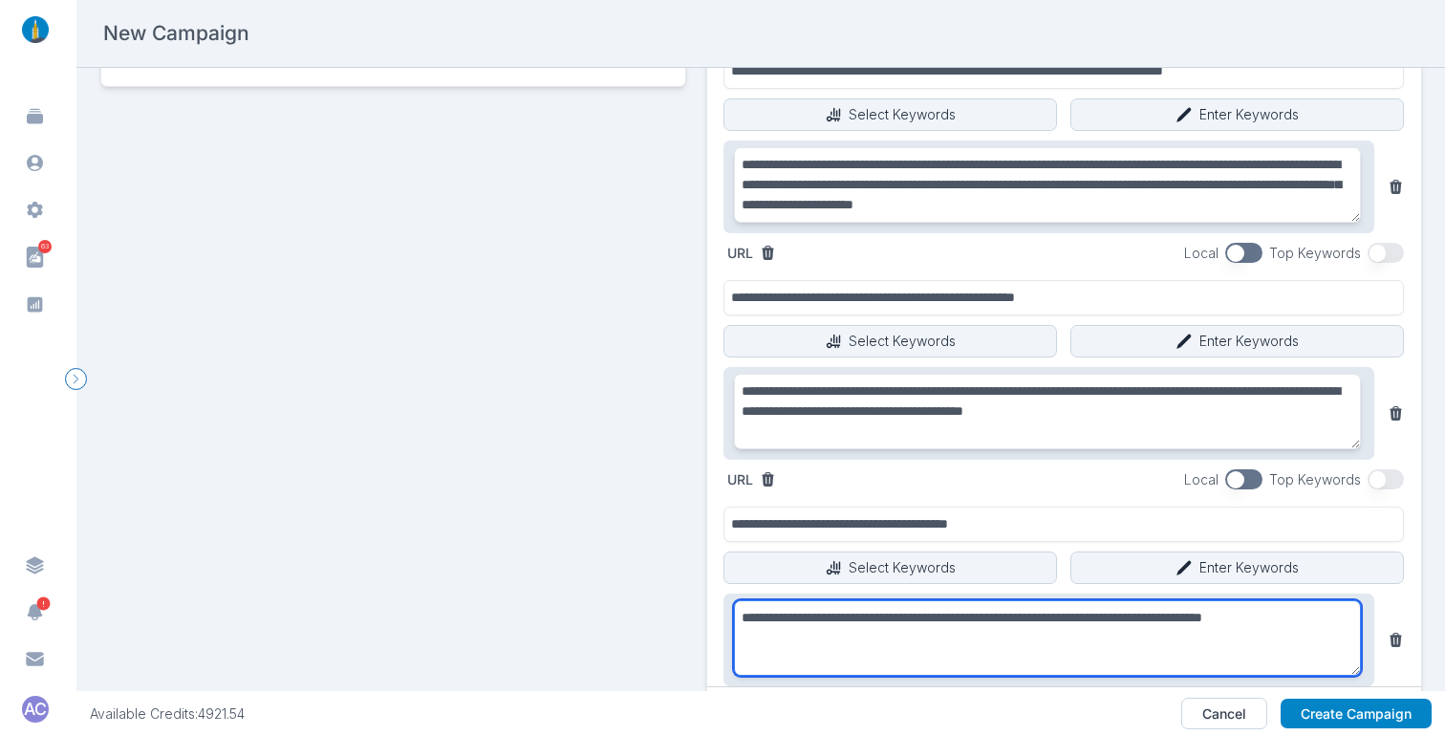
click at [1099, 629] on textarea "**********" at bounding box center [1048, 637] width 628 height 75
paste textarea "**********"
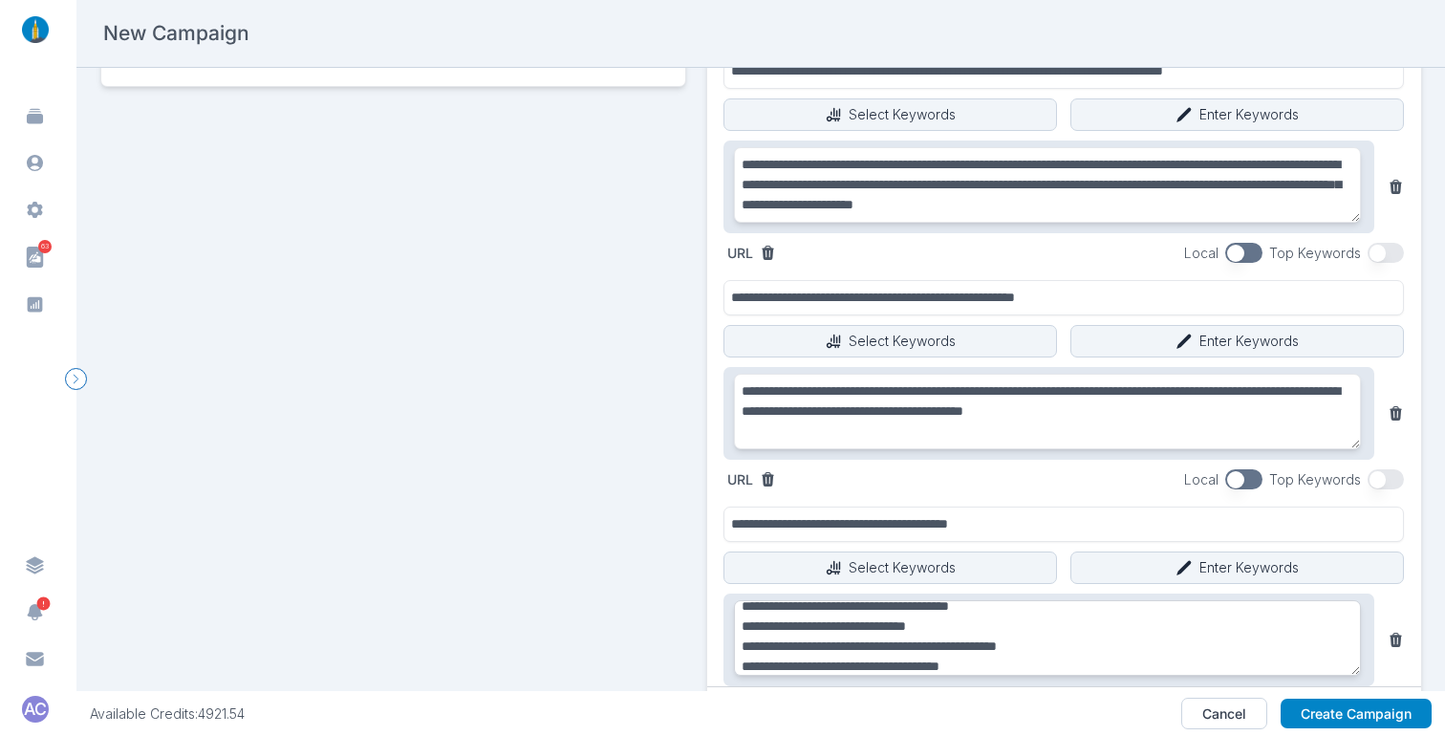
type textarea "**********"
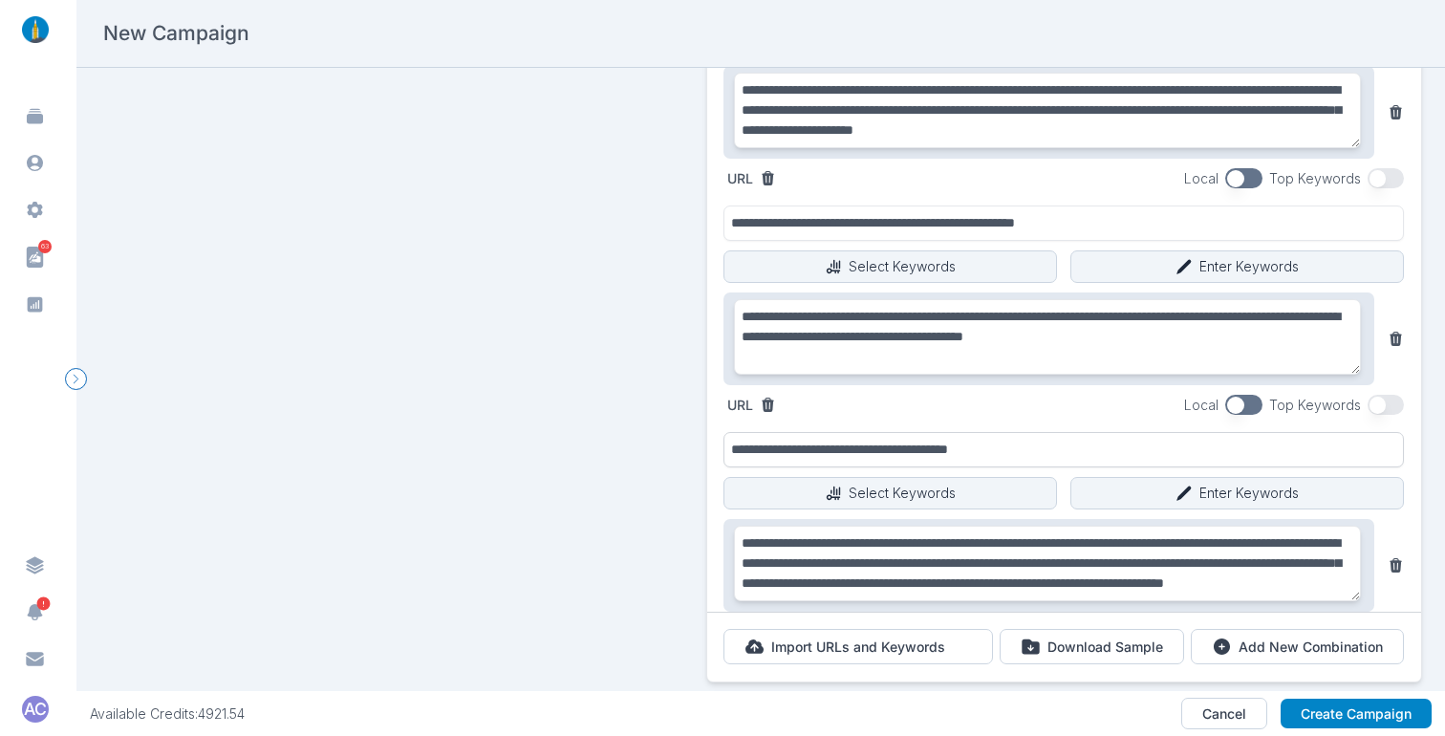
scroll to position [498, 0]
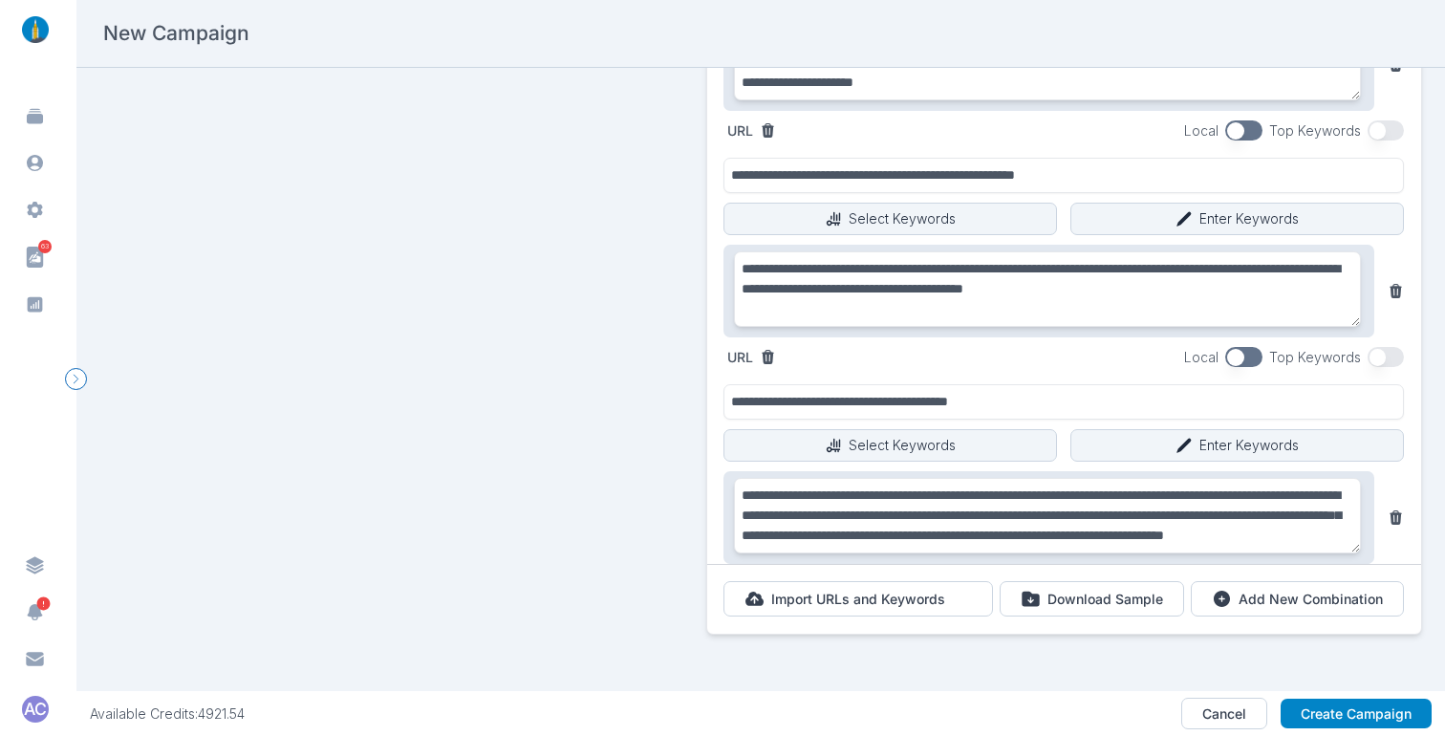
click at [1422, 496] on section "**********" at bounding box center [760, 379] width 1368 height 623
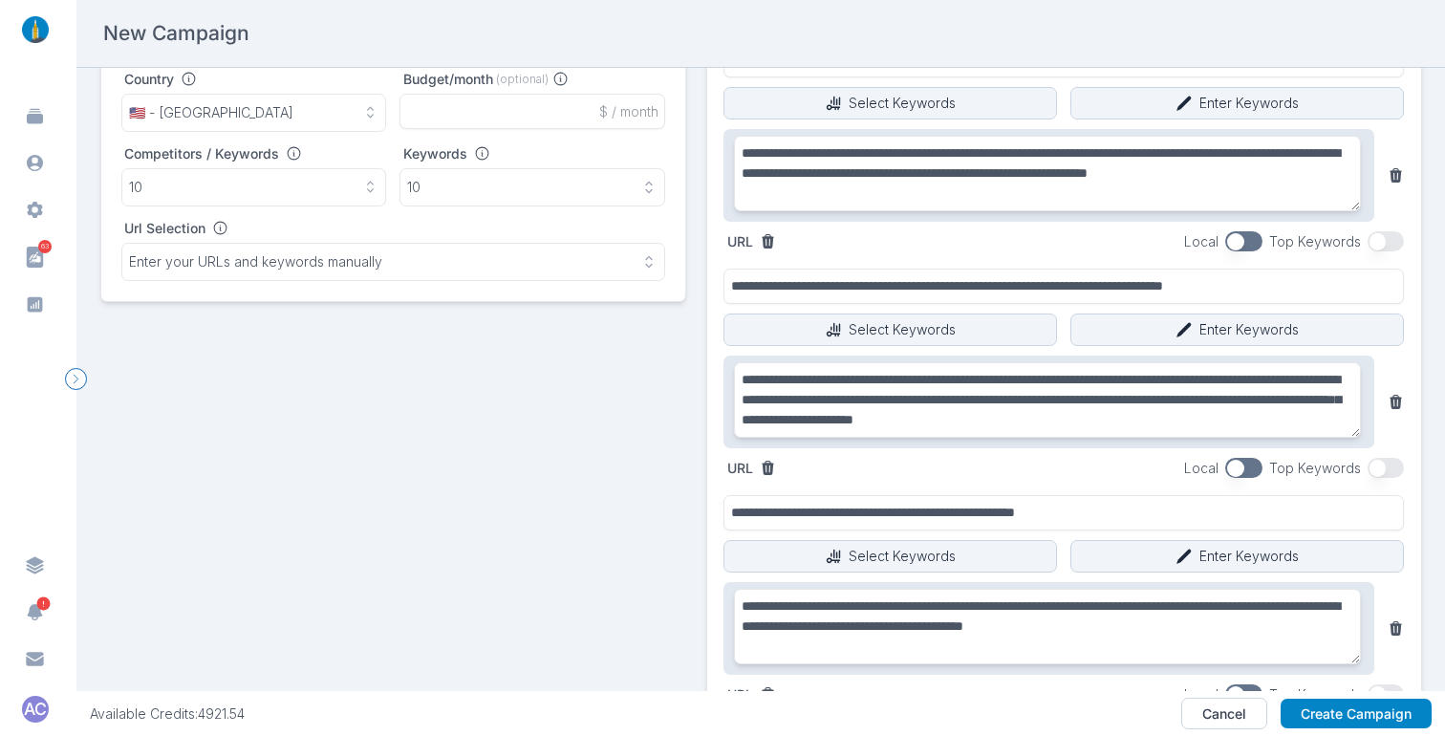
scroll to position [266, 0]
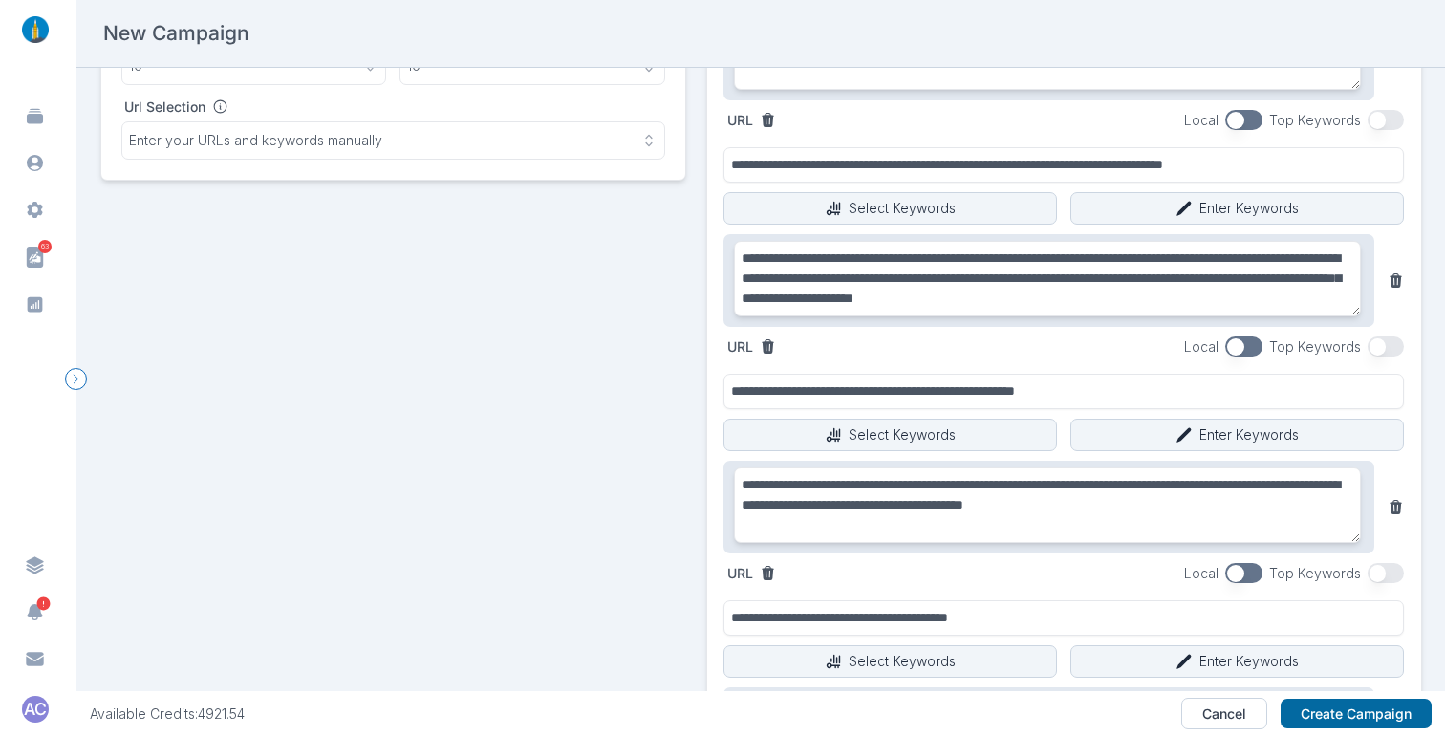
click at [1353, 707] on button "Create Campaign" at bounding box center [1355, 713] width 151 height 31
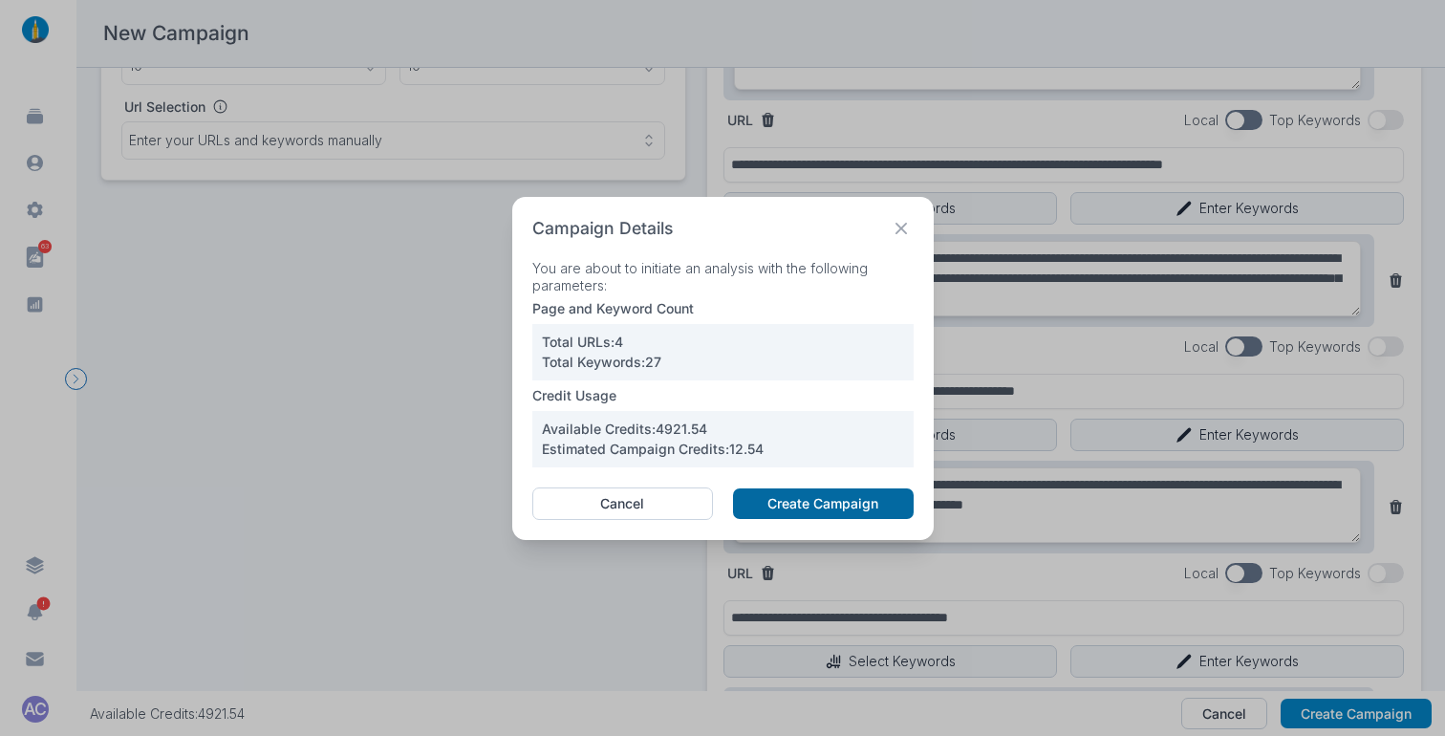
click at [786, 498] on button "Create Campaign" at bounding box center [823, 503] width 180 height 31
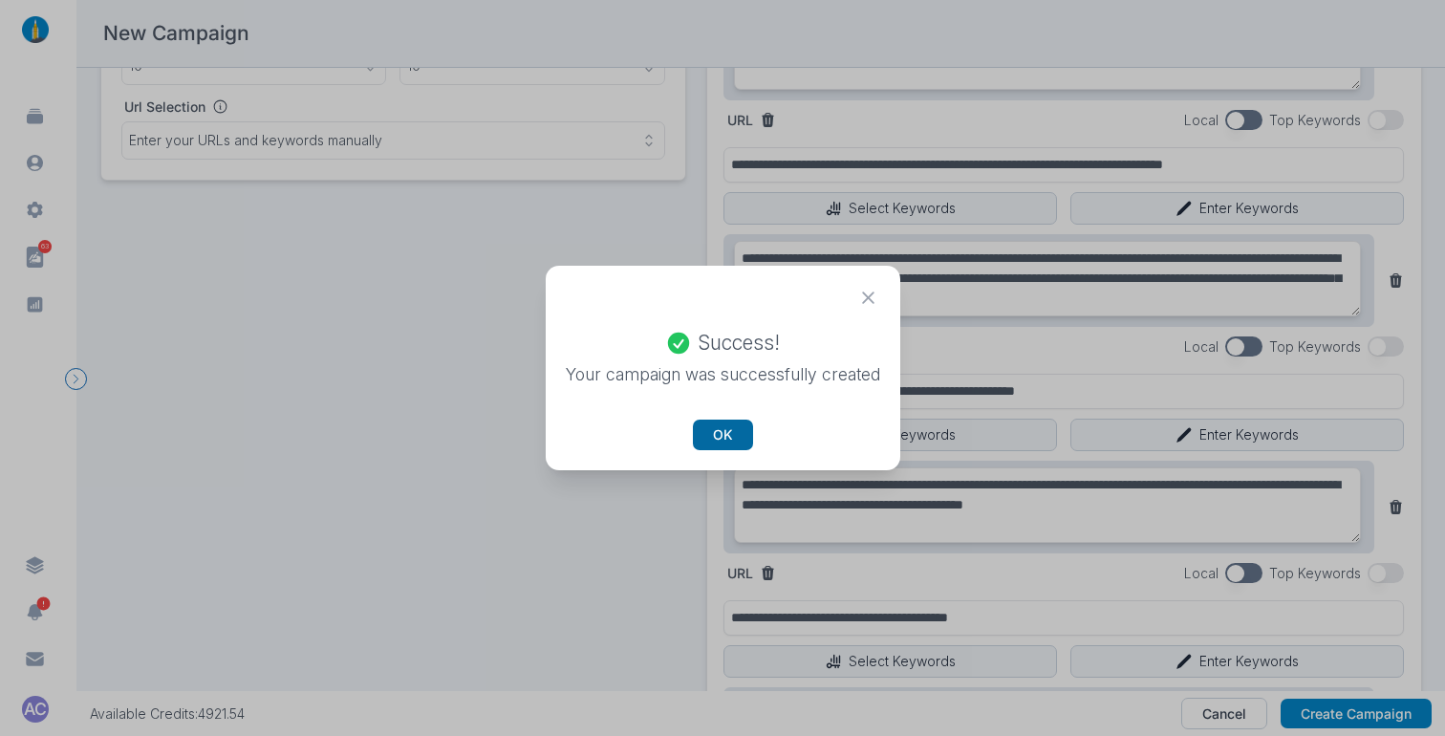
click at [730, 433] on button "OK" at bounding box center [723, 434] width 60 height 31
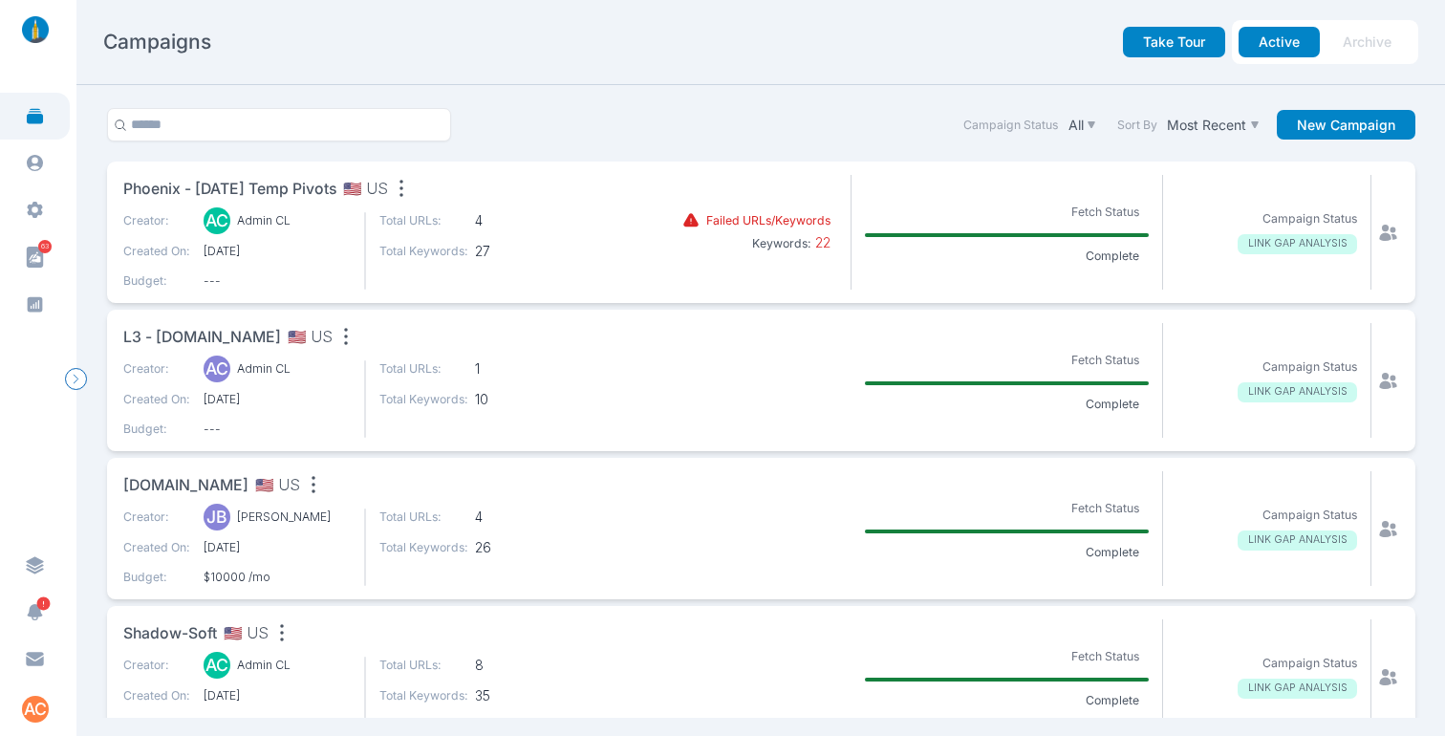
click at [310, 192] on span "Phoenix - [DATE] Temp Pivots" at bounding box center [229, 190] width 213 height 24
